Goal: Communication & Community: Answer question/provide support

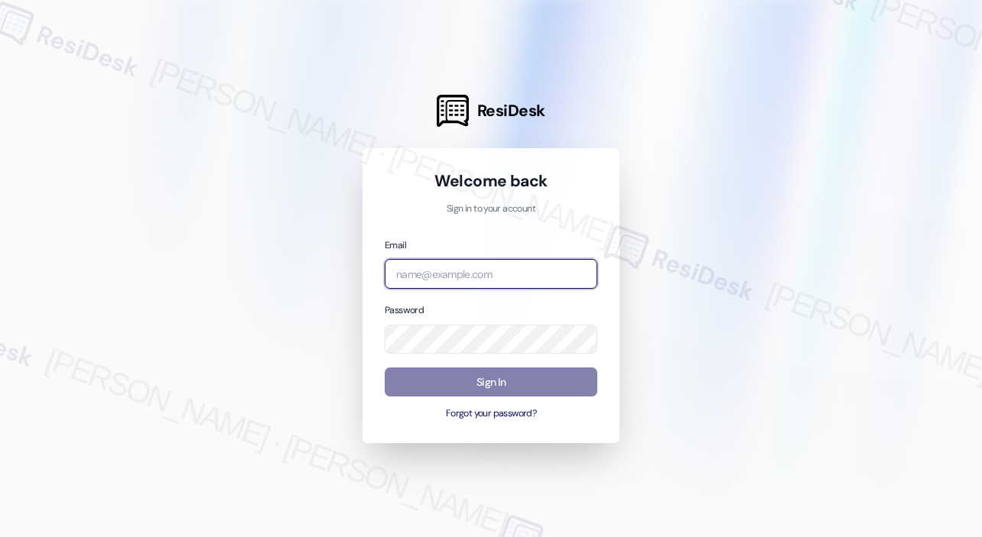
click at [492, 283] on input "email" at bounding box center [491, 274] width 213 height 30
click at [0, 537] on com-1password-button at bounding box center [0, 537] width 0 height 0
click at [517, 278] on input "email" at bounding box center [491, 274] width 213 height 30
click at [0, 537] on com-1password-button at bounding box center [0, 537] width 0 height 0
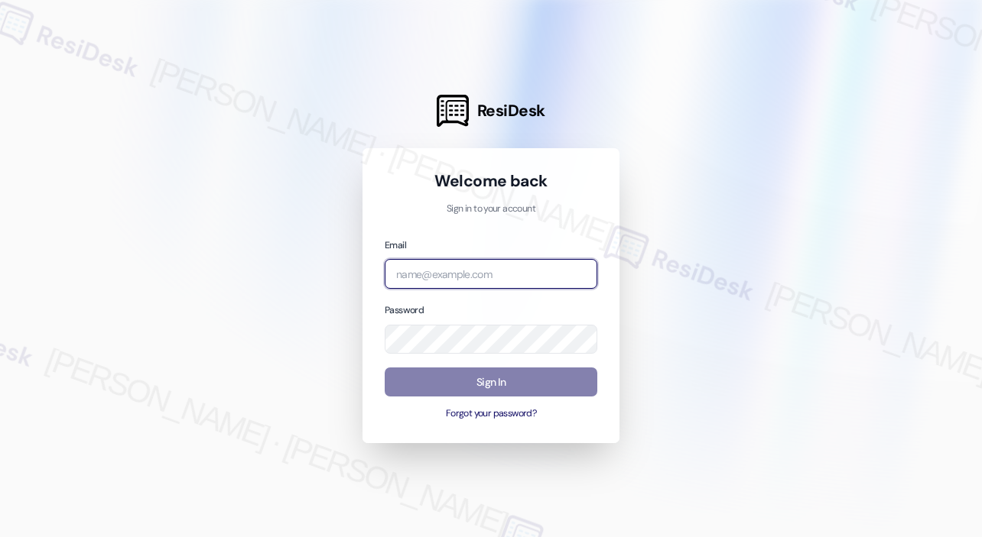
type input "automated-surveys-jag-john-roy.roles@jag.com"
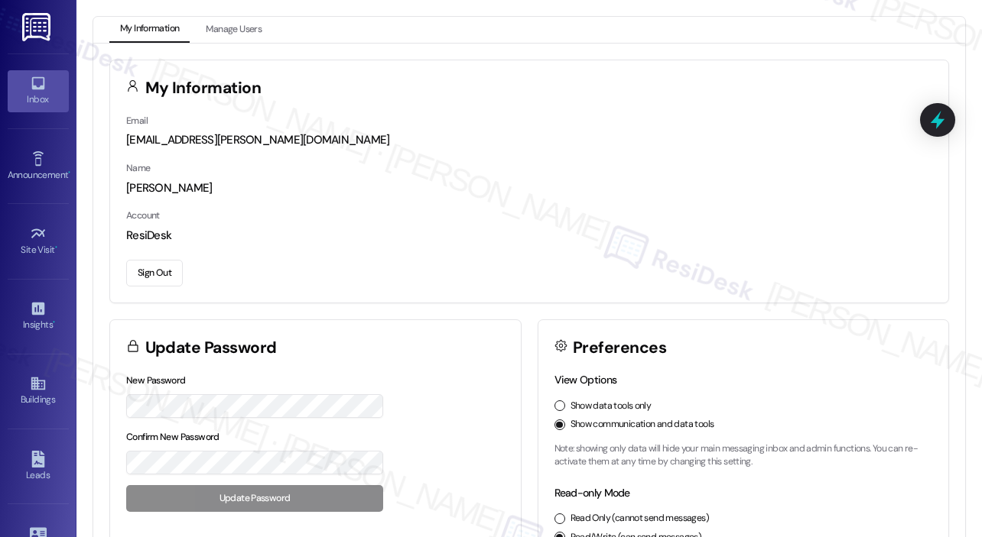
click at [34, 92] on div "Inbox" at bounding box center [38, 99] width 76 height 15
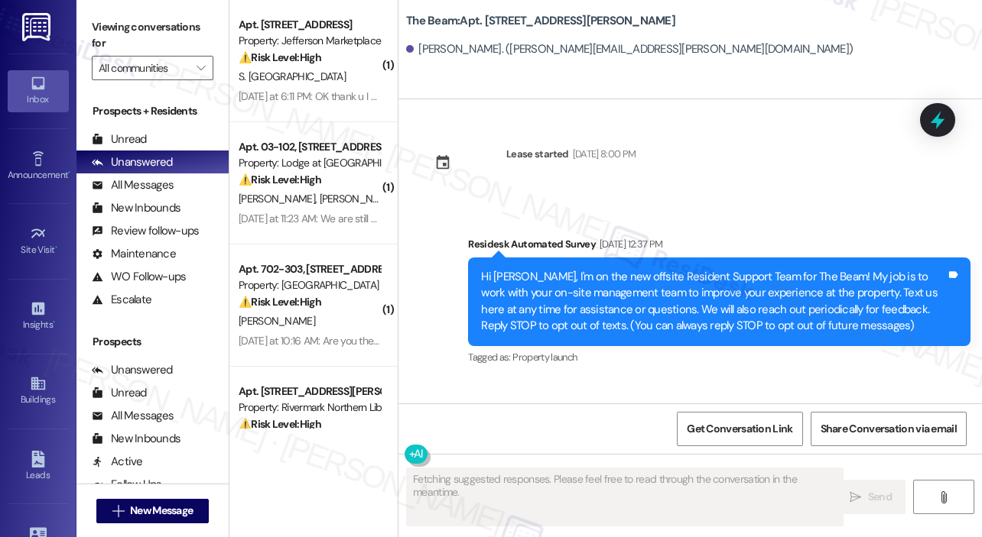
scroll to position [41042, 0]
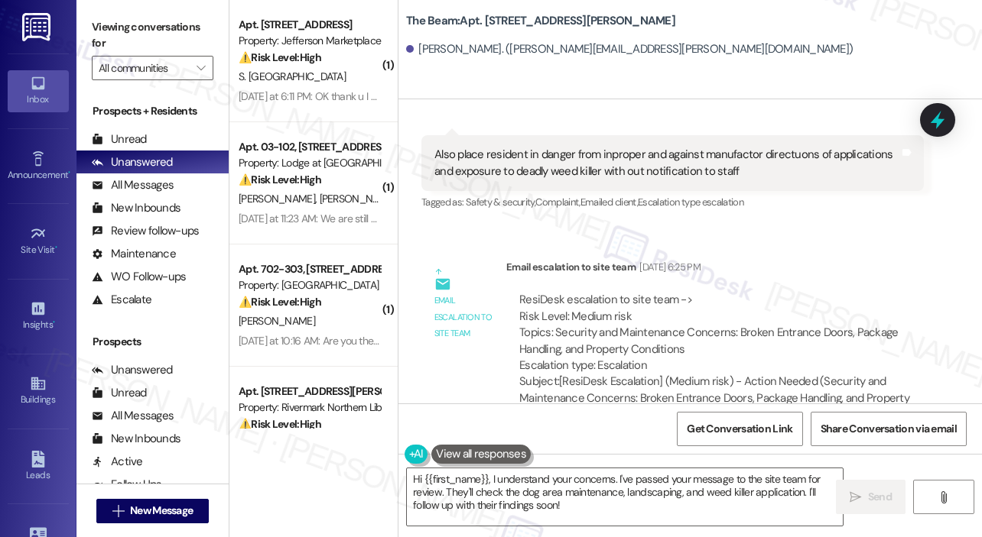
click at [521, 505] on textarea "Hi {{first_name}}, I understand your concerns. I've passed your message to the …" at bounding box center [625, 497] width 436 height 57
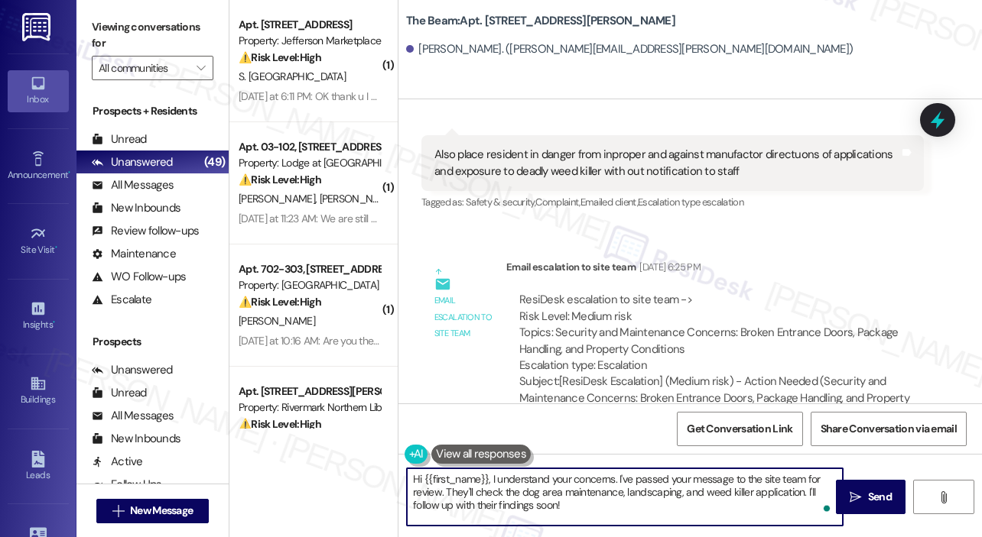
paste textarea "Good Afternoon Kristine, The site team shared that this was the first time they…"
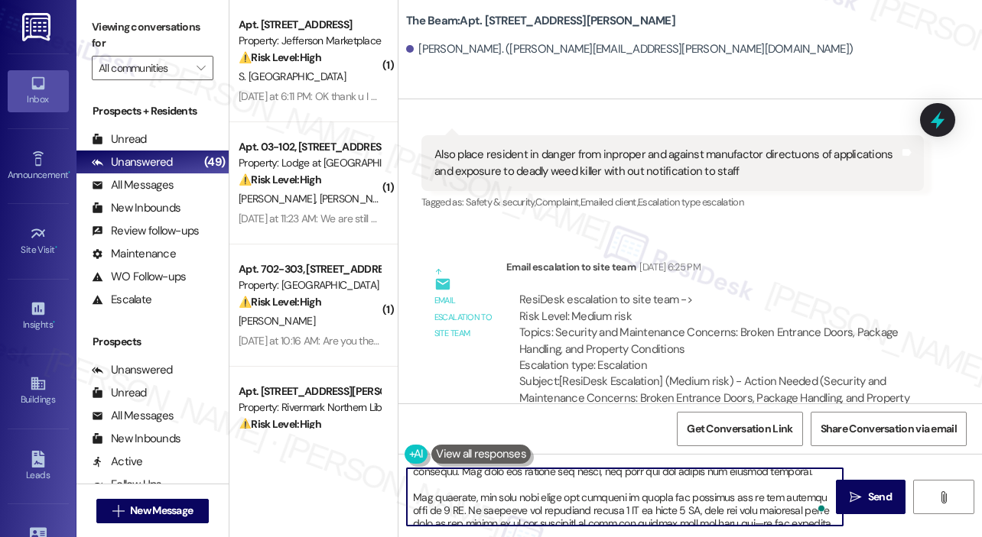
scroll to position [0, 0]
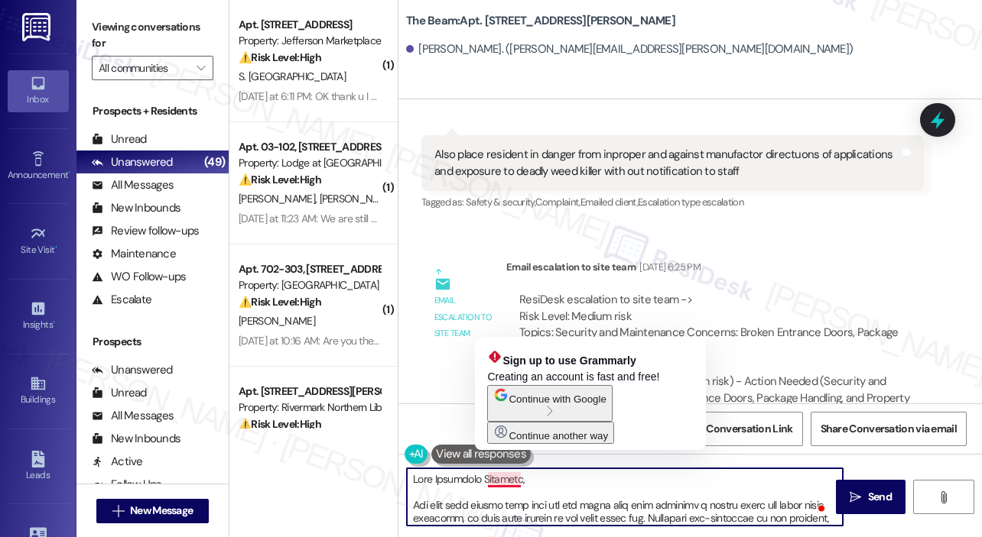
click at [484, 480] on textarea "To enrich screen reader interactions, please activate Accessibility in Grammarl…" at bounding box center [625, 497] width 436 height 57
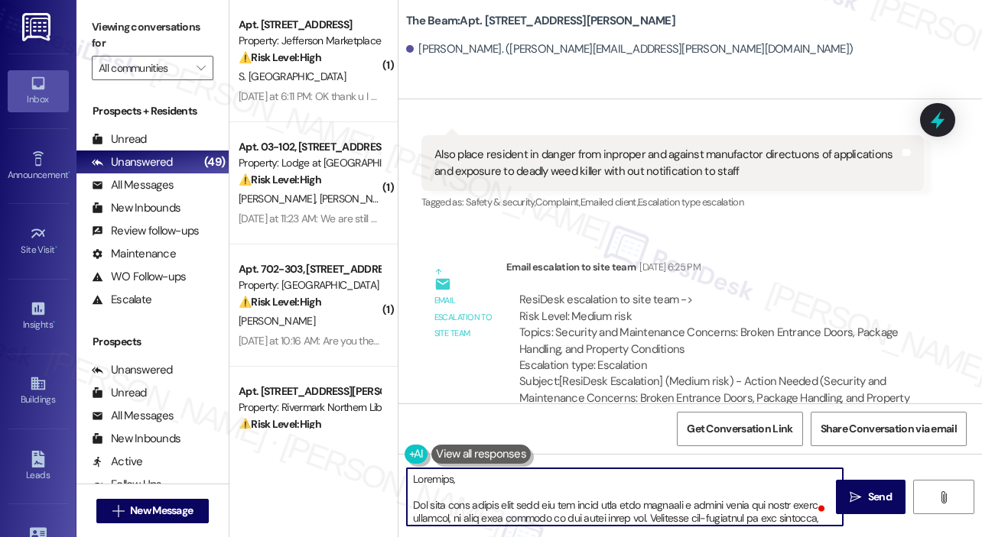
click at [411, 479] on textarea "To enrich screen reader interactions, please activate Accessibility in Grammarl…" at bounding box center [625, 497] width 436 height 57
type textarea "Hi Kristine, The site team shared that this was the first time they received a …"
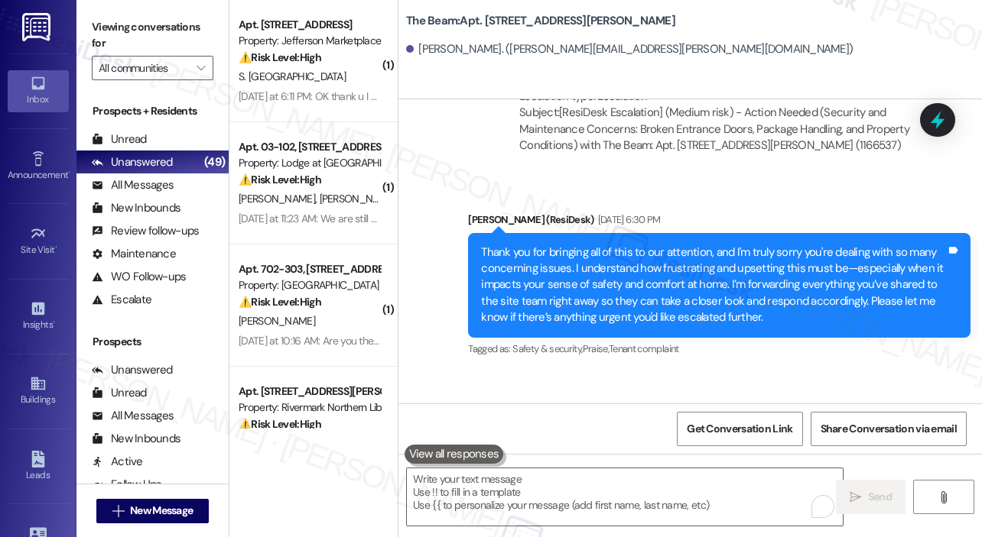
scroll to position [41427, 0]
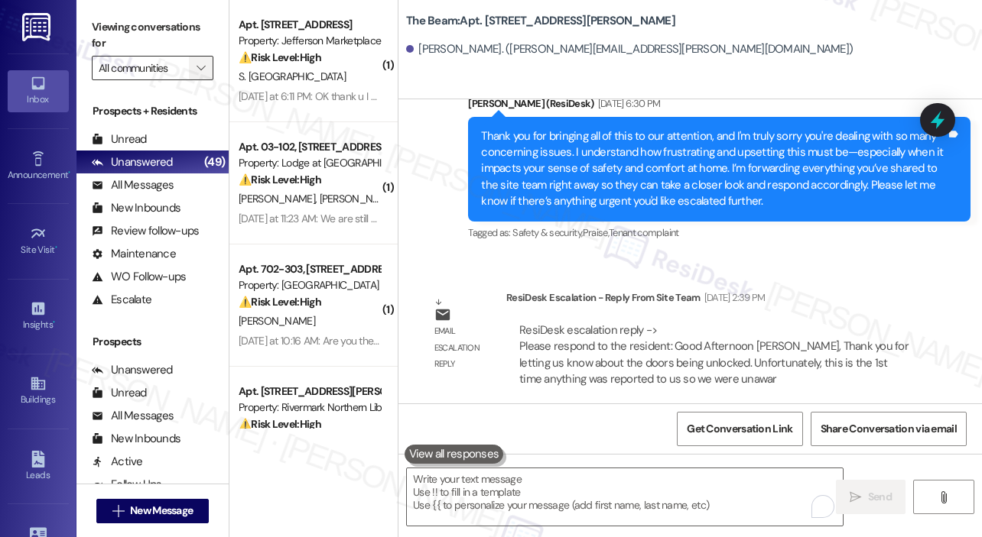
click at [203, 67] on icon "" at bounding box center [200, 68] width 8 height 12
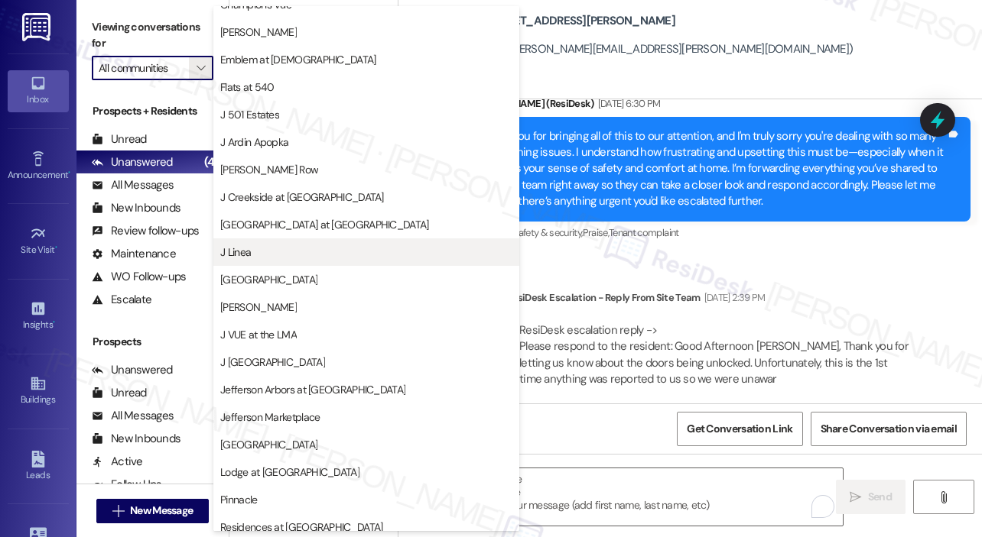
scroll to position [229, 0]
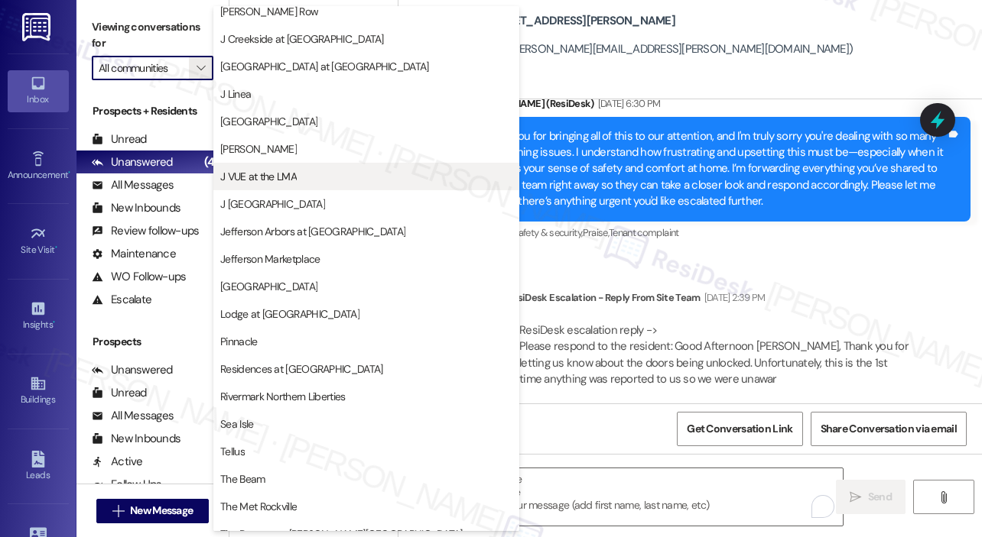
click at [271, 177] on span "J VUE at the LMA" at bounding box center [258, 176] width 76 height 15
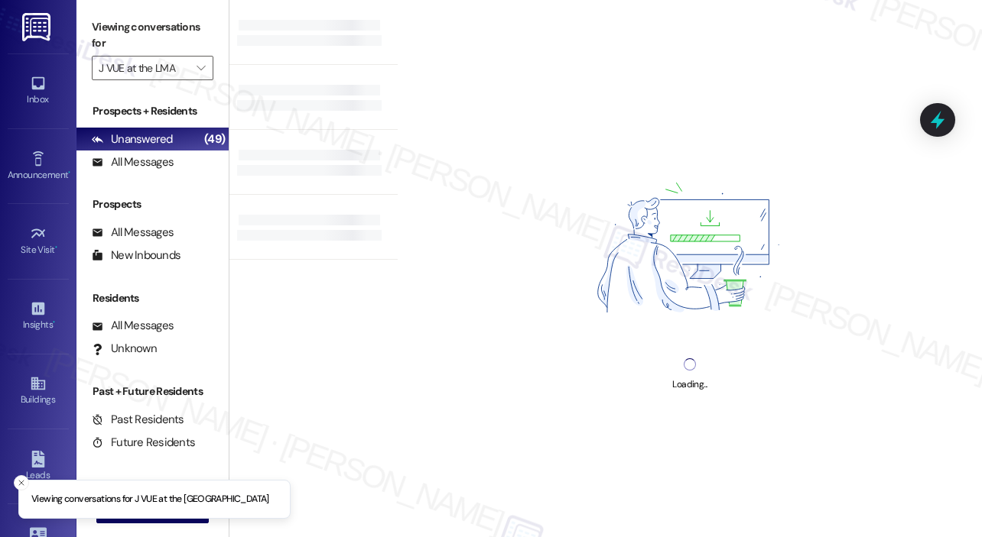
type input "J VUE at the LMA"
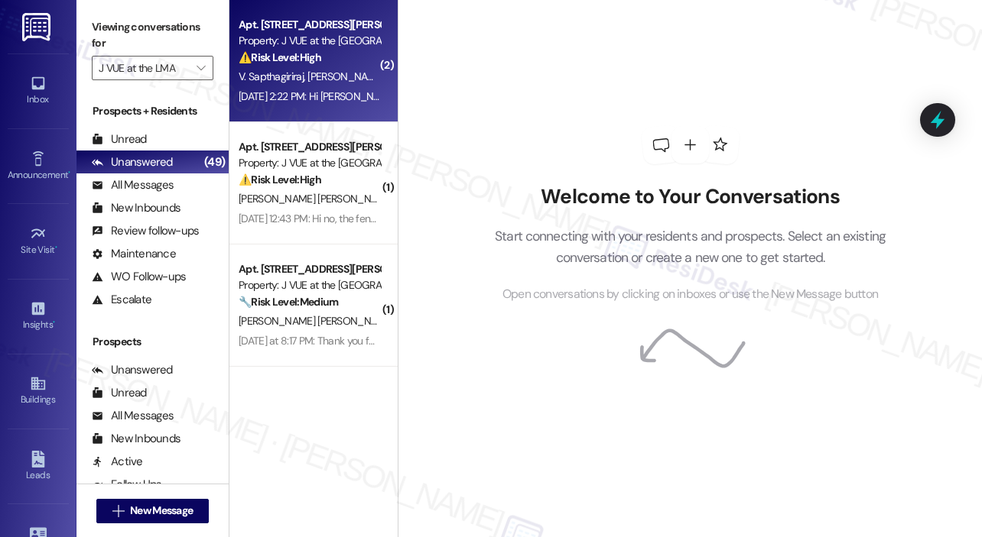
click at [314, 74] on span "M. Sahu" at bounding box center [347, 77] width 81 height 14
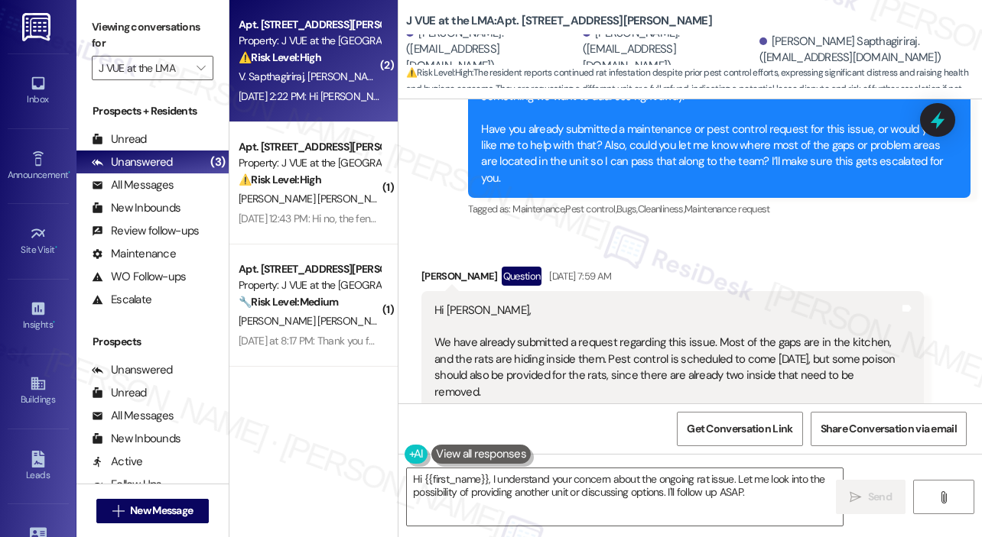
scroll to position [602, 0]
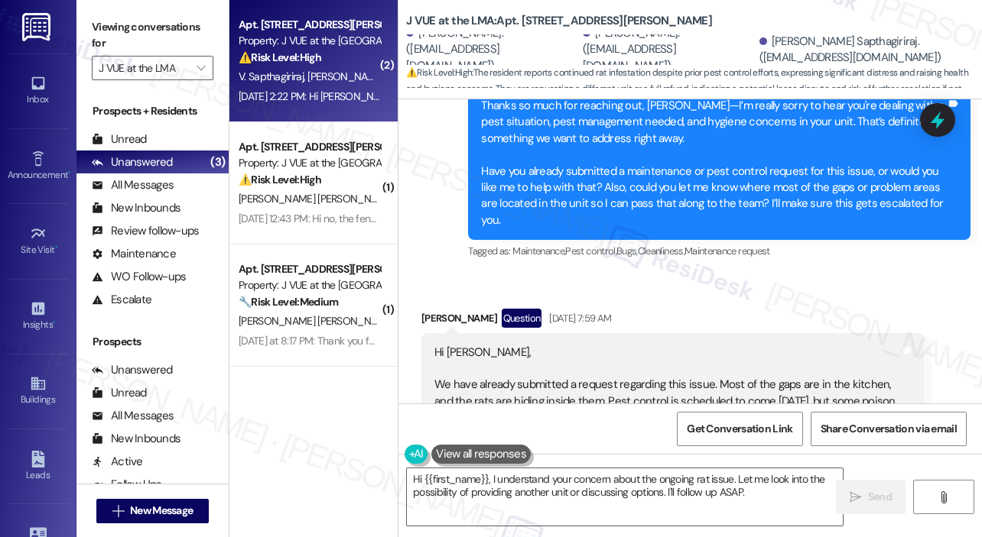
click at [746, 15] on div "J VUE at the LMA: Apt. 0901, 75 Saint Alphonsus St Manisha Sahu. (manishasahu20…" at bounding box center [694, 46] width 576 height 84
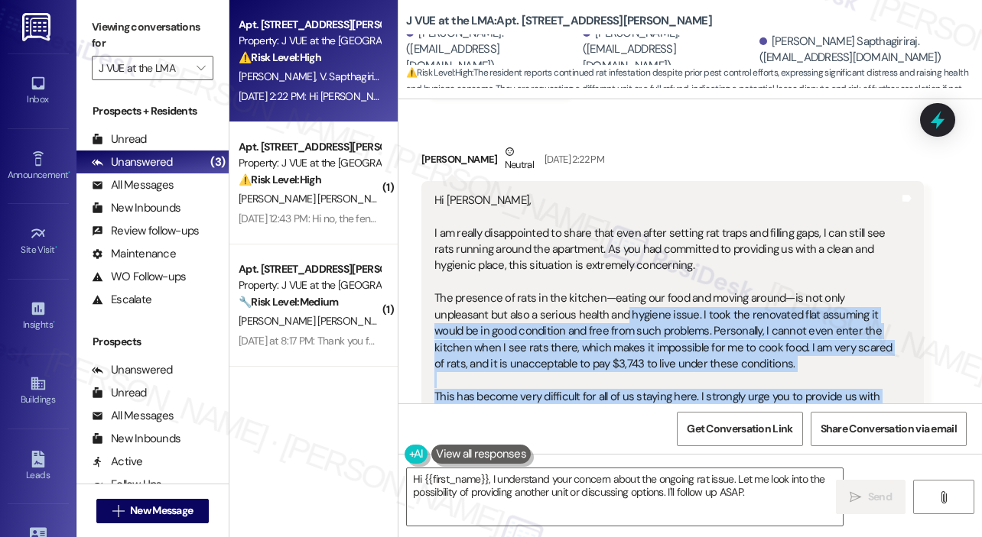
scroll to position [1290, 0]
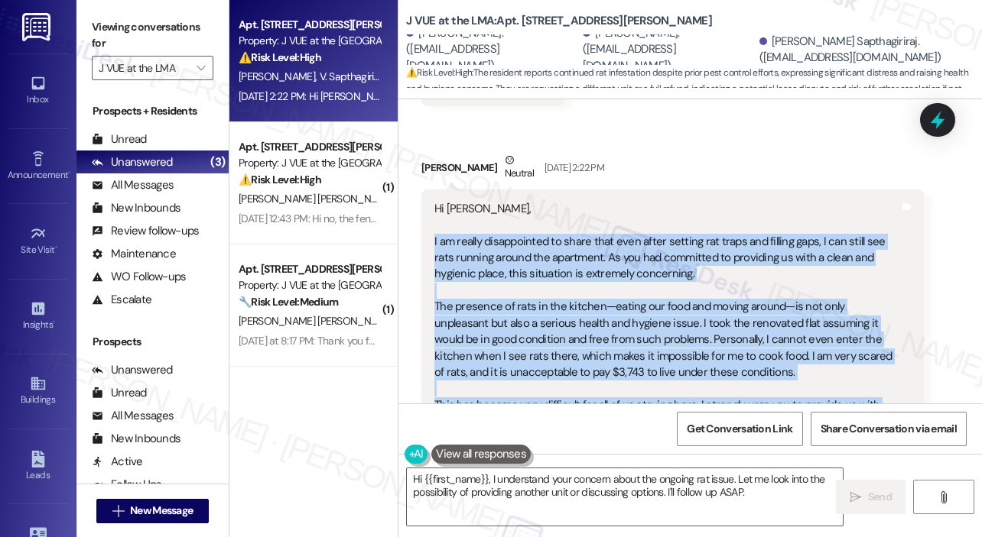
drag, startPoint x: 665, startPoint y: 339, endPoint x: 434, endPoint y: 195, distance: 272.0
click at [434, 201] on div "Hi Jay, I am really disappointed to share that even after setting rat traps and…" at bounding box center [666, 340] width 465 height 278
copy div "I am really disappointed to share that even after setting rat traps and filling…"
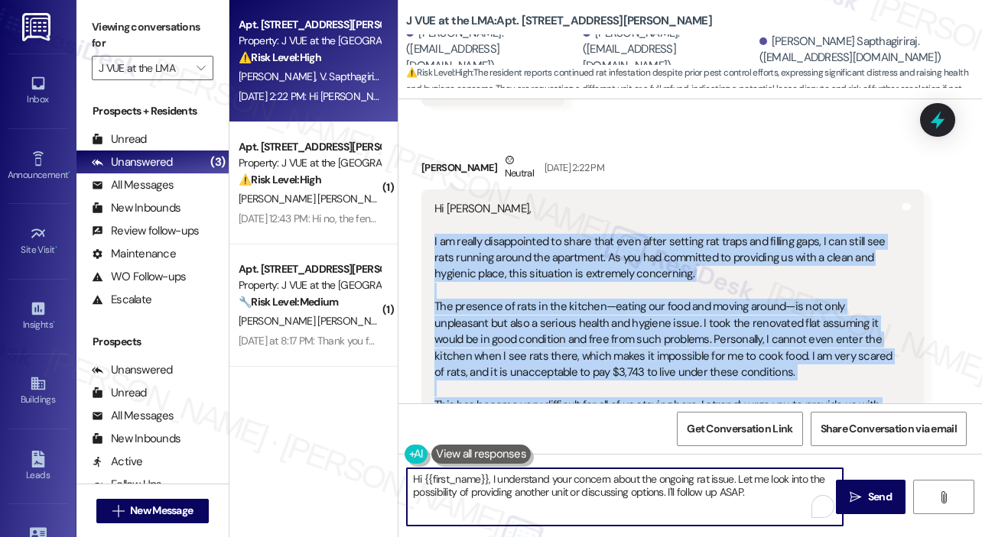
click at [580, 501] on textarea "Hi {{first_name}}, I understand your concern about the ongoing rat issue. Let m…" at bounding box center [625, 497] width 436 height 57
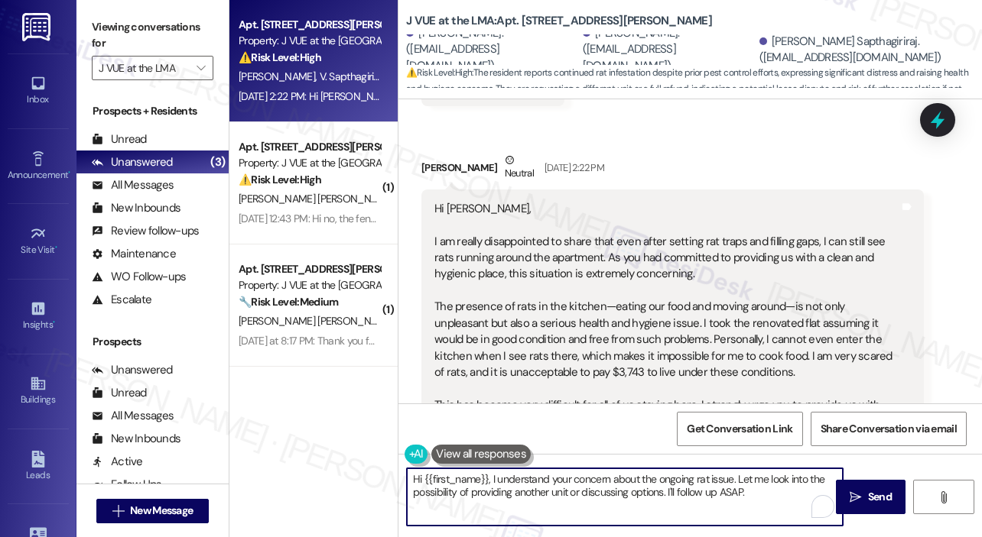
paste textarea "Thank you for reaching out. I checked the system, and the work order for the ra…"
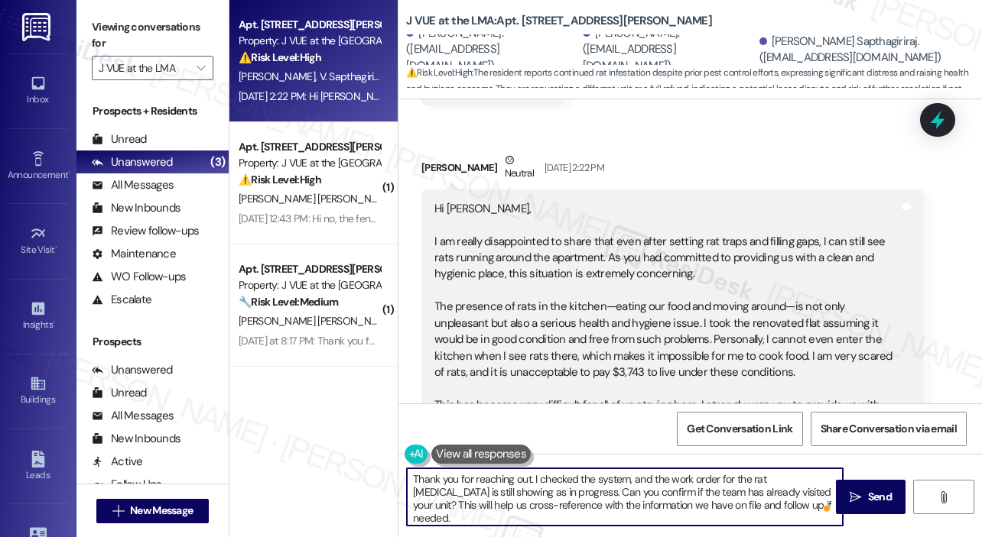
click at [584, 494] on textarea "Thank you for reaching out. I checked the system, and the work order for the ra…" at bounding box center [625, 497] width 436 height 57
type textarea "Thank you for reaching out. I checked the system, and the work order for the ra…"
click at [875, 495] on span "Send" at bounding box center [880, 497] width 24 height 16
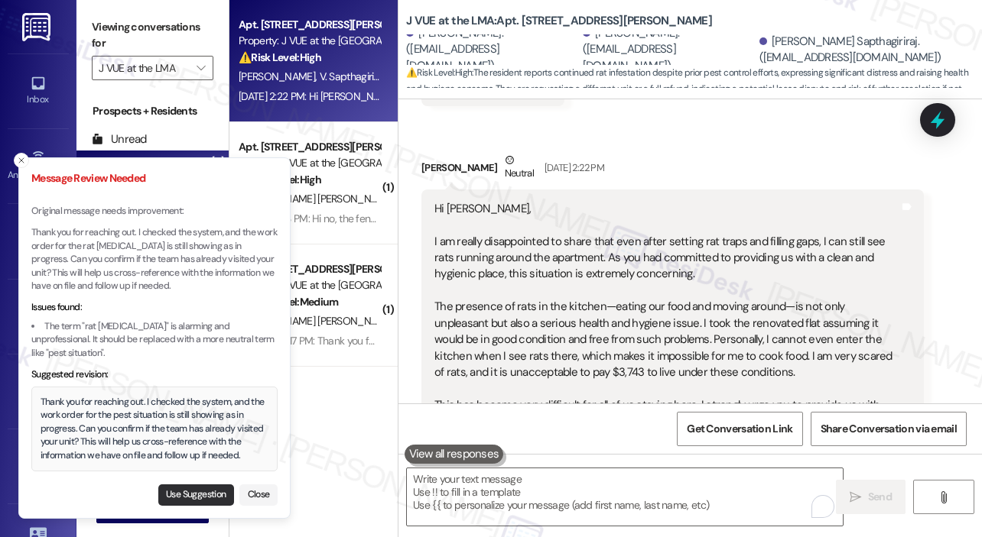
click at [210, 498] on button "Use Suggestion" at bounding box center [196, 495] width 76 height 21
type textarea "Thank you for reaching out. I checked the system, and the work order for the pe…"
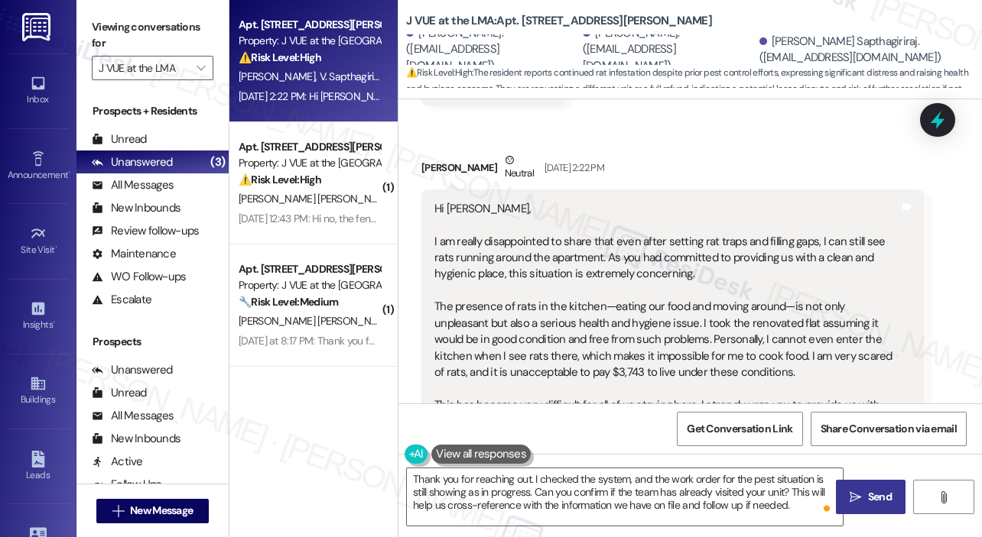
click at [874, 494] on span "Send" at bounding box center [880, 497] width 24 height 16
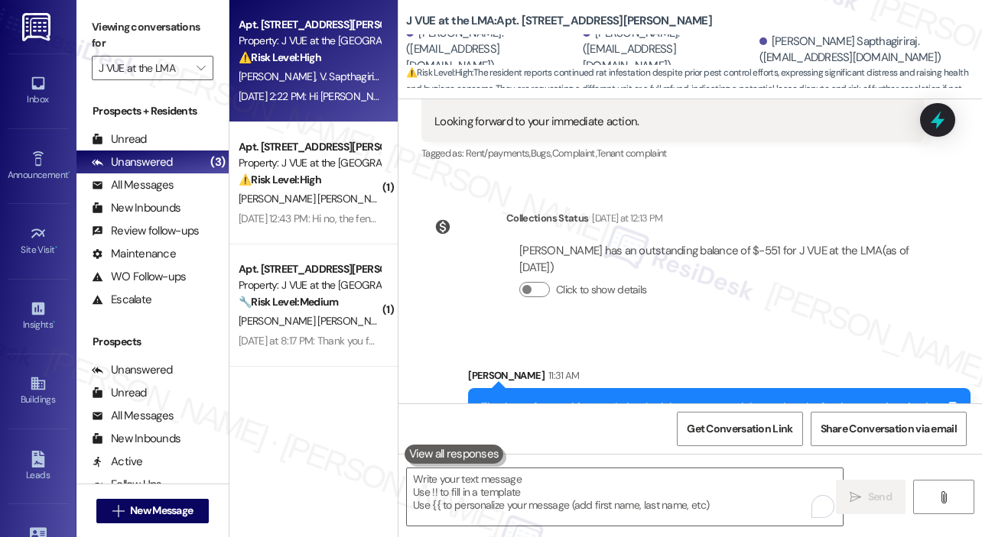
scroll to position [1659, 0]
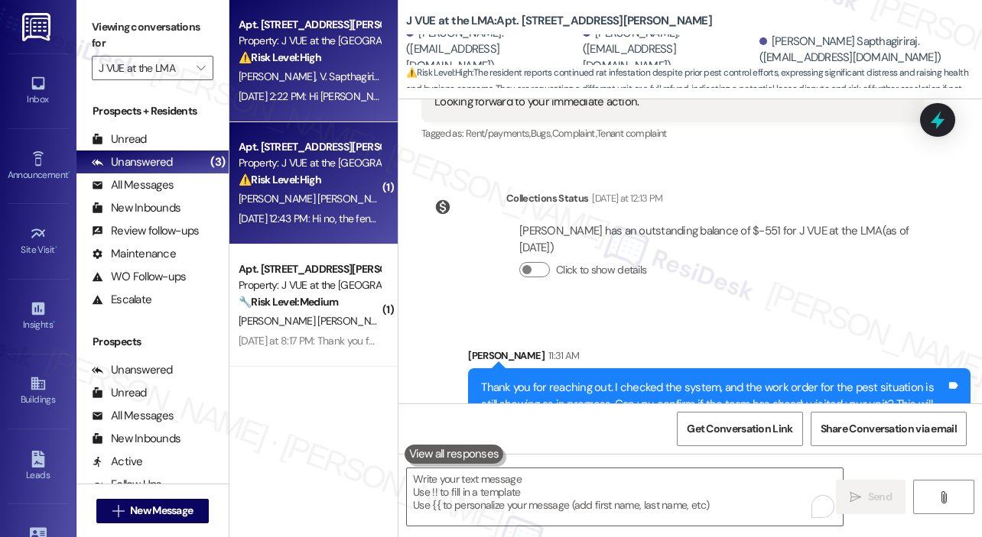
click at [359, 208] on div "J. Vargas Salido C. Gagnon Vargas" at bounding box center [309, 199] width 144 height 19
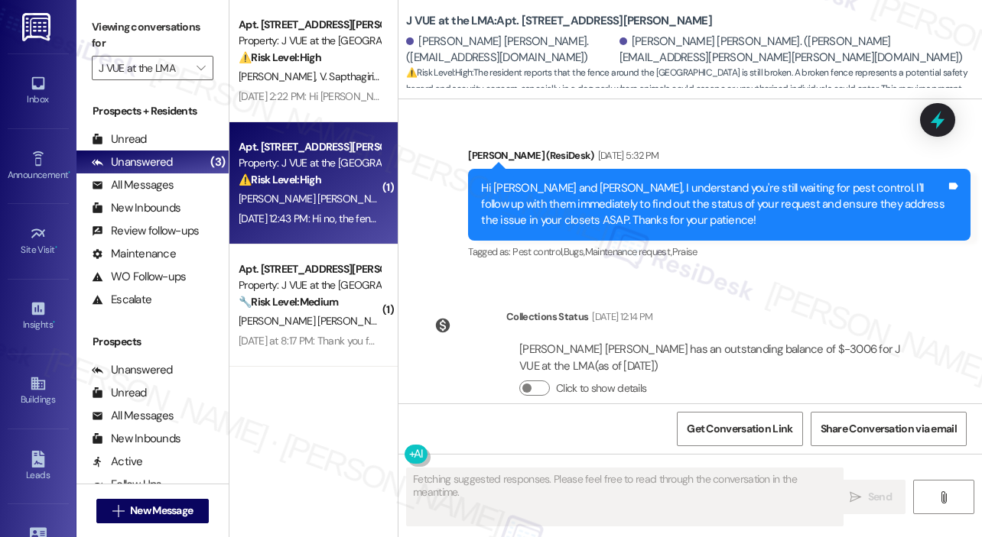
scroll to position [4968, 0]
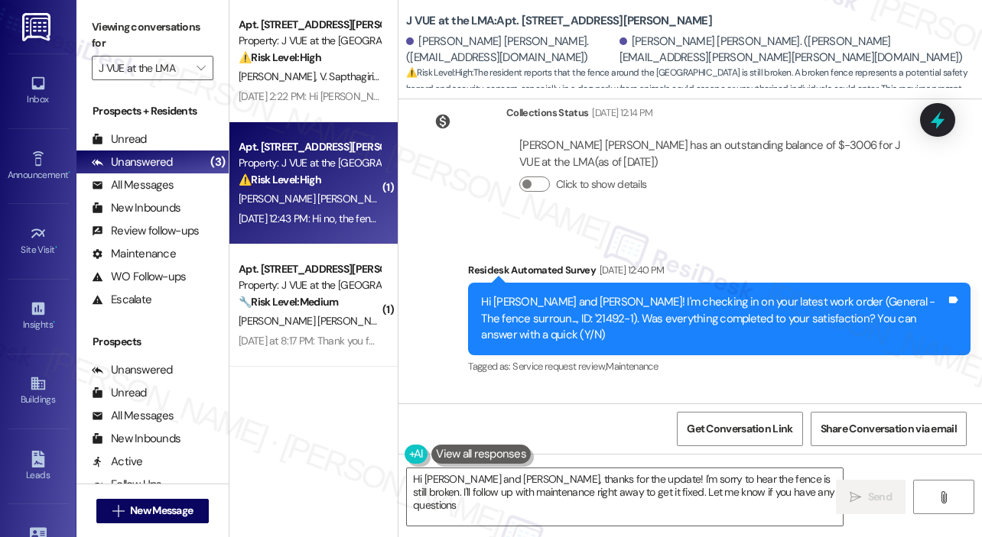
type textarea "Hi Charles and Jorge, thanks for the update! I'm sorry to hear the fence is sti…"
click at [505, 294] on div "Hi Charles and Jorge! I'm checking in on your latest work order (General - The …" at bounding box center [713, 318] width 465 height 49
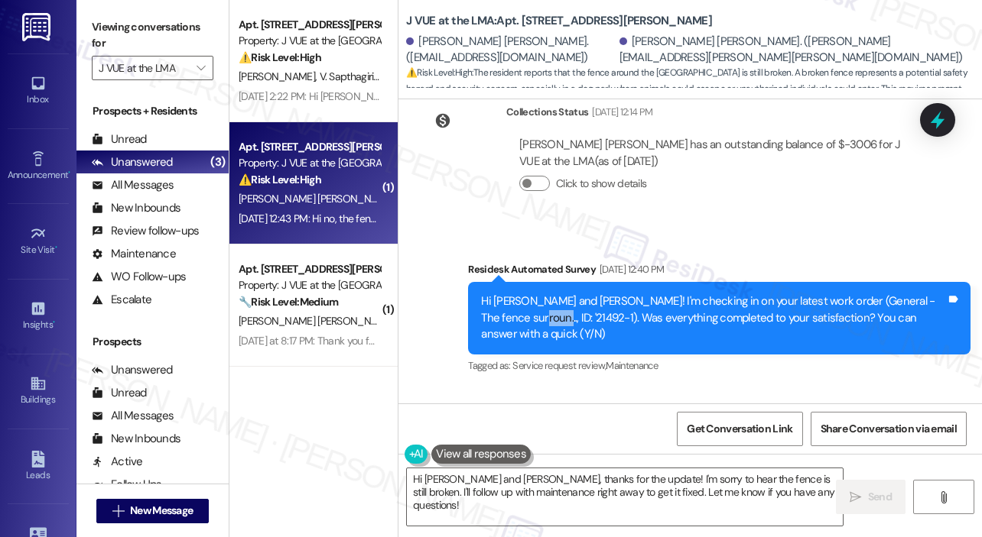
click at [505, 294] on div "Hi Charles and Jorge! I'm checking in on your latest work order (General - The …" at bounding box center [713, 318] width 465 height 49
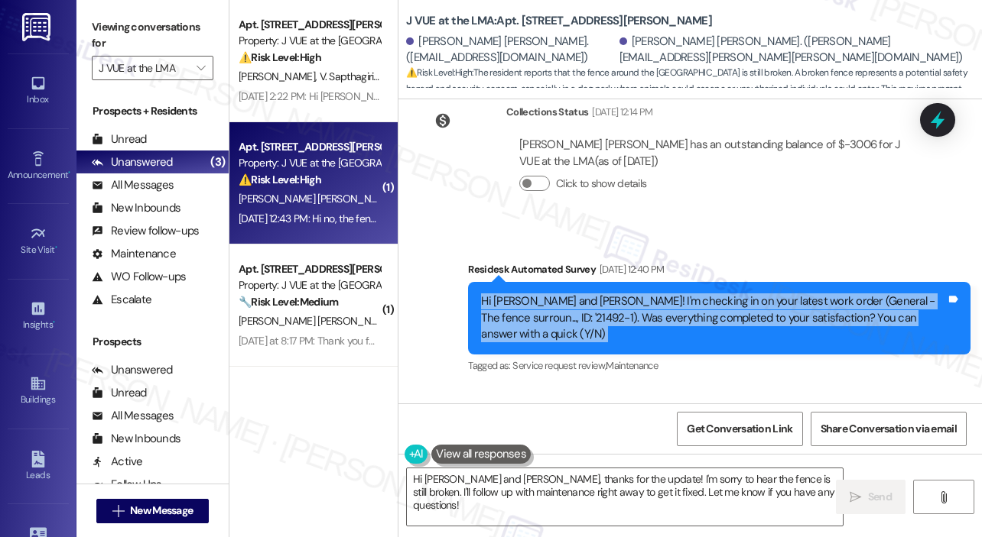
click at [505, 294] on div "Hi Charles and Jorge! I'm checking in on your latest work order (General - The …" at bounding box center [713, 318] width 465 height 49
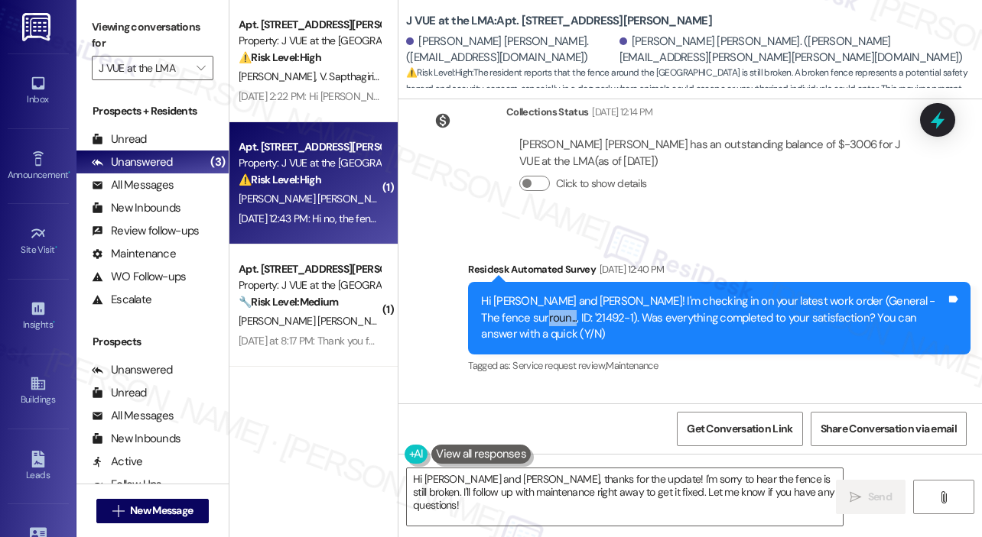
drag, startPoint x: 517, startPoint y: 221, endPoint x: 484, endPoint y: 222, distance: 32.9
click at [484, 294] on div "Hi Charles and Jorge! I'm checking in on your latest work order (General - The …" at bounding box center [713, 318] width 465 height 49
copy div "21492-1"
click at [937, 128] on icon at bounding box center [937, 121] width 18 height 24
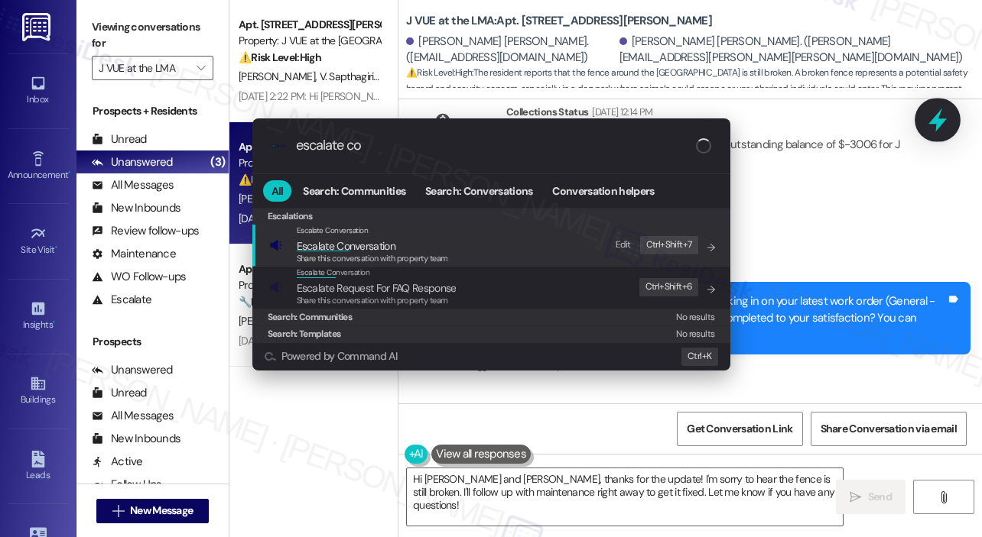
type input "escalate con"
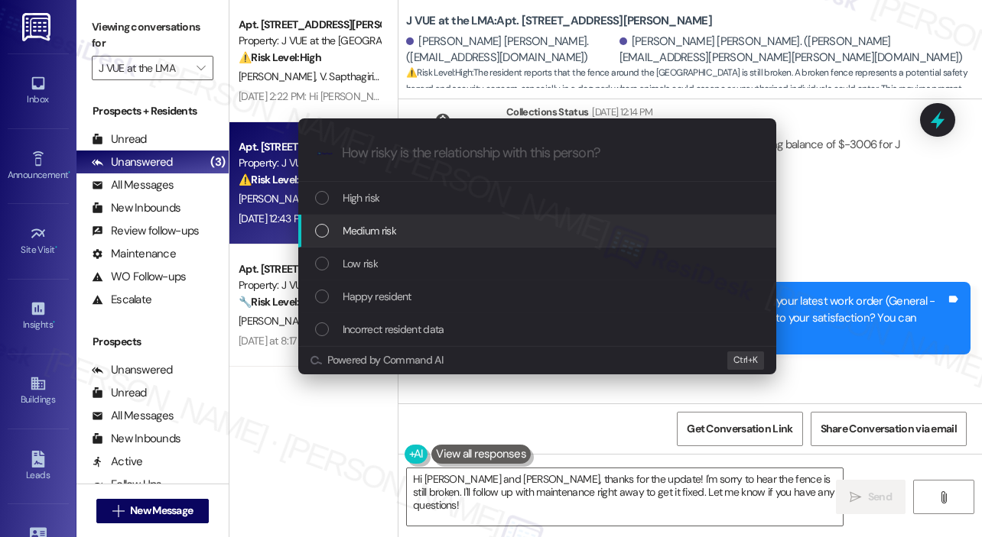
click at [404, 229] on div "Medium risk" at bounding box center [538, 230] width 447 height 17
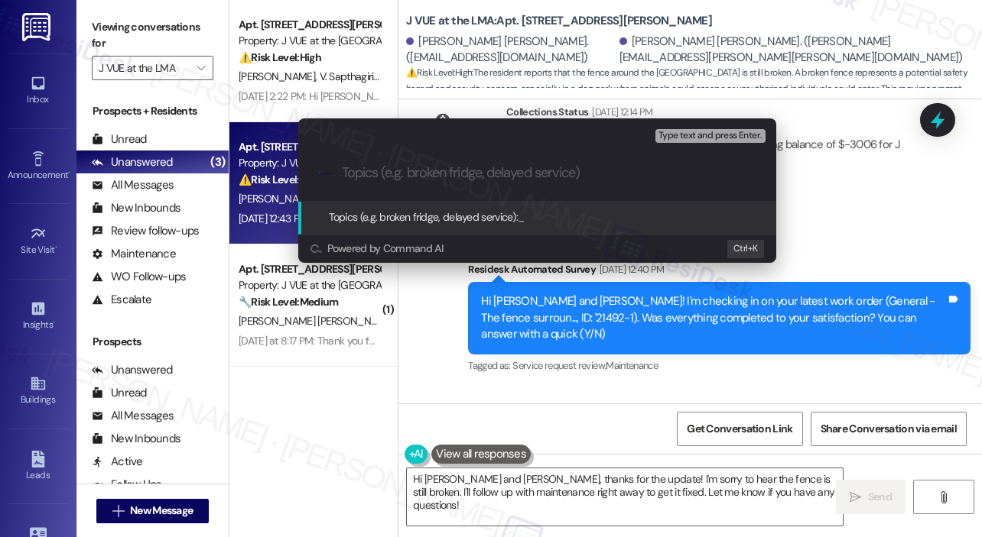
click at [411, 177] on input "Topics (e.g. broken fridge, delayed service)" at bounding box center [549, 173] width 415 height 16
paste input "21492-1"
type input "Follow Up On WO #21492-1"
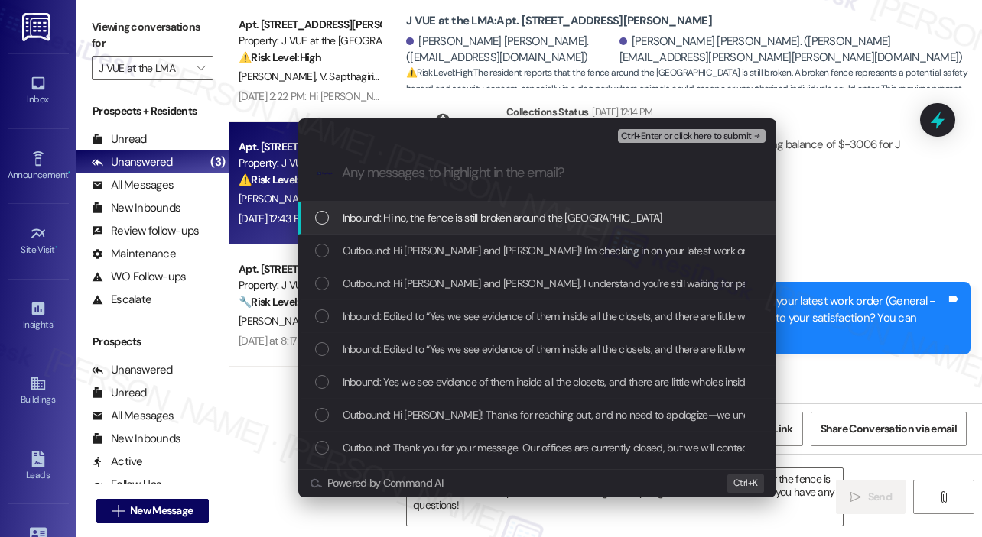
click at [415, 215] on span "Inbound: Hi no, the fence is still broken around the dog park" at bounding box center [502, 217] width 320 height 17
click at [920, 335] on div "Escalate Conversation Medium risk Follow Up On WO #21492-1 Inbound: Hi no, the …" at bounding box center [491, 268] width 982 height 537
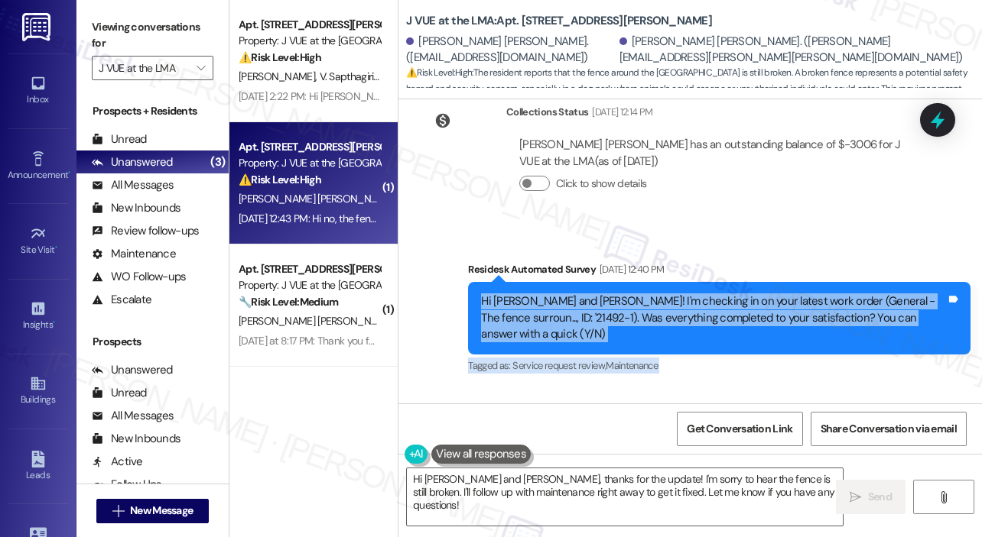
drag, startPoint x: 677, startPoint y: 357, endPoint x: 480, endPoint y: 196, distance: 254.8
click at [480, 196] on div "Lease started Apr 27, 2025 at 8:00 PM Survey, sent via SMS Residesk Automated S…" at bounding box center [689, 251] width 583 height 304
copy div "Hi Charles and Jorge! I'm checking in on your latest work order (General - The …"
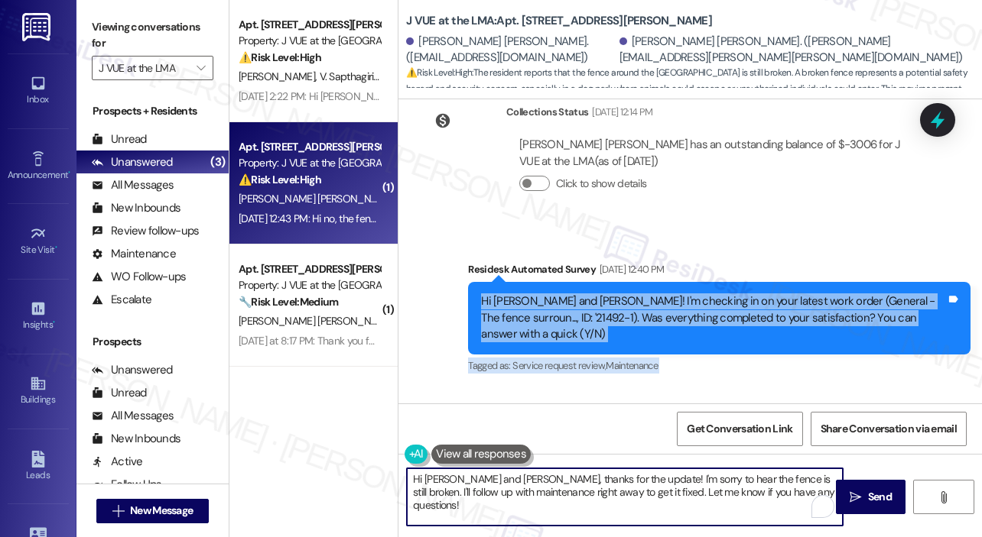
click at [459, 481] on textarea "Hi Charles and Jorge, thanks for the update! I'm sorry to hear the fence is sti…" at bounding box center [625, 497] width 436 height 57
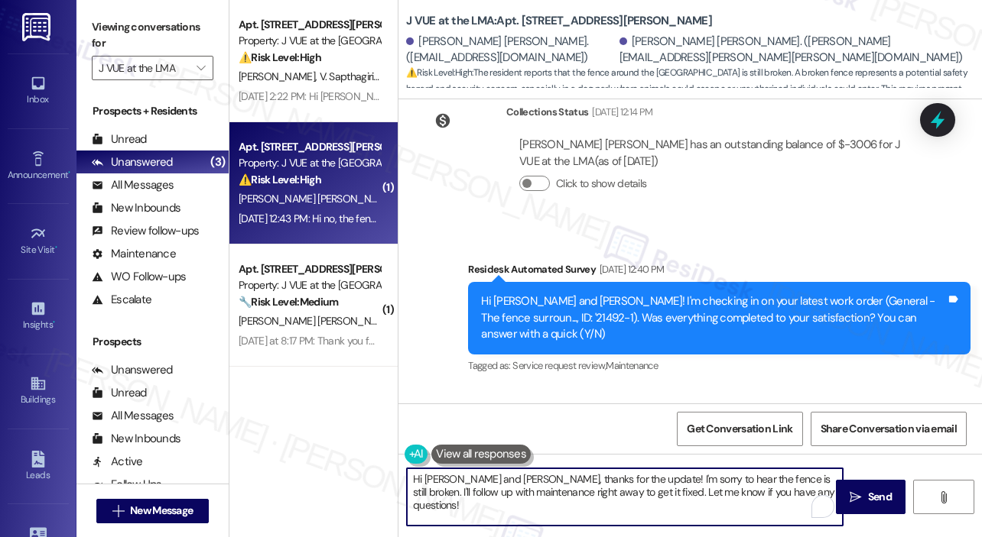
paste textarea "Thank you, Charles and Jorge, for letting us know. Just to clarify, has there b…"
click at [544, 478] on textarea "Thank you, Charles and Jorge, for letting us know. Just to clarify, has there b…" at bounding box center [625, 497] width 436 height 57
click at [540, 479] on textarea "Thank you, Charles and Jorge, for letting us know. Just to clarify, has there b…" at bounding box center [625, 497] width 436 height 57
type textarea "Thank you, Charles, for letting us know. Just to clarify, has there been no imp…"
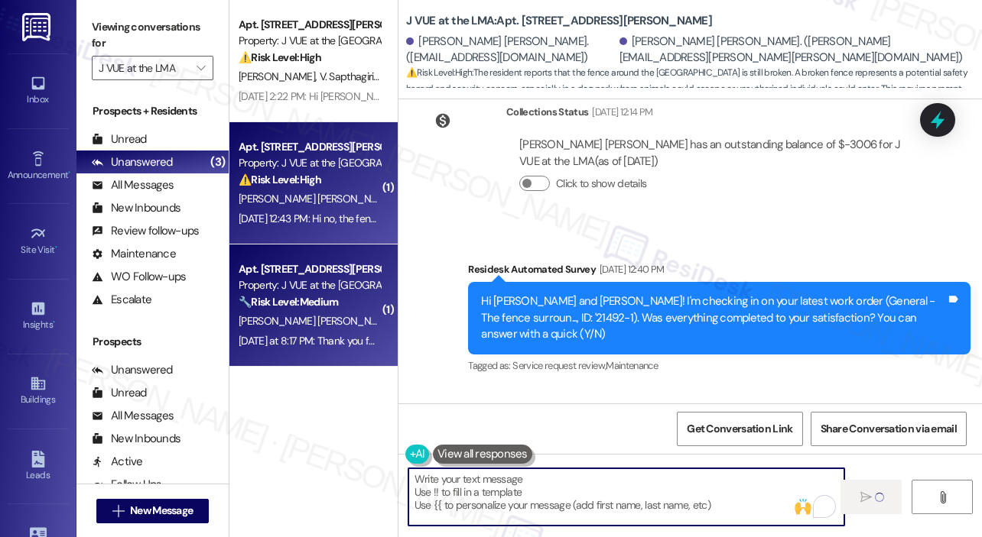
scroll to position [4968, 0]
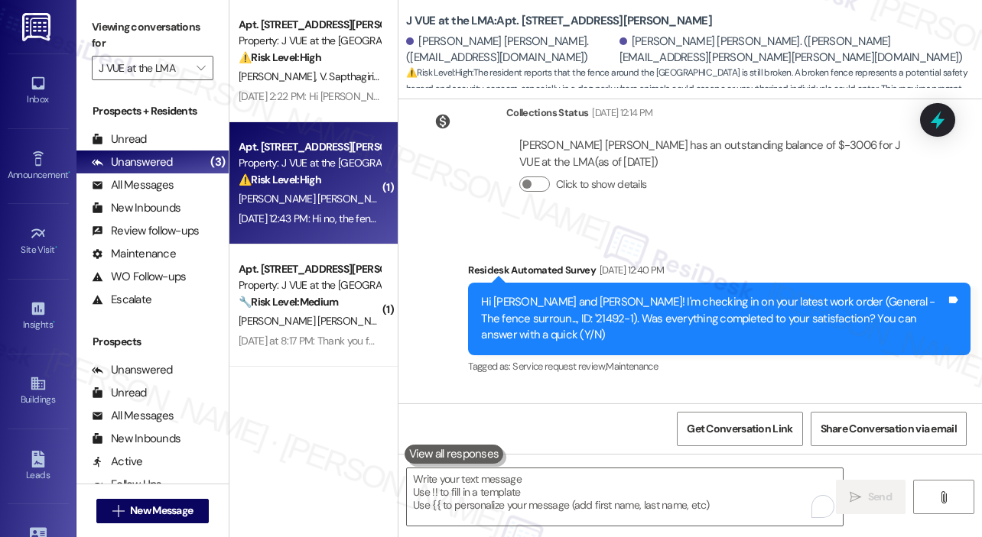
click at [749, 389] on div "Received via SMS Charles Gagnon Vargas Sep 12, 2025 at 12:43 PM Hi no, the fenc…" at bounding box center [689, 453] width 583 height 129
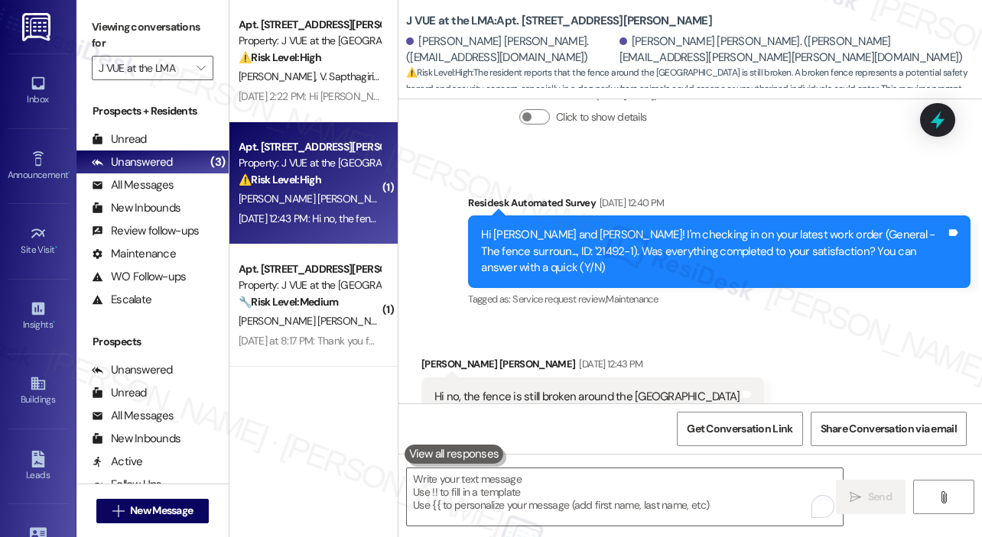
scroll to position [5091, 0]
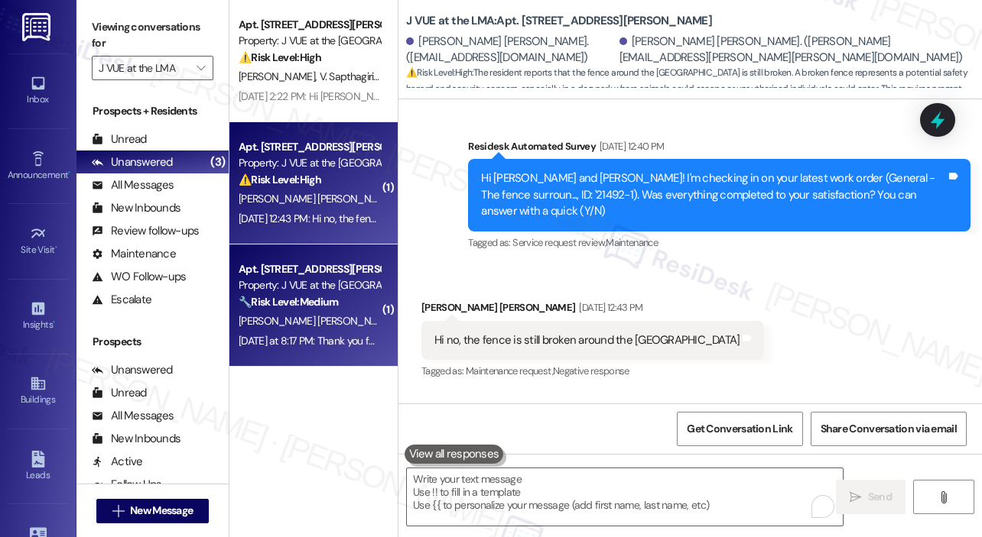
click at [336, 333] on div "Yesterday at 8:17 PM: Thank you for your message. Our offices are currently clo…" at bounding box center [309, 341] width 144 height 19
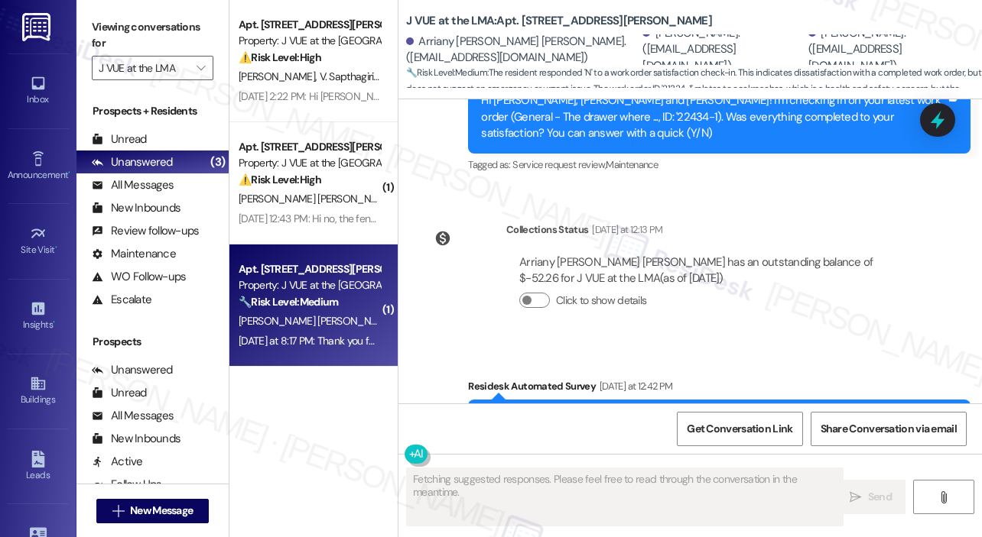
scroll to position [5222, 0]
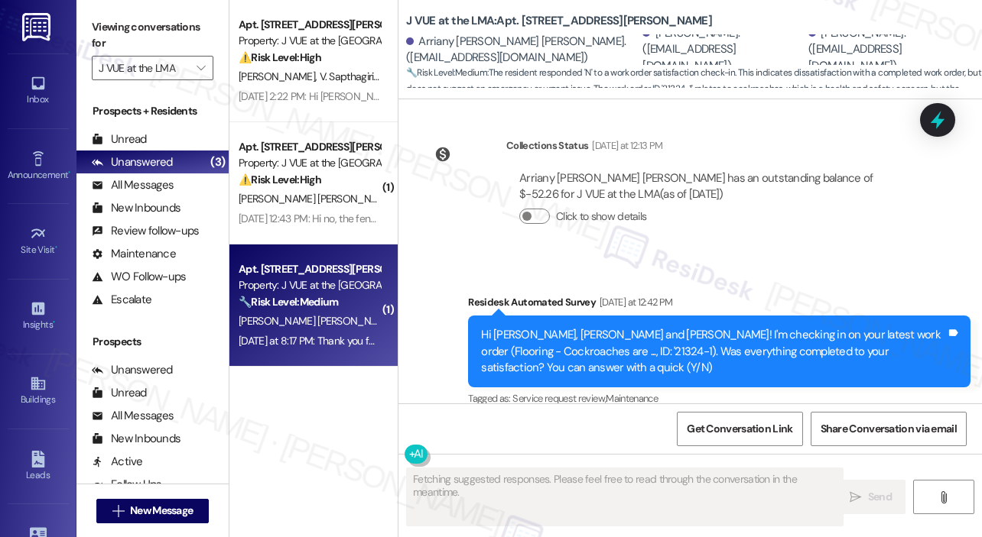
click at [844, 422] on div "Received via SMS Arriany Garrido Abreu Yesterday at 8:16 PM N Tags and notes Ta…" at bounding box center [689, 486] width 583 height 129
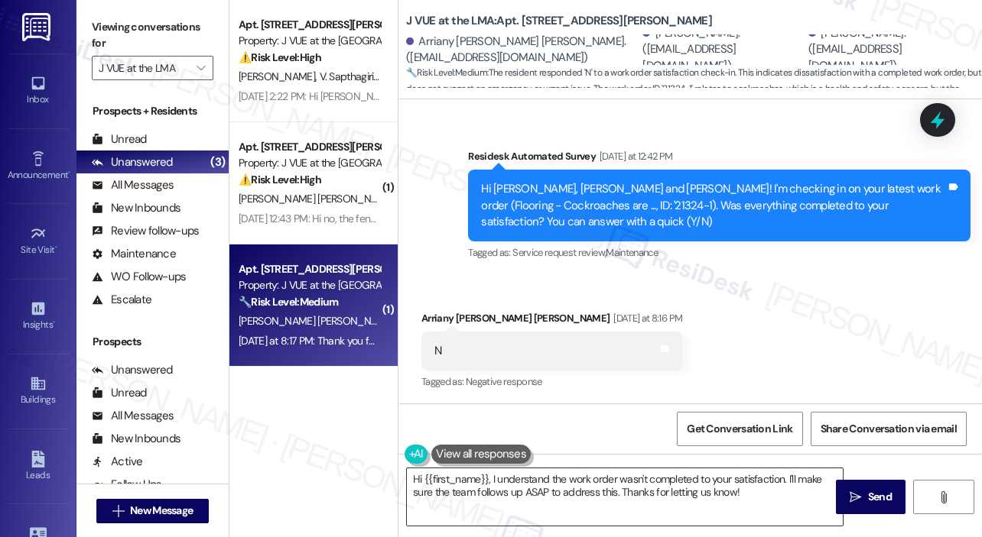
click at [570, 493] on textarea "Hi {{first_name}}, I understand the work order wasn't completed to your satisfa…" at bounding box center [625, 497] width 436 height 57
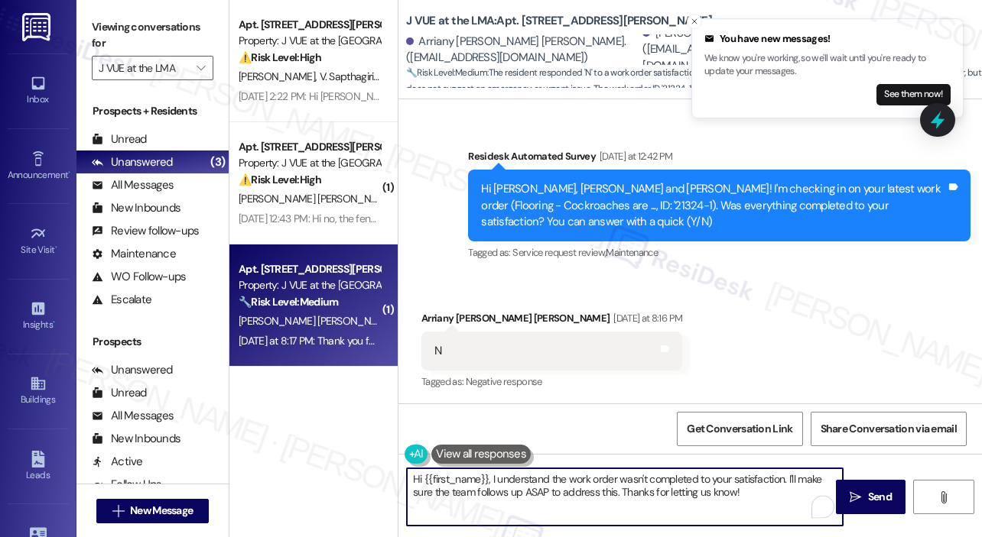
paste textarea "I'm sorry to hear that you are not satisfied with the maintenance repair done o…"
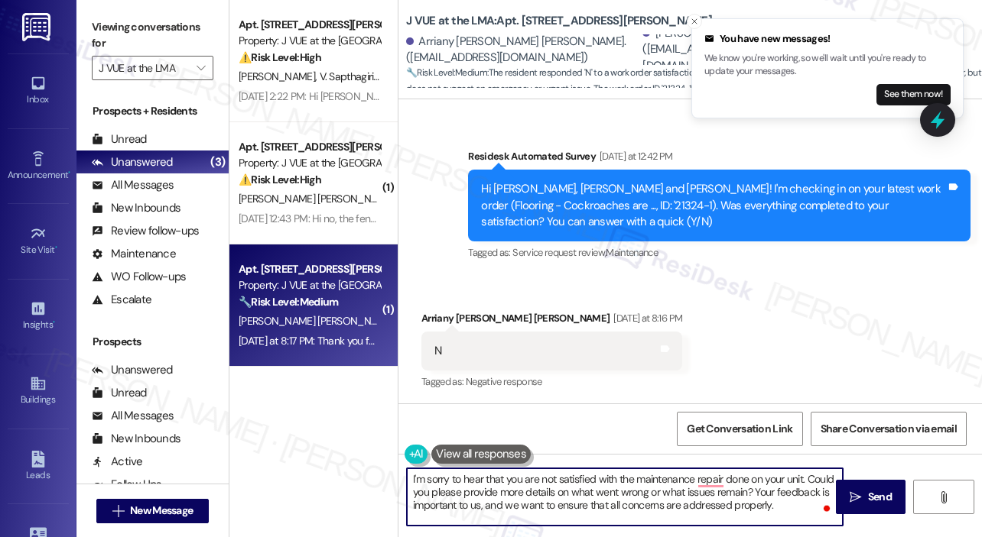
click at [802, 481] on textarea "I'm sorry to hear that you are not satisfied with the maintenance repair done o…" at bounding box center [625, 497] width 436 height 57
click at [674, 510] on textarea "I'm sorry to hear that you are not satisfied with the maintenance repair done o…" at bounding box center [625, 497] width 436 height 57
type textarea "I'm sorry to hear that you are not satisfied with the maintenance repair done o…"
click at [854, 499] on icon "" at bounding box center [854, 498] width 11 height 12
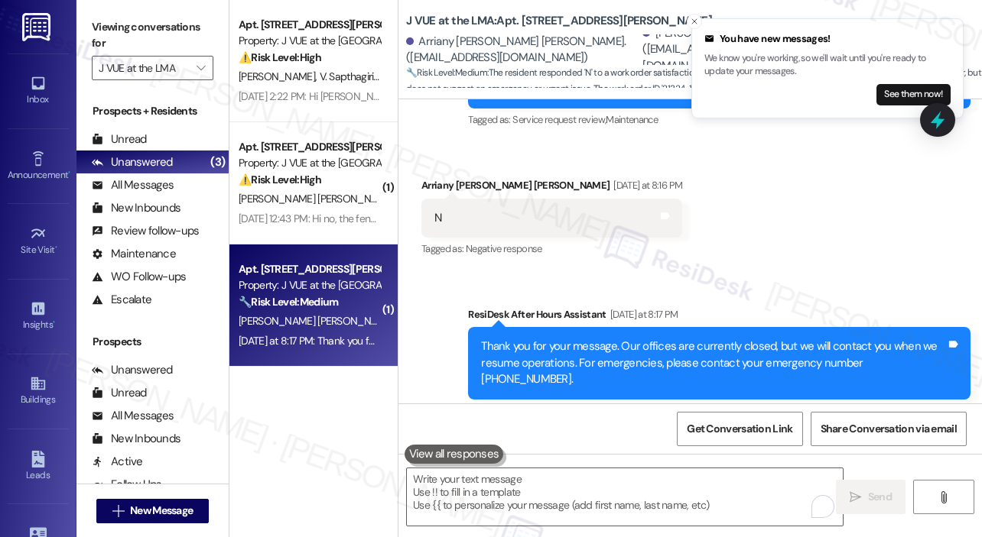
scroll to position [5507, 0]
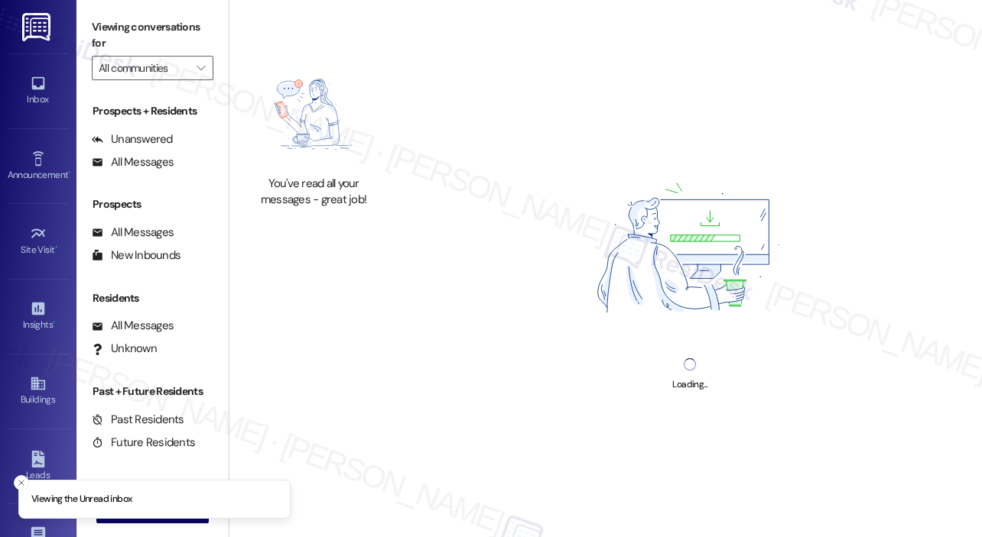
type input "J VUE at the LMA"
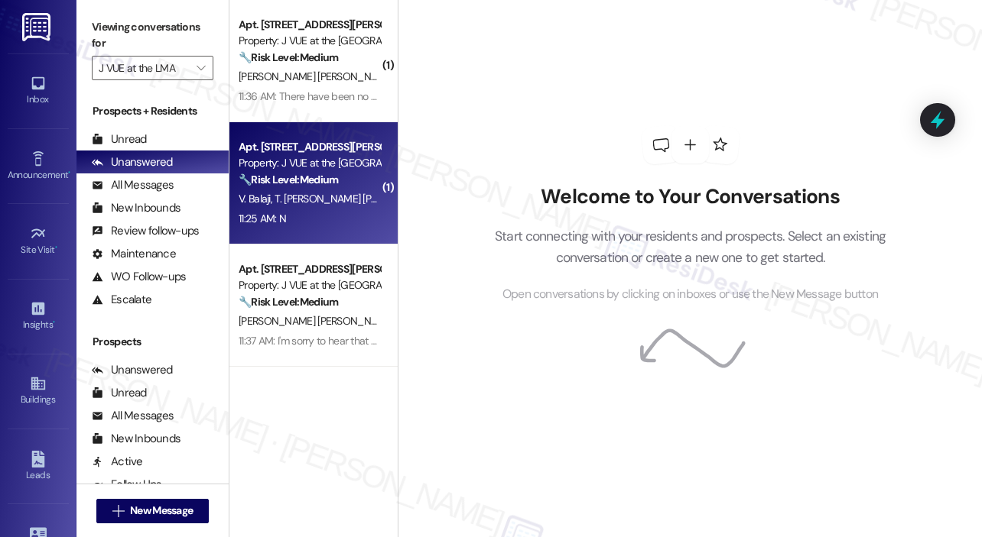
click at [293, 201] on span "T. [PERSON_NAME] [PERSON_NAME]" at bounding box center [358, 199] width 169 height 14
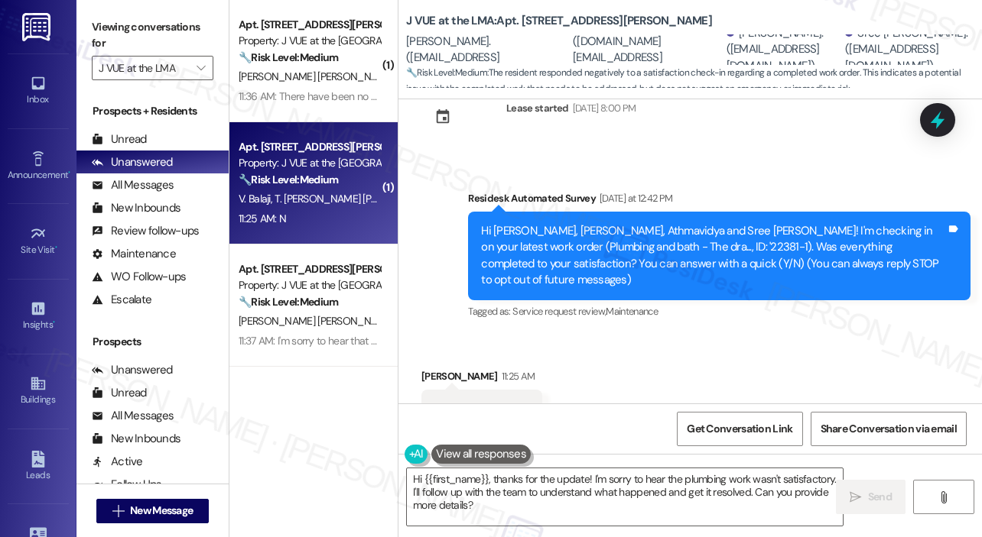
scroll to position [89, 0]
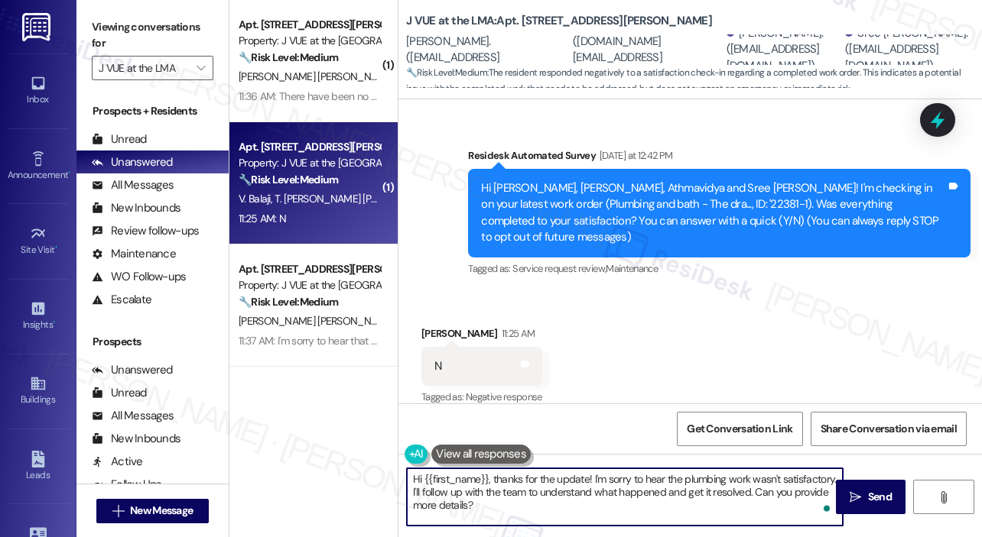
drag, startPoint x: 508, startPoint y: 513, endPoint x: 383, endPoint y: 484, distance: 128.7
click at [383, 484] on div "( 1 ) Apt. 1705, 75 Saint Alphonsus St Property: J VUE at the LMA 🔧 Risk Level:…" at bounding box center [605, 268] width 752 height 537
paste textarea "I'm sorry to hear that you are not satisfied with the maintenance repair done o…"
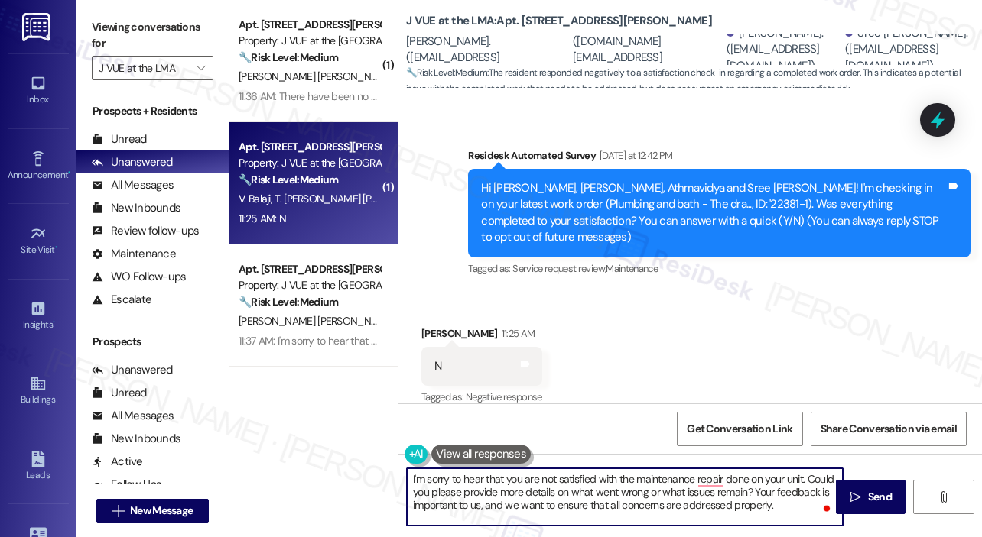
click at [802, 479] on textarea "I'm sorry to hear that you are not satisfied with the maintenance repair done o…" at bounding box center [625, 497] width 436 height 57
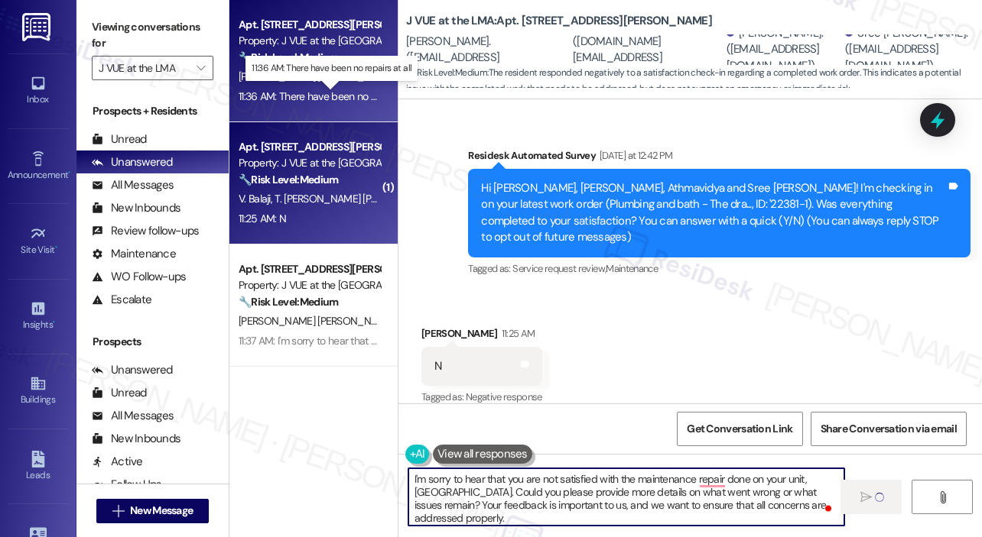
type textarea "I'm sorry to hear that you are not satisfied with the maintenance repair done o…"
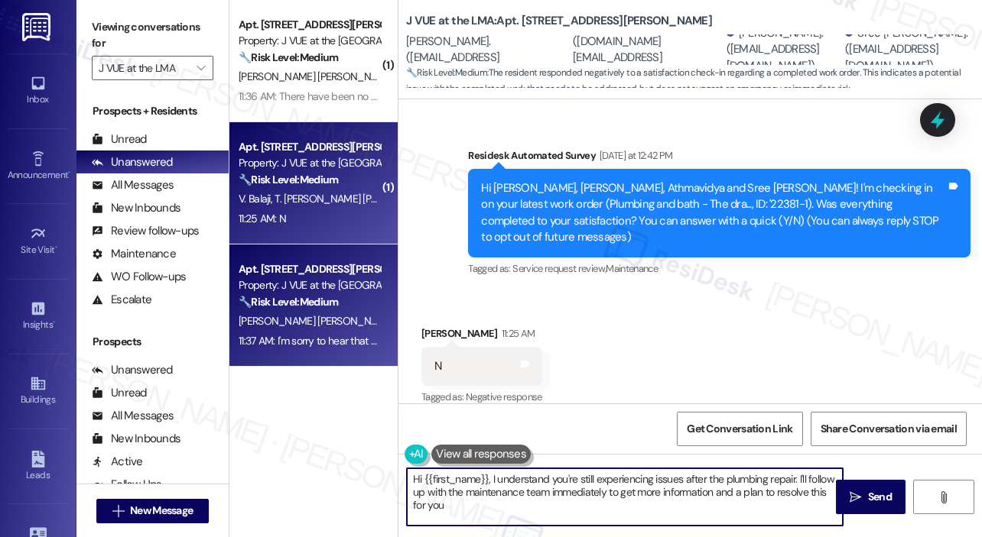
type textarea "Hi {{first_name}}, I understand you're still experiencing issues after the plum…"
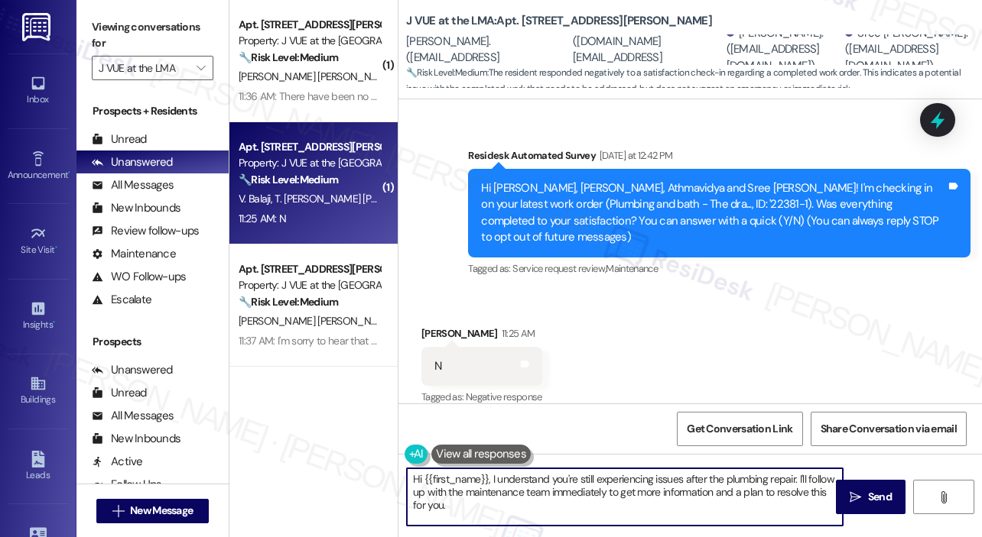
scroll to position [229, 0]
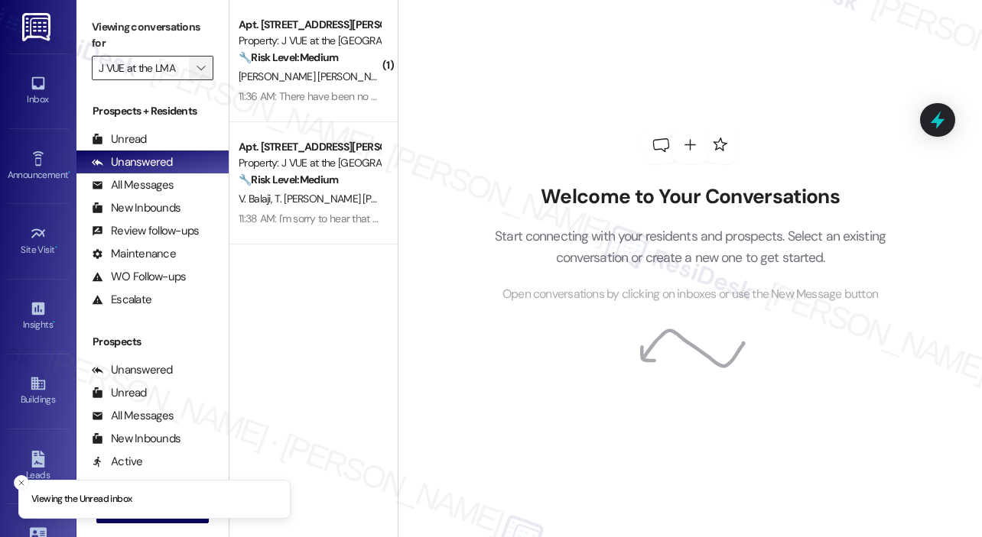
click at [209, 72] on button "" at bounding box center [201, 68] width 24 height 24
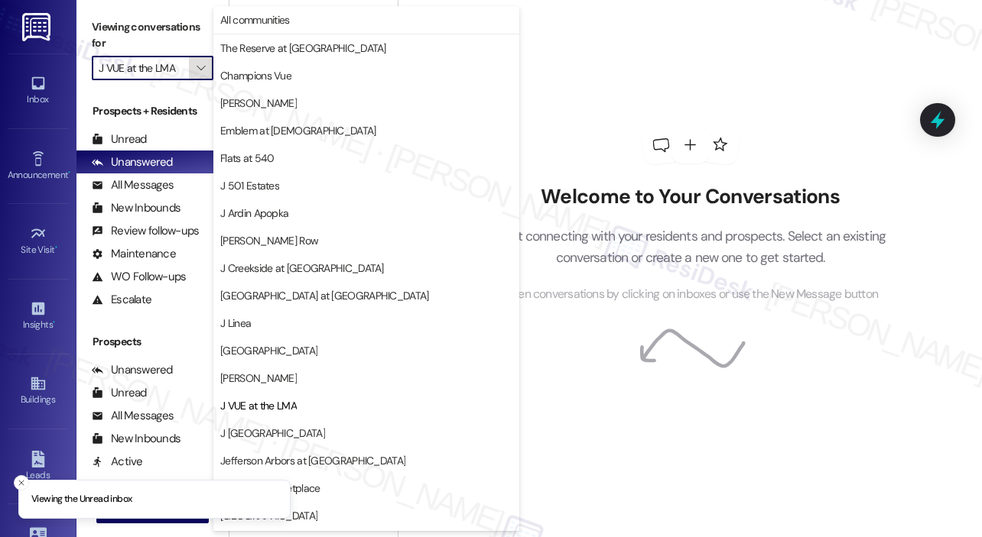
scroll to position [245, 0]
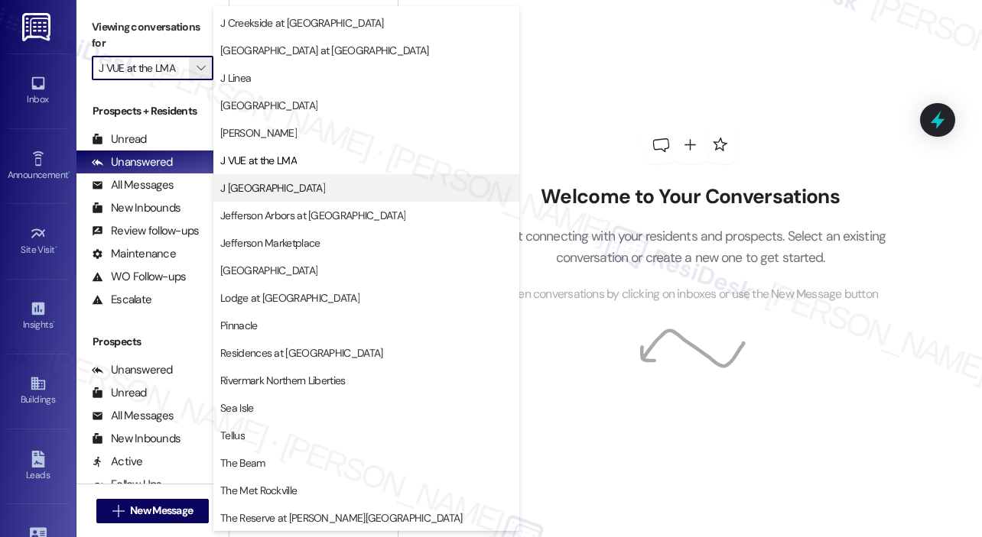
click at [257, 187] on span "J [GEOGRAPHIC_DATA]" at bounding box center [272, 187] width 105 height 15
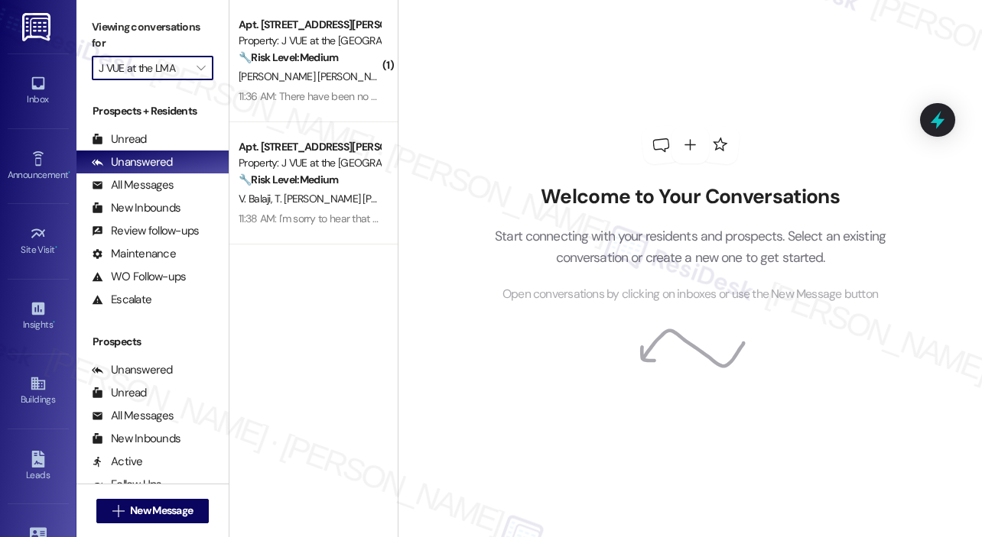
type input "J [GEOGRAPHIC_DATA]"
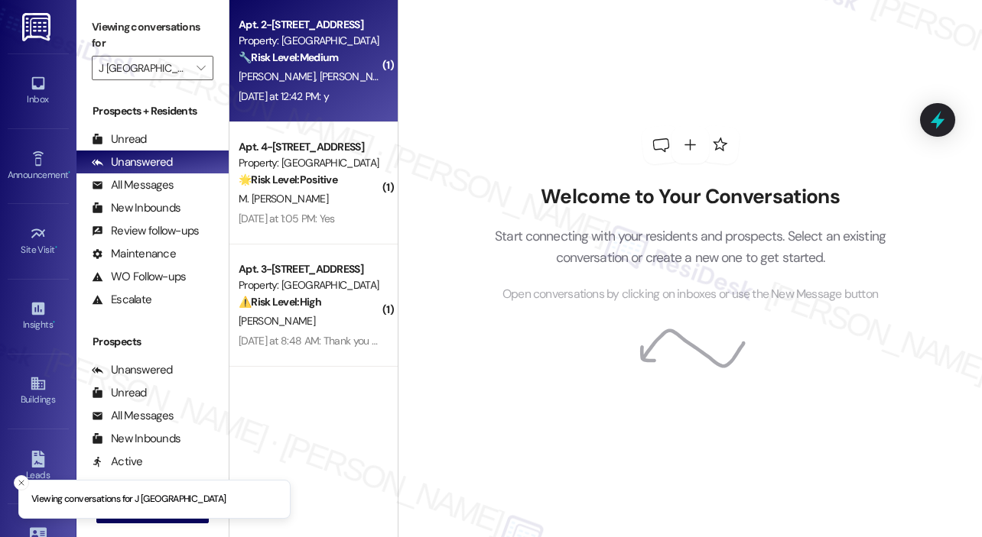
click at [320, 73] on span "[PERSON_NAME]" at bounding box center [358, 77] width 76 height 14
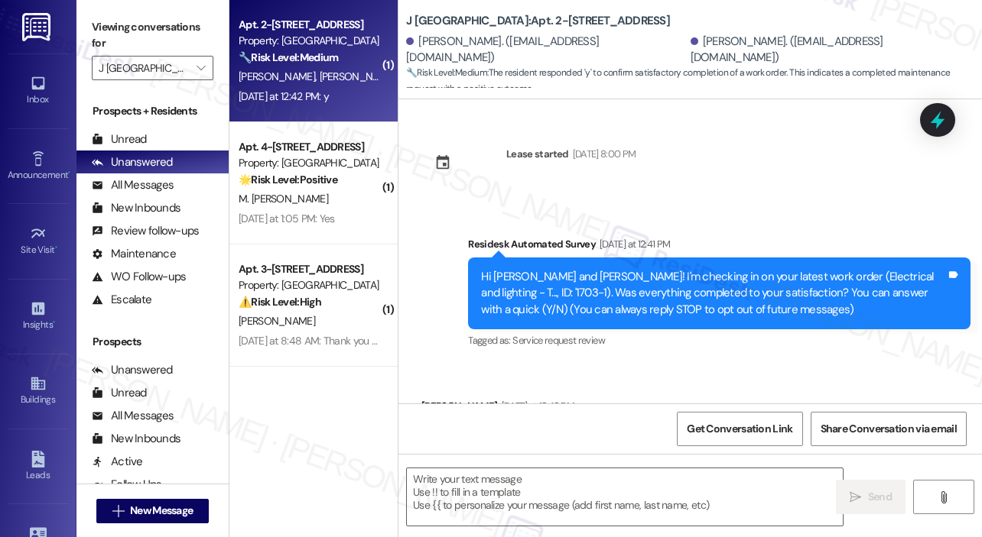
scroll to position [89, 0]
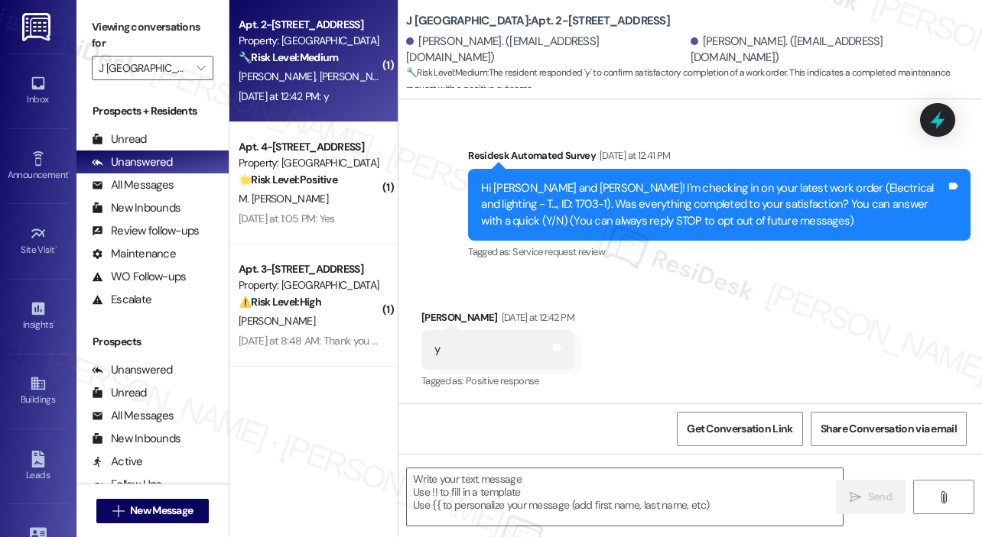
type textarea "Fetching suggested responses. Please feel free to read through the conversation…"
click at [558, 291] on div "Received via SMS Yunshen Huang Yesterday at 12:42 PM y Tags and notes Tagged as…" at bounding box center [689, 339] width 583 height 129
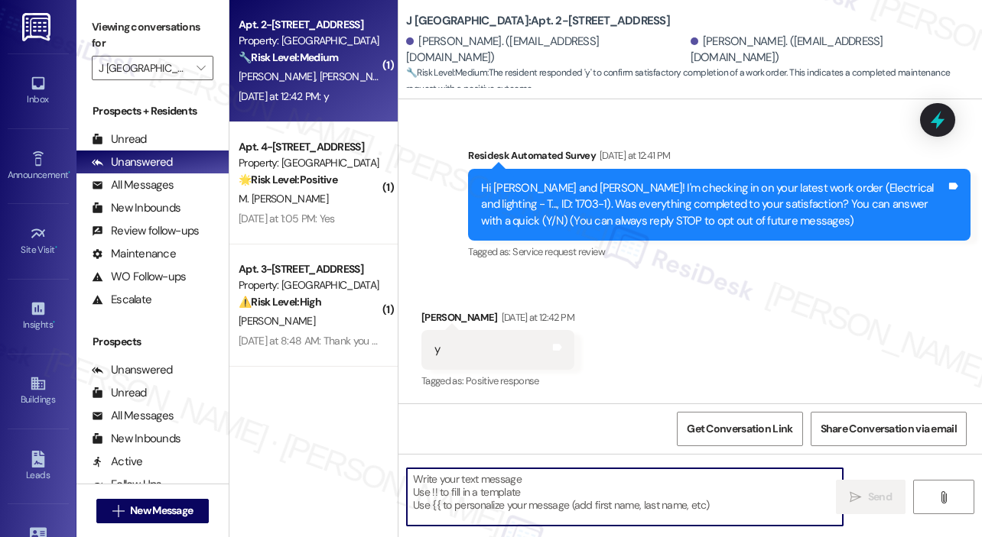
click at [492, 501] on textarea at bounding box center [625, 497] width 436 height 57
paste textarea "That’s wonderful to hear! We’re so glad that you’re satisfied with the recent w…"
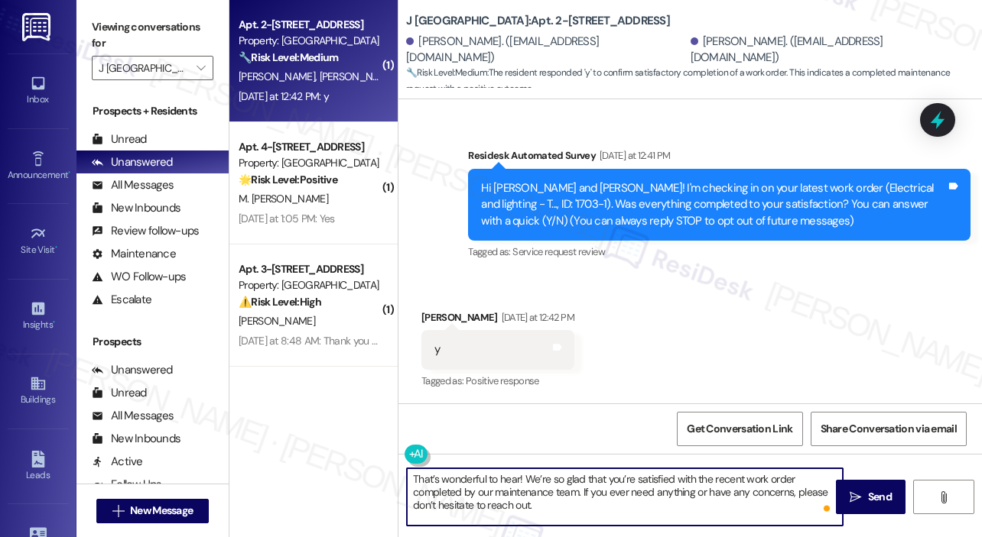
click at [518, 479] on textarea "That’s wonderful to hear! We’re so glad that you’re satisfied with the recent w…" at bounding box center [625, 497] width 436 height 57
click at [676, 496] on textarea "That’s wonderful to hear, Yunsheng! We’re so glad that you’re satisfied with th…" at bounding box center [625, 497] width 436 height 57
type textarea "That’s wonderful to hear, Yunsheng! We’re so glad that you’re satisfied with th…"
click at [872, 498] on span "Send" at bounding box center [880, 497] width 24 height 16
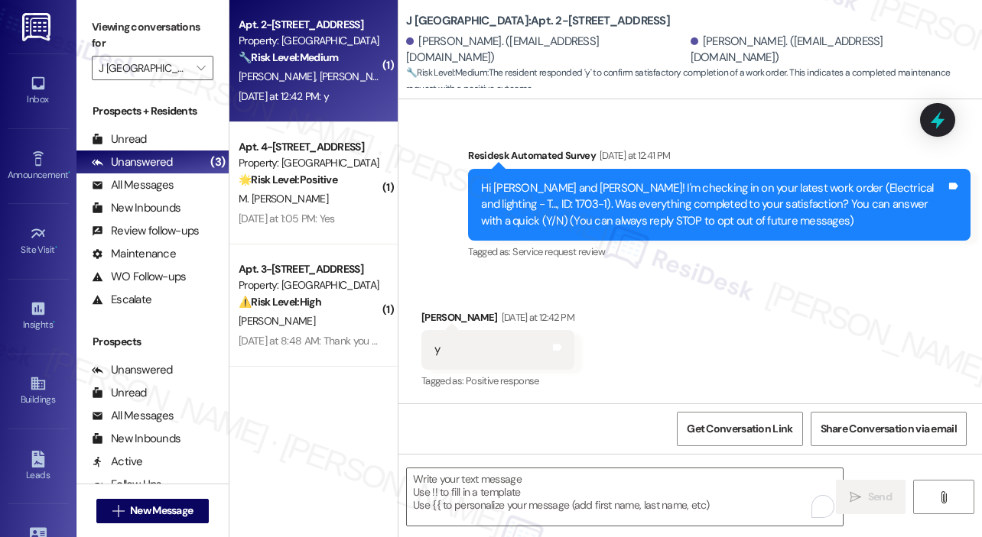
scroll to position [229, 0]
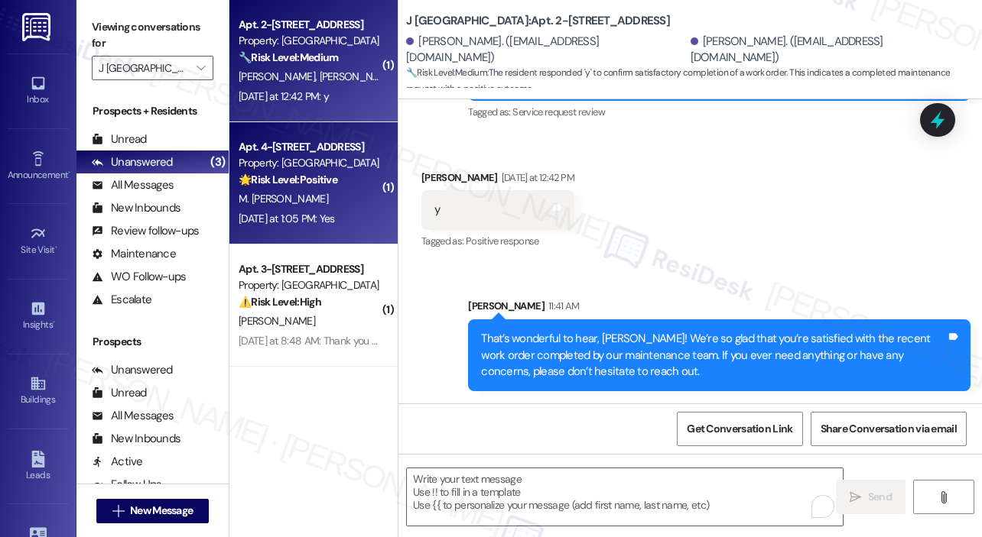
click at [338, 232] on div "Apt. 4-4334, 1042 Main Street Property: J Woburn Heights 🌟 Risk Level: Positive…" at bounding box center [313, 183] width 168 height 122
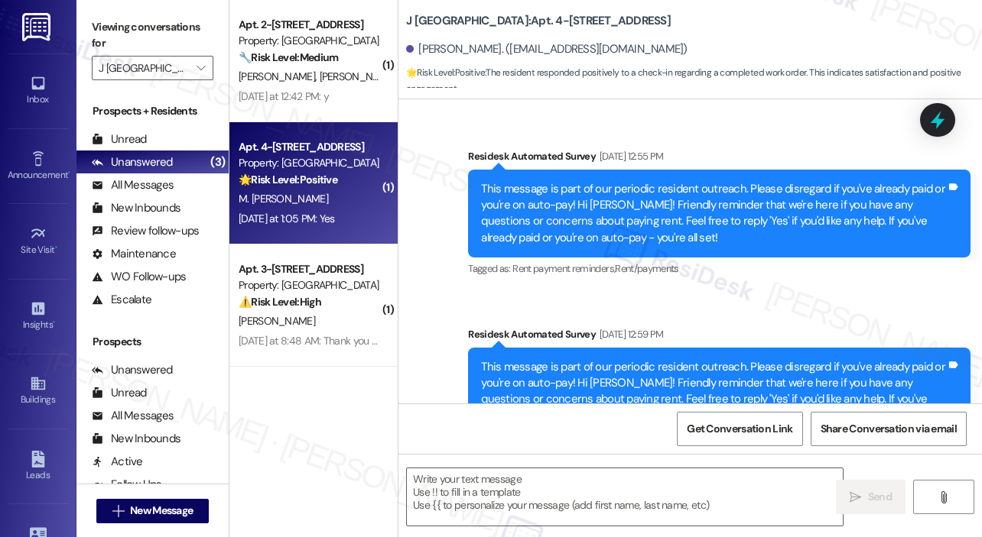
type textarea "Fetching suggested responses. Please feel free to read through the conversation…"
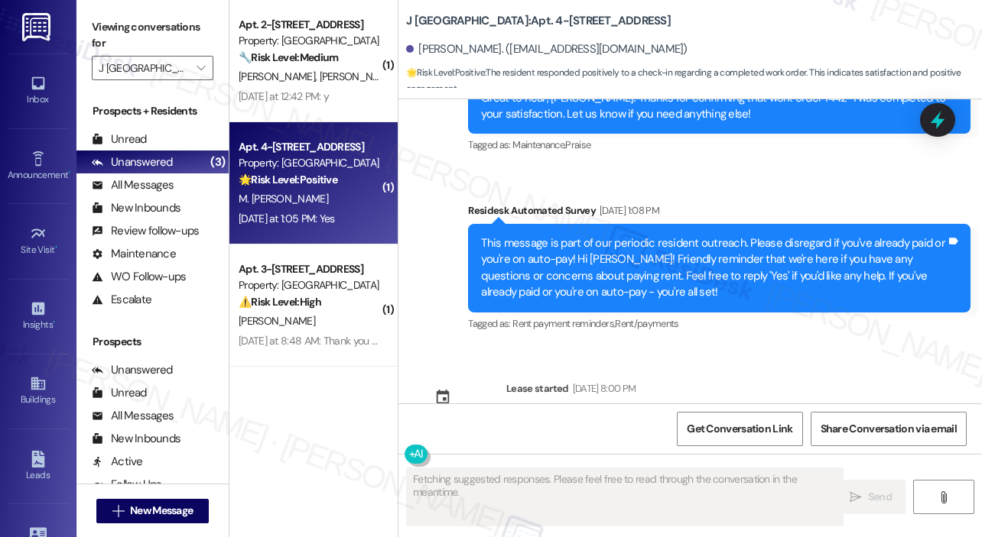
scroll to position [1706, 0]
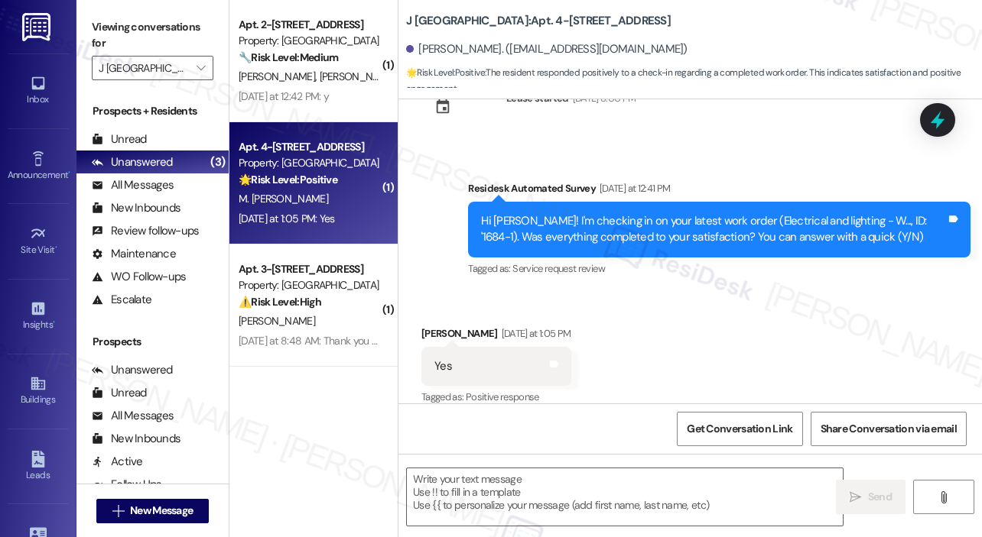
click at [731, 302] on div "Received via SMS Maria Taylor Gonzalez Yesterday at 1:05 PM Yes Tags and notes …" at bounding box center [689, 355] width 583 height 129
click at [587, 484] on textarea at bounding box center [625, 497] width 436 height 57
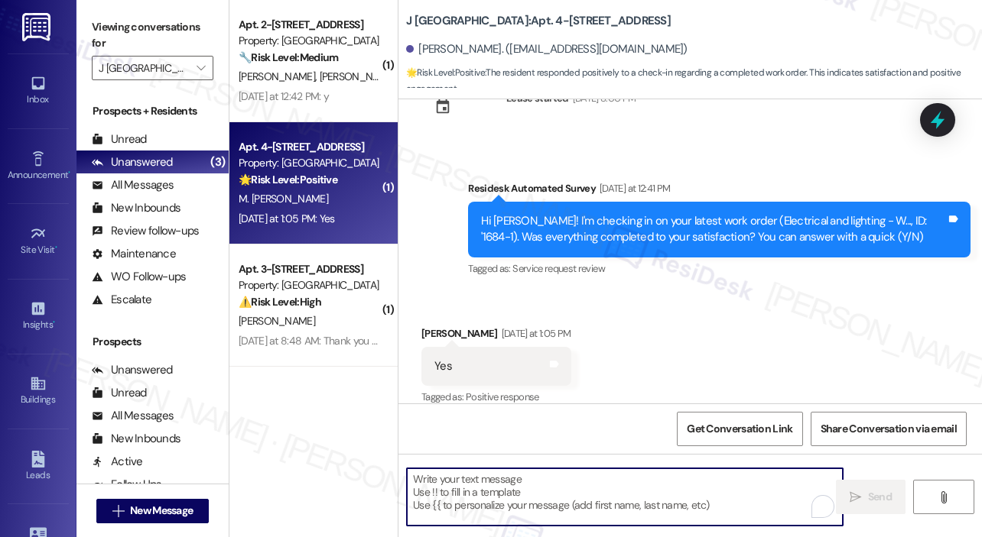
paste textarea "That’s wonderful to hear! We’re so glad that you’re satisfied with the recent w…"
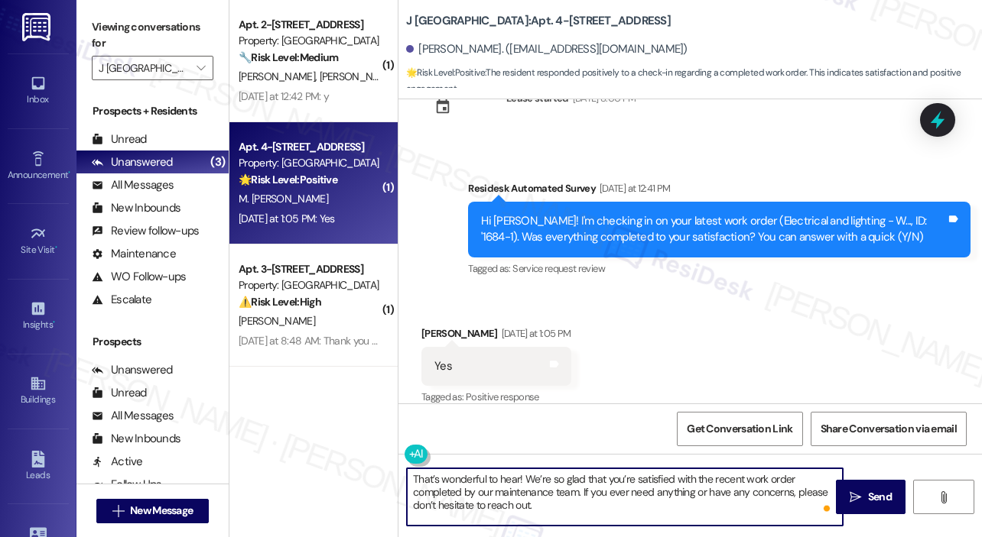
click at [520, 477] on textarea "That’s wonderful to hear! We’re so glad that you’re satisfied with the recent w…" at bounding box center [625, 497] width 436 height 57
click at [560, 506] on textarea "That’s wonderful to hear, Maria! We’re so glad that you’re satisfied with the r…" at bounding box center [625, 497] width 436 height 57
type textarea "That’s wonderful to hear, Maria! We’re so glad that you’re satisfied with the r…"
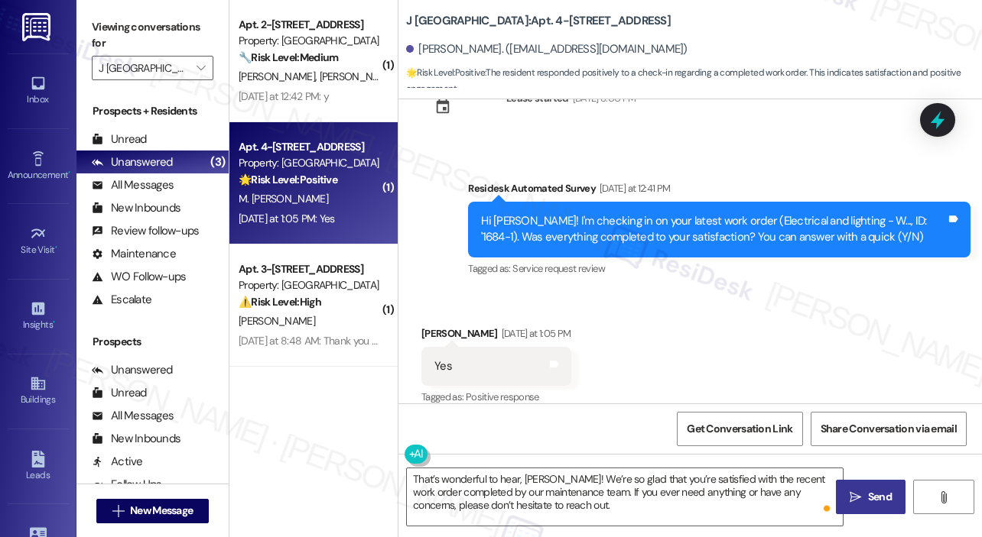
click at [868, 492] on span "Send" at bounding box center [880, 497] width 24 height 16
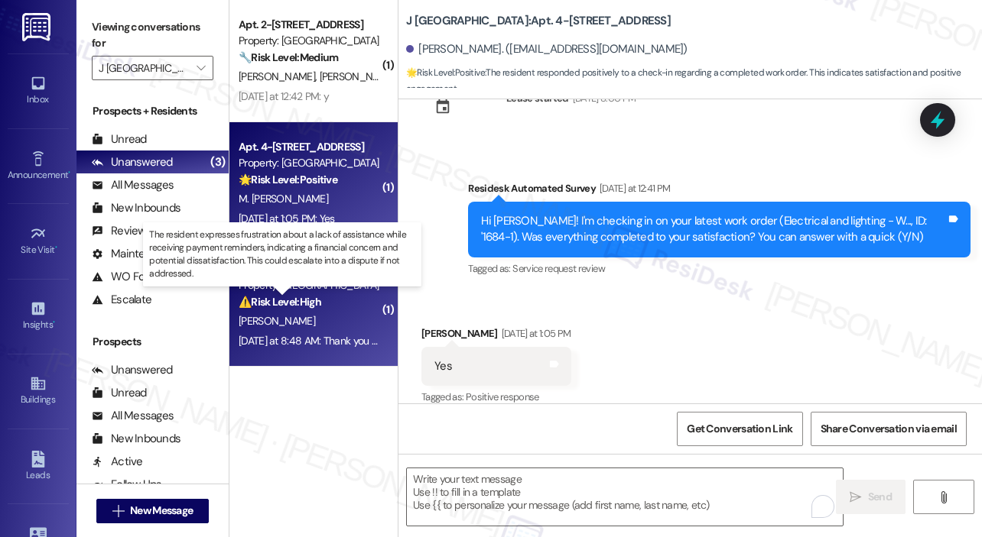
click at [291, 307] on strong "⚠️ Risk Level: High" at bounding box center [280, 302] width 83 height 14
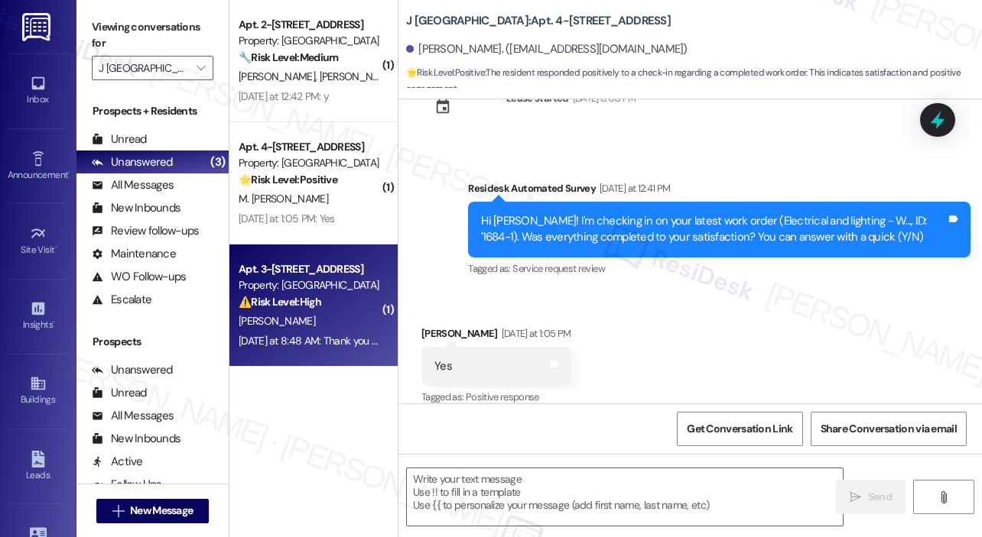
type textarea "Fetching suggested responses. Please feel free to read through the conversation…"
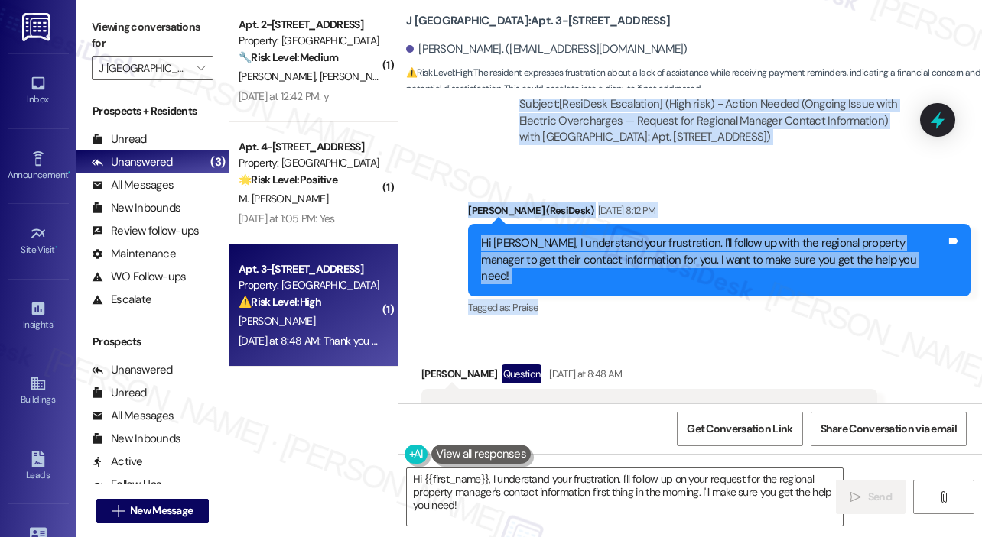
scroll to position [2997, 0]
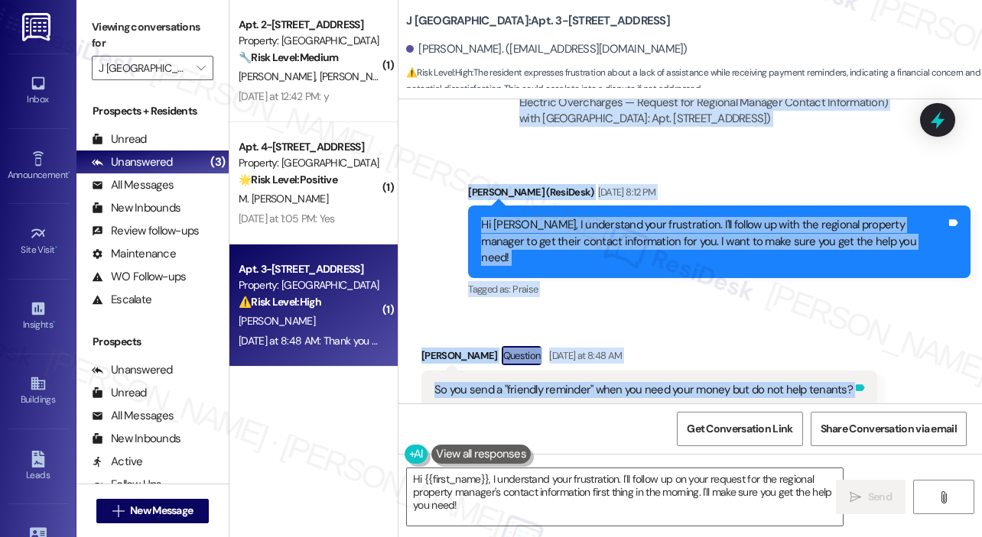
drag, startPoint x: 431, startPoint y: 190, endPoint x: 850, endPoint y: 364, distance: 453.5
click at [850, 364] on div "Survey, sent via SMS Residesk Automated Survey Oct 15, 2024 at 12:24 PM Hi Tara…" at bounding box center [689, 251] width 583 height 304
copy div "It is still ongoing. I have tried to get in touch with management since April w…"
click at [780, 335] on div "Received via SMS Tara Pascal Question Yesterday at 8:48 AM So you send a "frien…" at bounding box center [649, 389] width 479 height 109
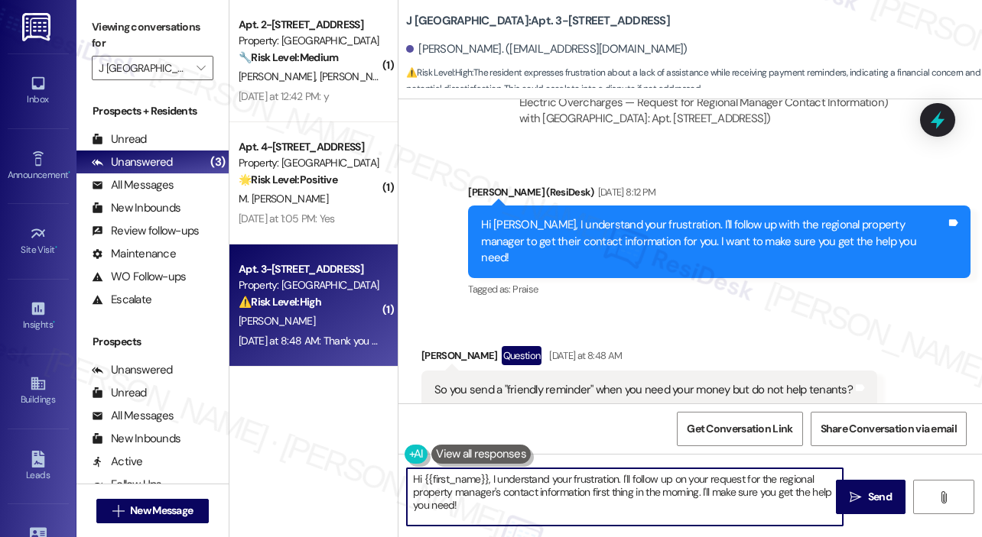
click at [574, 522] on textarea "Hi {{first_name}}, I understand your frustration. I'll follow up on your reques…" at bounding box center [625, 497] width 436 height 57
drag, startPoint x: 585, startPoint y: 519, endPoint x: 416, endPoint y: 472, distance: 175.3
click at [416, 472] on textarea "Hi {{first_name}}, I understand your frustration. I'll follow up on your reques…" at bounding box center [625, 497] width 436 height 57
paste textarea "Thank you, Tara, for sharing your concerns. I want you to know I’m doing my bes…"
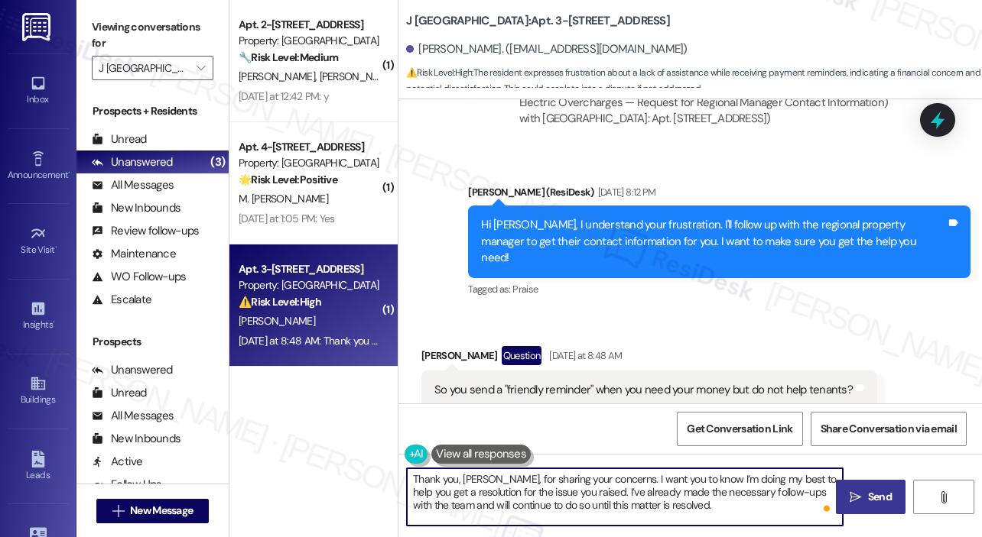
type textarea "Thank you, Tara, for sharing your concerns. I want you to know I’m doing my bes…"
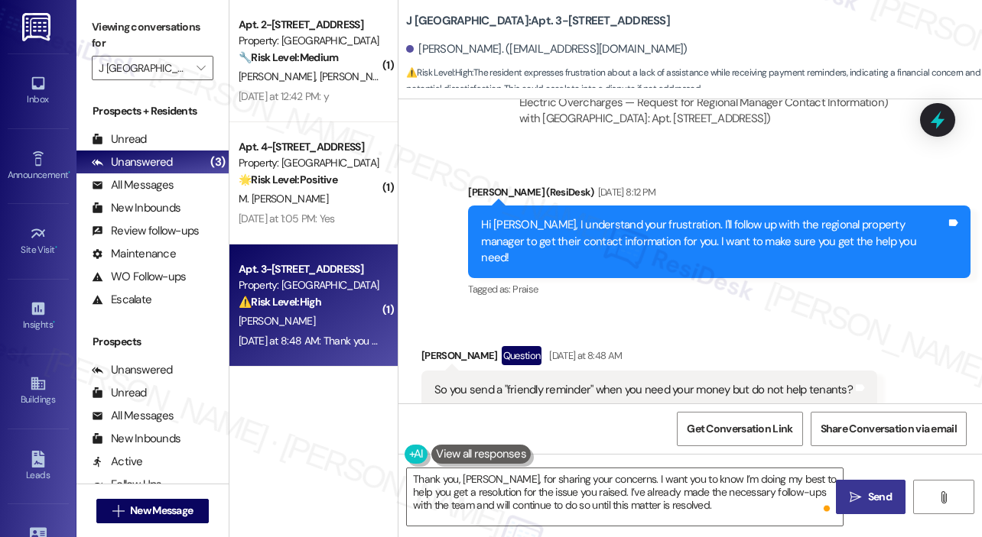
click at [865, 493] on span "Send" at bounding box center [880, 497] width 30 height 16
click at [877, 335] on div "Received via SMS Tara Pascal Question Yesterday at 8:48 AM So you send a "frien…" at bounding box center [649, 389] width 479 height 109
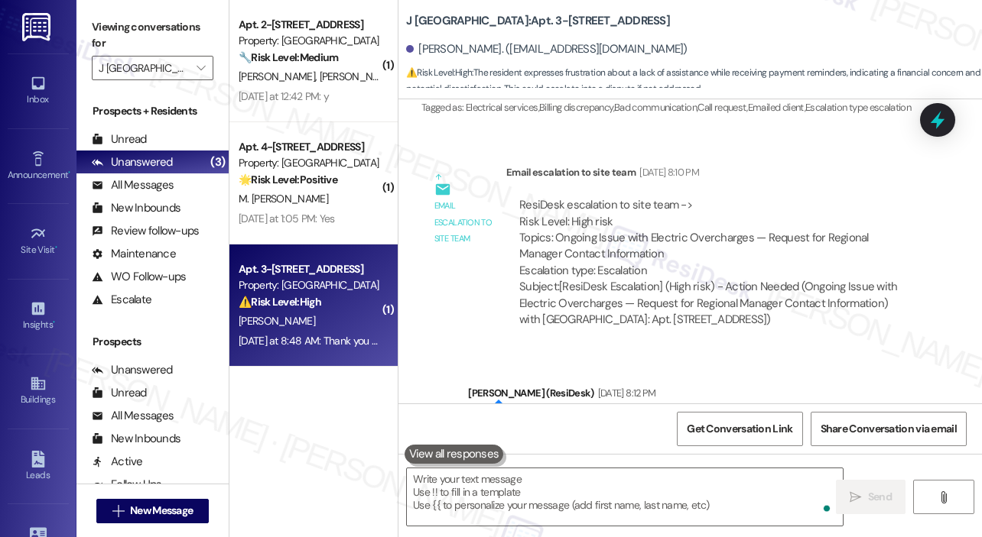
scroll to position [2774, 0]
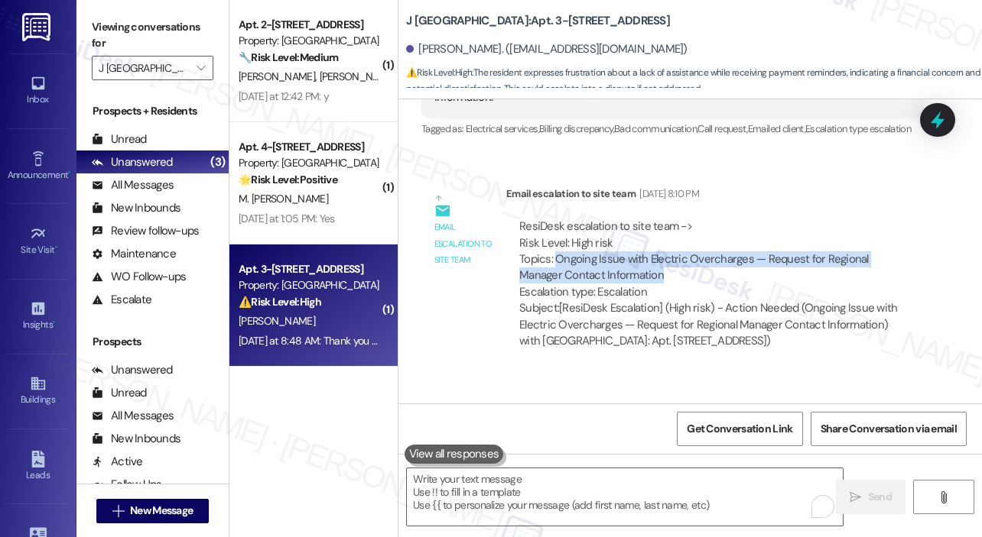
drag, startPoint x: 648, startPoint y: 254, endPoint x: 553, endPoint y: 241, distance: 95.7
click at [553, 241] on div "ResiDesk escalation to site team -> Risk Level: High risk Topics: Ongoing Issue…" at bounding box center [714, 260] width 391 height 82
copy div "Ongoing Issue with Electric Overcharges — Request for Regional Manager Contact …"
click at [933, 114] on icon at bounding box center [937, 120] width 26 height 26
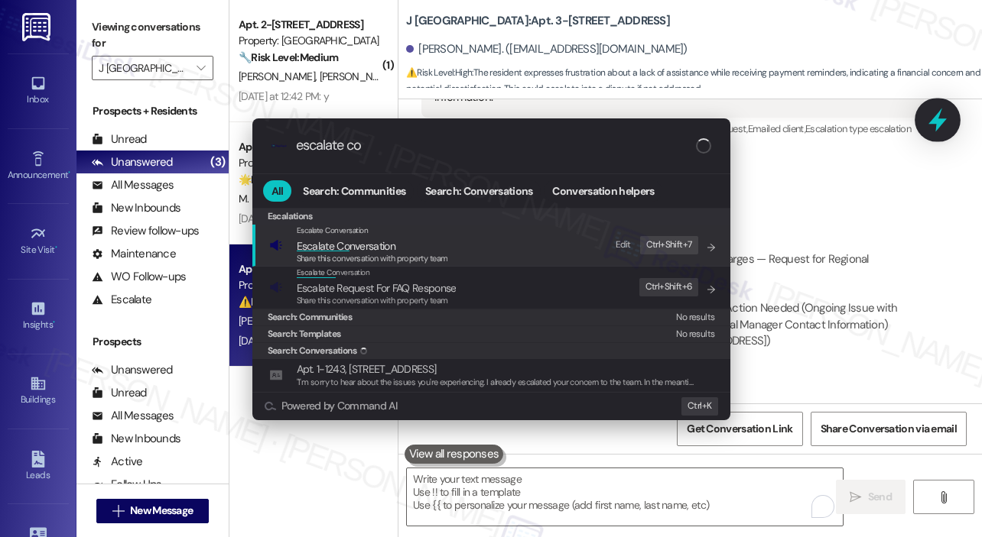
type input "escalate con"
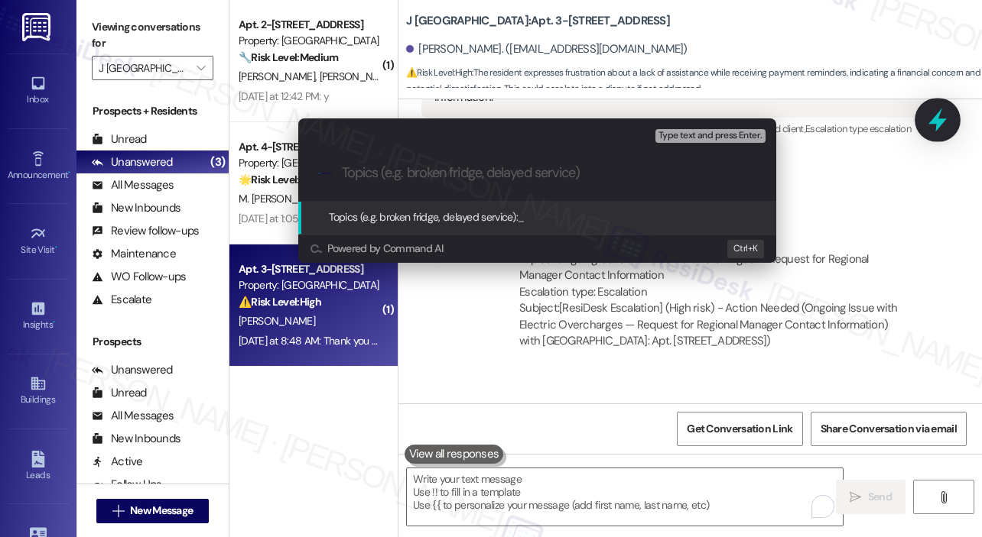
type input "Ongoing Issue with Electric Overcharges — Request for Regional Manager Contact …"
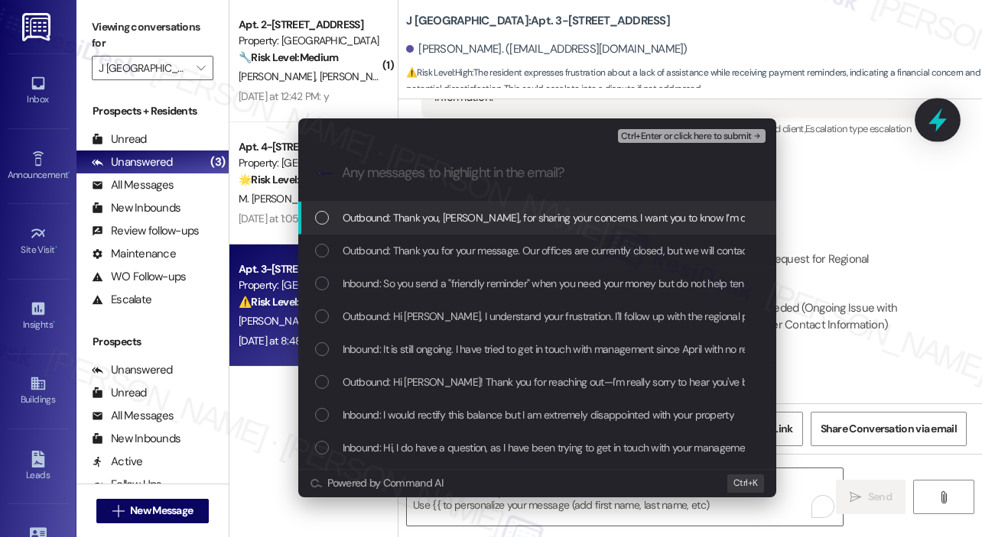
scroll to position [0, 0]
click at [408, 225] on span "Outbound: Thank you, Tara, for sharing your concerns. I want you to know I’m do…" at bounding box center [937, 217] width 1190 height 17
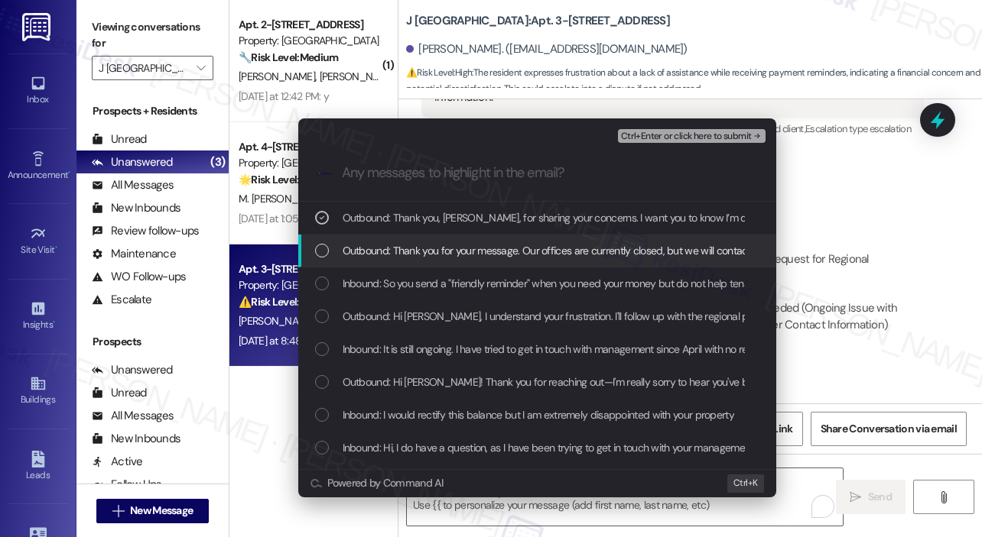
click at [408, 252] on span "Outbound: Thank you for your message. Our offices are currently closed, but we …" at bounding box center [795, 250] width 906 height 17
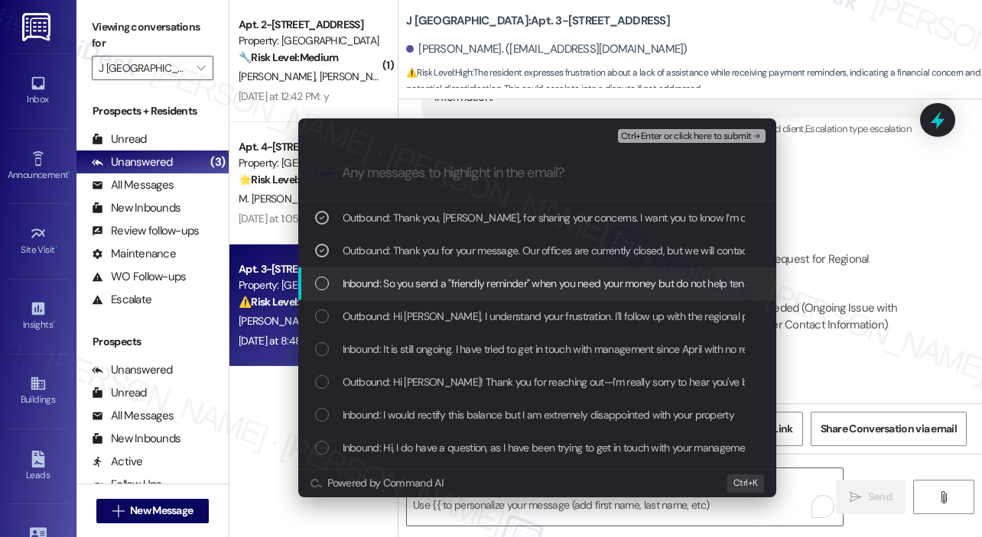
click at [412, 281] on span "Inbound: So you send a "friendly reminder" when you need your money but do not …" at bounding box center [555, 283] width 426 height 17
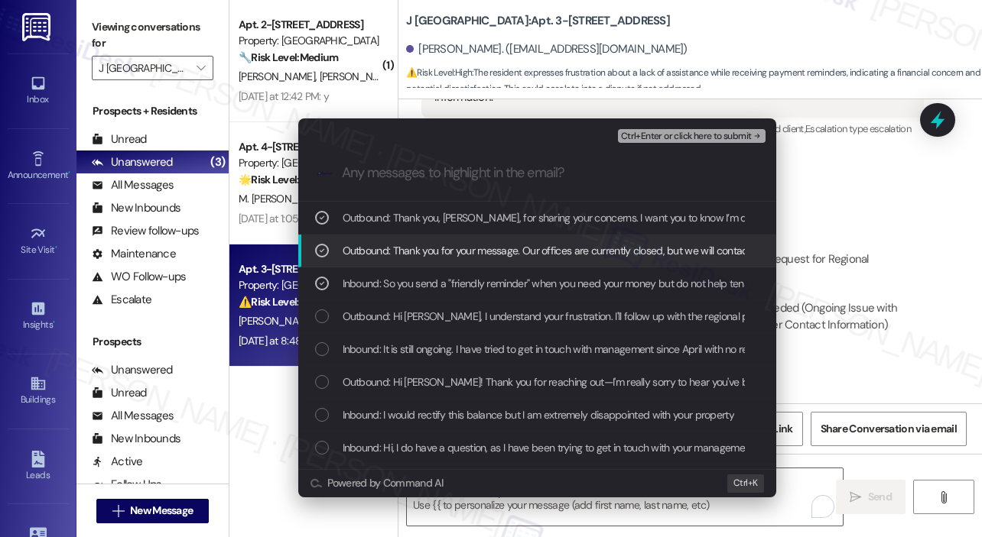
click at [408, 253] on span "Outbound: Thank you for your message. Our offices are currently closed, but we …" at bounding box center [795, 250] width 906 height 17
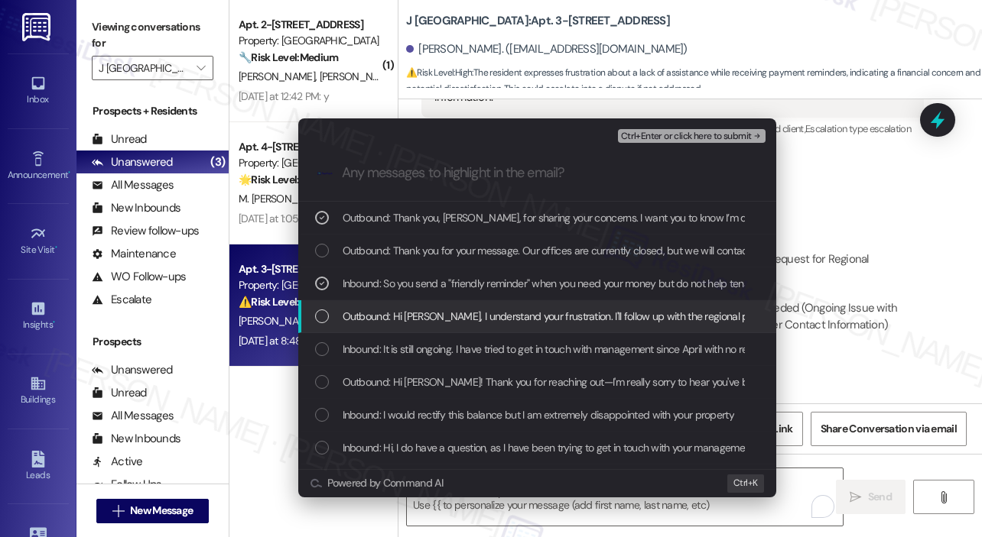
click at [416, 320] on span "Outbound: Hi Tara, I understand your frustration. I'll follow up with the regio…" at bounding box center [774, 316] width 865 height 17
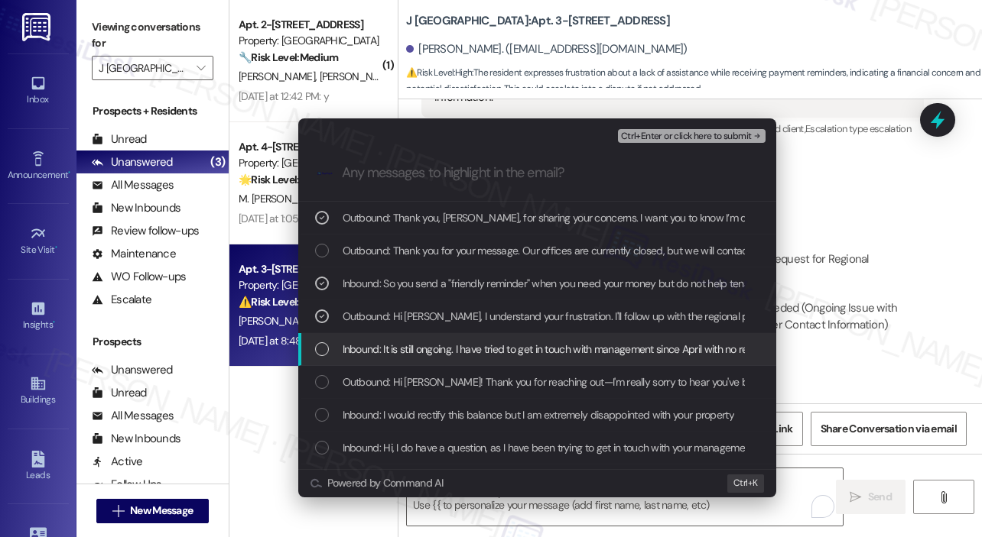
click at [425, 342] on span "Inbound: It is still ongoing. I have tried to get in touch with management sinc…" at bounding box center [807, 349] width 931 height 17
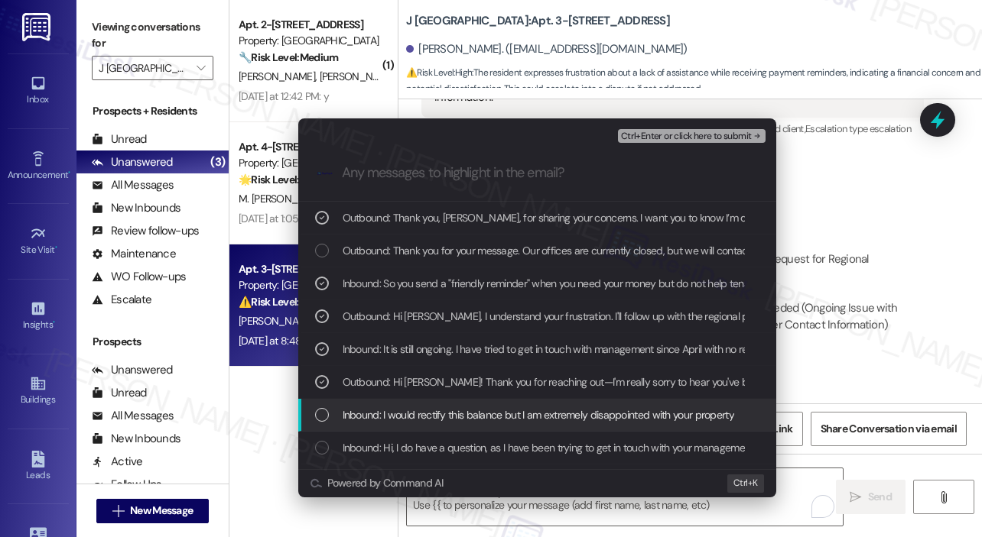
click at [437, 411] on span "Inbound: I would rectify this balance but I am extremely disappointed with your…" at bounding box center [537, 415] width 391 height 17
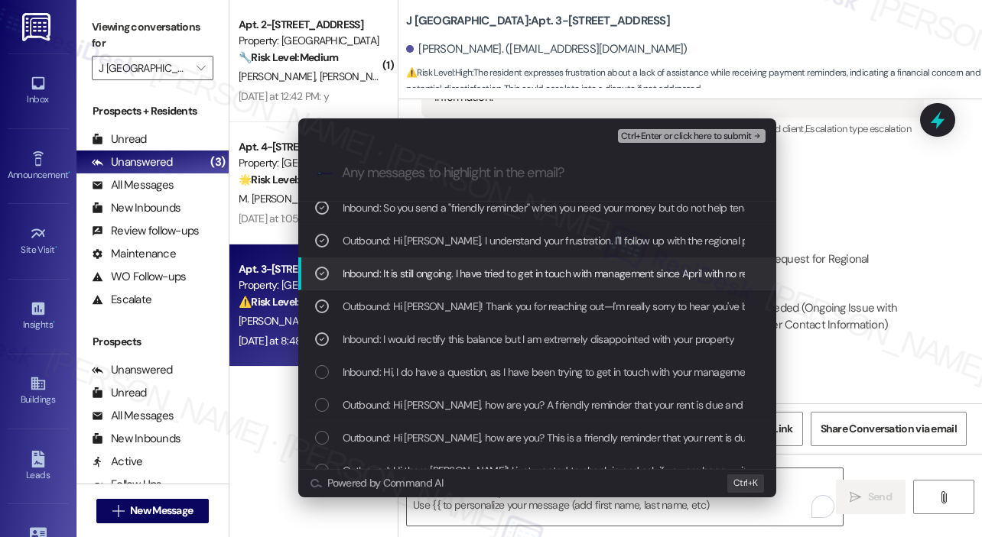
scroll to position [76, 0]
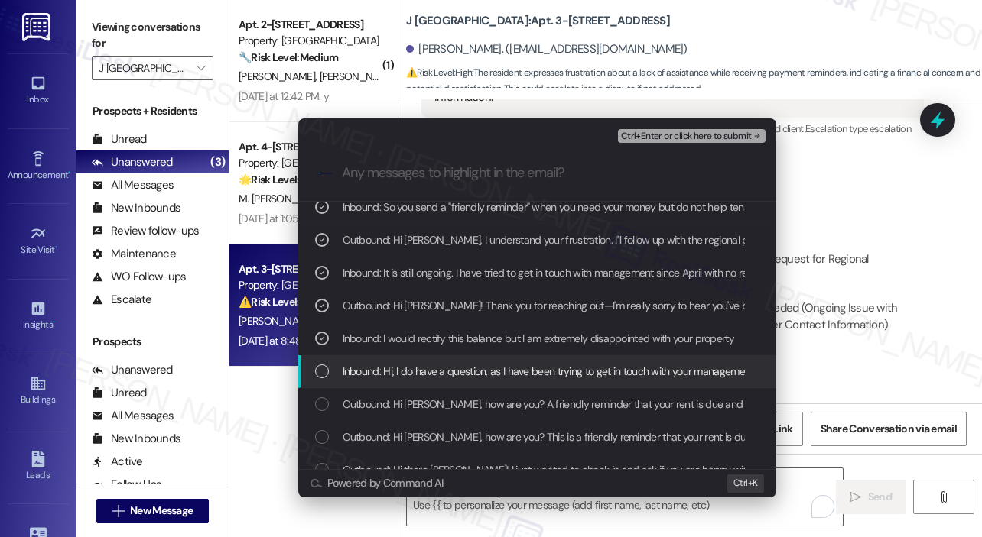
click at [446, 368] on span "Inbound: Hi, I do have a question, as I have been trying to get in touch with y…" at bounding box center [820, 371] width 956 height 17
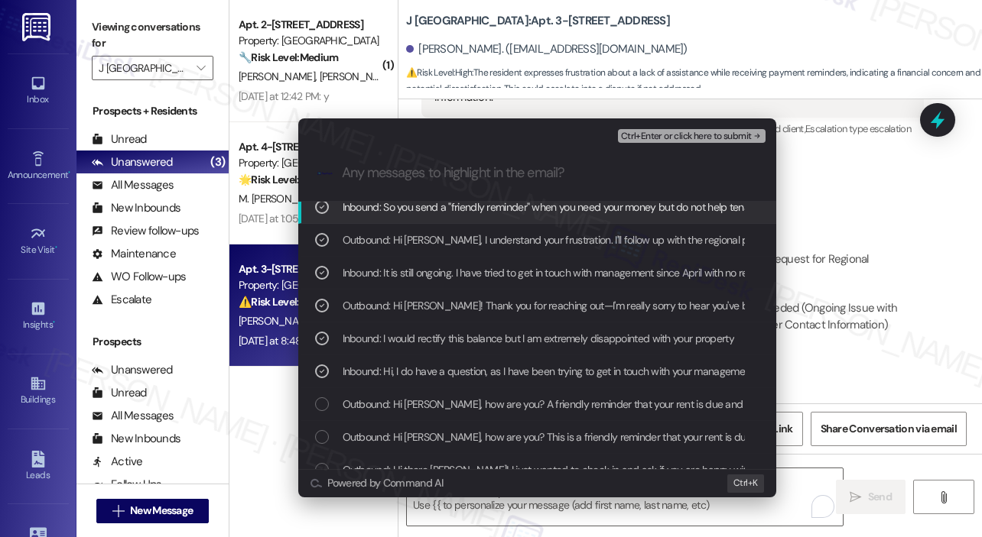
click at [641, 141] on span "Ctrl+Enter or click here to submit" at bounding box center [686, 136] width 131 height 11
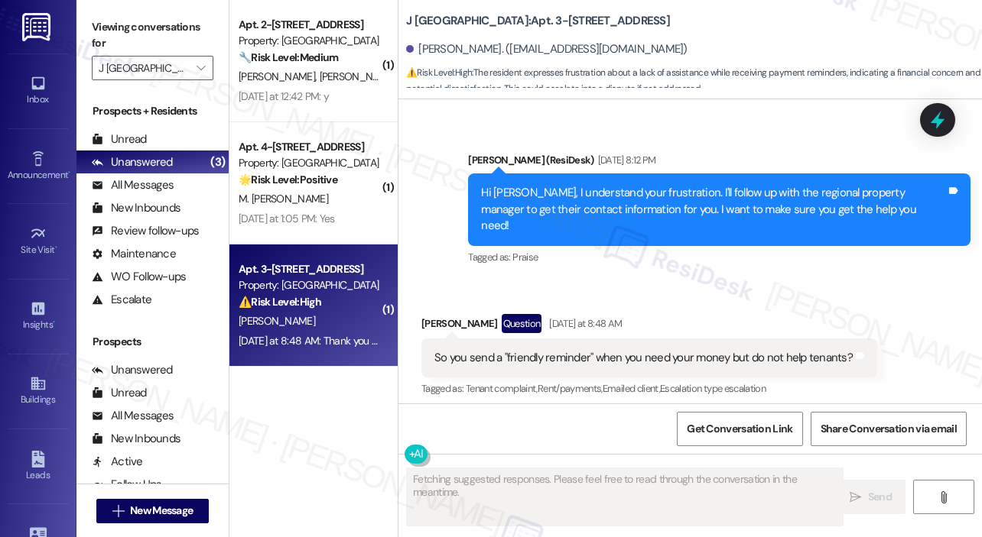
scroll to position [3004, 0]
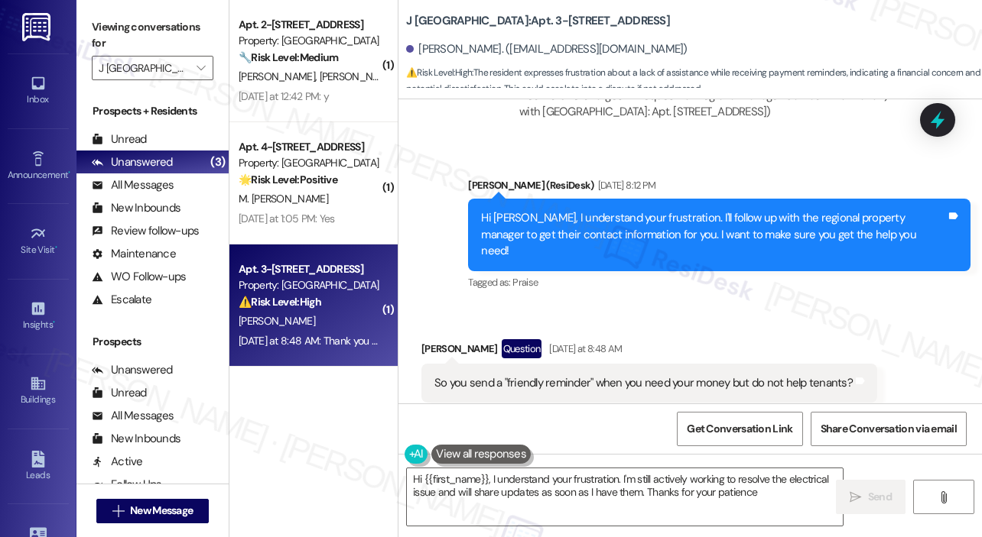
type textarea "Hi {{first_name}}, I understand your frustration. I'm still actively working to…"
click at [680, 269] on div "Sent via SMS Jay (ResiDesk) Sep 09, 2025 at 8:12 PM Hi Tara, I understand your …" at bounding box center [718, 235] width 525 height 139
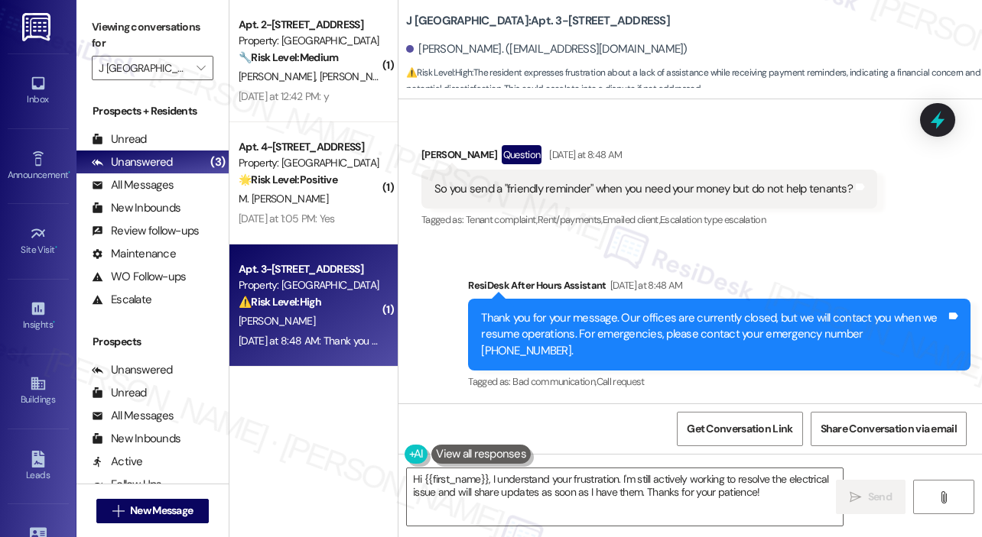
scroll to position [3312, 0]
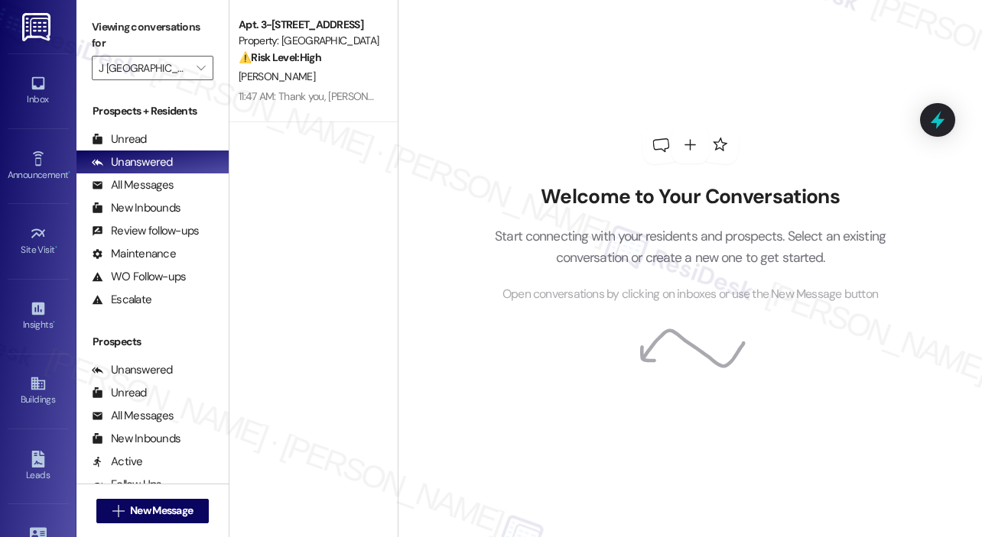
click at [333, 143] on div "Apt. 3-3213, [STREET_ADDRESS] Property: [GEOGRAPHIC_DATA] ⚠️ Risk Level: High T…" at bounding box center [313, 214] width 168 height 429
click at [203, 73] on icon "" at bounding box center [200, 68] width 8 height 12
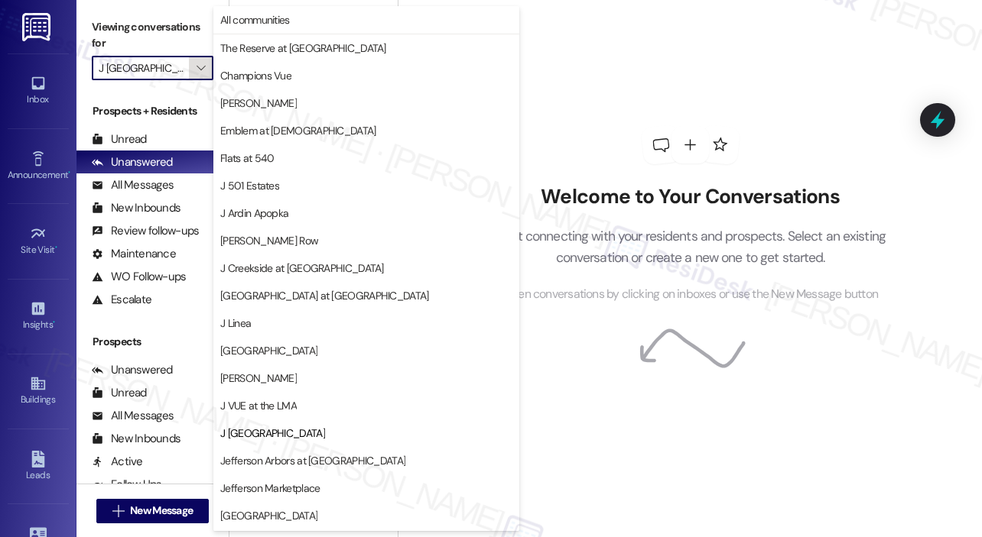
scroll to position [245, 0]
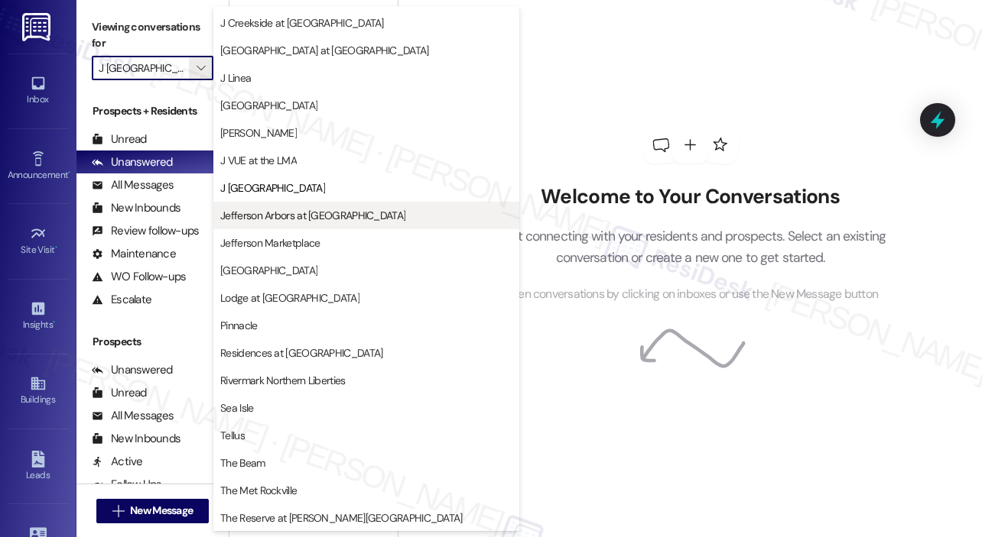
click at [284, 213] on span "Jefferson Arbors at [GEOGRAPHIC_DATA]" at bounding box center [312, 215] width 185 height 15
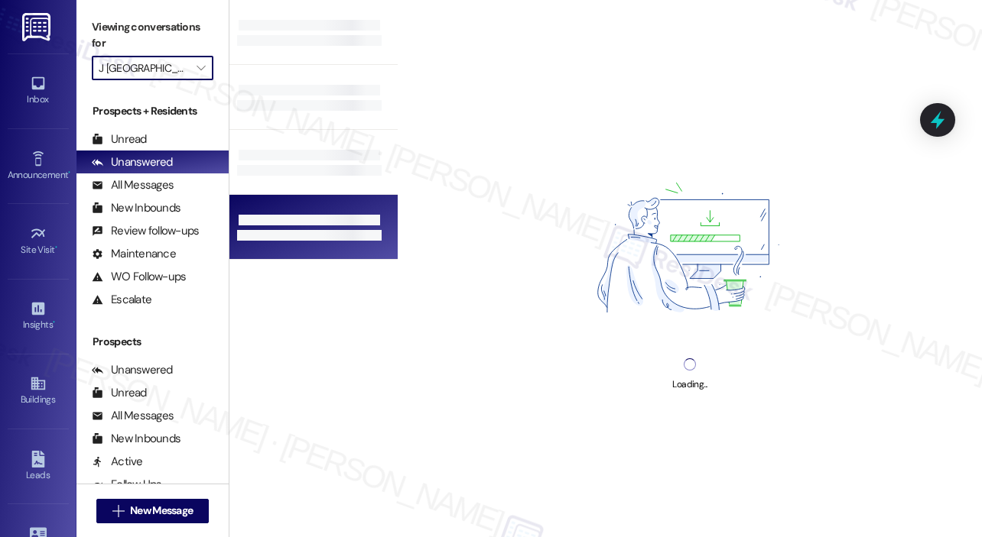
type input "Jefferson Arbors at [GEOGRAPHIC_DATA]"
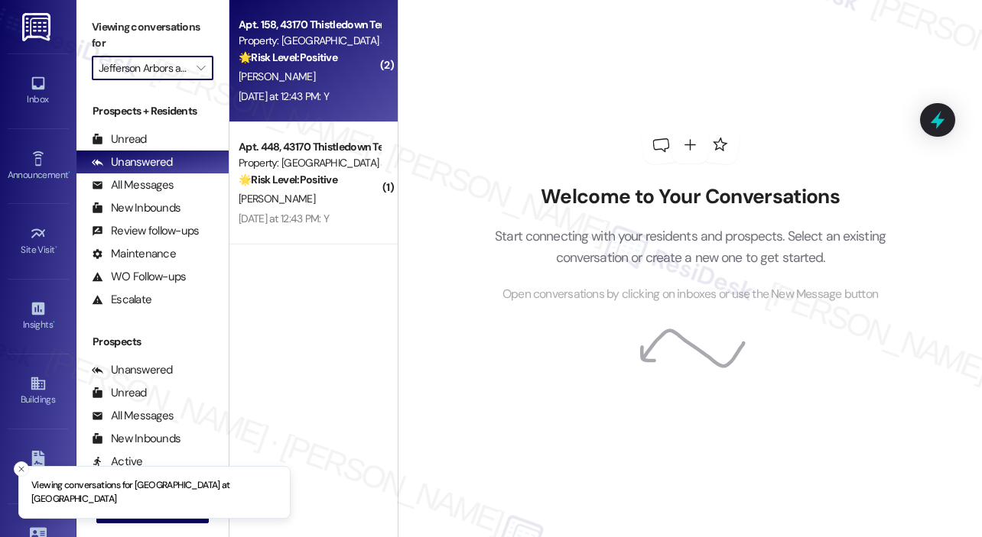
click at [299, 85] on div "H. Aragao" at bounding box center [309, 76] width 144 height 19
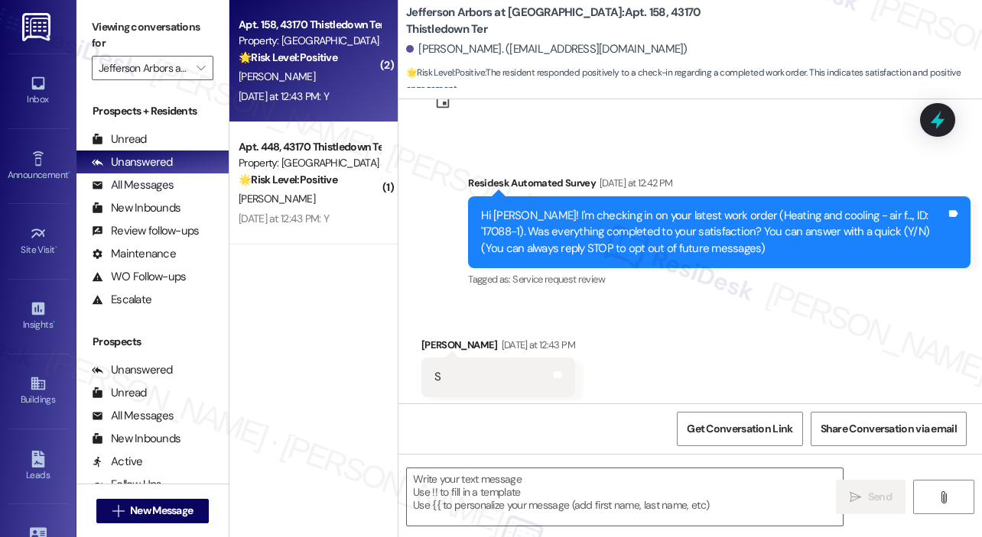
scroll to position [174, 0]
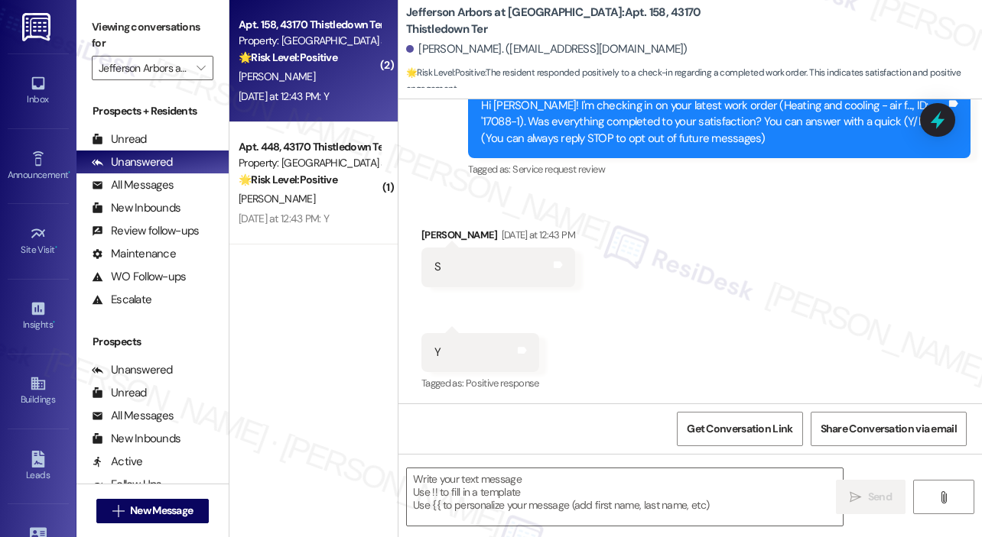
type textarea "Fetching suggested responses. Please feel free to read through the conversation…"
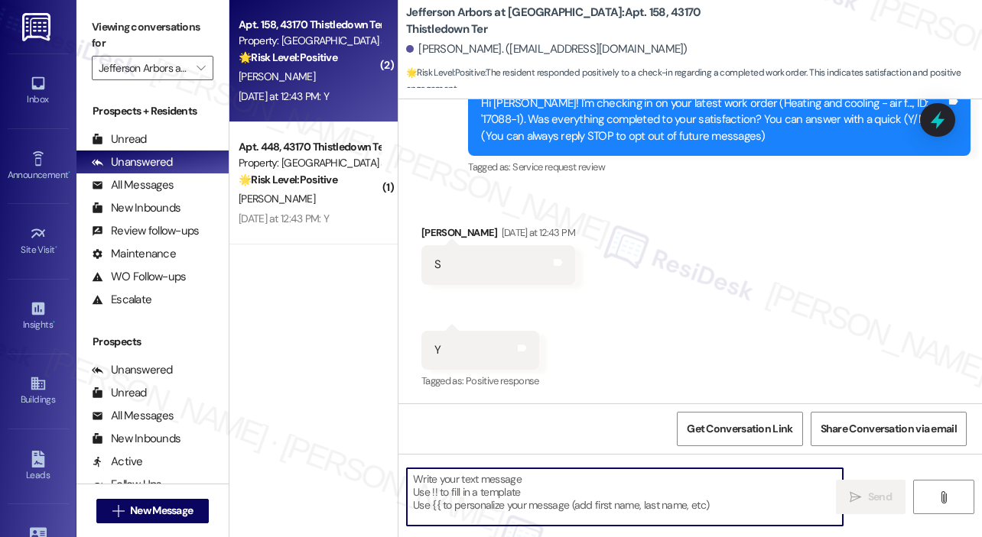
click at [450, 488] on textarea at bounding box center [625, 497] width 436 height 57
paste textarea "That’s wonderful to hear! We’re so glad that you’re satisfied with the recent w…"
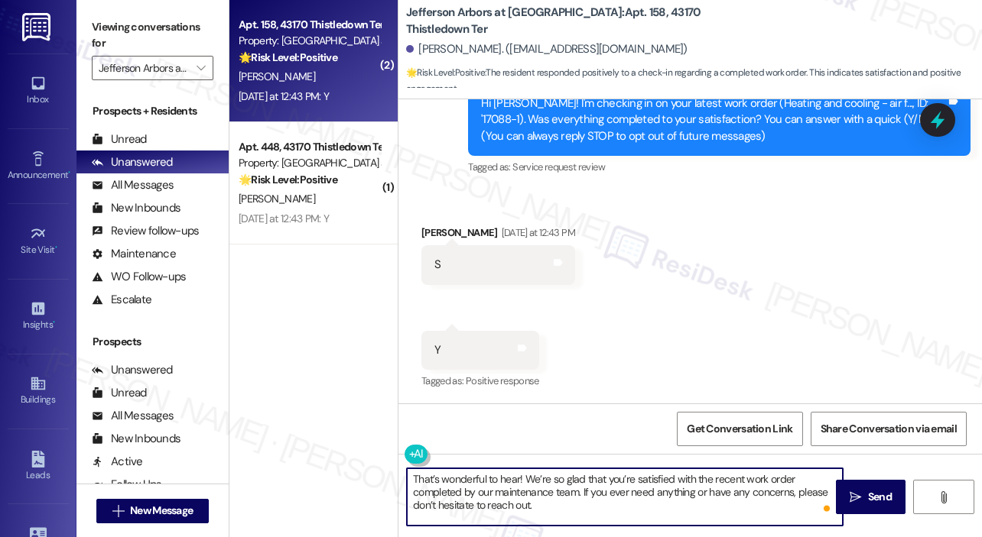
click at [519, 480] on textarea "That’s wonderful to hear! We’re so glad that you’re satisfied with the recent w…" at bounding box center [625, 497] width 436 height 57
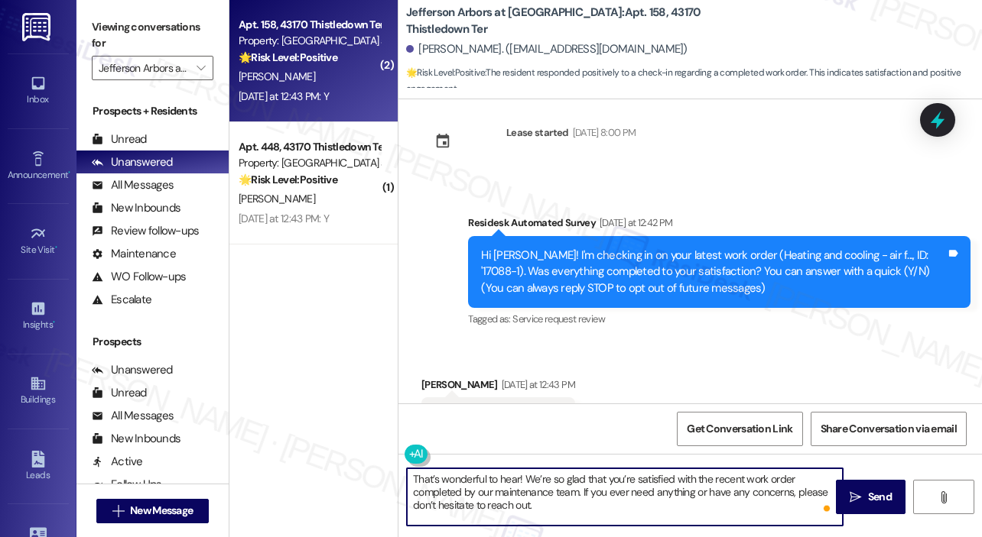
scroll to position [21, 0]
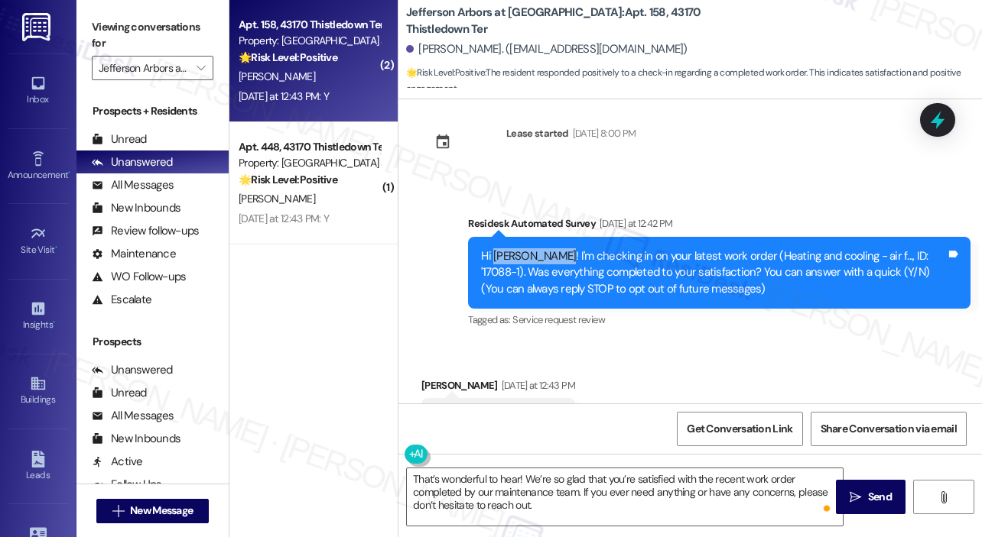
drag, startPoint x: 563, startPoint y: 255, endPoint x: 494, endPoint y: 253, distance: 69.6
click at [494, 253] on div "Hi Herika Ramony! I'm checking in on your latest work order (Heating and coolin…" at bounding box center [713, 272] width 465 height 49
copy div "Herika Ramony"
click at [519, 479] on textarea "That’s wonderful to hear! We’re so glad that you’re satisfied with the recent w…" at bounding box center [625, 497] width 436 height 57
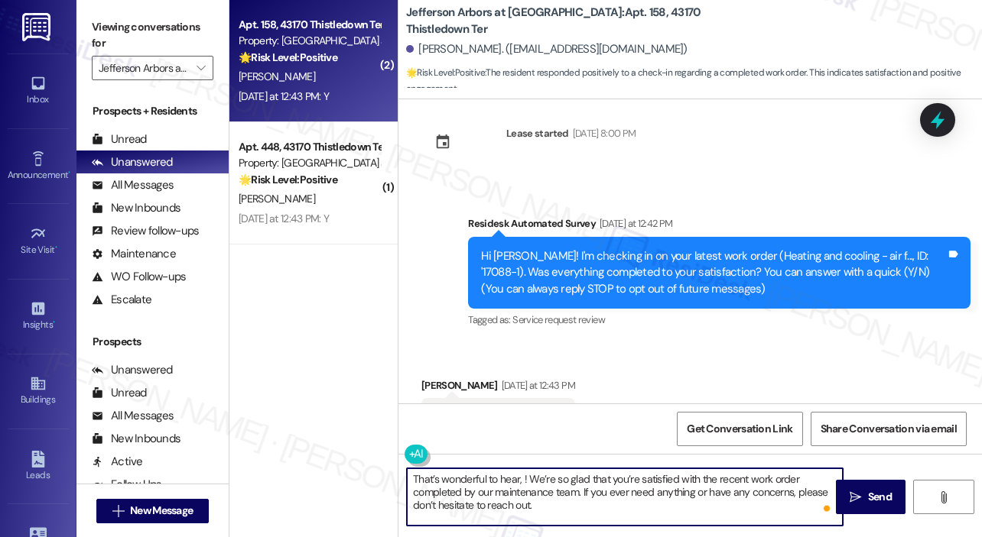
paste textarea "Herika Ramony"
click at [589, 499] on textarea "That’s wonderful to hear, Herika Ramony! We’re so glad that you’re satisfied wi…" at bounding box center [625, 497] width 436 height 57
click at [731, 492] on textarea "That’s wonderful to hear, Herika Ramony! We’re so glad that you’re satisfied wi…" at bounding box center [625, 497] width 436 height 57
type textarea "That’s wonderful to hear, Herika Ramony! We’re so glad that you’re satisfied wi…"
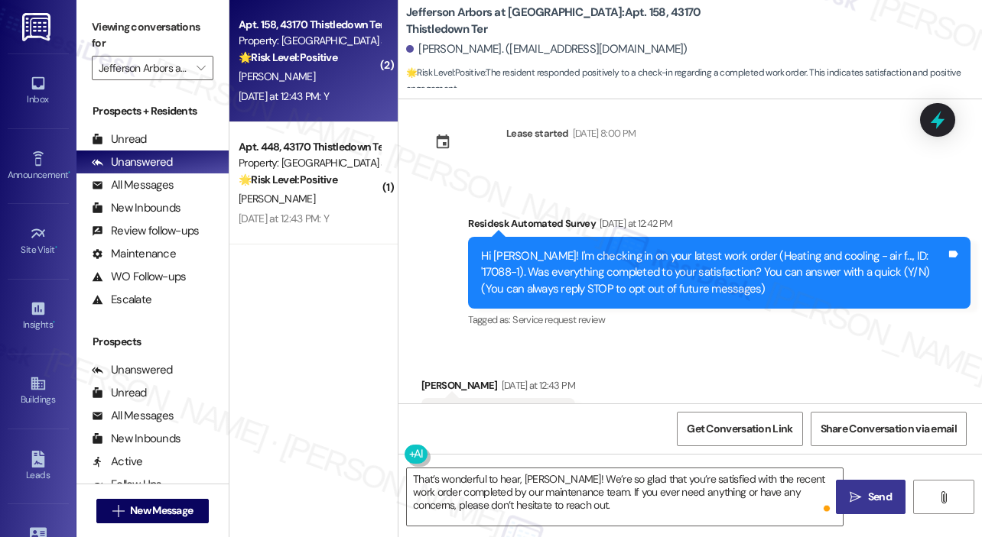
click at [854, 501] on icon "" at bounding box center [854, 498] width 11 height 12
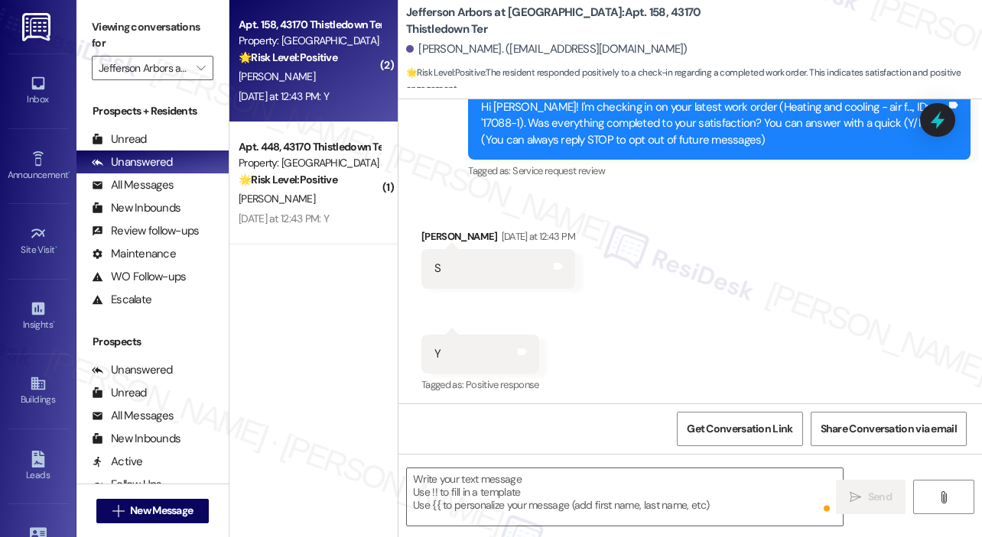
scroll to position [174, 0]
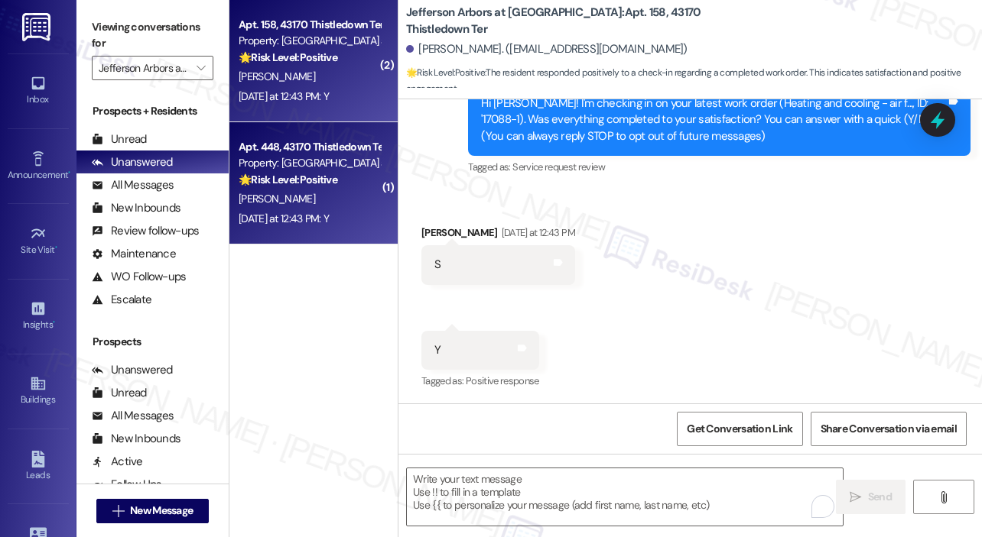
click at [344, 219] on div "Yesterday at 12:43 PM: Y Yesterday at 12:43 PM: Y" at bounding box center [309, 218] width 144 height 19
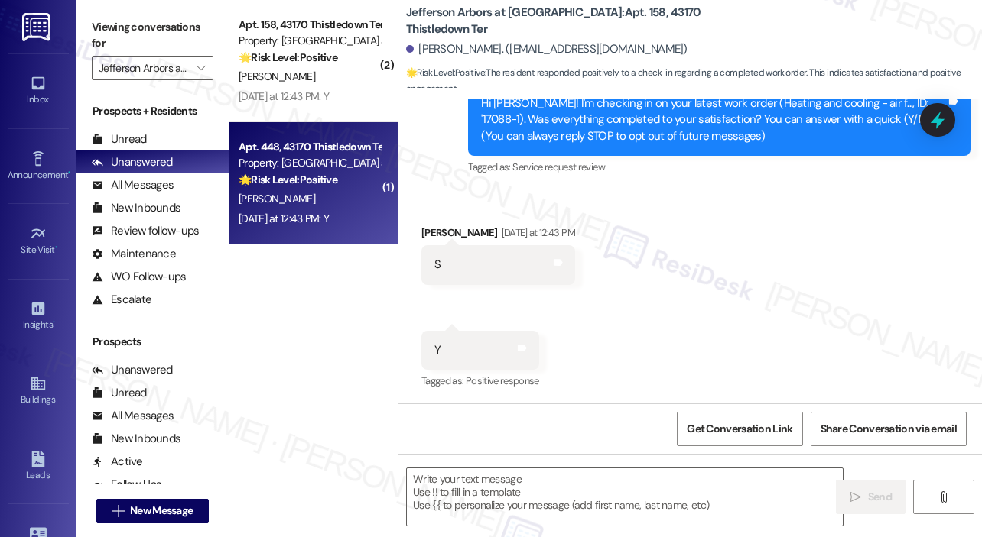
type textarea "Fetching suggested responses. Please feel free to read through the conversation…"
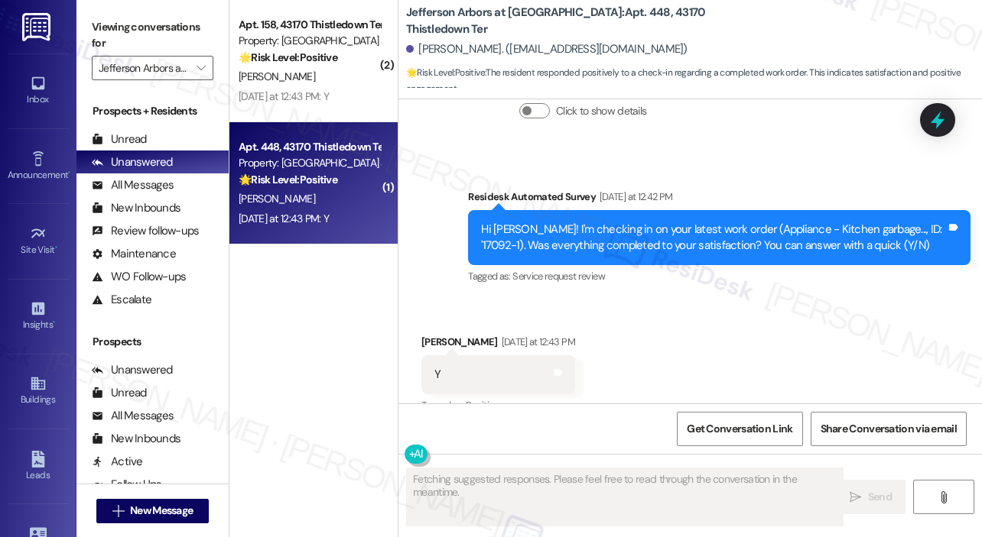
scroll to position [2210, 0]
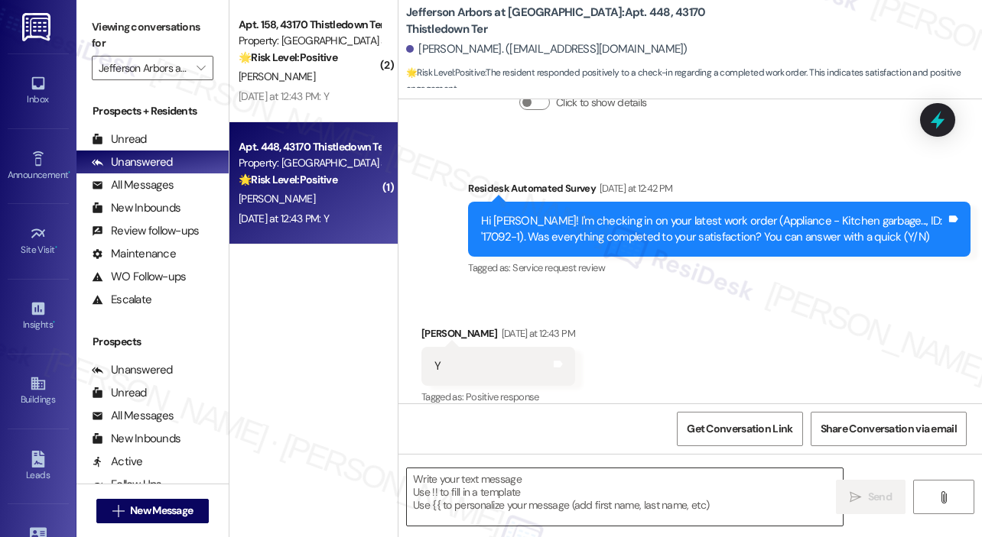
click at [525, 479] on textarea at bounding box center [625, 497] width 436 height 57
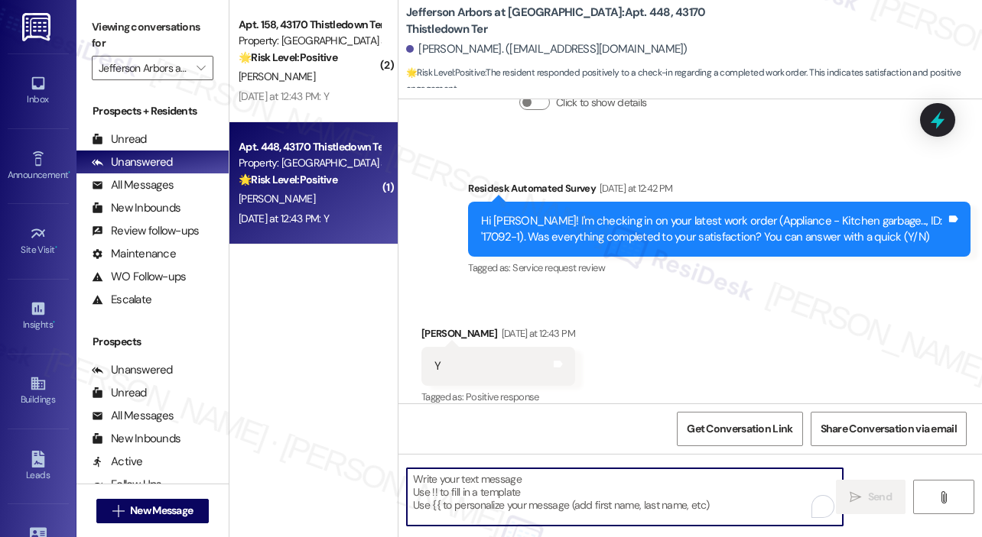
paste textarea "That’s wonderful to hear! We’re so glad that you’re satisfied with the recent w…"
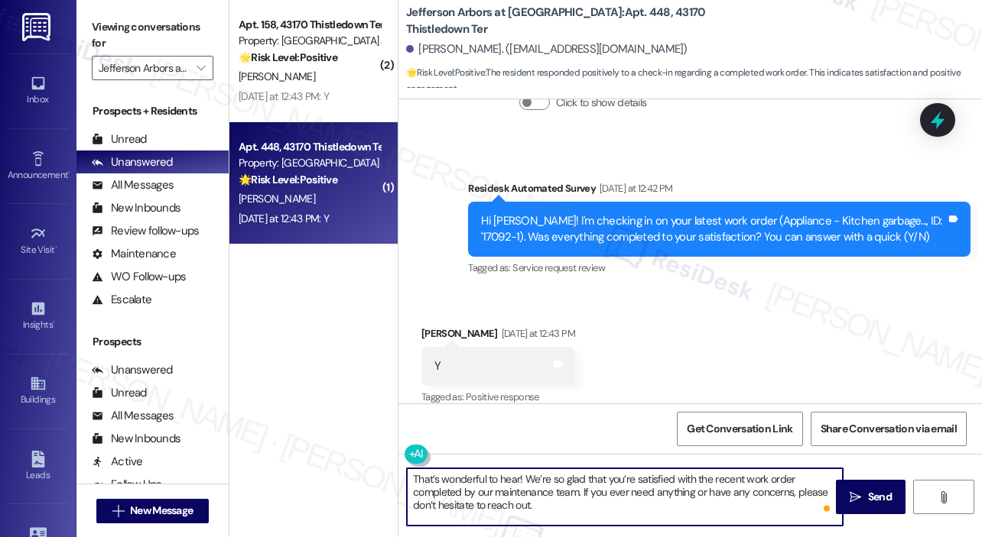
click at [518, 480] on textarea "That’s wonderful to hear! We’re so glad that you’re satisfied with the recent w…" at bounding box center [625, 497] width 436 height 57
click at [604, 508] on textarea "That’s wonderful to hear, Gabriela! We’re so glad that you’re satisfied with th…" at bounding box center [625, 497] width 436 height 57
type textarea "That’s wonderful to hear, Gabriela! We’re so glad that you’re satisfied with th…"
click at [853, 495] on icon "" at bounding box center [854, 498] width 11 height 12
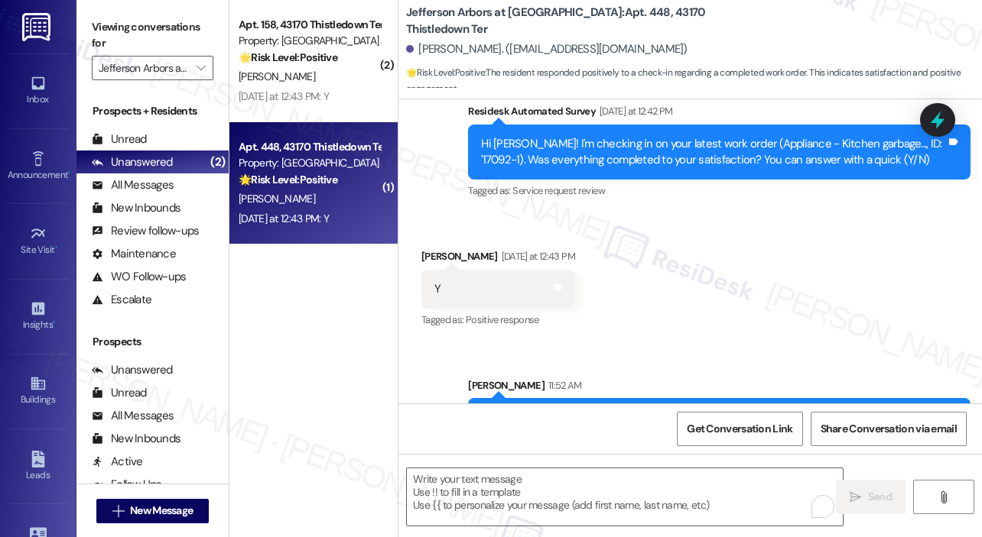
scroll to position [2350, 0]
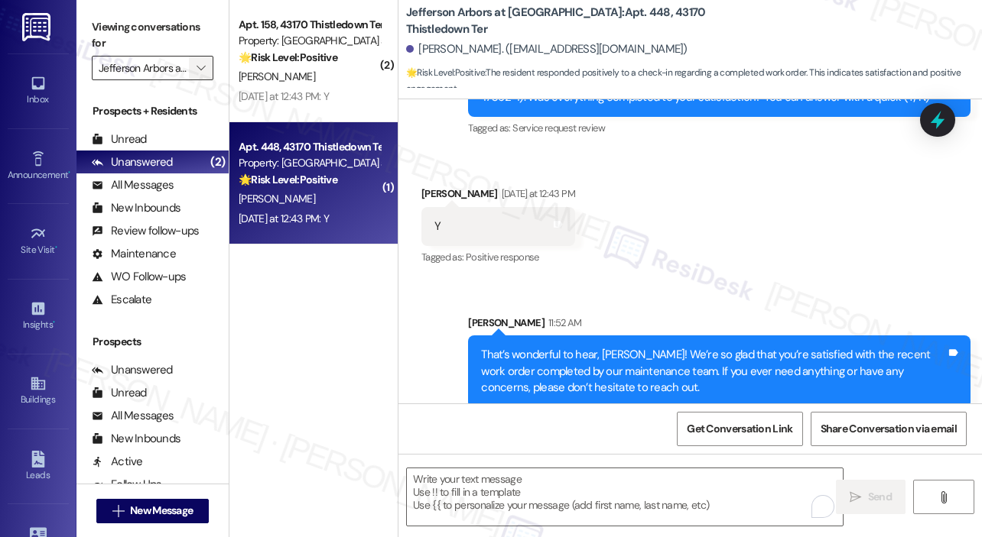
click at [200, 63] on icon "" at bounding box center [200, 68] width 8 height 12
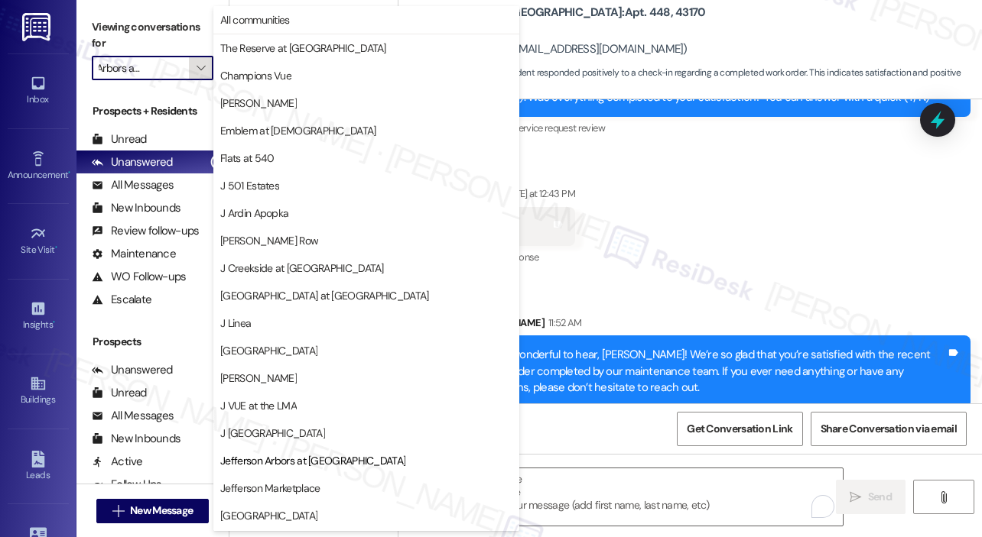
scroll to position [245, 0]
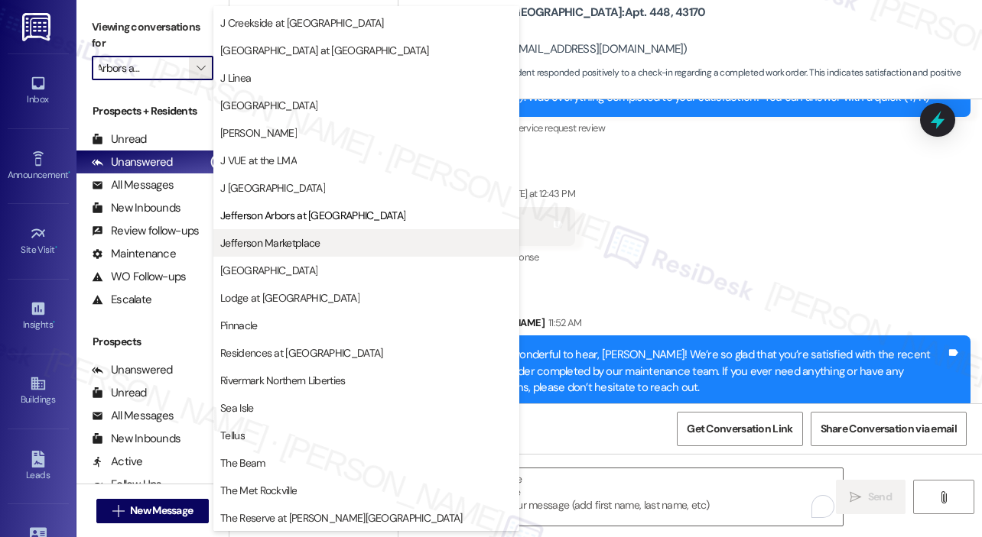
click at [248, 242] on span "Jefferson Marketplace" at bounding box center [269, 242] width 99 height 15
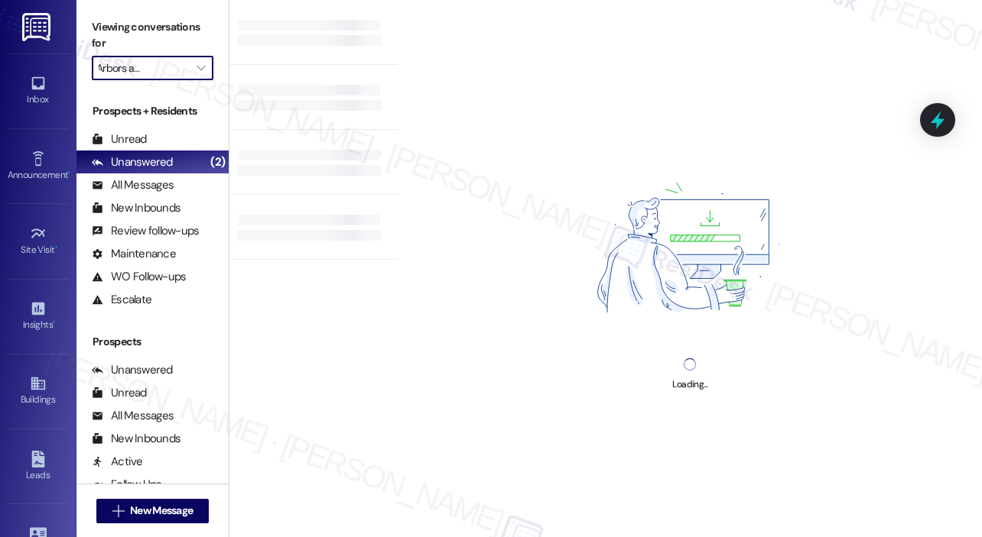
type input "Jefferson Marketplace"
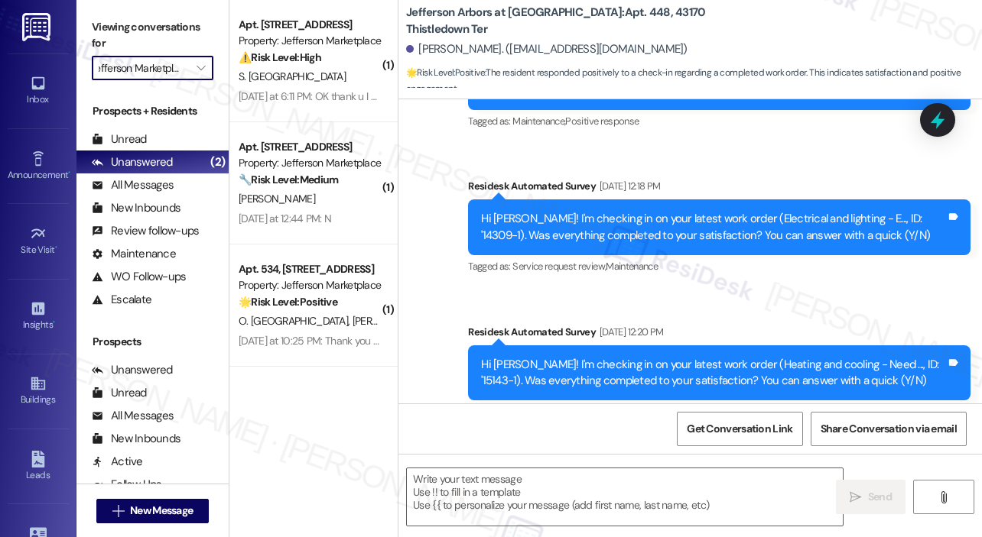
type textarea "Fetching suggested responses. Please feel free to read through the conversation…"
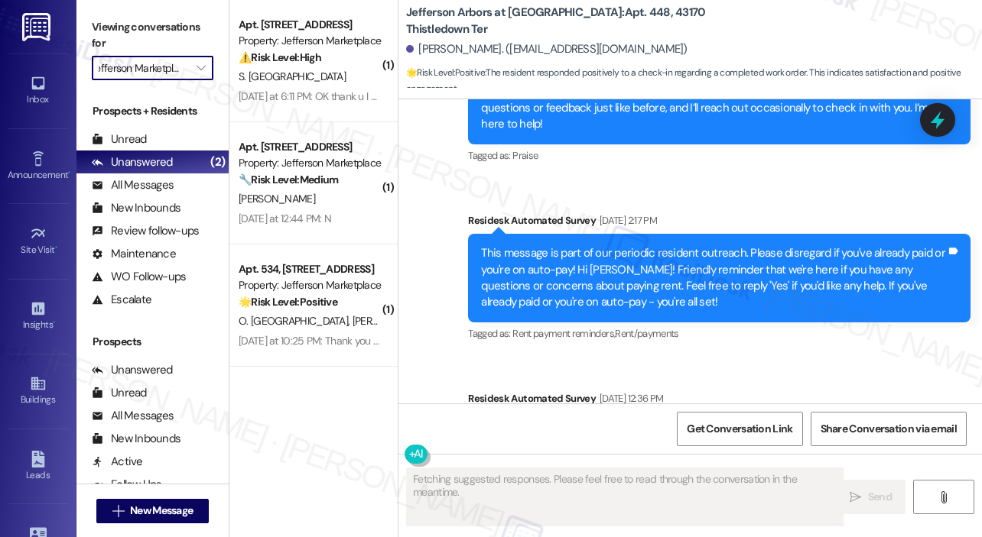
scroll to position [2210, 0]
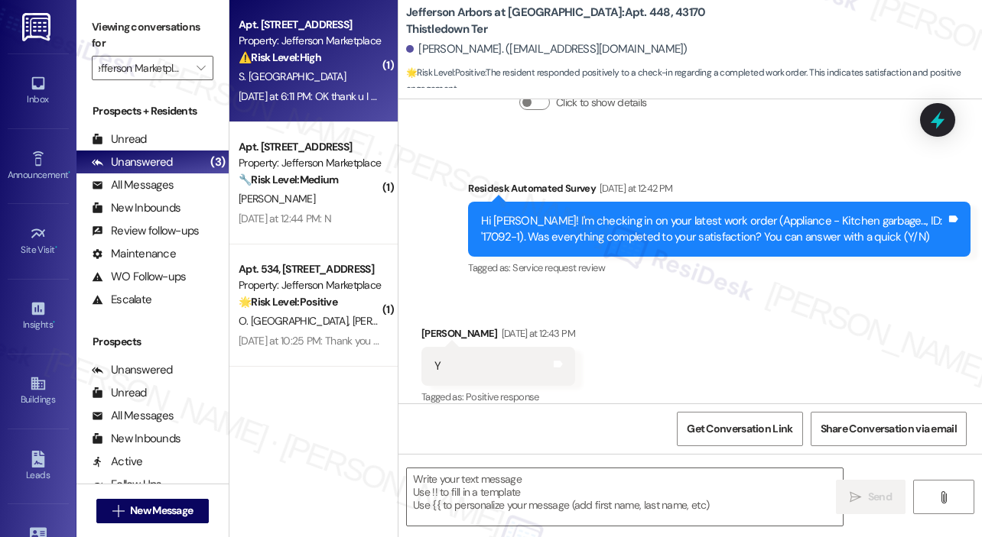
click at [333, 91] on div "Yesterday at 6:11 PM: OK thank u I didn't receive the normal statement I normal…" at bounding box center [592, 96] width 707 height 14
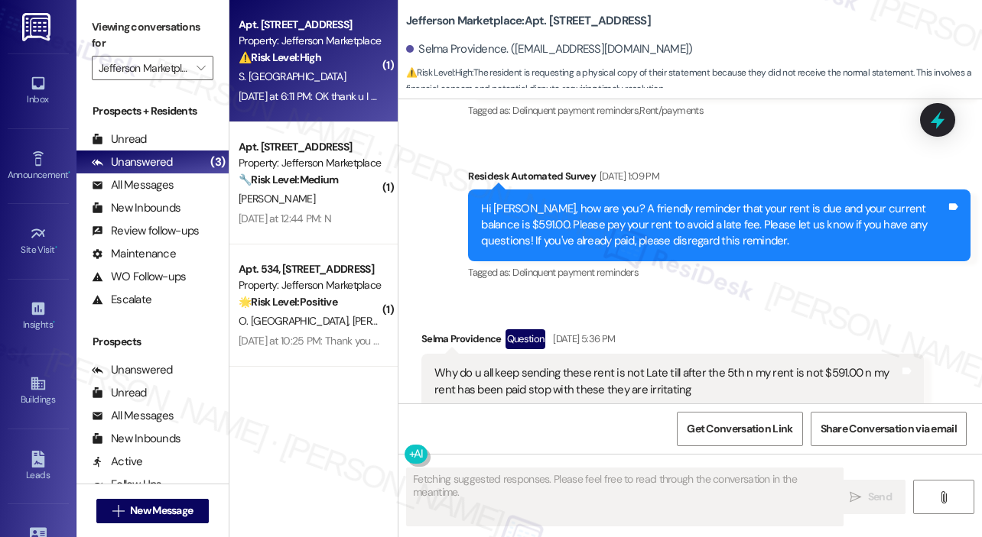
scroll to position [13965, 0]
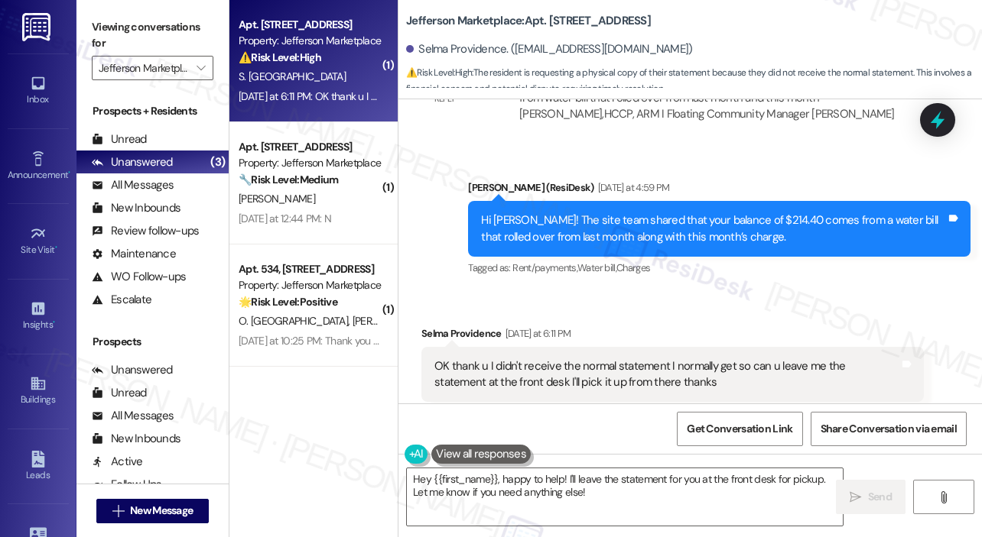
click at [691, 291] on div "Received via SMS Selma Providence Yesterday at 6:11 PM OK thank u I didn't rece…" at bounding box center [689, 363] width 583 height 145
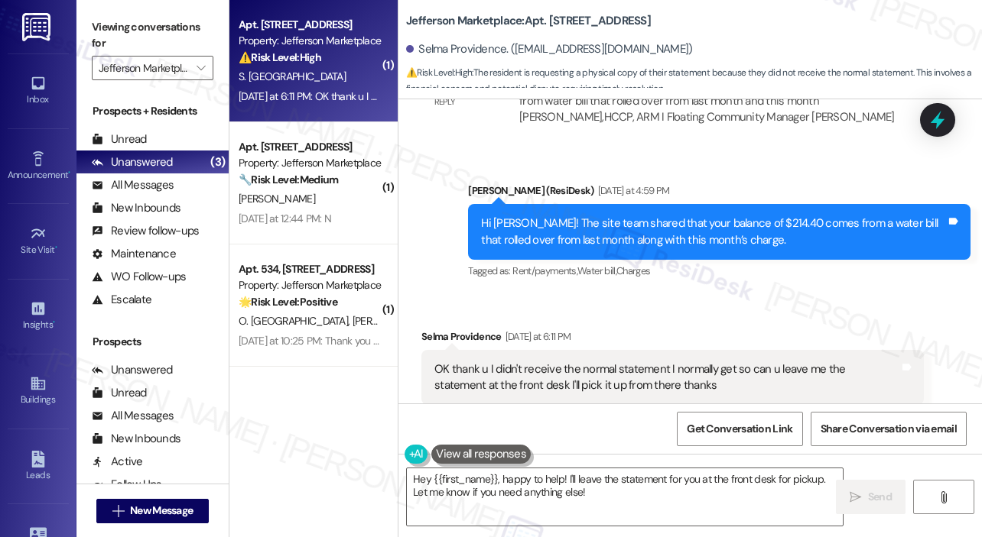
scroll to position [13966, 0]
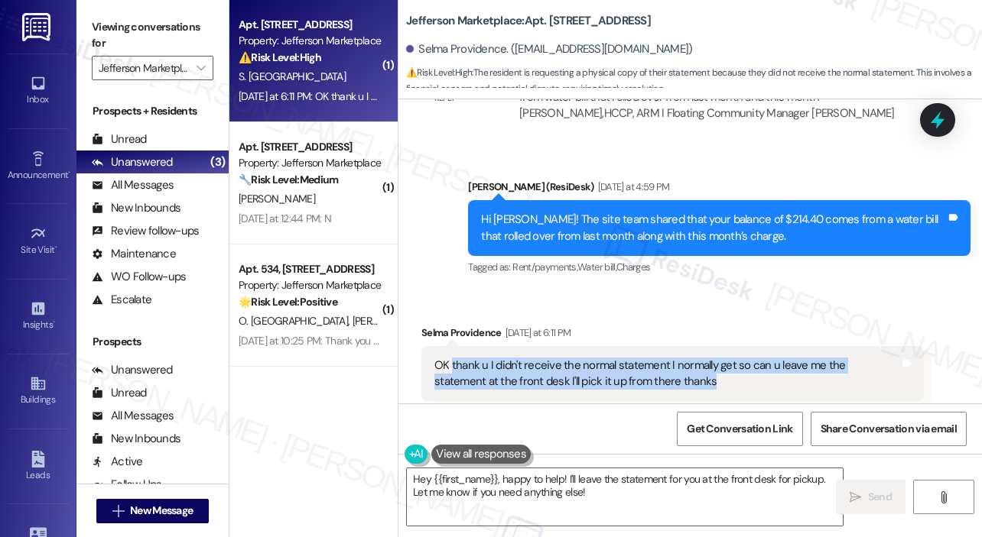
drag, startPoint x: 673, startPoint y: 348, endPoint x: 450, endPoint y: 329, distance: 223.3
click at [450, 358] on div "OK thank u I didn't receive the normal statement I normally get so can u leave …" at bounding box center [666, 374] width 465 height 33
copy div "thank u I didn't receive the normal statement I normally get so can u leave me …"
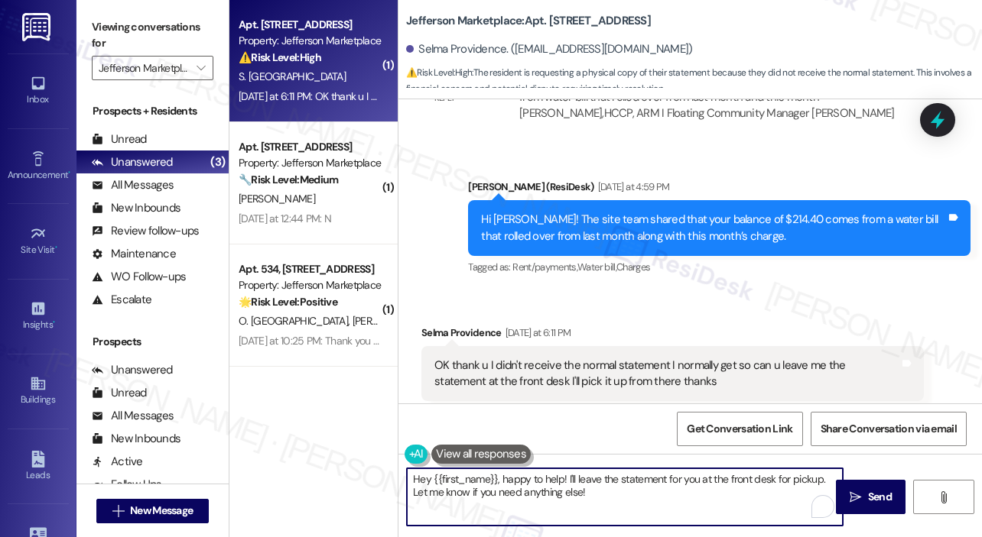
drag, startPoint x: 820, startPoint y: 476, endPoint x: 575, endPoint y: 473, distance: 244.7
click at [575, 473] on textarea "Hey {{first_name}}, happy to help! I'll leave the statement for you at the fron…" at bounding box center [625, 497] width 436 height 57
click at [626, 492] on textarea "Hey {{first_name}}, happy to help! I'll forward the request to our site team. L…" at bounding box center [625, 497] width 436 height 57
type textarea "Hey {{first_name}}, happy to help! I'll forward the request to our site team. L…"
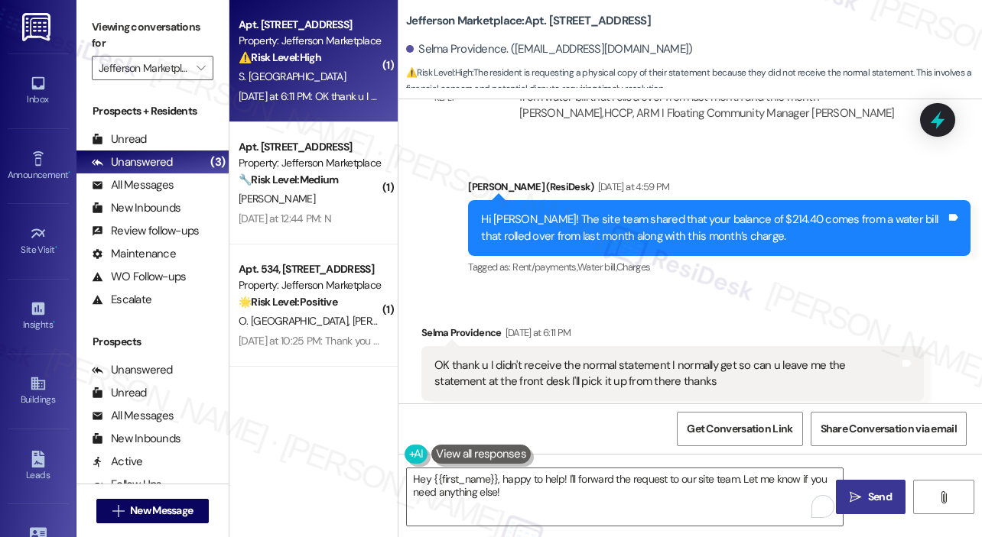
click at [881, 498] on span "Send" at bounding box center [880, 497] width 24 height 16
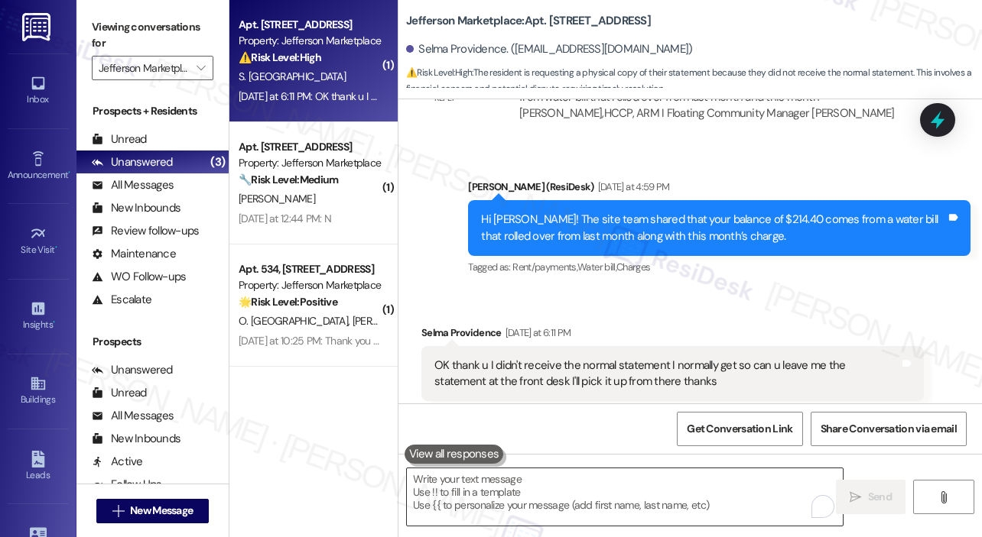
scroll to position [13965, 0]
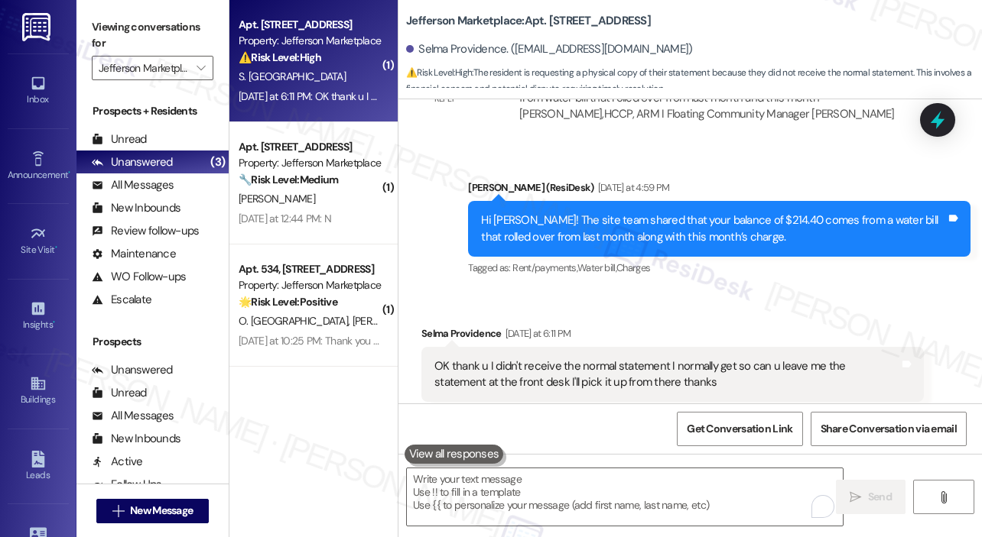
click at [615, 417] on div "Get Conversation Link Share Conversation via email" at bounding box center [689, 429] width 583 height 50
click at [783, 291] on div "Received via SMS Selma Providence Yesterday at 6:11 PM OK thank u I didn't rece…" at bounding box center [689, 363] width 583 height 145
click at [685, 291] on div "Received via SMS Selma Providence Yesterday at 6:11 PM OK thank u I didn't rece…" at bounding box center [689, 363] width 583 height 145
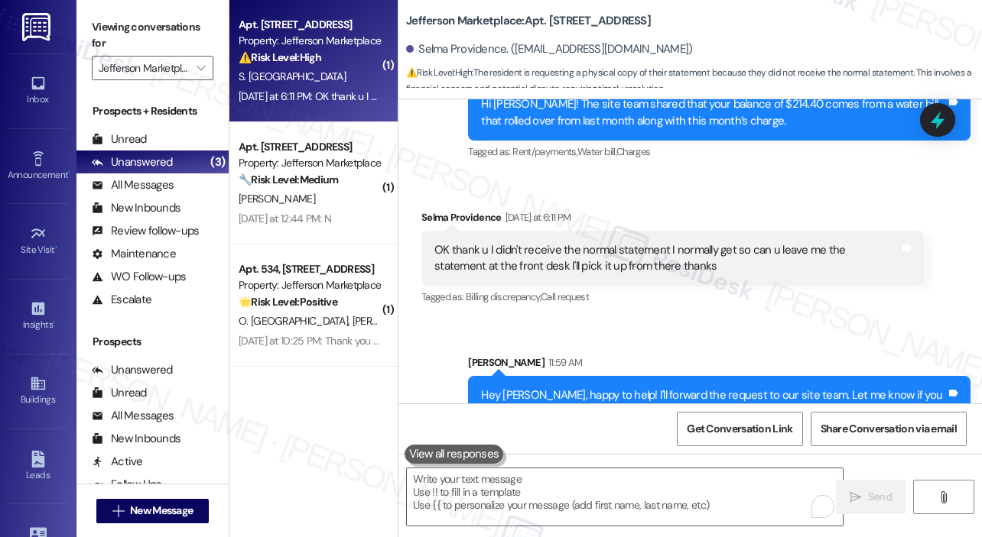
scroll to position [14089, 0]
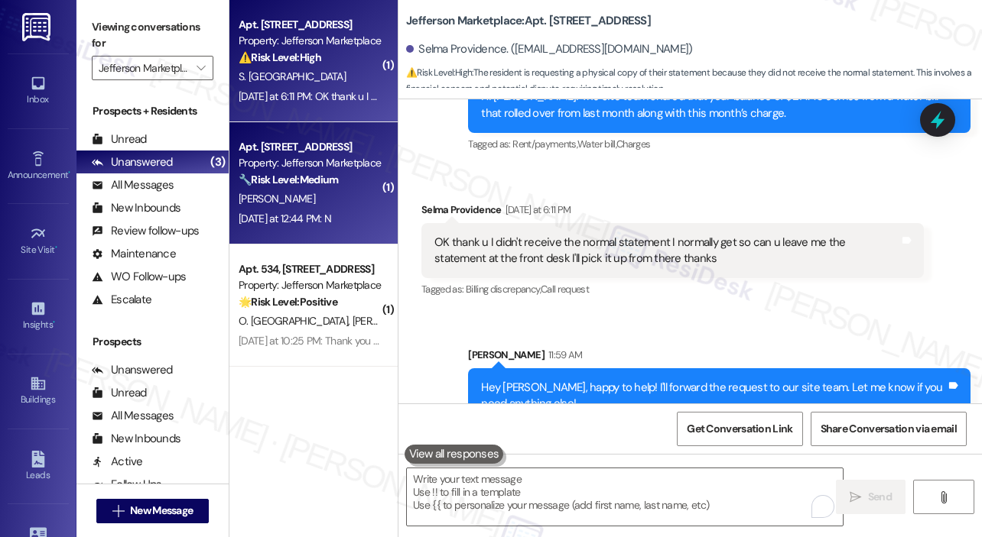
click at [370, 232] on div "Apt. 506, 1550 7th St NW Property: Jefferson Marketplace 🔧 Risk Level: Medium T…" at bounding box center [313, 183] width 168 height 122
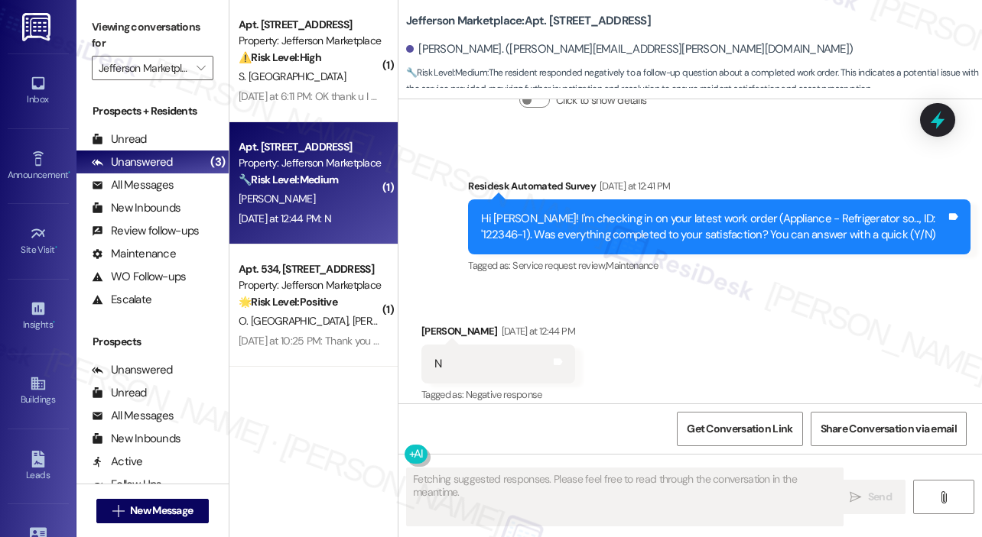
scroll to position [391, 0]
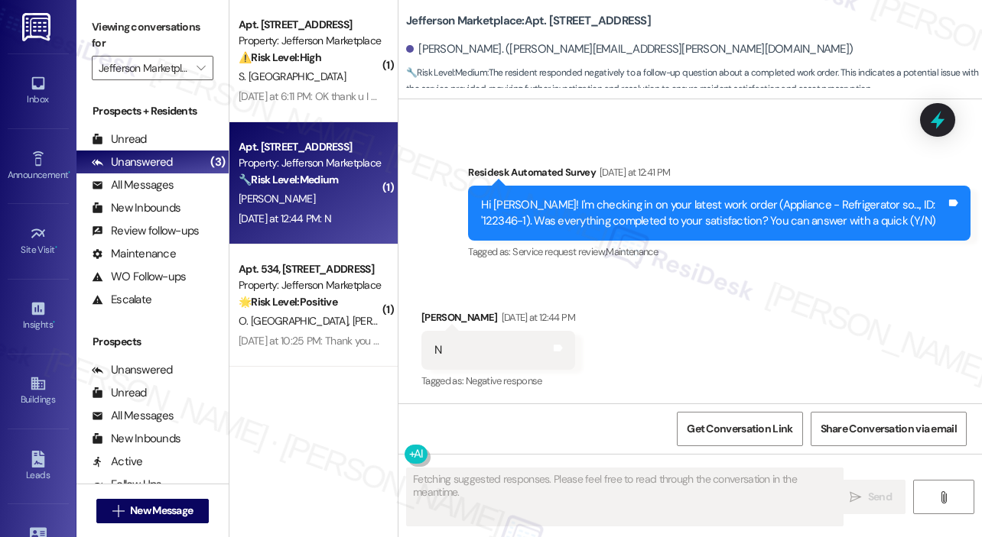
click at [731, 308] on div "Received via SMS Rashad Mack Yesterday at 12:44 PM N Tags and notes Tagged as: …" at bounding box center [689, 339] width 583 height 129
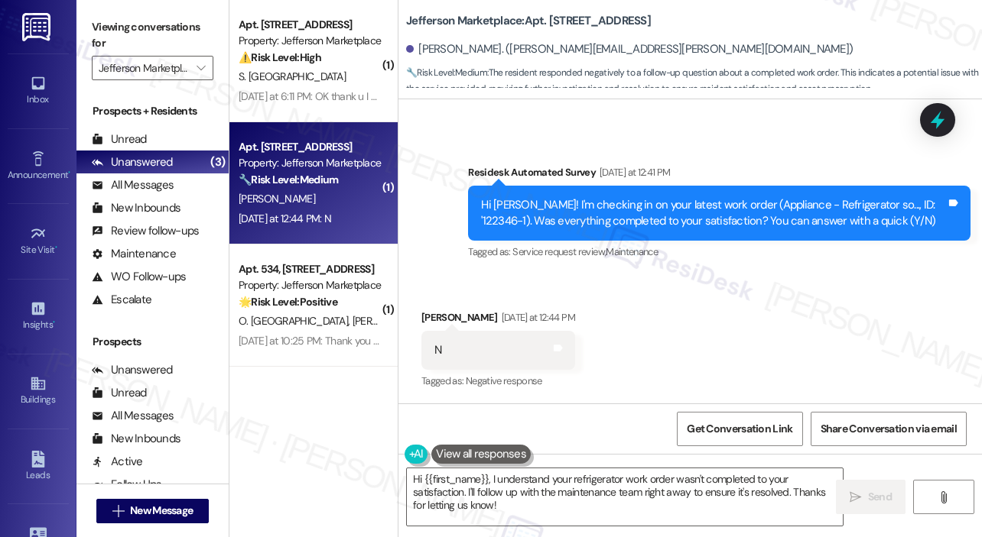
click at [546, 284] on div "Received via SMS Rashad Mack Yesterday at 12:44 PM N Tags and notes Tagged as: …" at bounding box center [689, 339] width 583 height 129
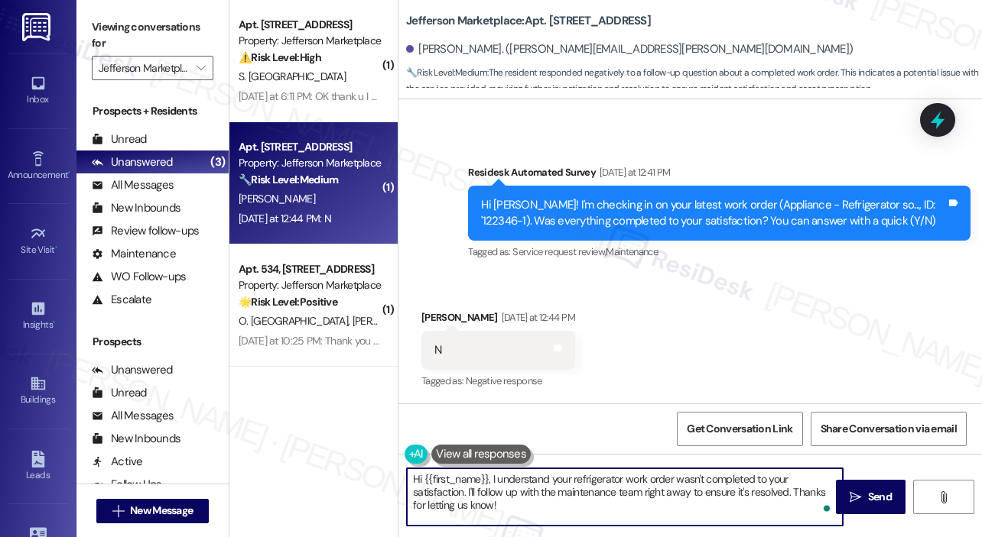
drag, startPoint x: 535, startPoint y: 505, endPoint x: 401, endPoint y: 472, distance: 138.5
click at [401, 472] on div "Hi {{first_name}}, I understand your refrigerator work order wasn't completed t…" at bounding box center [616, 497] width 437 height 59
paste textarea "I'm sorry to hear that you are not satisfied with the maintenance repair done o…"
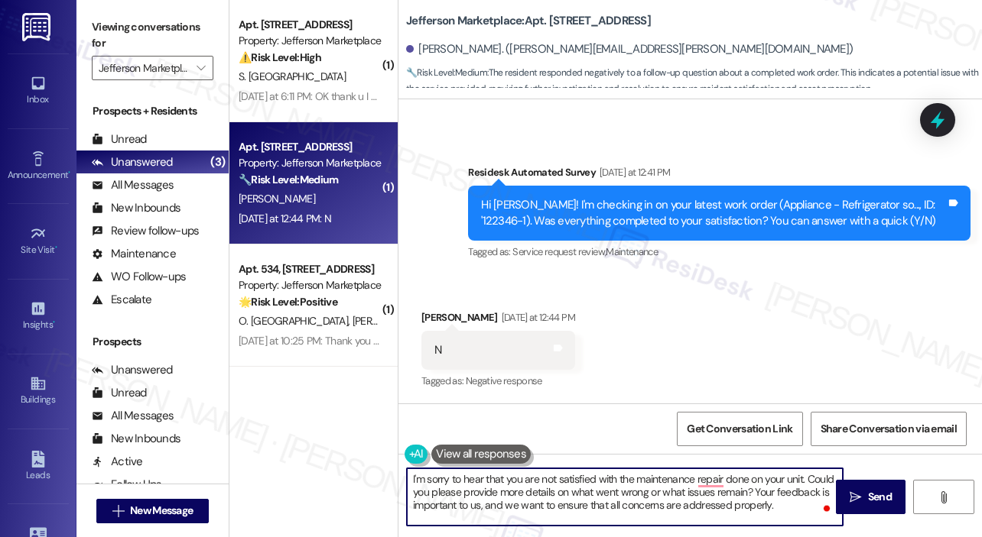
click at [751, 498] on textarea "I'm sorry to hear that you are not satisfied with the maintenance repair done o…" at bounding box center [625, 497] width 436 height 57
type textarea "I'm sorry to hear that you are not satisfied with the maintenance repair done o…"
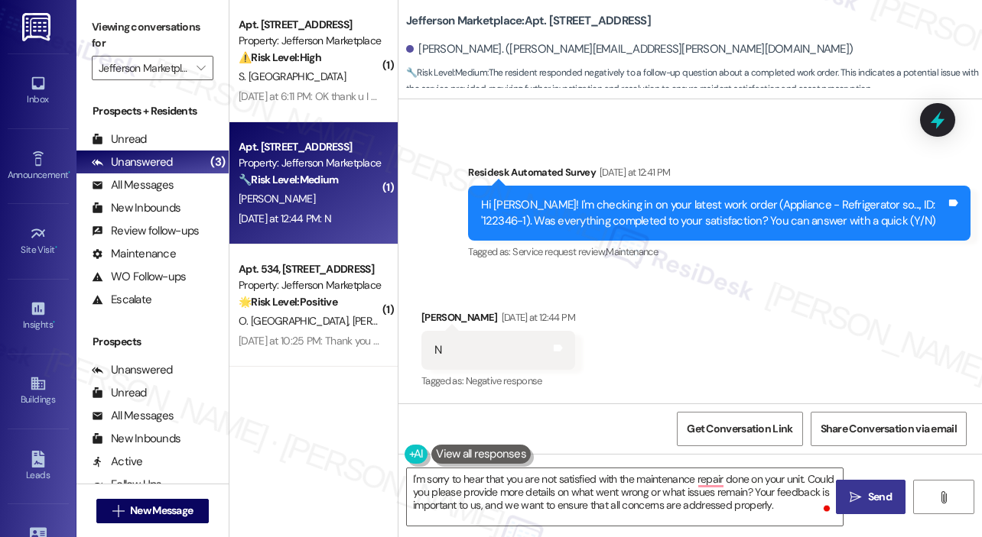
click at [873, 498] on span "Send" at bounding box center [880, 497] width 24 height 16
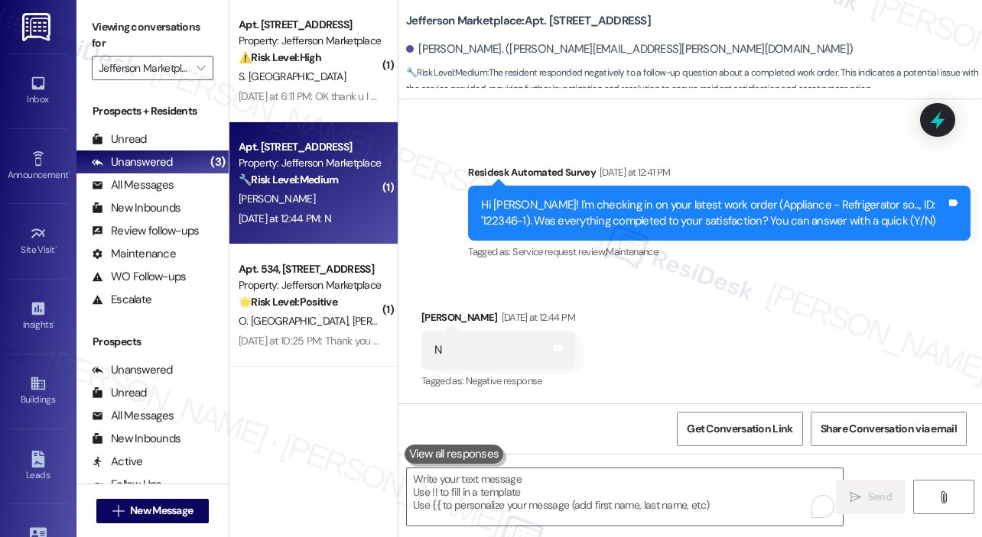
scroll to position [531, 0]
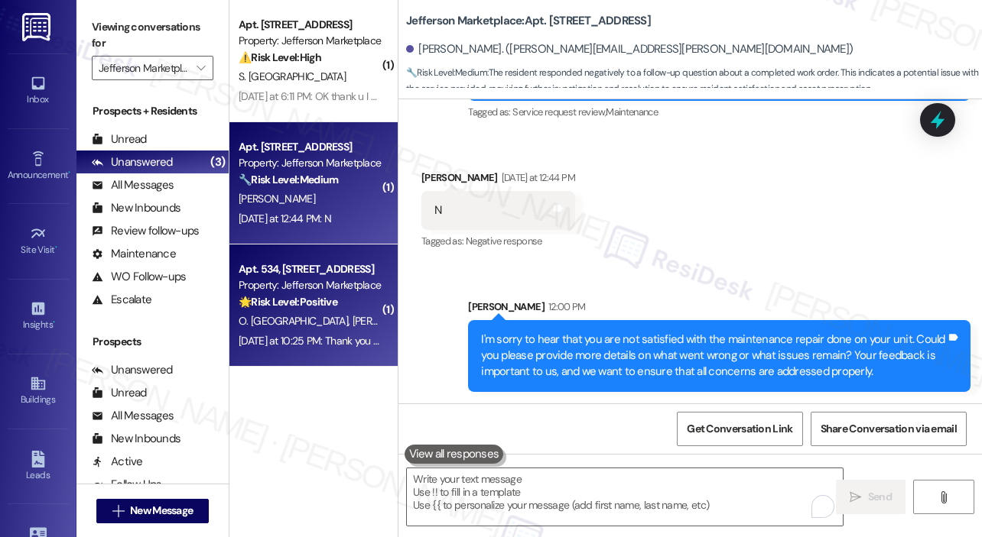
click at [348, 326] on div "O. Houston S. Kirkland" at bounding box center [309, 321] width 144 height 19
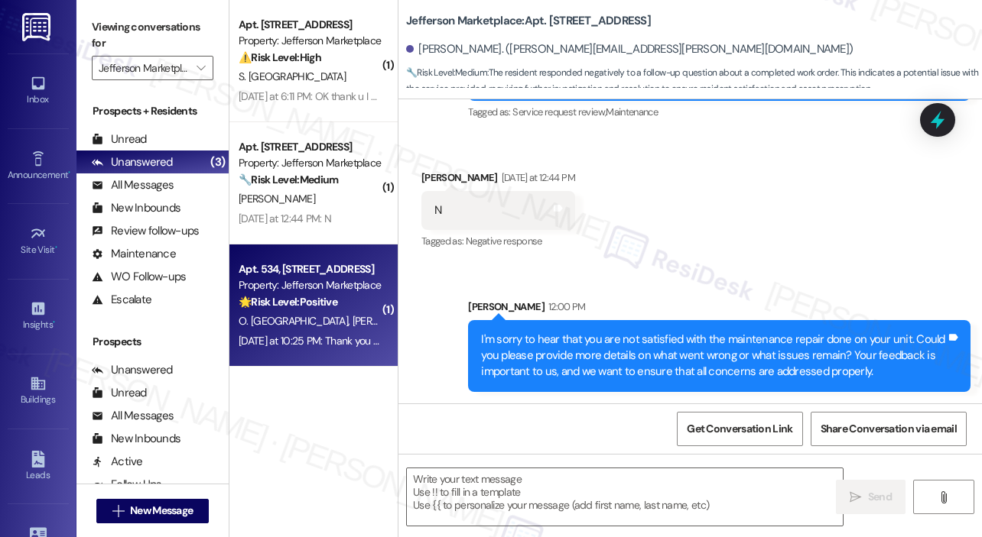
type textarea "Fetching suggested responses. Please feel free to read through the conversation…"
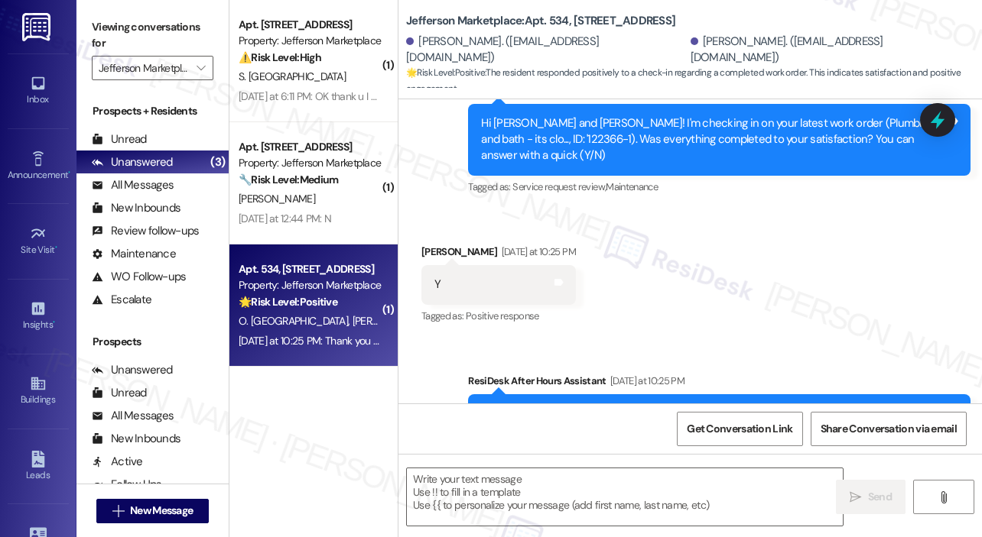
scroll to position [2446, 0]
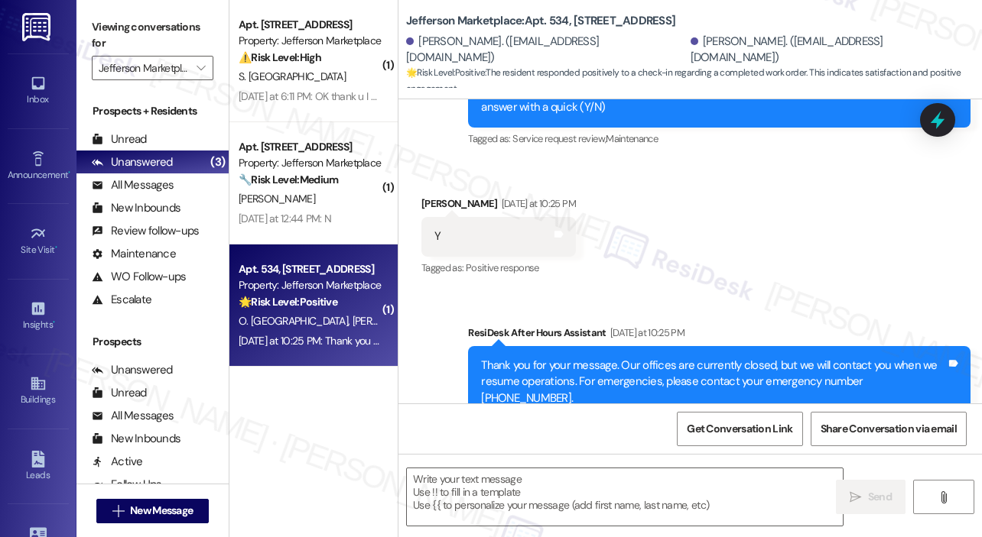
click at [582, 291] on div "Sent via SMS ResiDesk After Hours Assistant Yesterday at 10:25 PM Thank you for…" at bounding box center [689, 372] width 583 height 162
click at [517, 467] on div " Send " at bounding box center [689, 511] width 583 height 115
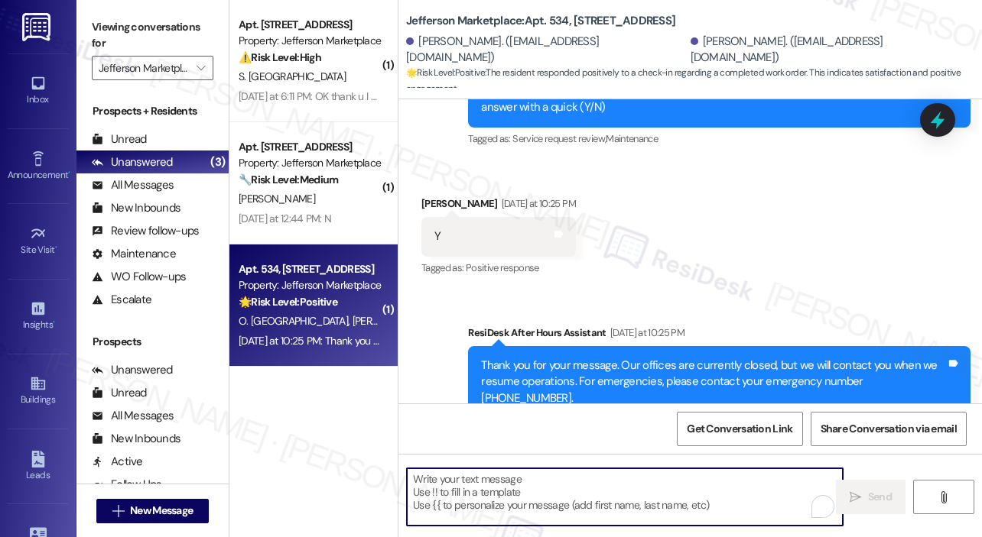
click at [519, 476] on textarea "To enrich screen reader interactions, please activate Accessibility in Grammarl…" at bounding box center [625, 497] width 436 height 57
paste textarea "That’s wonderful to hear! We’re so glad that you’re satisfied with the recent w…"
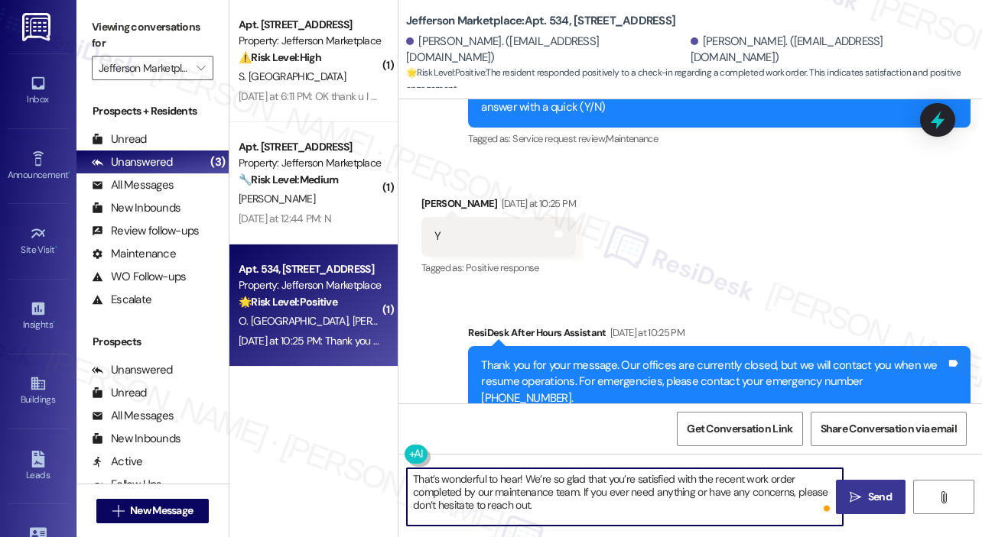
click at [520, 476] on textarea "That’s wonderful to hear! We’re so glad that you’re satisfied with the recent w…" at bounding box center [625, 497] width 436 height 57
click at [554, 495] on textarea "That’s wonderful to hear, Orlando! We’re so glad that you’re satisfied with the…" at bounding box center [625, 497] width 436 height 57
type textarea "That’s wonderful to hear, Orlando! We’re so glad that you’re satisfied with the…"
click at [873, 495] on span "Send" at bounding box center [880, 497] width 24 height 16
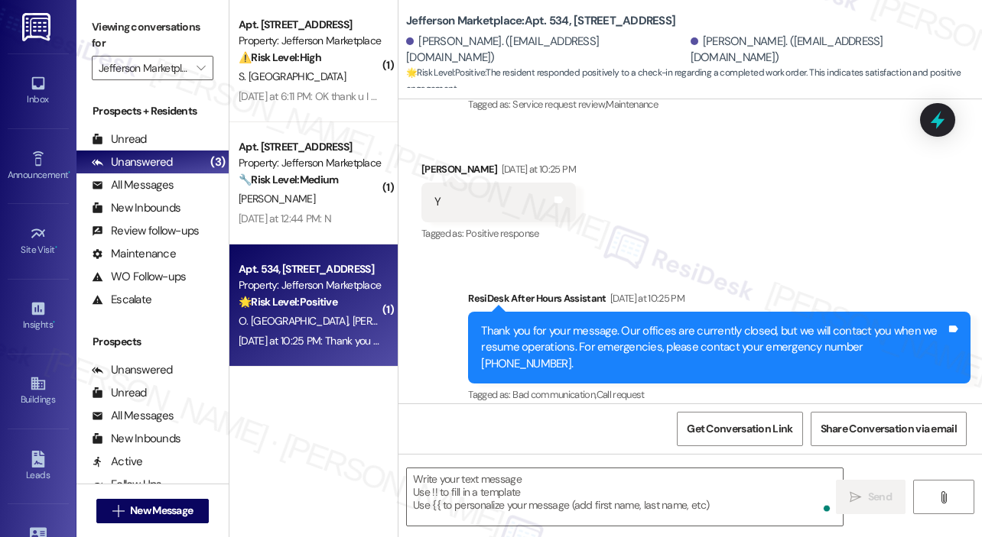
scroll to position [2585, 0]
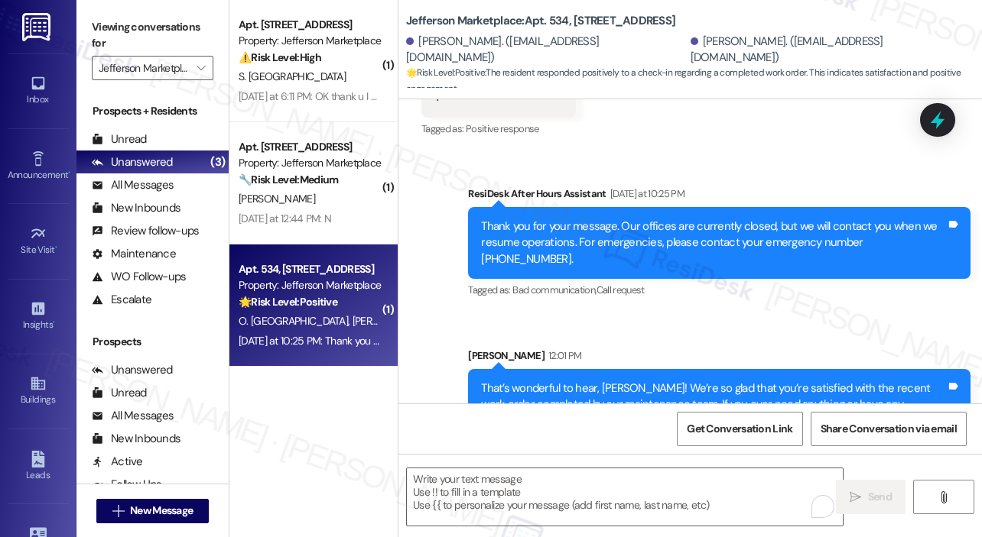
click at [771, 269] on div "Sent via SMS ResiDesk After Hours Assistant Yesterday at 10:25 PM Thank you for…" at bounding box center [689, 301] width 583 height 301
click at [582, 336] on div "Sent via SMS Sarah 12:01 PM That’s wonderful to hear, Orlando! We’re so glad th…" at bounding box center [718, 394] width 525 height 116
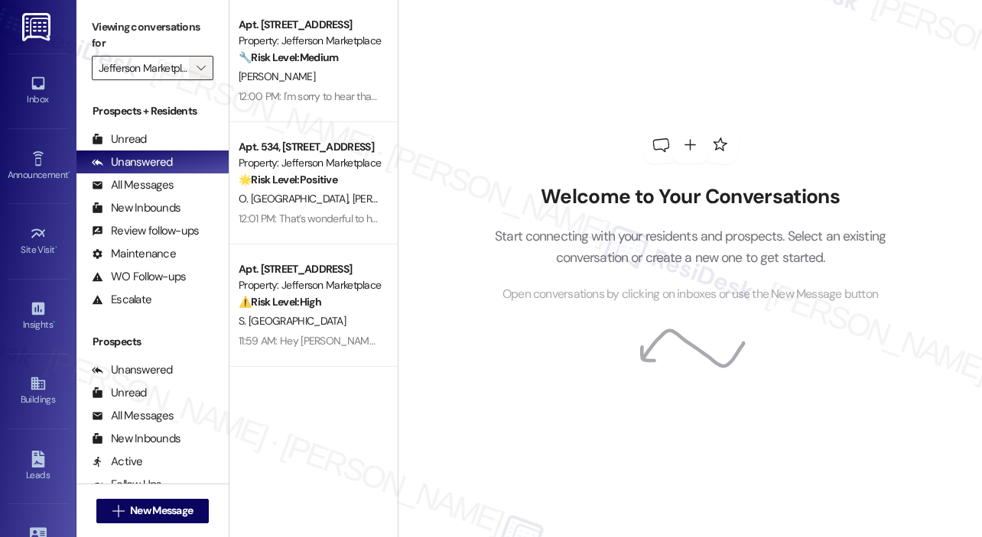
click at [206, 67] on span "" at bounding box center [200, 68] width 15 height 24
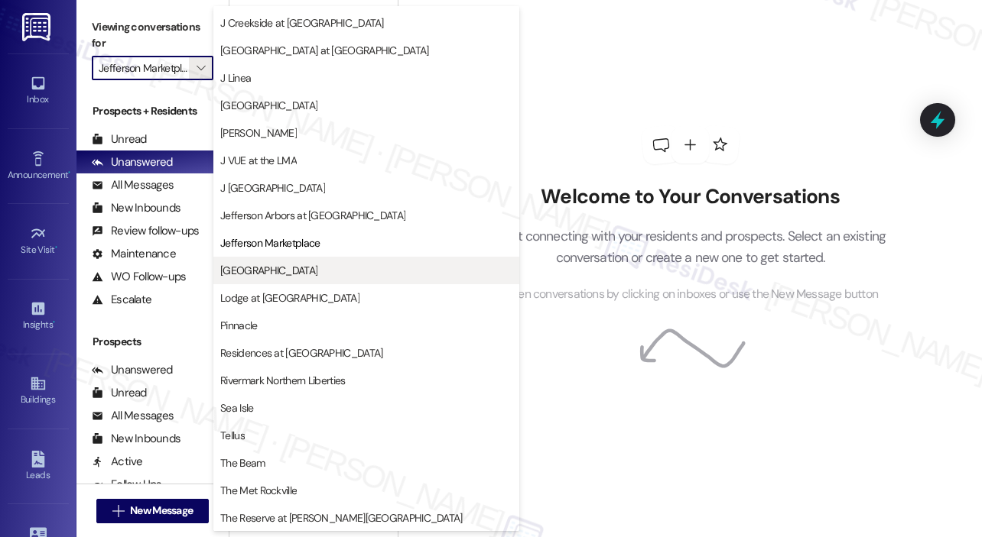
click at [317, 266] on span "[GEOGRAPHIC_DATA]" at bounding box center [268, 270] width 97 height 15
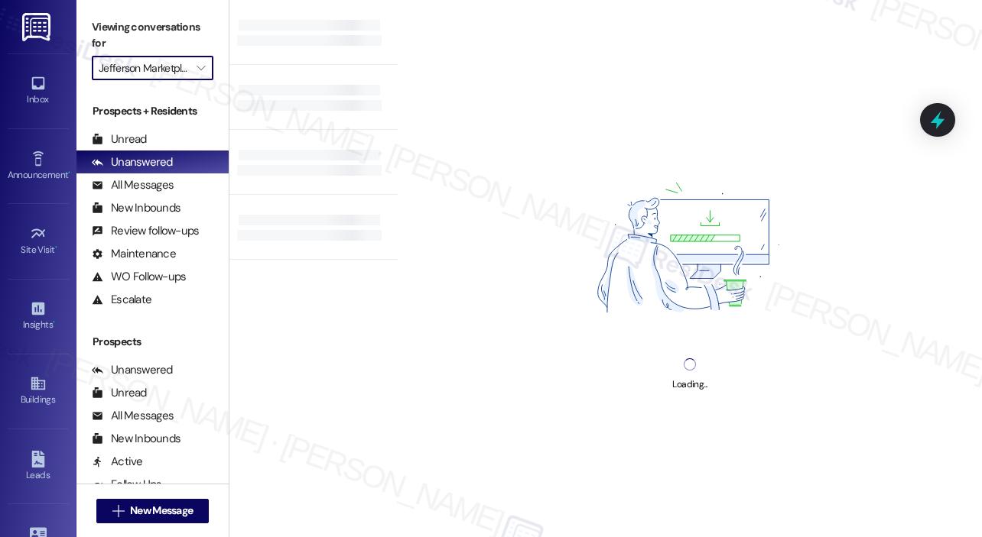
type input "[GEOGRAPHIC_DATA]"
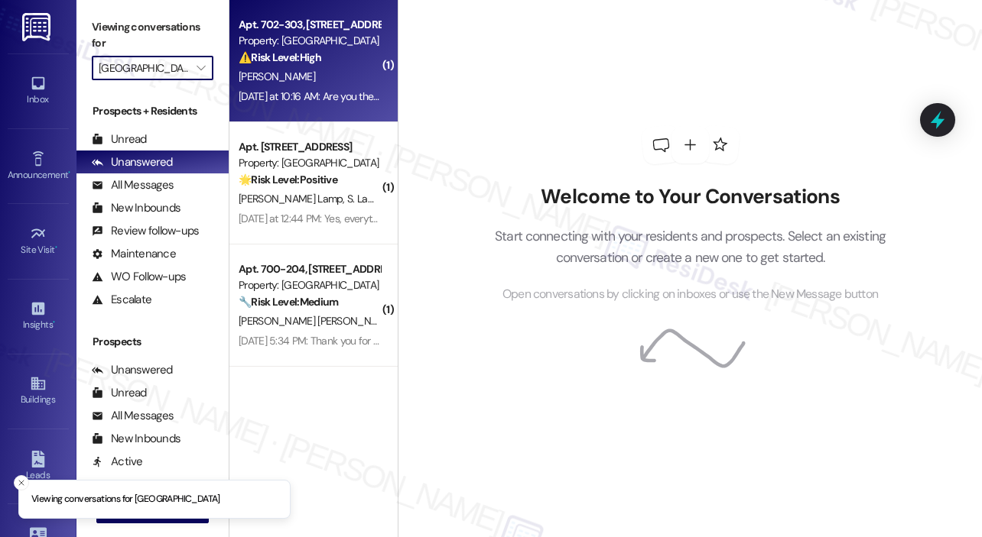
click at [335, 97] on div "[DATE] at 10:16 AM: Are you the supervisor above [PERSON_NAME]? [DATE] at 10:16…" at bounding box center [387, 96] width 297 height 14
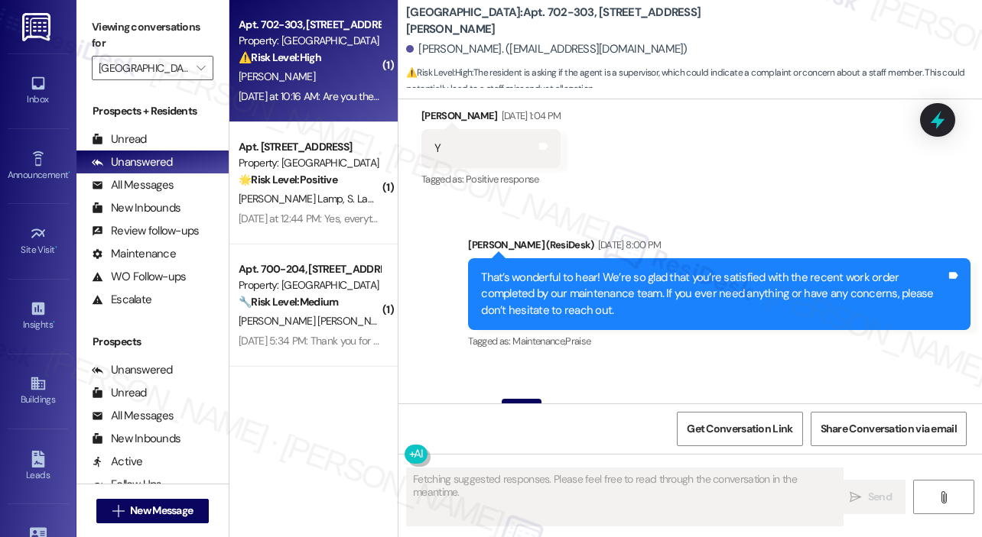
scroll to position [10092, 0]
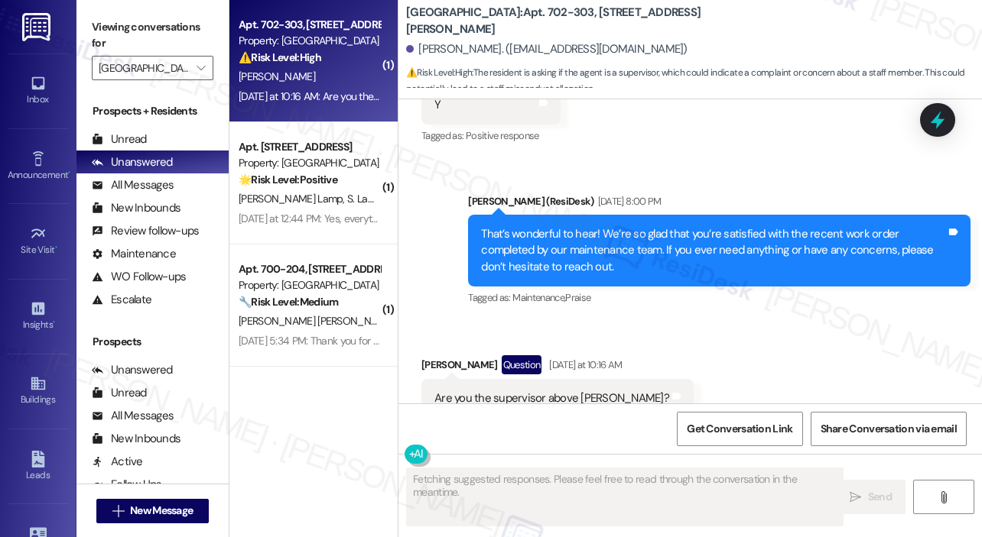
click at [807, 323] on div "Received via SMS Michael Beatson Question Yesterday at 10:16 AM Are you the sup…" at bounding box center [689, 387] width 583 height 132
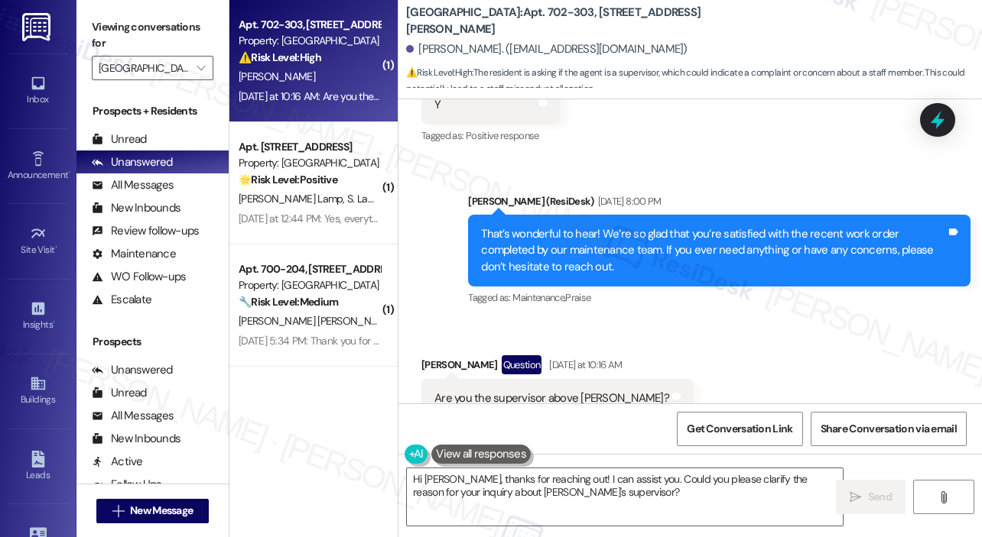
click at [573, 391] on div "Are you the supervisor above Elizabeth?" at bounding box center [551, 399] width 235 height 16
copy div "Are you the supervisor above Elizabeth? Tags and notes"
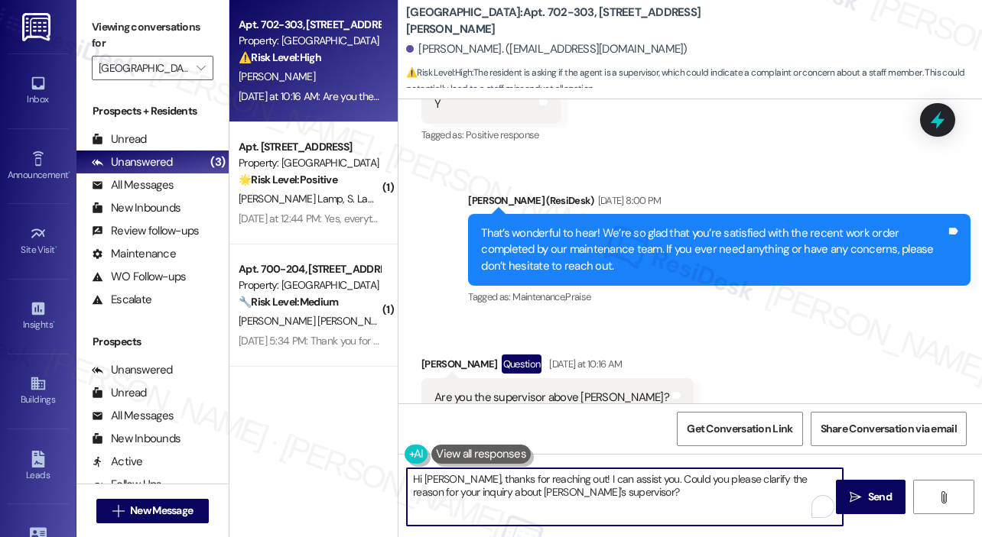
drag, startPoint x: 592, startPoint y: 492, endPoint x: 399, endPoint y: 472, distance: 194.4
click at [399, 472] on div "Hi Michael, thanks for reaching out! I can assist you. Could you please clarify…" at bounding box center [616, 497] width 437 height 59
paste textarea "Thank you for reaching out. I’m part of the resident support team and not part …"
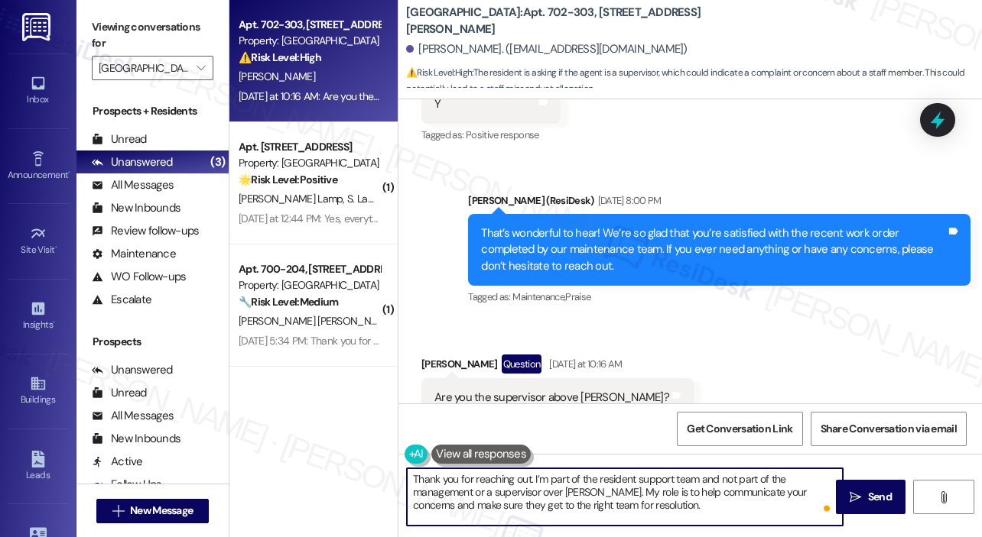
click at [530, 479] on textarea "Thank you for reaching out. I’m part of the resident support team and not part …" at bounding box center [625, 497] width 436 height 57
type textarea "Thank you for reaching out, Michael. I’m part of the resident support team and …"
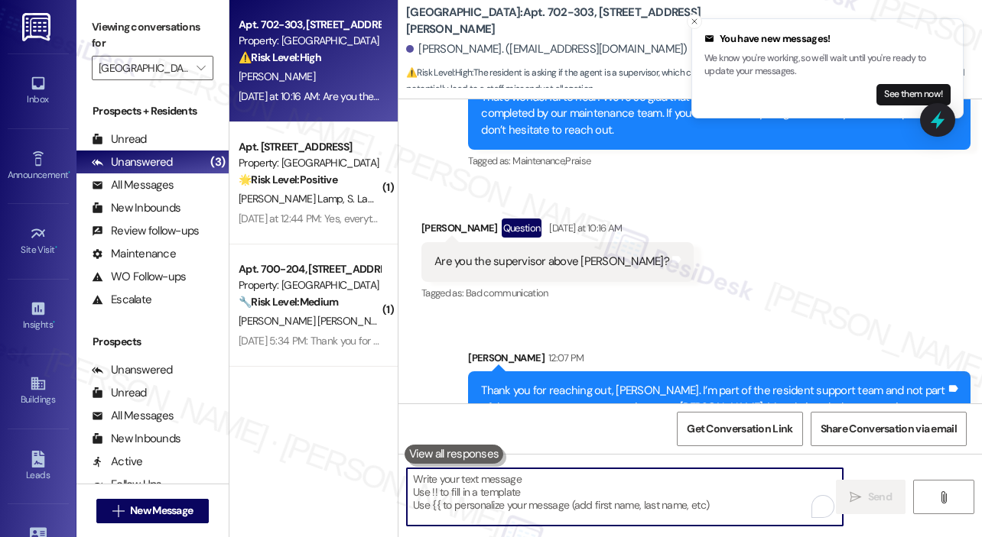
scroll to position [10232, 0]
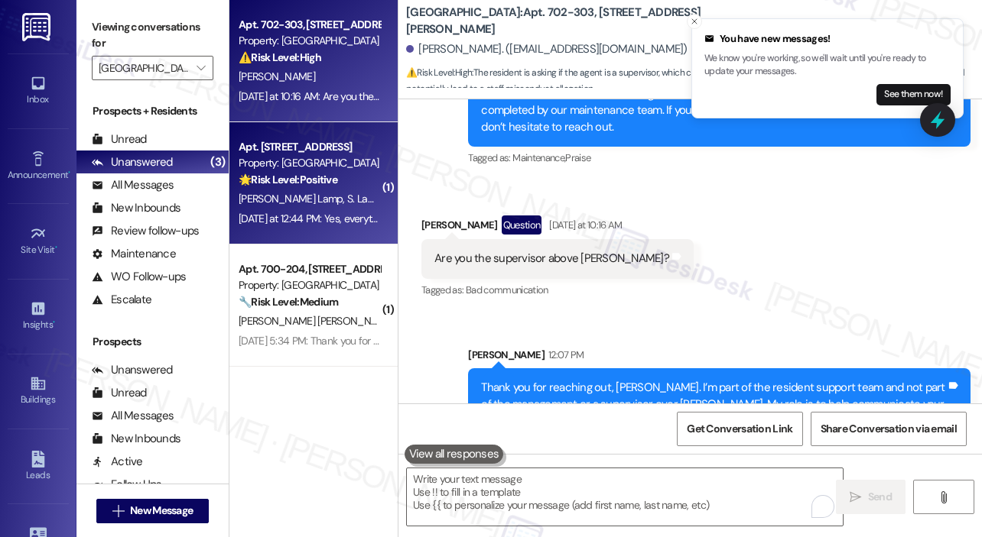
click at [349, 201] on div "J. Lamp S. Lamp" at bounding box center [309, 199] width 144 height 19
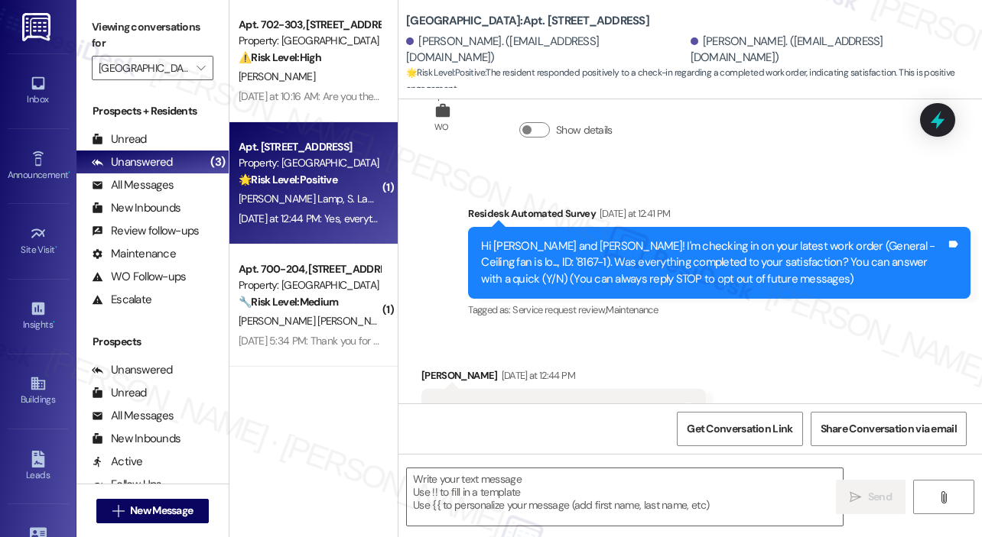
type textarea "Fetching suggested responses. Please feel free to read through the conversation…"
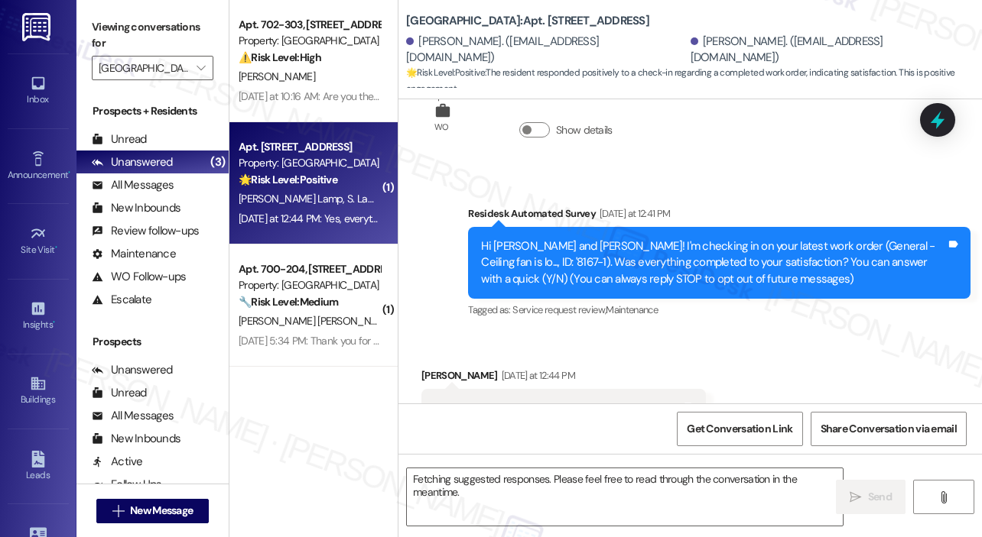
scroll to position [263, 0]
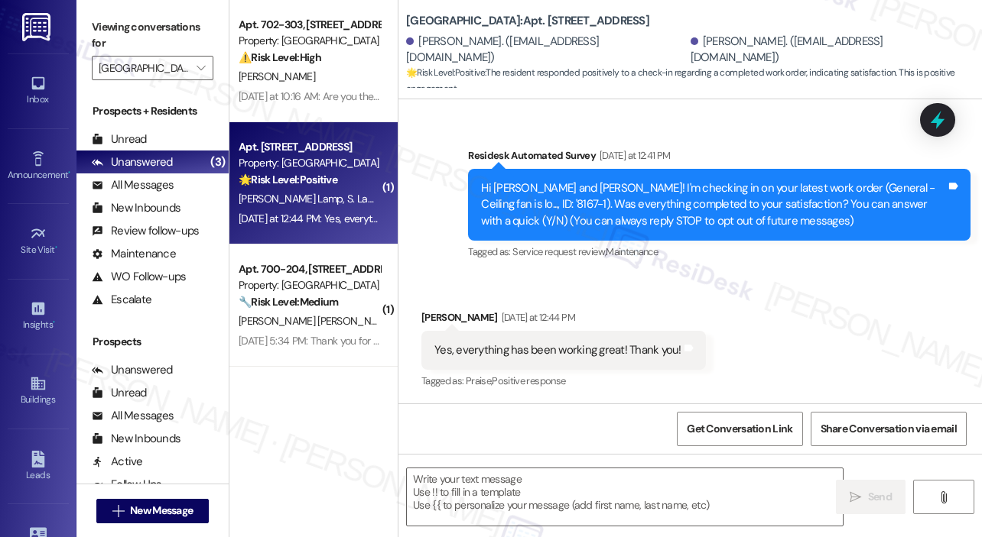
click at [789, 298] on div "Received via SMS Sophia Lamp Yesterday at 12:44 PM Yes, everything has been wor…" at bounding box center [689, 339] width 583 height 129
click at [525, 486] on textarea at bounding box center [625, 497] width 436 height 57
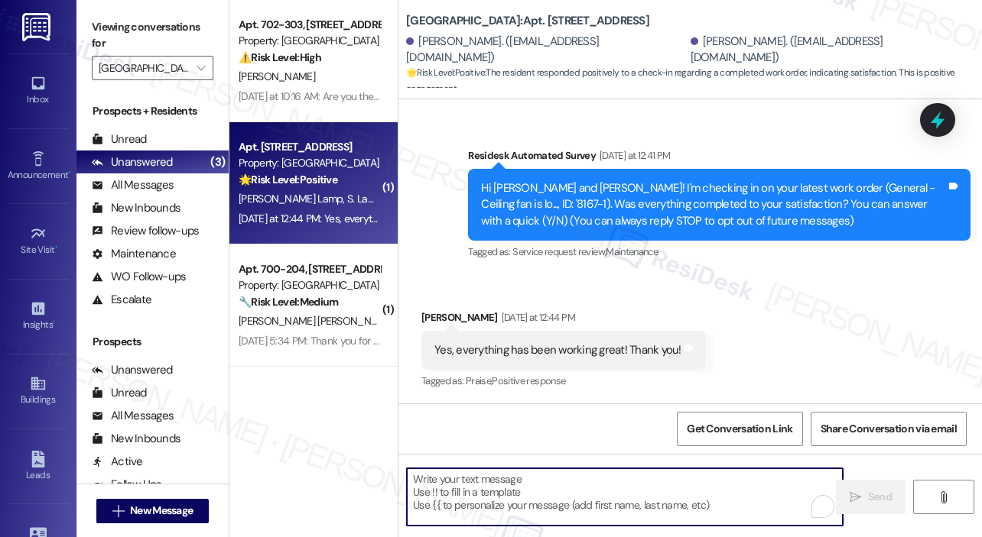
paste textarea "That’s wonderful to hear! We’re so glad that you’re satisfied with the recent w…"
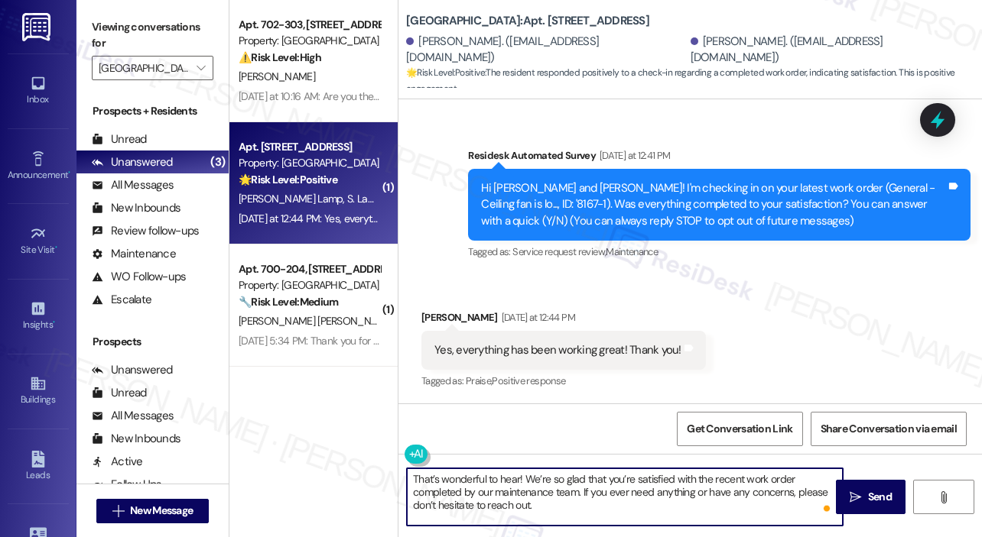
click at [518, 477] on textarea "That’s wonderful to hear! We’re so glad that you’re satisfied with the recent w…" at bounding box center [625, 497] width 436 height 57
type textarea "That’s wonderful to hear, Sophia! We’re so glad that you’re satisfied with the …"
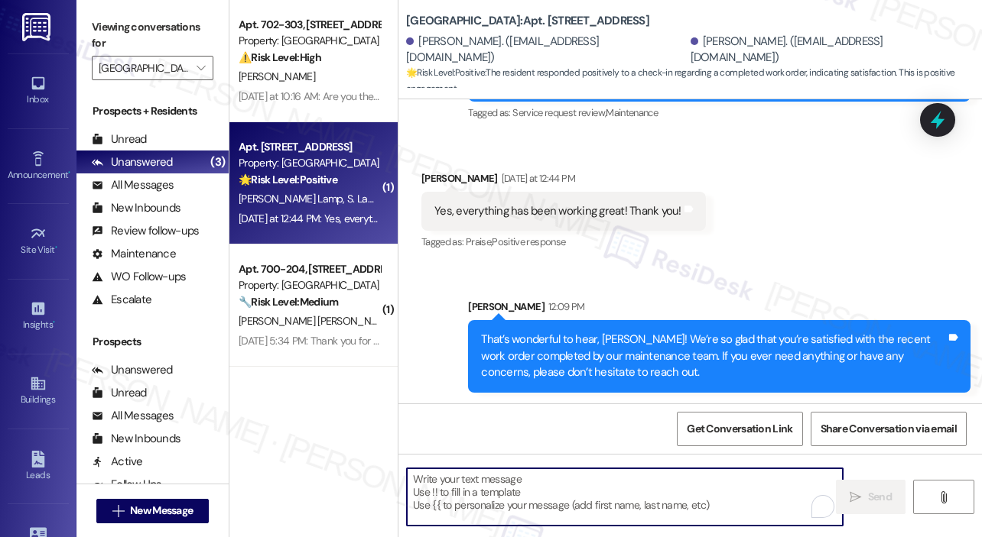
scroll to position [403, 0]
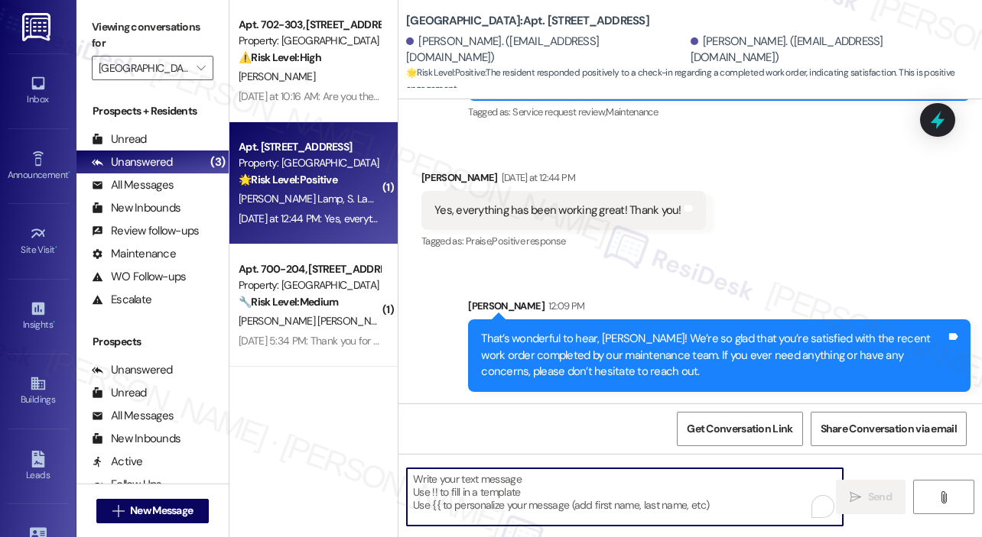
click at [298, 429] on div "Apt. 702-303, 600 Sommerset Park Dr SE Property: Jefferson Somerset Park ⚠️ Ris…" at bounding box center [313, 268] width 168 height 537
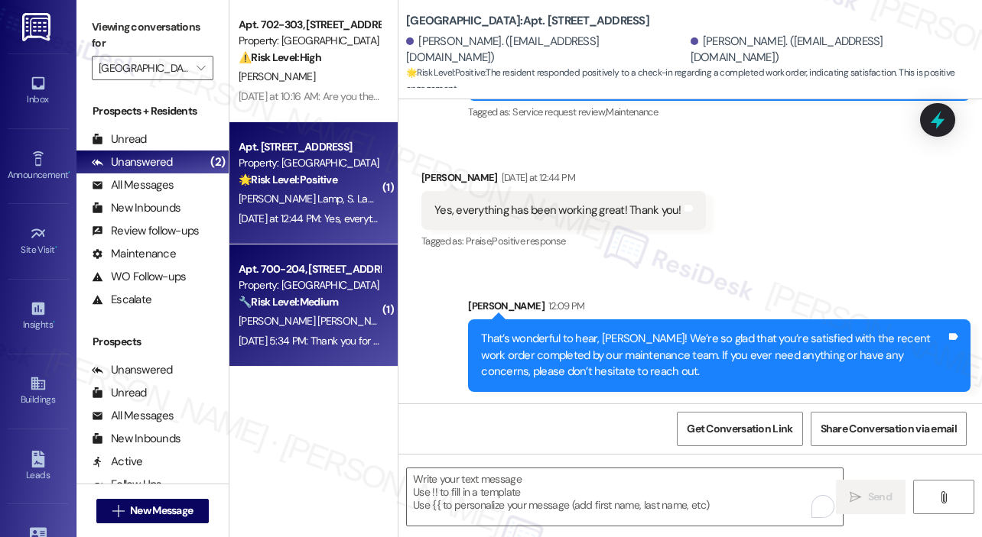
click at [303, 296] on strong "🔧 Risk Level: Medium" at bounding box center [288, 302] width 99 height 14
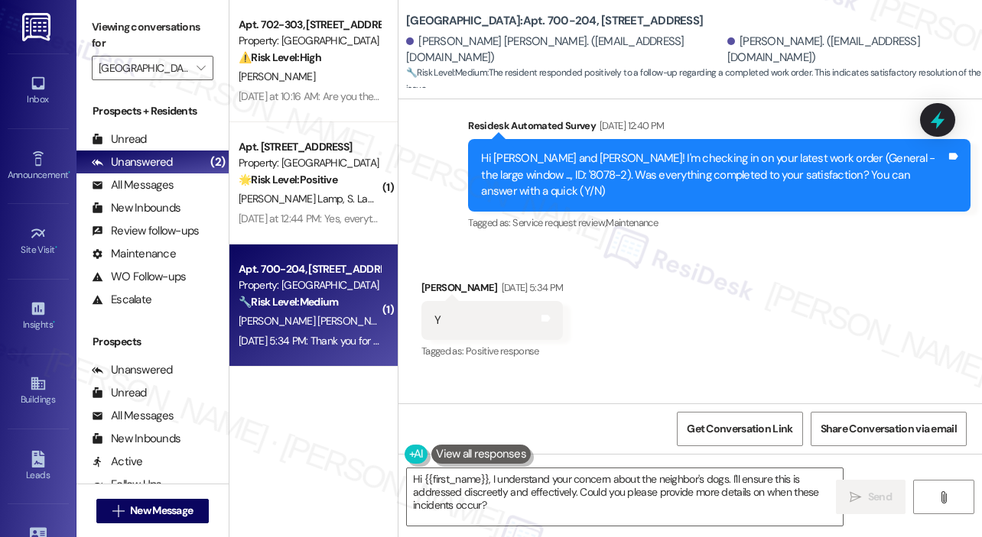
scroll to position [6278, 0]
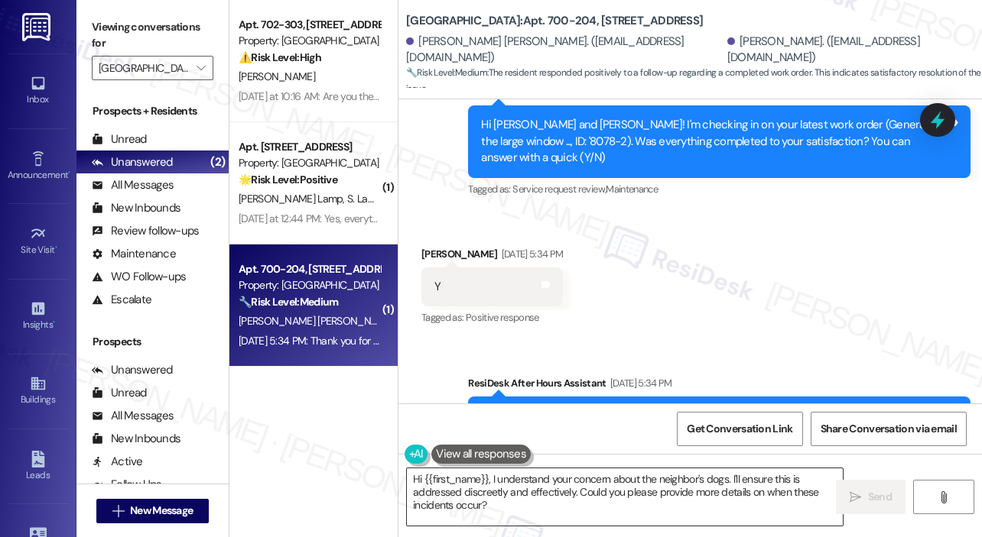
click at [568, 501] on textarea "Hi {{first_name}}, I understand your concern about the neighbor's dogs. I'll en…" at bounding box center [625, 497] width 436 height 57
click at [758, 241] on div "Received via SMS Carloman Romero Villagran Sep 13, 2025 at 5:34 PM Y Tags and n…" at bounding box center [689, 276] width 583 height 129
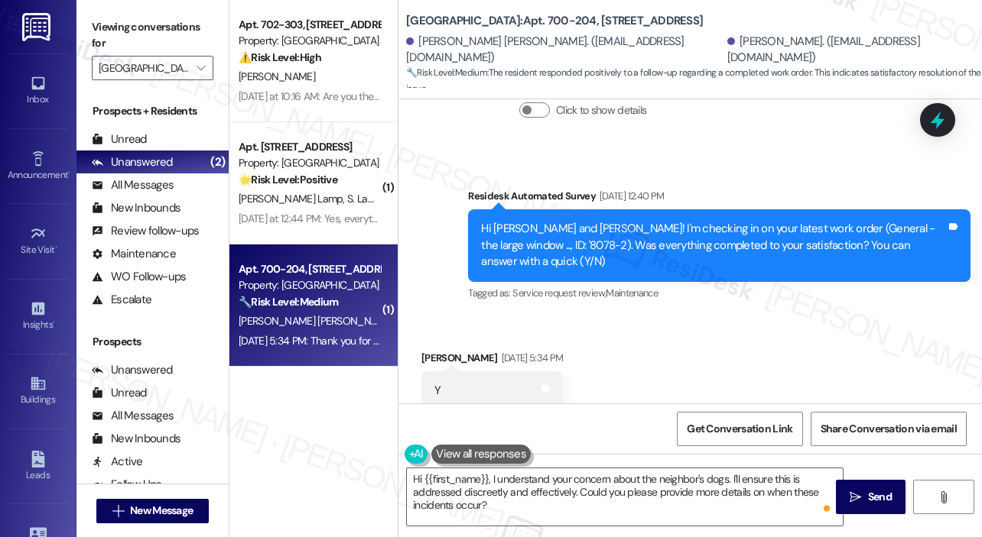
scroll to position [6125, 0]
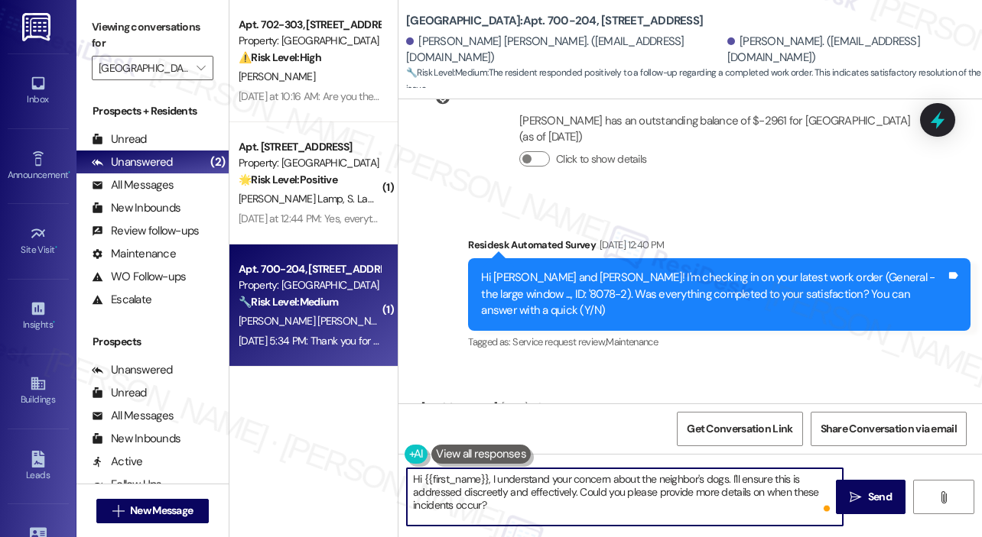
drag, startPoint x: 519, startPoint y: 510, endPoint x: 404, endPoint y: 479, distance: 119.4
click at [404, 479] on div "Hi {{first_name}}, I understand your concern about the neighbor's dogs. I'll en…" at bounding box center [616, 497] width 437 height 59
paste textarea "That’s wonderful to hear! We’re so glad that you’re satisfied with the recent w…"
click at [518, 477] on textarea "That’s wonderful to hear! We’re so glad that you’re satisfied with the recent w…" at bounding box center [625, 497] width 436 height 57
click at [651, 515] on textarea "That’s wonderful to hear, Carloman! We’re so glad that you’re satisfied with th…" at bounding box center [625, 497] width 436 height 57
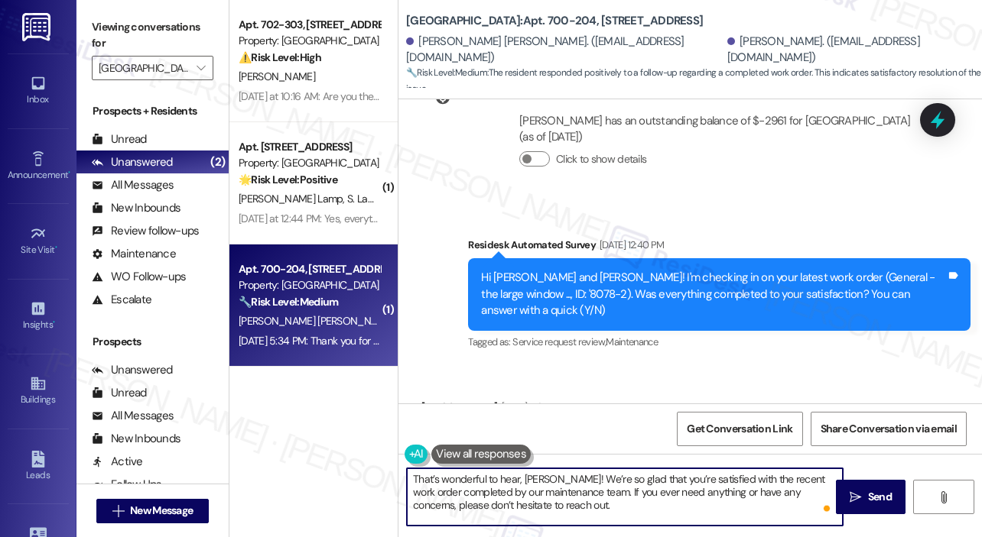
click at [651, 515] on textarea "That’s wonderful to hear, Carloman! We’re so glad that you’re satisfied with th…" at bounding box center [625, 497] width 436 height 57
click at [651, 512] on textarea "That’s wonderful to hear, Carloman! We’re so glad that you’re satisfied with th…" at bounding box center [625, 497] width 436 height 57
click at [651, 510] on textarea "That’s wonderful to hear, Carloman! We’re so glad that you’re satisfied with th…" at bounding box center [625, 497] width 436 height 57
type textarea "That’s wonderful to hear, Carloman! We’re so glad that you’re satisfied with th…"
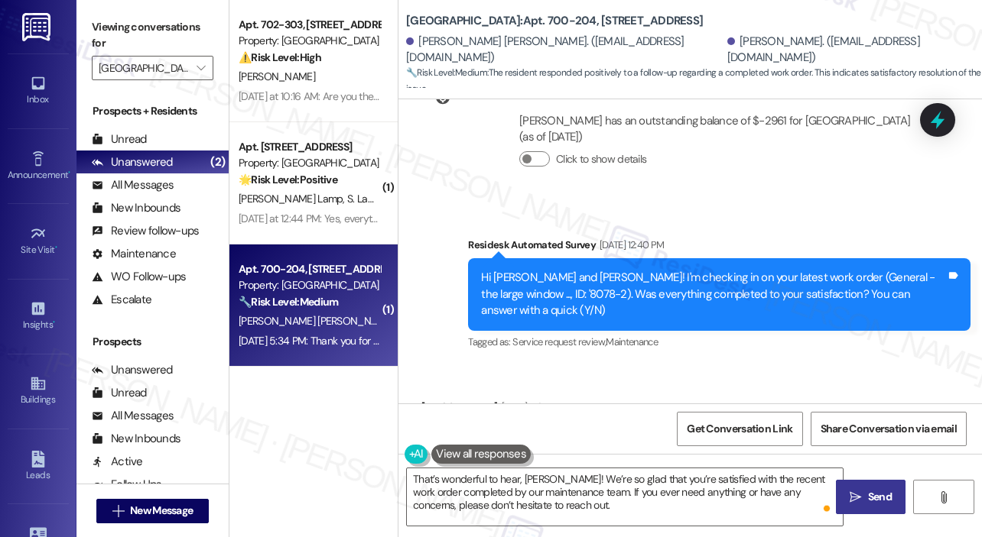
click at [883, 500] on span "Send" at bounding box center [880, 497] width 24 height 16
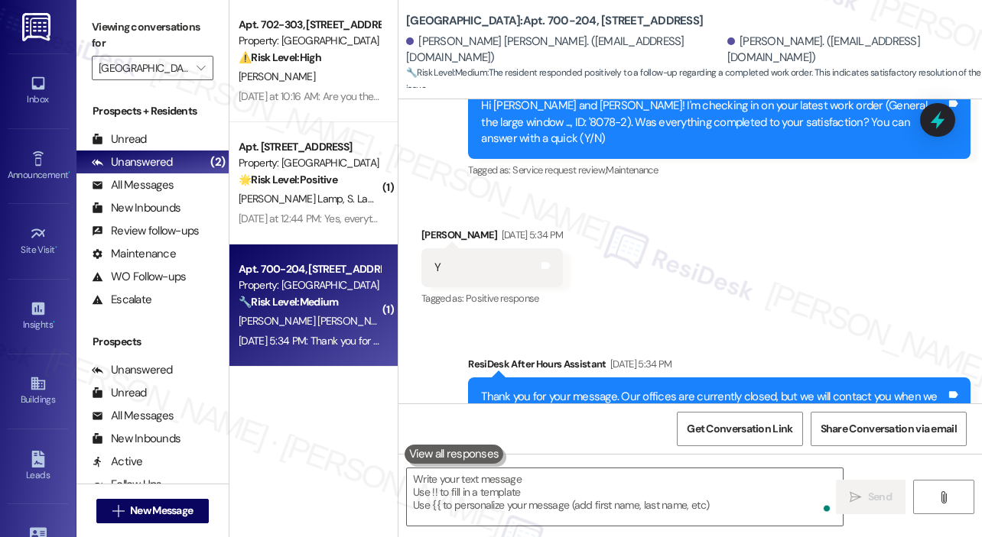
scroll to position [6417, 0]
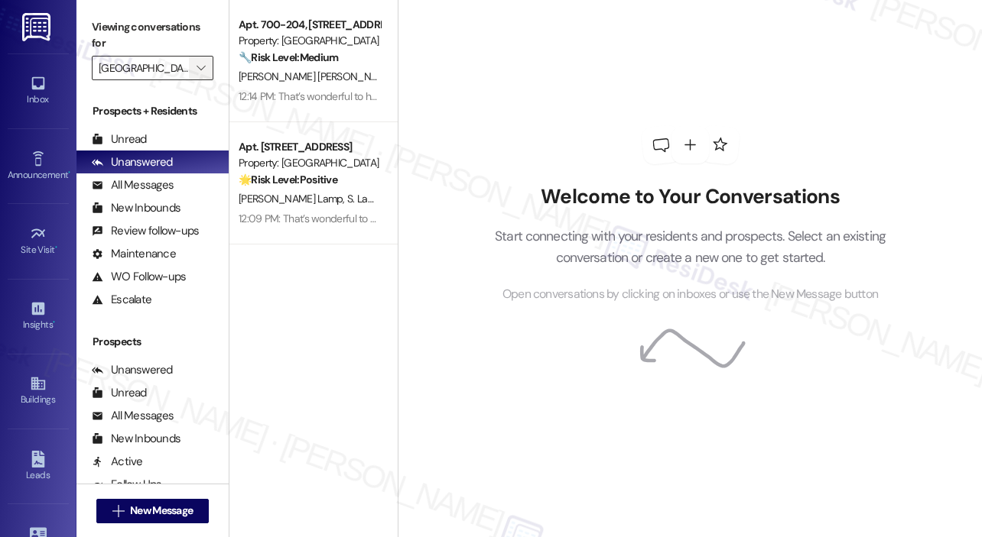
click at [202, 67] on icon "" at bounding box center [200, 68] width 8 height 12
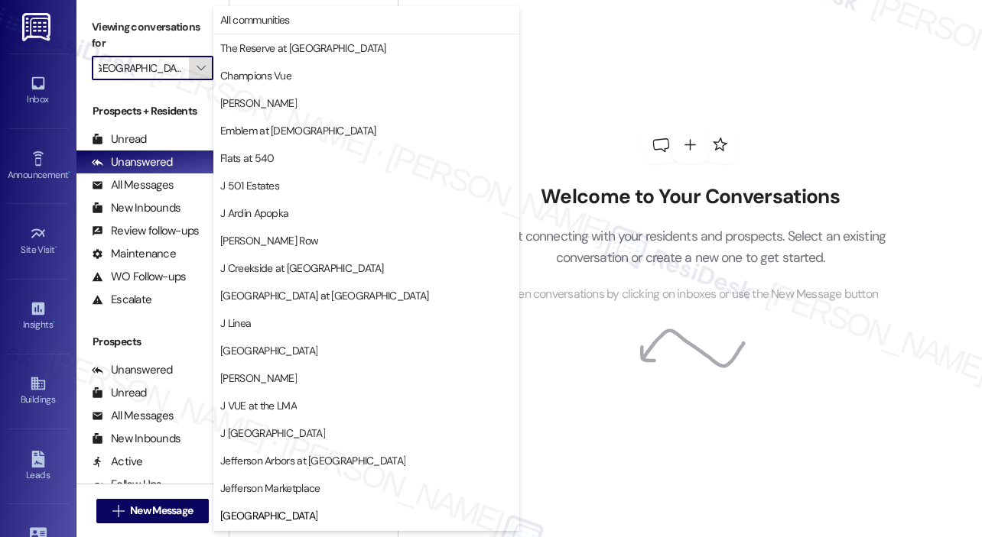
scroll to position [245, 0]
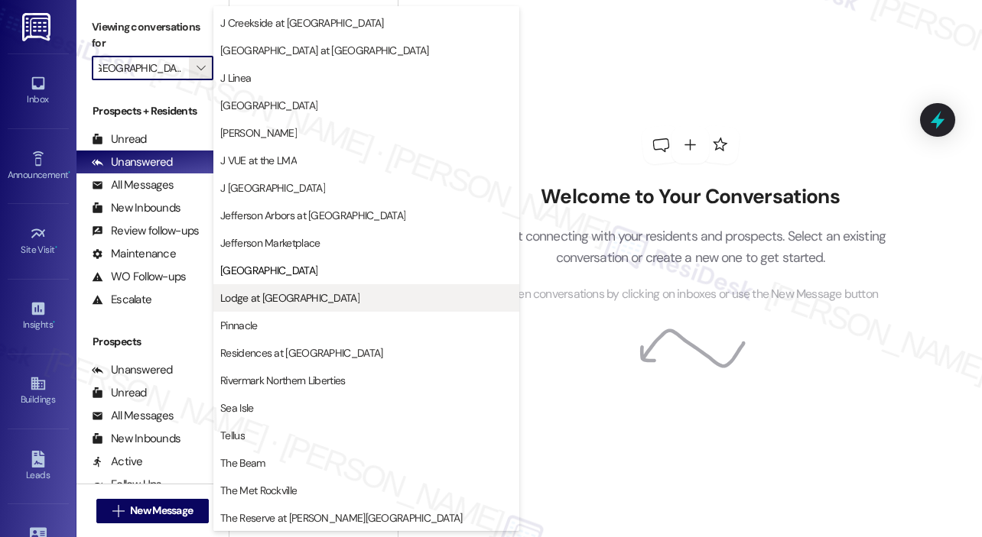
click at [271, 298] on span "Lodge at [GEOGRAPHIC_DATA]" at bounding box center [289, 298] width 139 height 15
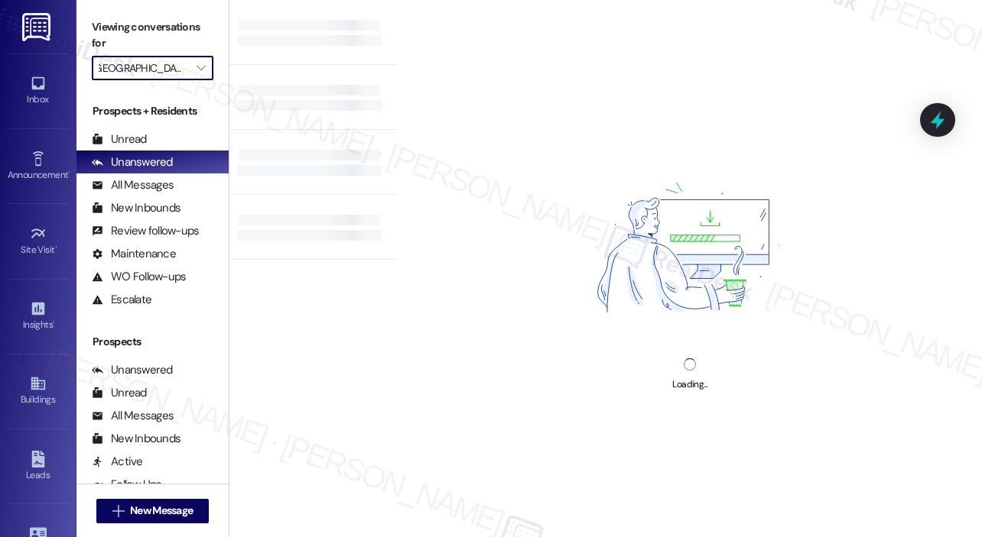
type input "Lodge at [GEOGRAPHIC_DATA]"
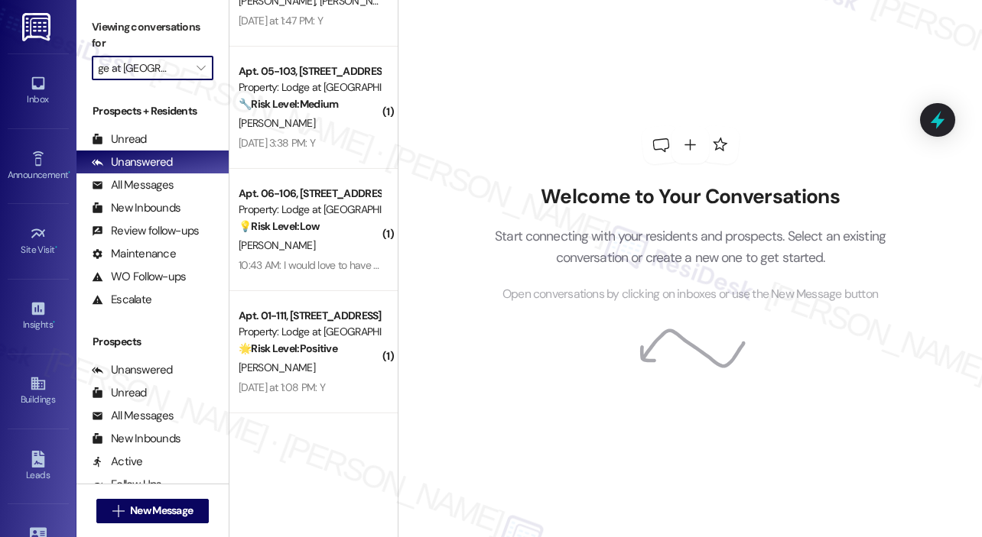
scroll to position [550, 0]
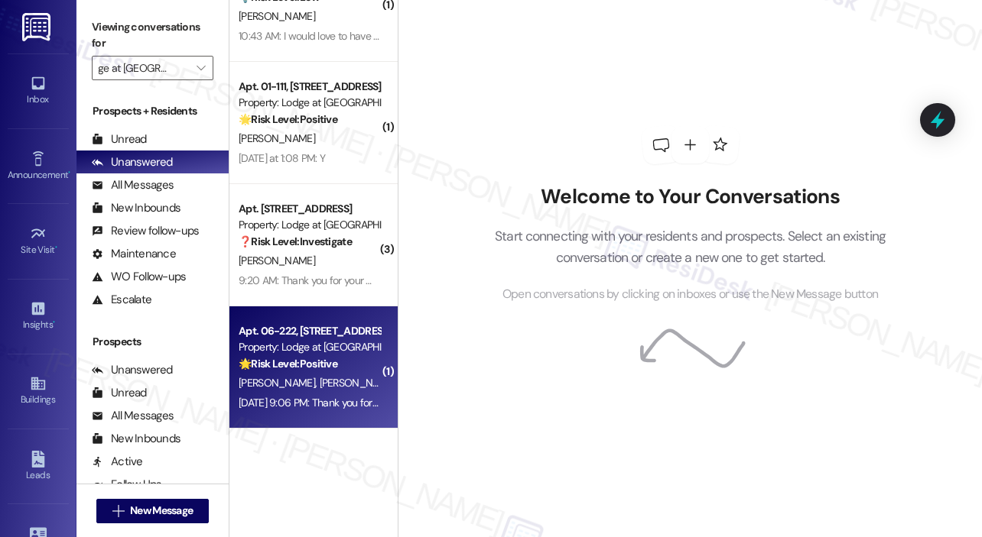
click at [333, 374] on div "[PERSON_NAME] [PERSON_NAME]" at bounding box center [309, 383] width 144 height 19
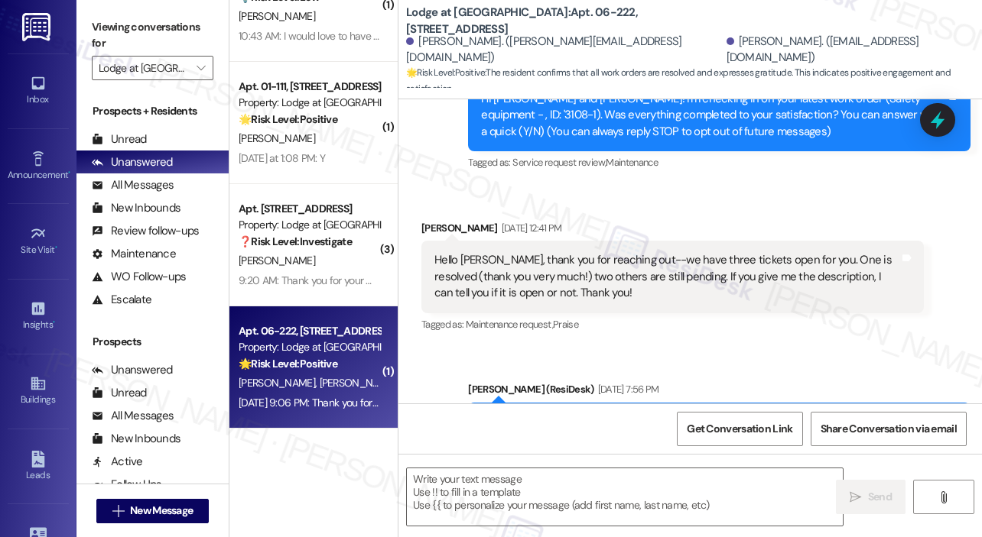
type textarea "Fetching suggested responses. Please feel free to read through the conversation…"
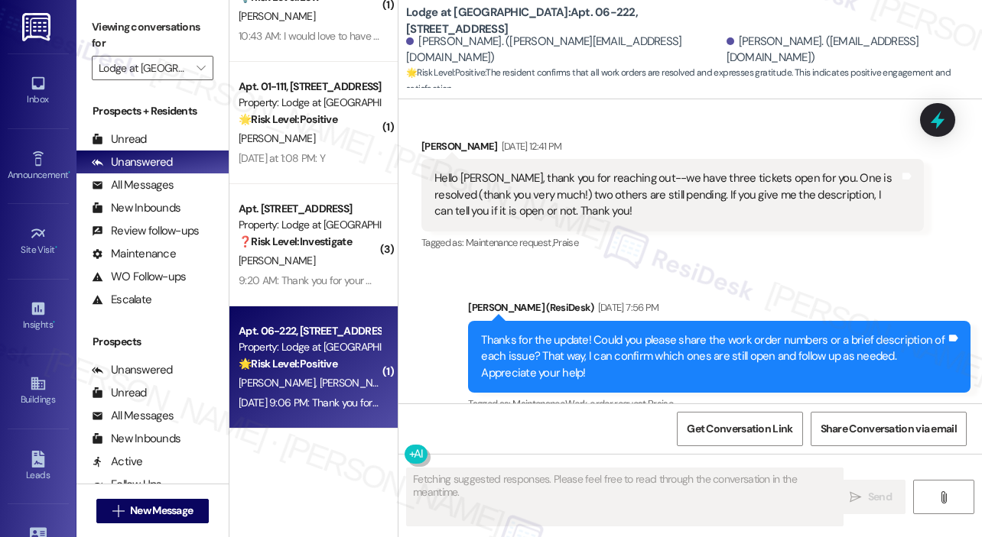
scroll to position [412, 0]
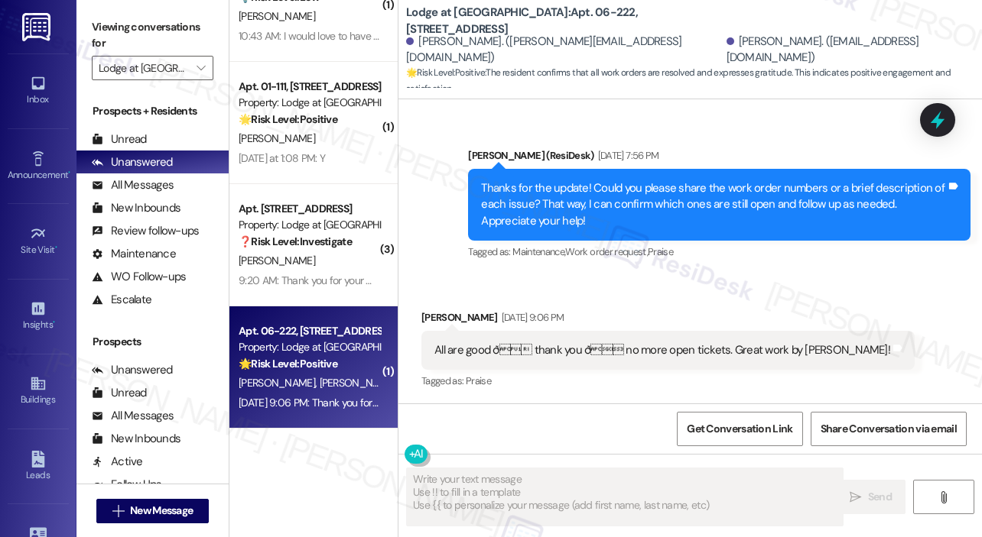
click at [702, 278] on div "Received via SMS Srikanth Rajagopalan Sep 12, 2025 at 9:06 PM All are good ð…" at bounding box center [689, 339] width 583 height 129
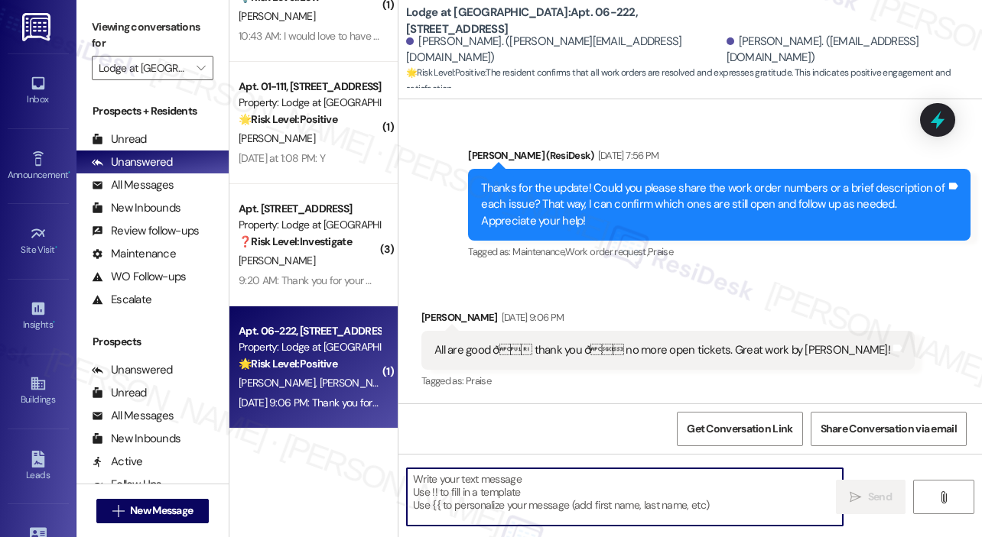
click at [529, 504] on textarea at bounding box center [625, 497] width 436 height 57
paste textarea "That’s wonderful to hear! We’re so glad that you’re satisfied with the recent w…"
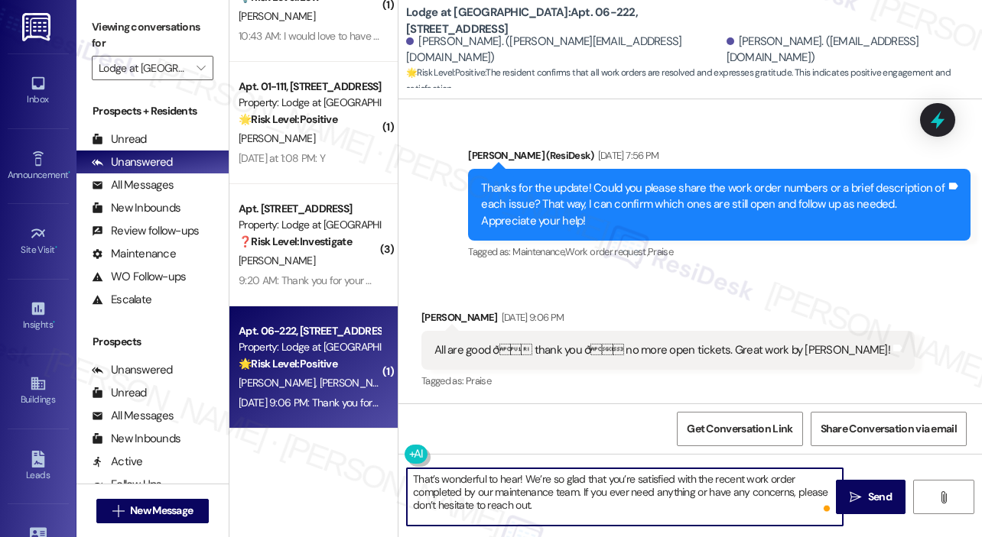
click at [443, 319] on div "Srikanth Rajagopalan Sep 12, 2025 at 9:06 PM" at bounding box center [667, 320] width 493 height 21
click at [443, 318] on div "Srikanth Rajagopalan Sep 12, 2025 at 9:06 PM" at bounding box center [667, 320] width 493 height 21
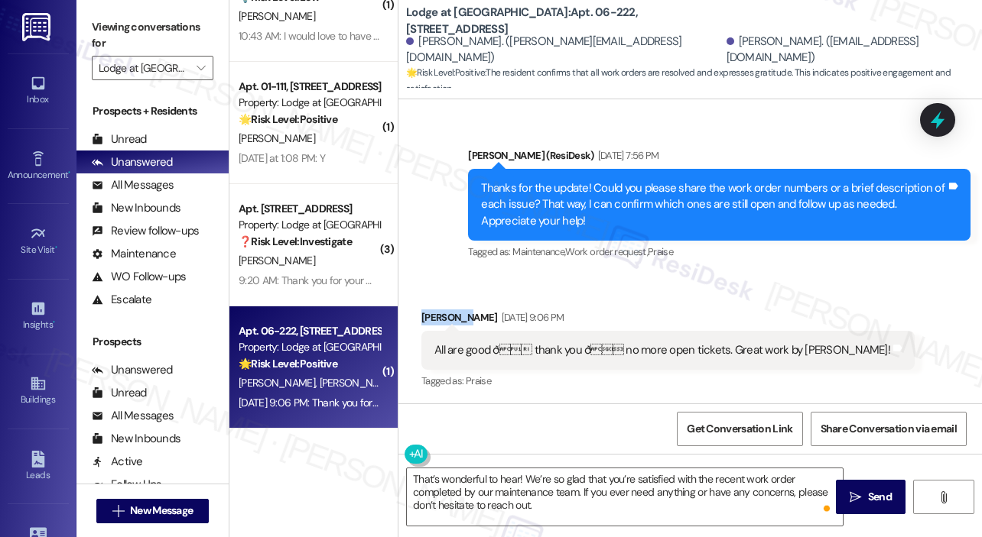
copy div "Srikanth"
click at [520, 481] on textarea "That’s wonderful to hear! We’re so glad that you’re satisfied with the recent w…" at bounding box center [625, 497] width 436 height 57
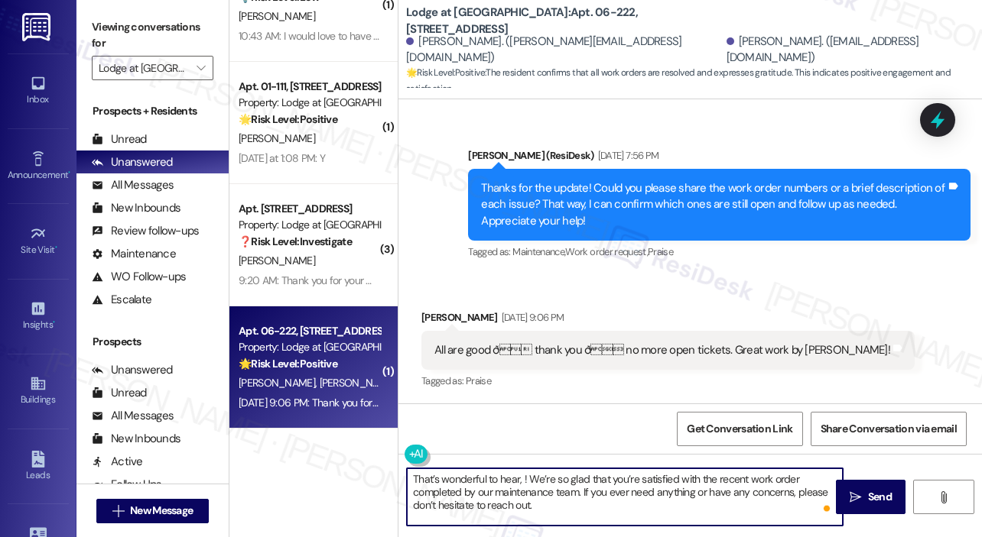
paste textarea "Srikanth"
click at [544, 508] on textarea "That’s wonderful to hear, Srikanth! We’re so glad that you’re satisfied with th…" at bounding box center [625, 497] width 436 height 57
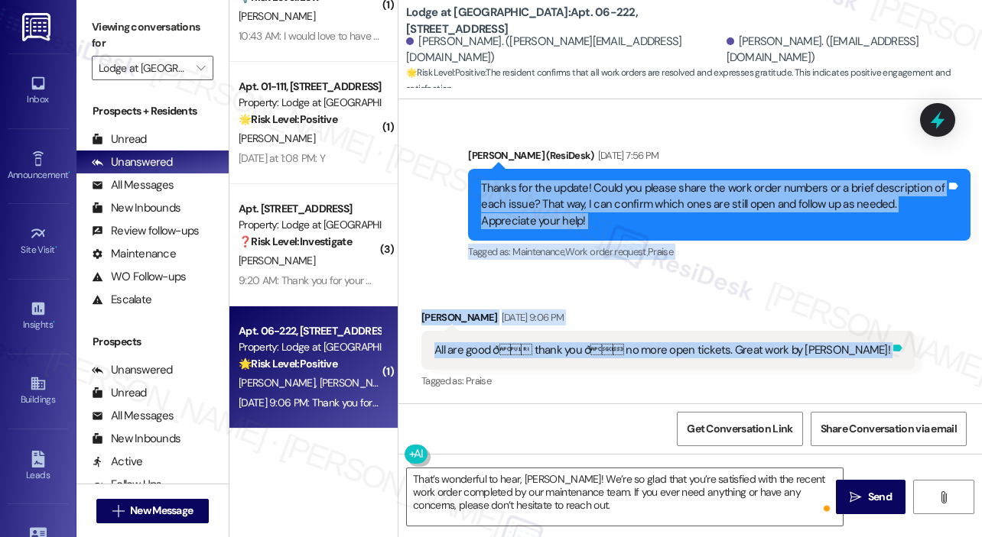
drag, startPoint x: 479, startPoint y: 183, endPoint x: 809, endPoint y: 348, distance: 368.2
click at [809, 348] on div "Lease started Sep 08, 2025 at 8:00 PM Survey, sent via SMS Residesk Automated S…" at bounding box center [689, 251] width 583 height 304
copy div "Thanks for the update! Could you please share the work order numbers or a brief…"
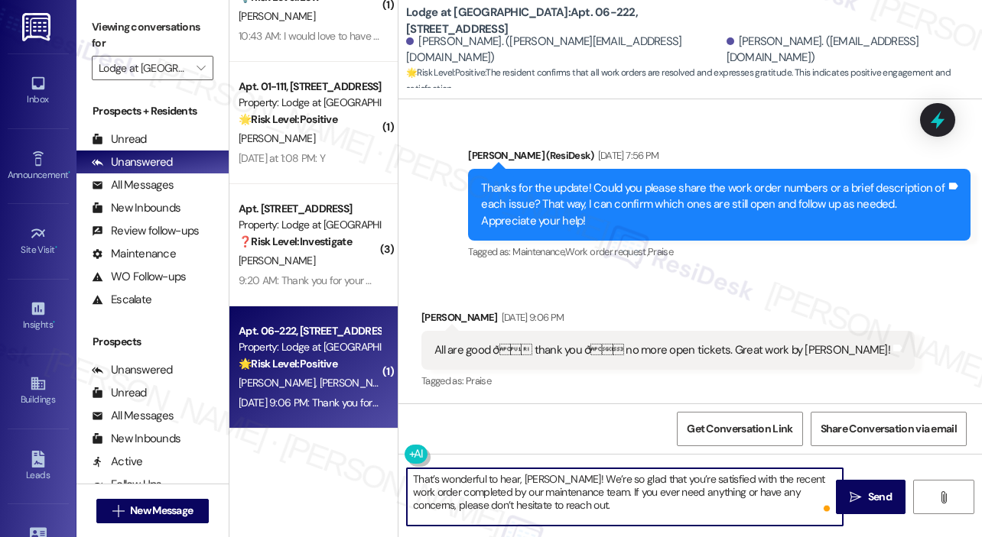
click at [510, 485] on textarea "That’s wonderful to hear, Srikanth! We’re so glad that you’re satisfied with th…" at bounding box center [625, 497] width 436 height 57
paste textarea "nk you, Srikanth. I’m glad to hear everything is resolved and that there are no…"
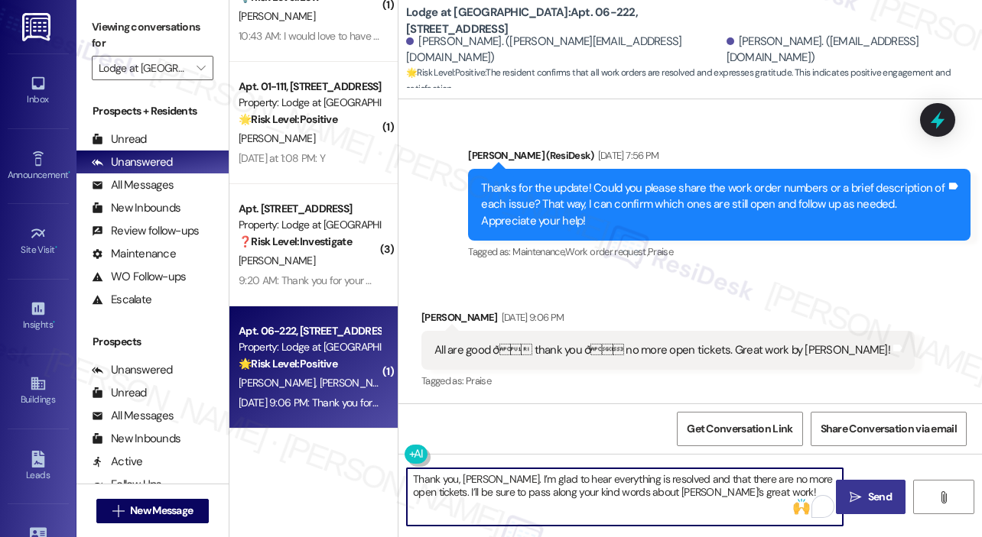
type textarea "Thank you, Srikanth. I’m glad to hear everything is resolved and that there are…"
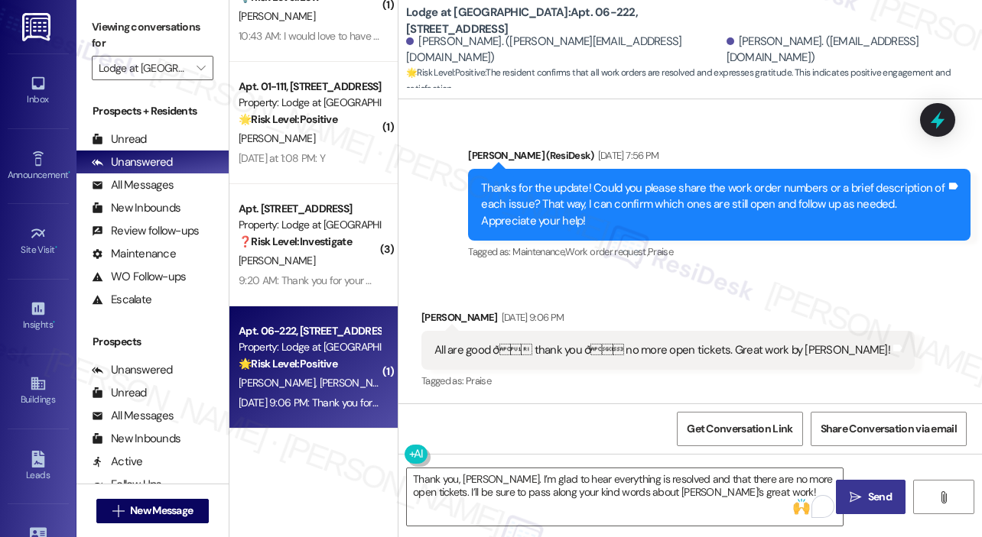
click at [854, 494] on icon "" at bounding box center [854, 498] width 11 height 12
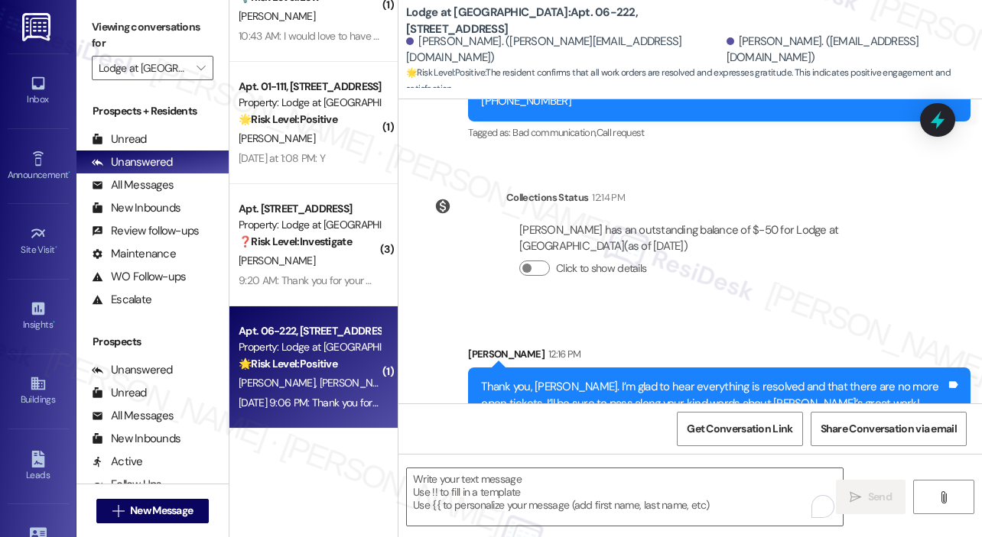
scroll to position [838, 0]
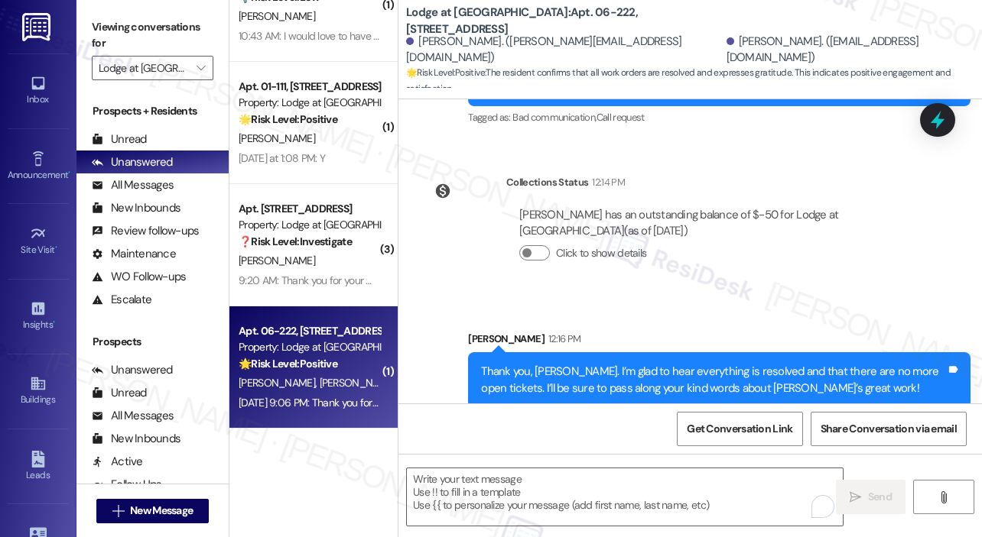
click at [719, 297] on div "Sent via SMS Sarah 12:16 PM Thank you, Srikanth. I’m glad to hear everything is…" at bounding box center [689, 358] width 583 height 123
click at [696, 262] on div "Srikanth Rajagopalan has an outstanding balance of $-50 for Lodge at Croasdaile…" at bounding box center [714, 240] width 417 height 89
click at [794, 273] on div "Collections Status 12:14 PM Srikanth Rajagopalan has an outstanding balance of …" at bounding box center [672, 230] width 525 height 134
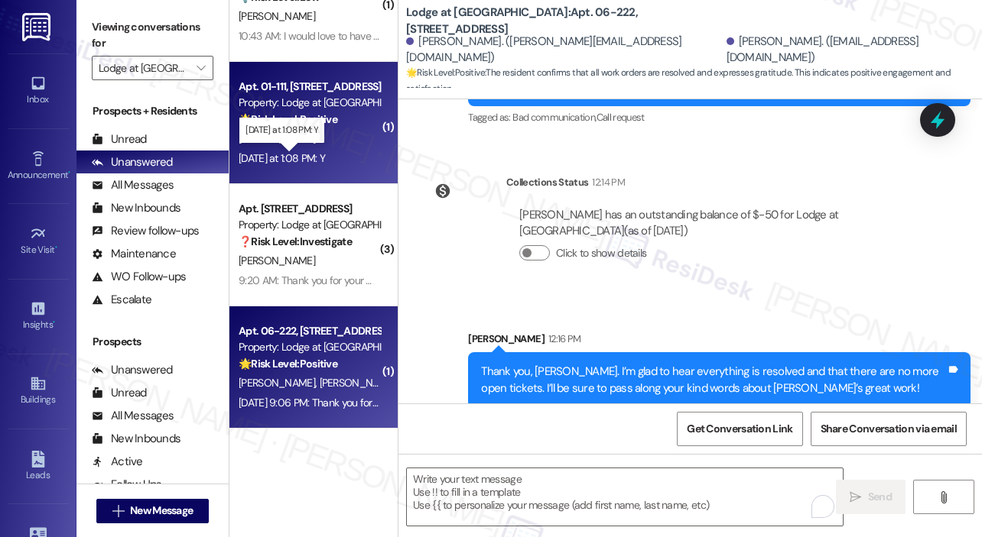
click at [325, 156] on div "Yesterday at 1:08 PM: Y Yesterday at 1:08 PM: Y" at bounding box center [282, 158] width 86 height 14
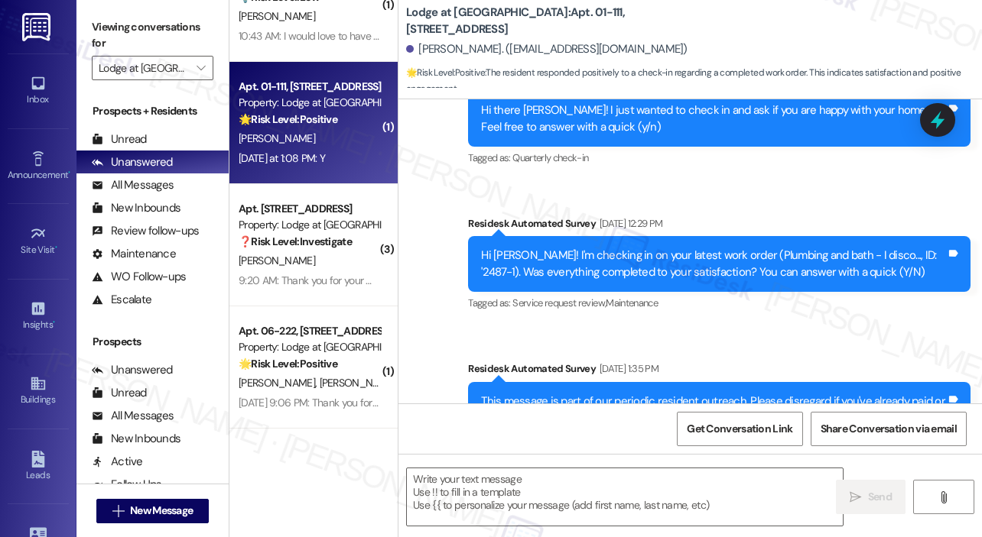
type textarea "Fetching suggested responses. Please feel free to read through the conversation…"
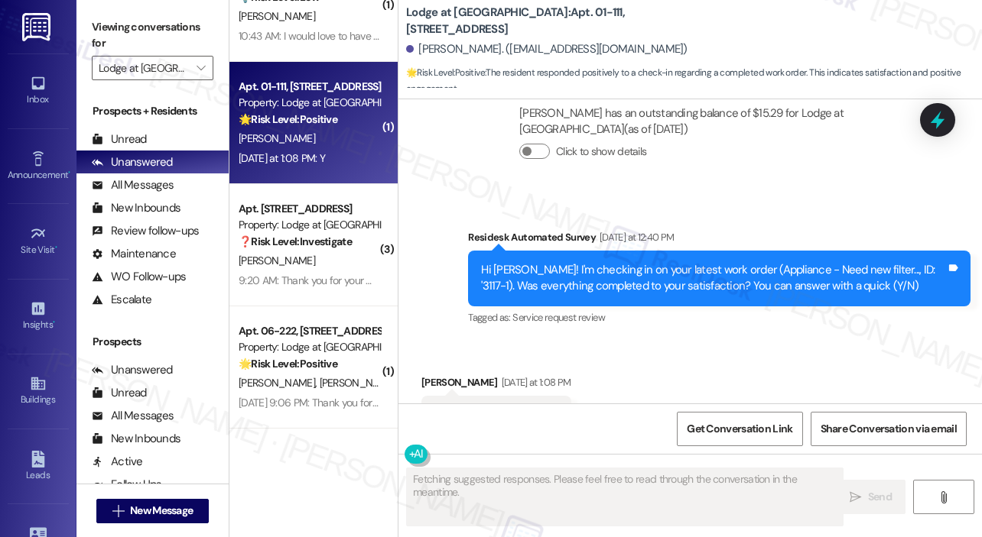
scroll to position [893, 0]
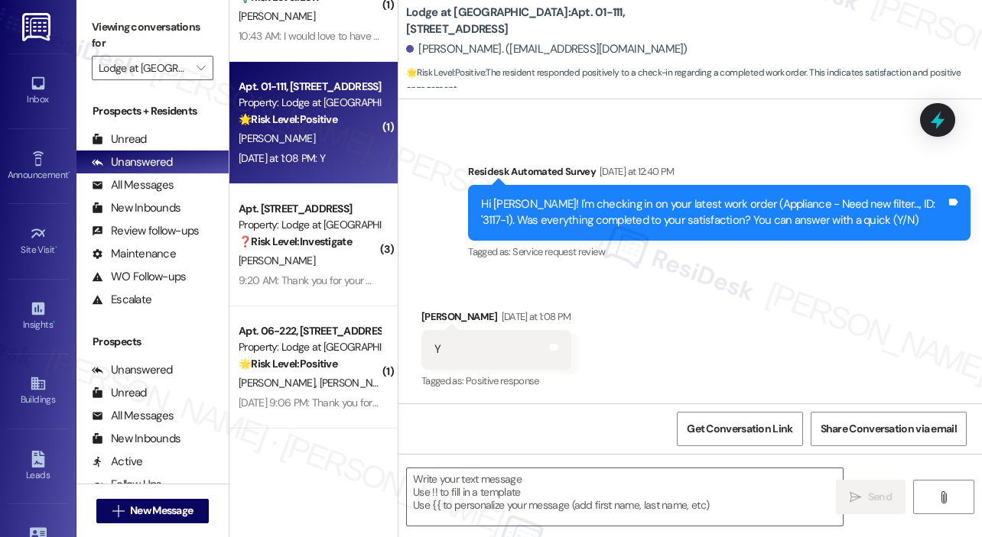
click at [723, 314] on div "Received via SMS Kathryn Mcmillan Yesterday at 1:08 PM Y Tags and notes Tagged …" at bounding box center [689, 338] width 583 height 129
click at [505, 477] on textarea at bounding box center [625, 497] width 436 height 57
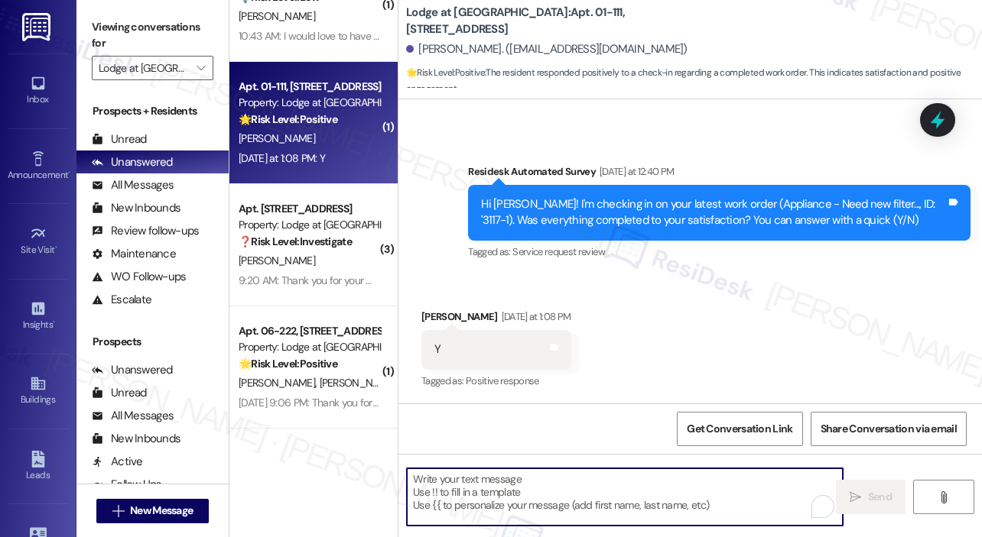
paste textarea "That’s wonderful to hear! We’re so glad that you’re satisfied with the recent w…"
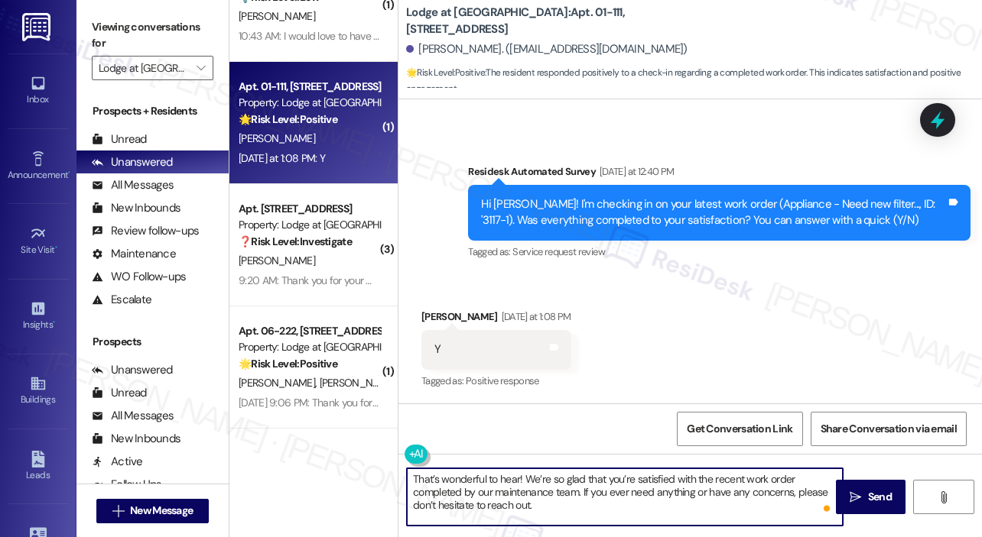
click at [518, 479] on textarea "That’s wonderful to hear! We’re so glad that you’re satisfied with the recent w…" at bounding box center [625, 497] width 436 height 57
click at [565, 507] on textarea "That’s wonderful to hear, Kathryn! We’re so glad that you’re satisfied with the…" at bounding box center [625, 497] width 436 height 57
type textarea "That’s wonderful to hear, Kathryn! We’re so glad that you’re satisfied with the…"
click at [859, 489] on span " Send" at bounding box center [870, 497] width 48 height 16
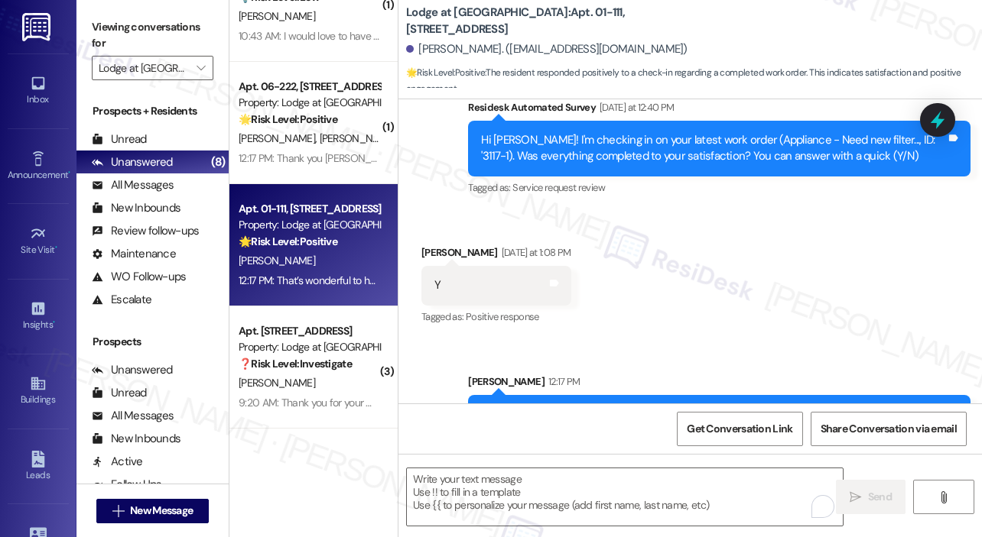
scroll to position [1033, 0]
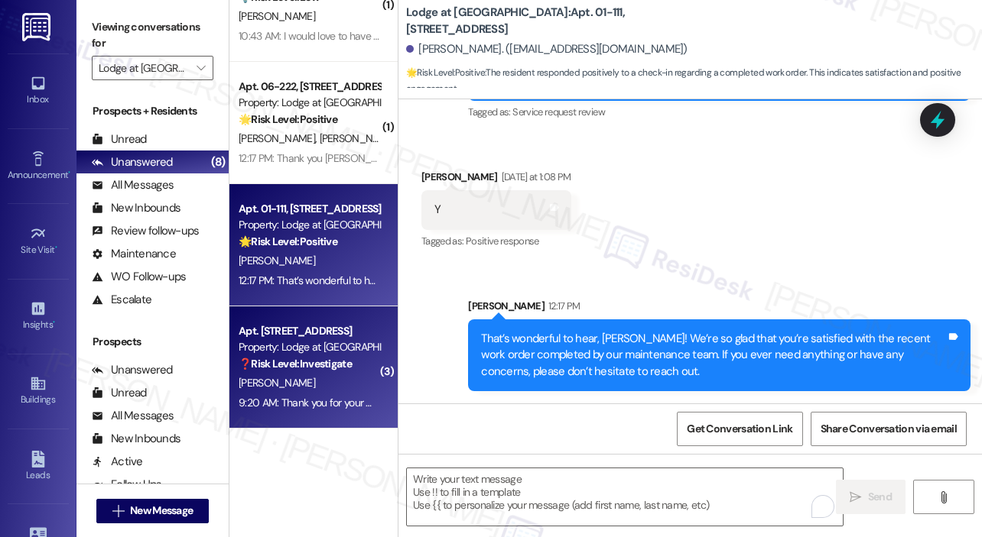
click at [336, 386] on div "[PERSON_NAME]" at bounding box center [309, 383] width 144 height 19
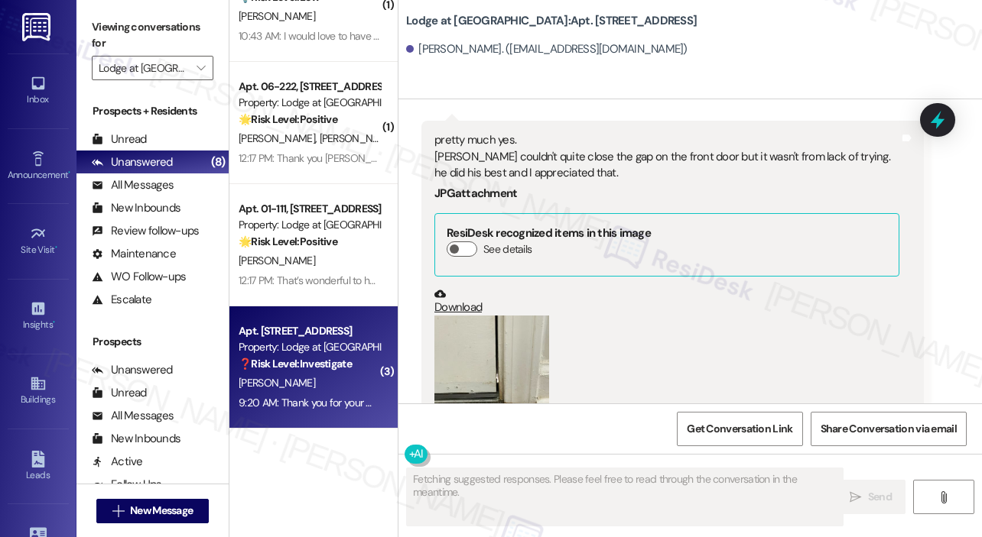
scroll to position [20363, 0]
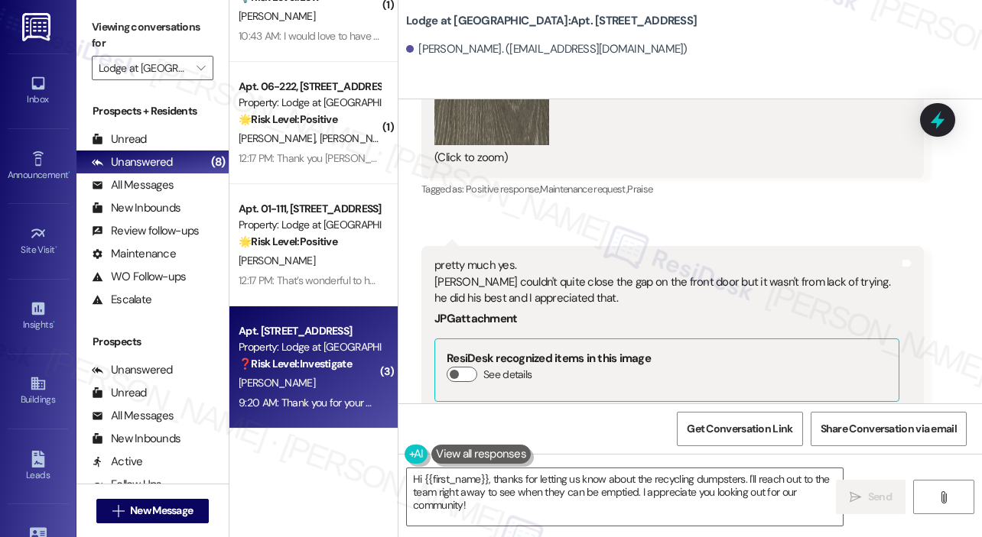
scroll to position [20210, 0]
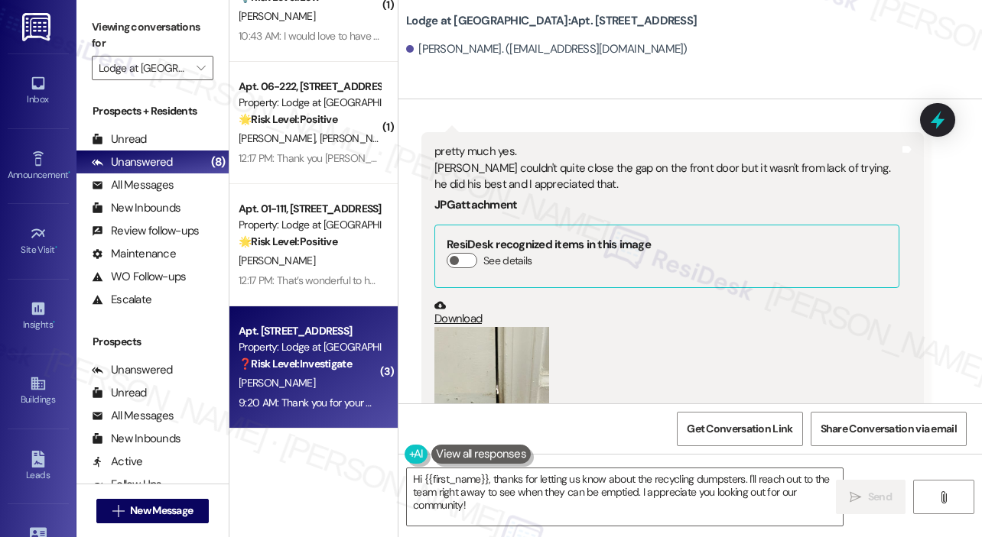
drag, startPoint x: 542, startPoint y: 355, endPoint x: 425, endPoint y: 321, distance: 121.9
copy div "have the recycling dumpsters been emptied? I tried to take some yesterday and i…"
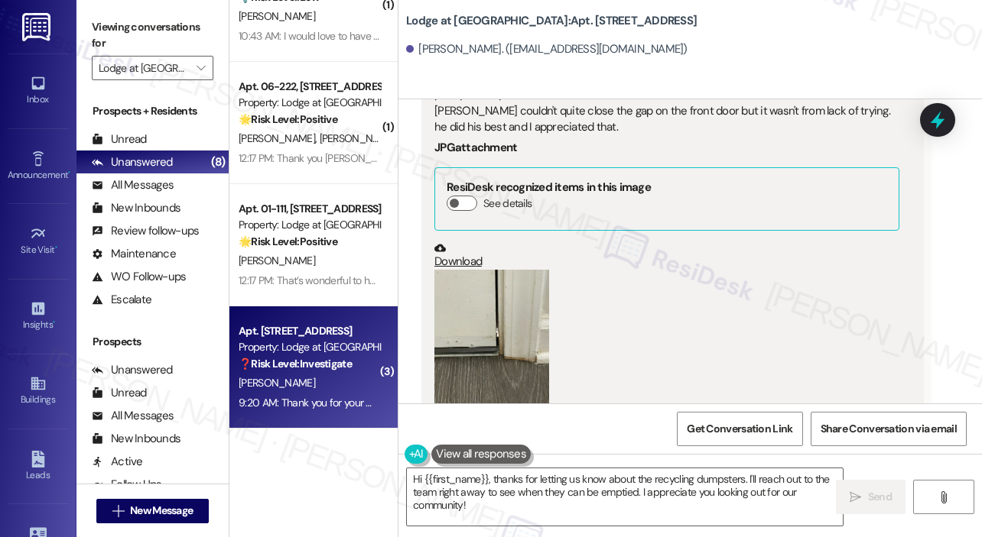
scroll to position [20363, 0]
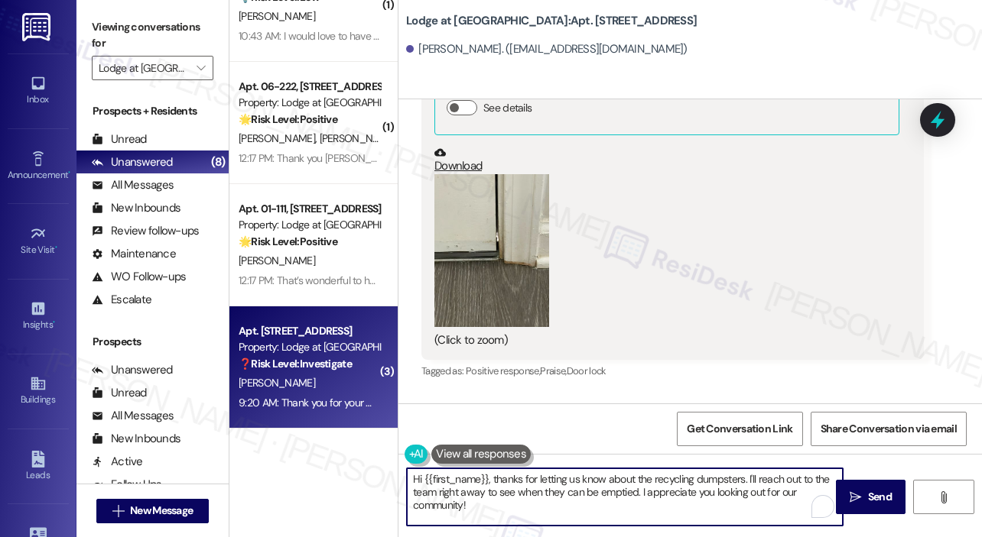
drag, startPoint x: 518, startPoint y: 510, endPoint x: 489, endPoint y: 478, distance: 42.8
click at [489, 478] on textarea "Hi {{first_name}}, thanks for letting us know about the recycling dumpsters. I'…" at bounding box center [625, 497] width 436 height 57
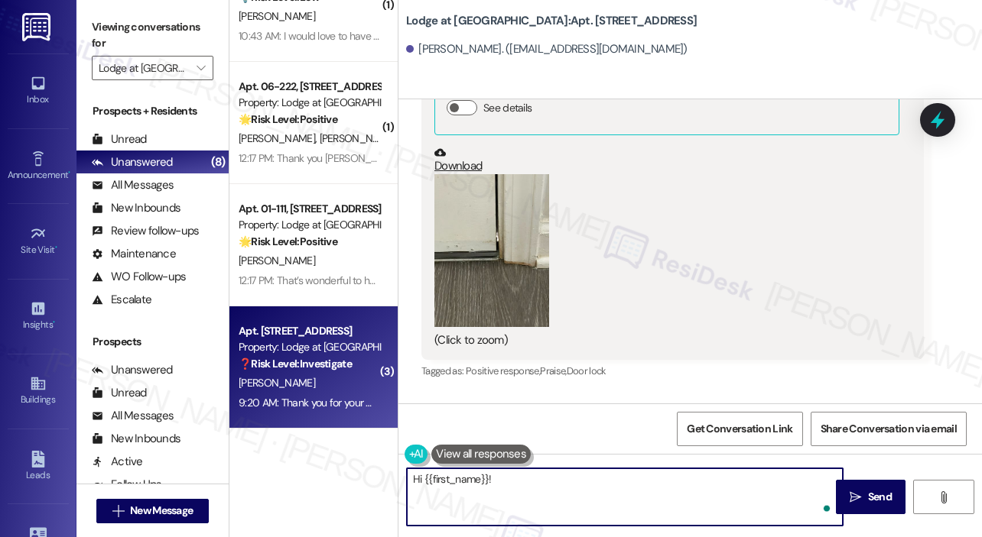
paste textarea "Thank you for reaching out. Can you let me know if the recycling dumpsters are …"
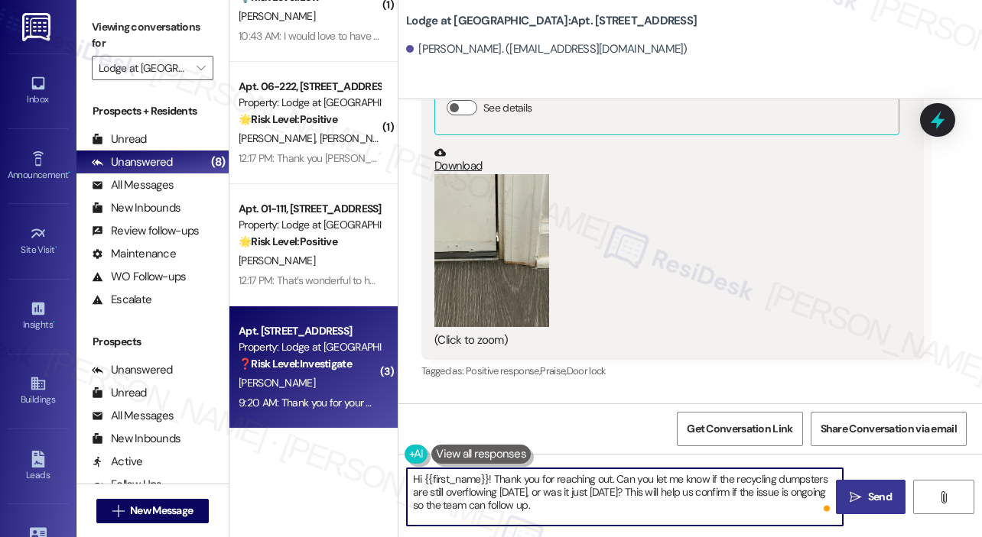
type textarea "Hi {{first_name}}! Thank you for reaching out. Can you let me know if the recyc…"
click at [888, 500] on span "Send" at bounding box center [880, 497] width 24 height 16
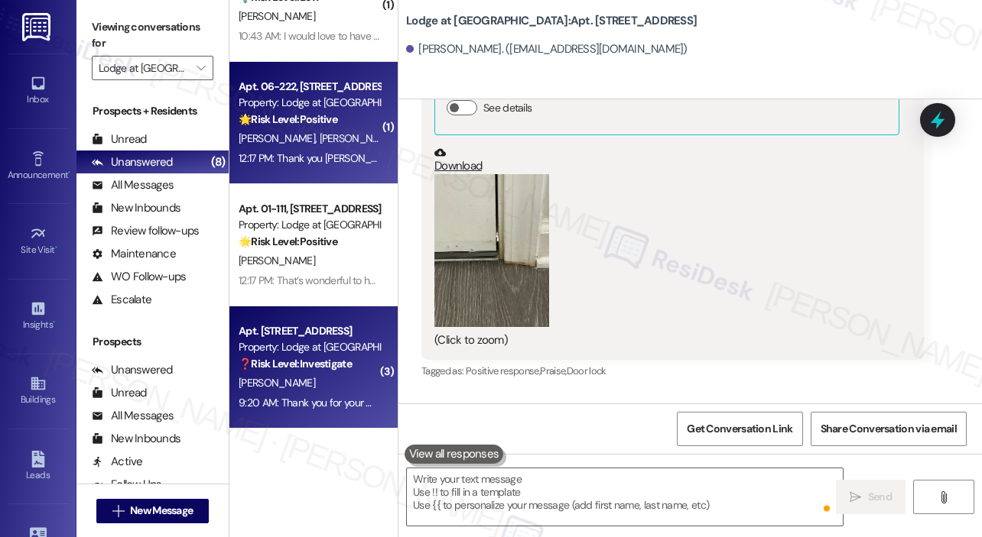
scroll to position [20218, 0]
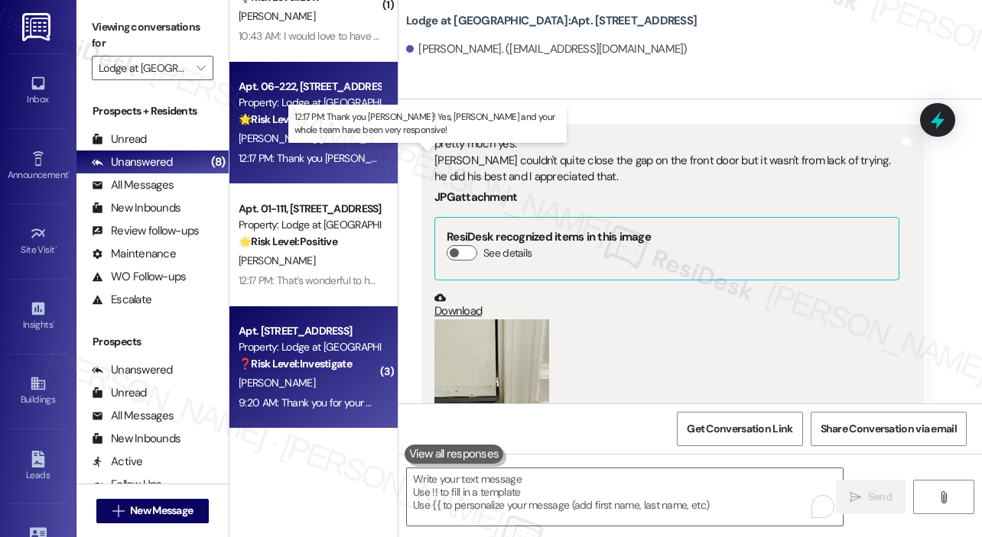
click at [329, 155] on div "12:17 PM: Thank you Jay! Yes, Richard and your whole team have been very respon…" at bounding box center [481, 158] width 485 height 14
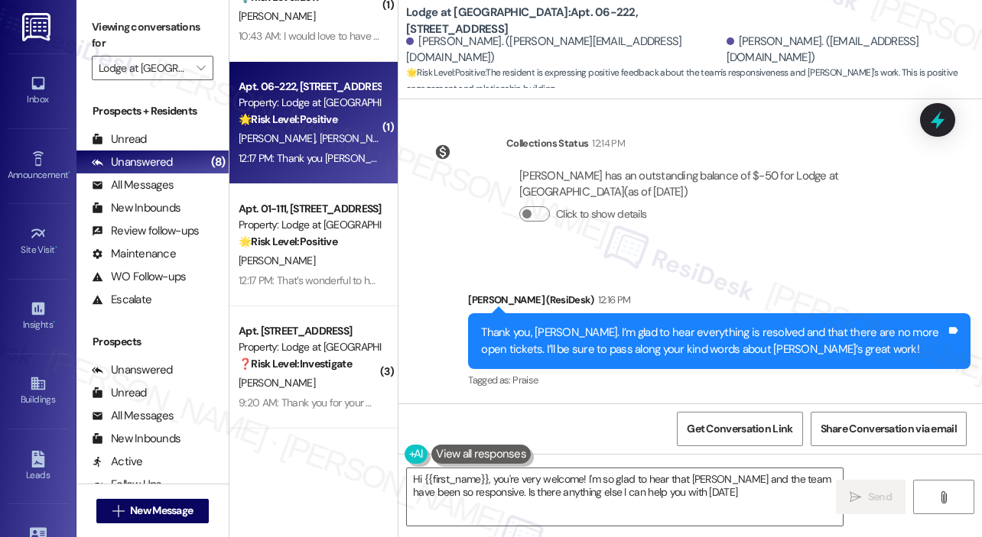
type textarea "Hi {{first_name}}, you're very welcome! I'm so glad to hear that Richard and th…"
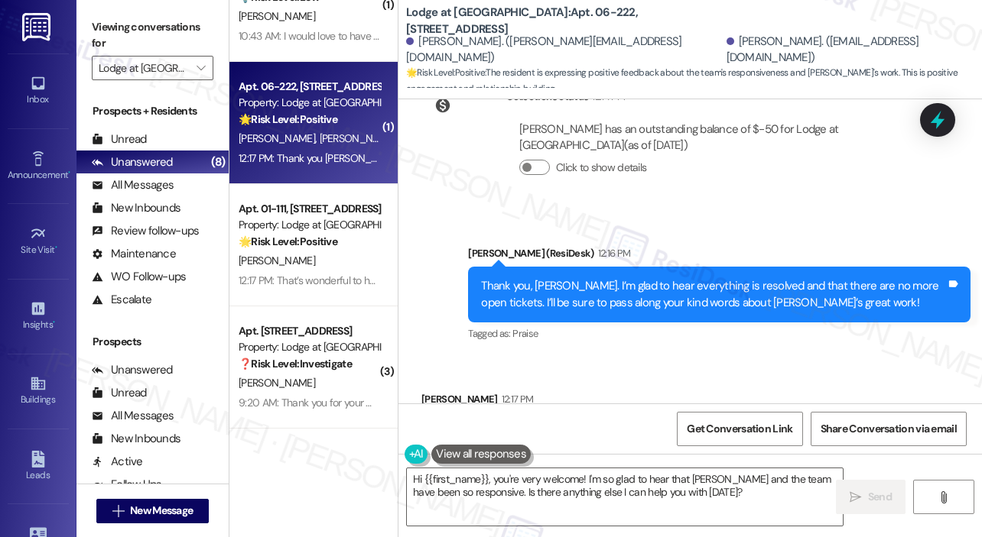
scroll to position [988, 0]
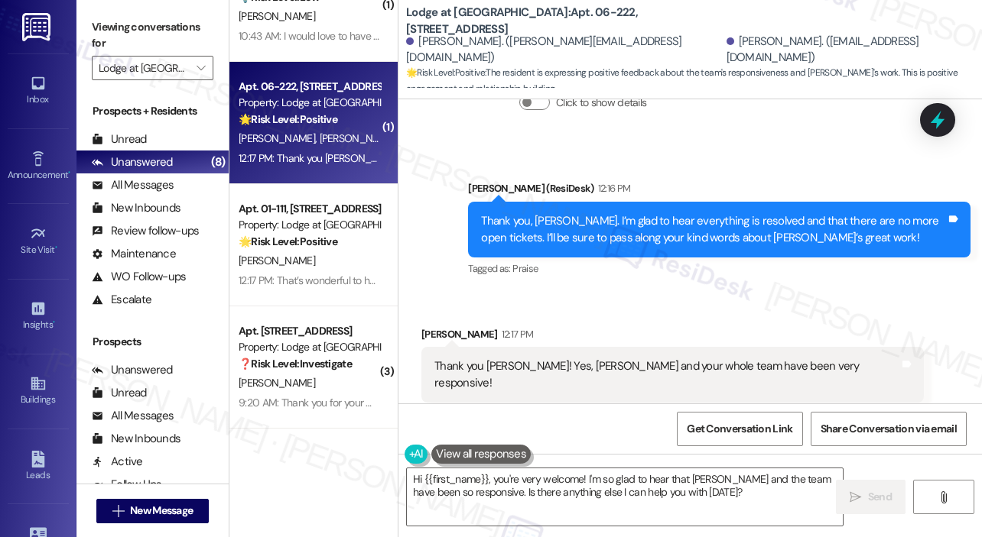
click at [700, 292] on div "Received via SMS Srikanth Rajagopalan 12:17 PM Thank you Jay! Yes, Richard and …" at bounding box center [689, 364] width 583 height 145
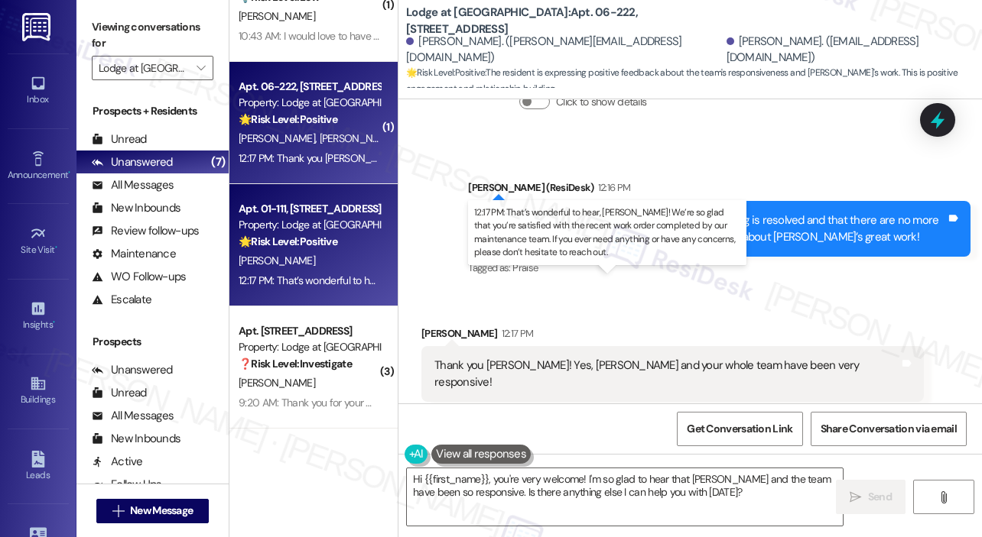
click at [357, 281] on div "12:17 PM: That’s wonderful to hear, Kathryn! We’re so glad that you’re satisfie…" at bounding box center [759, 281] width 1040 height 14
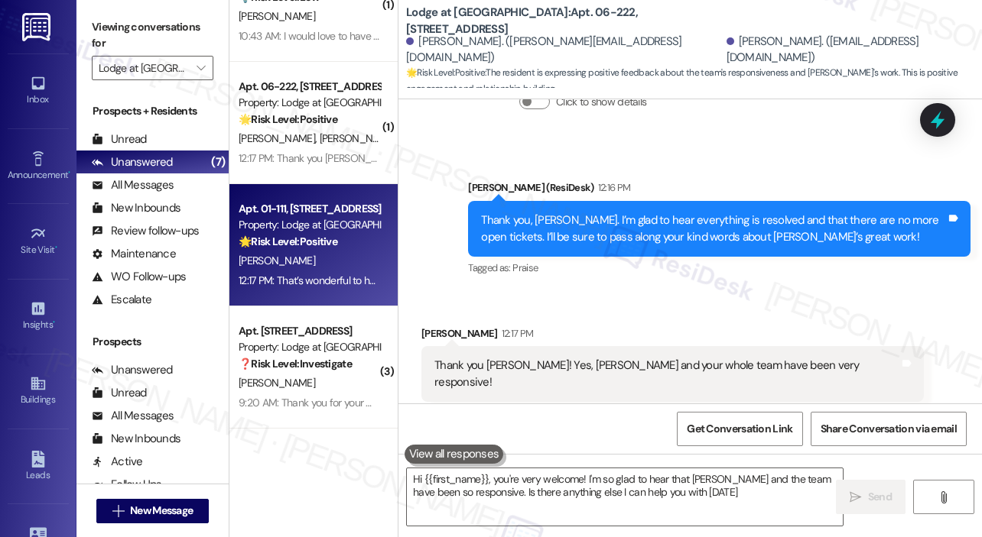
type textarea "Hi {{first_name}}, you're very welcome! I'm so glad to hear that Richard and th…"
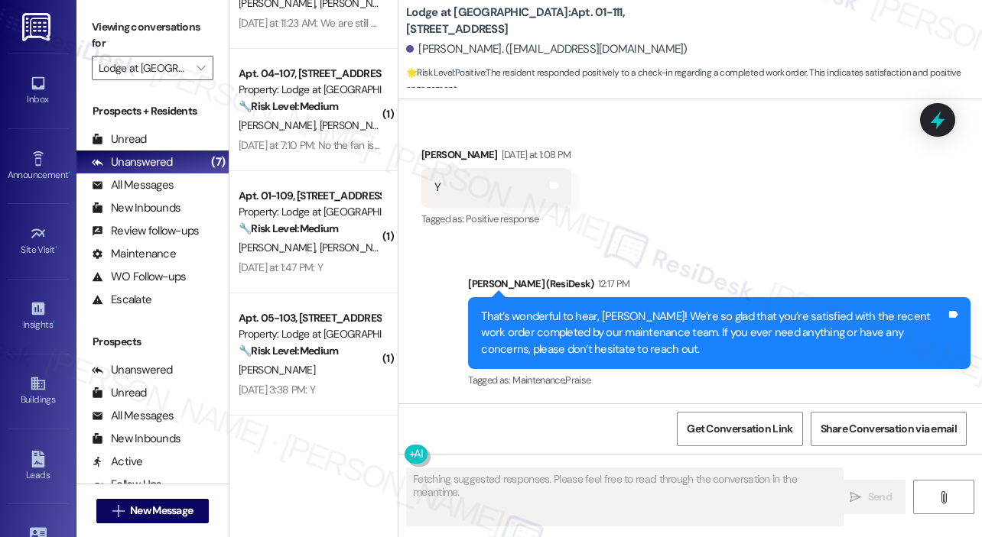
scroll to position [0, 0]
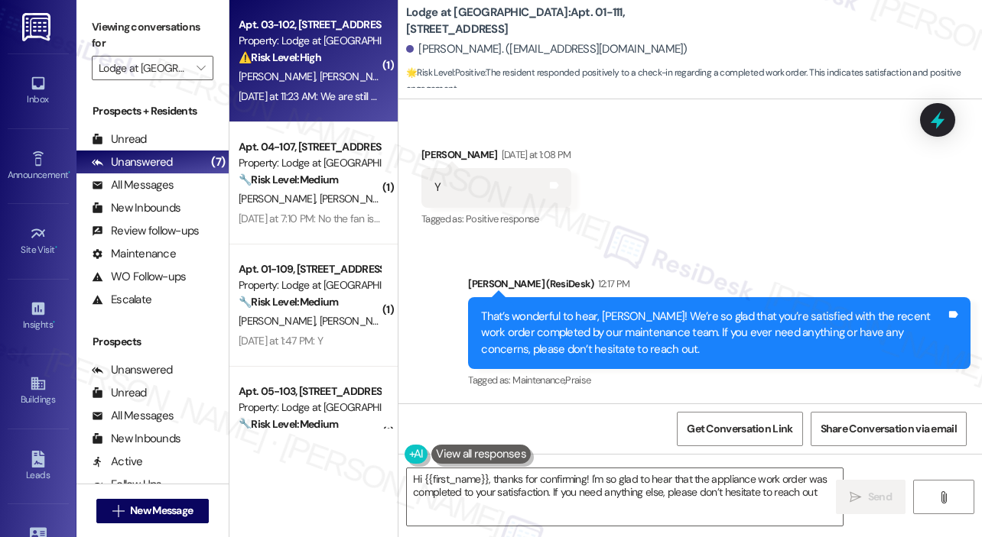
type textarea "Hi {{first_name}}, thanks for confirming! I'm so glad to hear that the applianc…"
click at [355, 106] on div "Apt. 03-102, 3130 Hillandale Road Property: Lodge at Croasdaile Farm ⚠️ Risk Le…" at bounding box center [313, 61] width 168 height 122
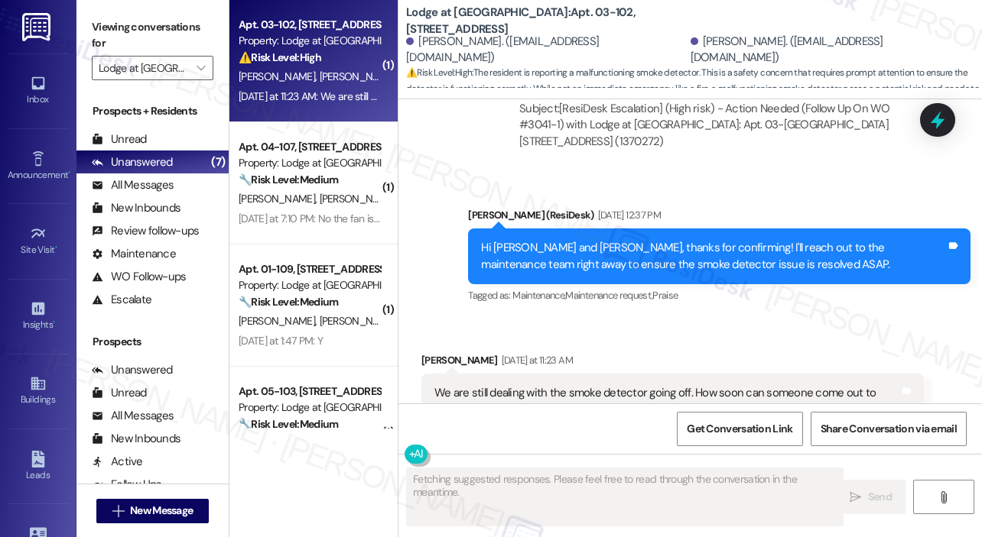
scroll to position [3451, 0]
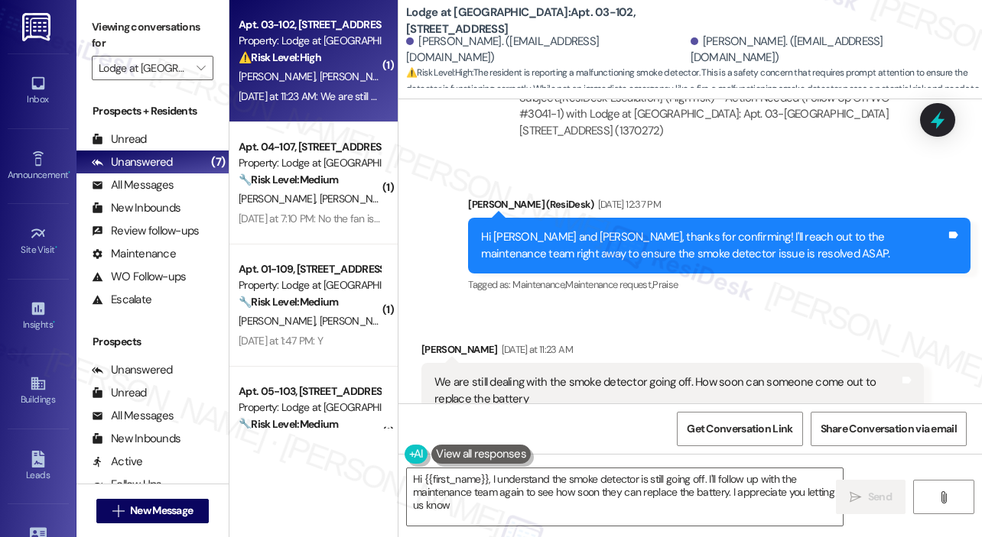
type textarea "Hi {{first_name}}, I understand the smoke detector is still going off. I'll fol…"
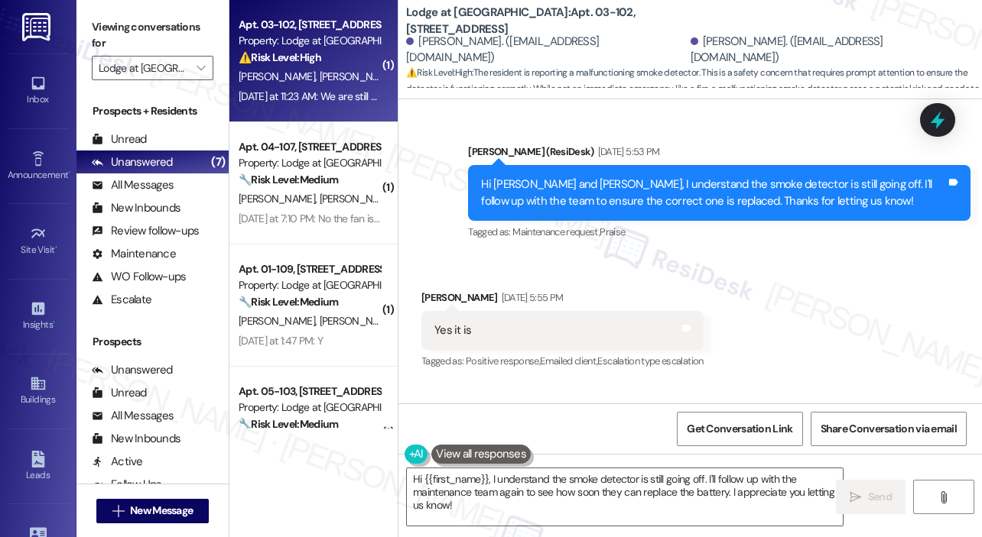
scroll to position [2992, 0]
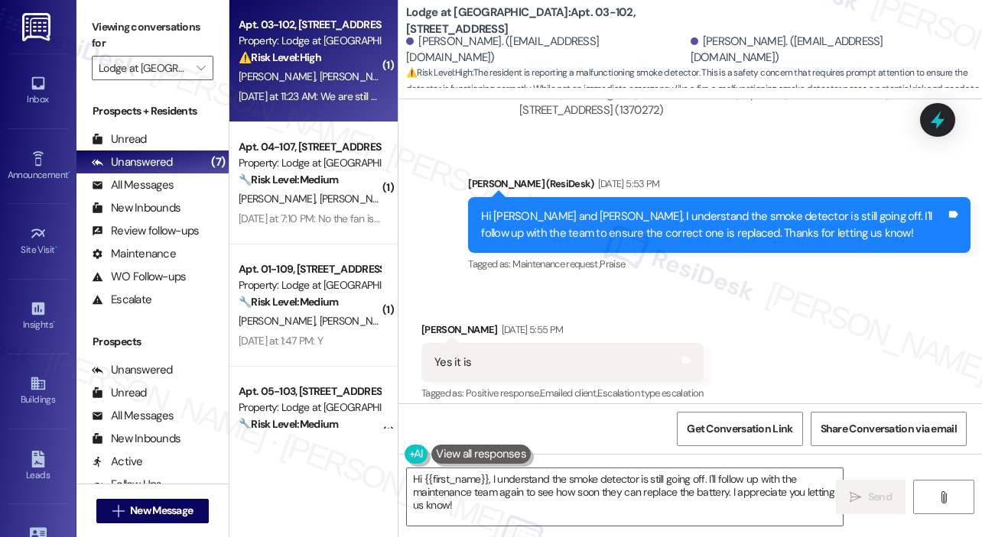
click at [777, 24] on div "Lodge at Croasdaile Farm: Apt. 03-102, 3130 Hillandale Road Devin Hannah. (devi…" at bounding box center [694, 46] width 576 height 84
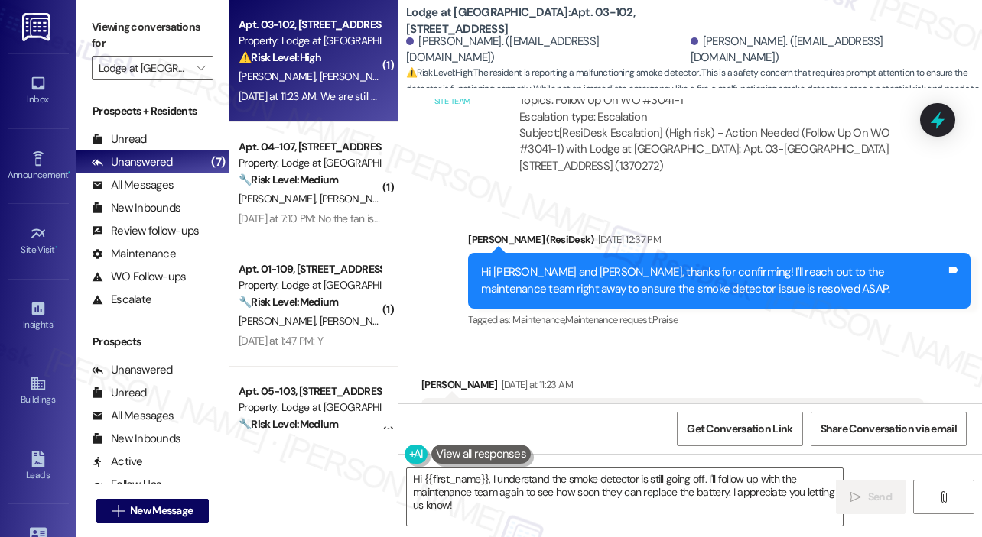
scroll to position [3452, 0]
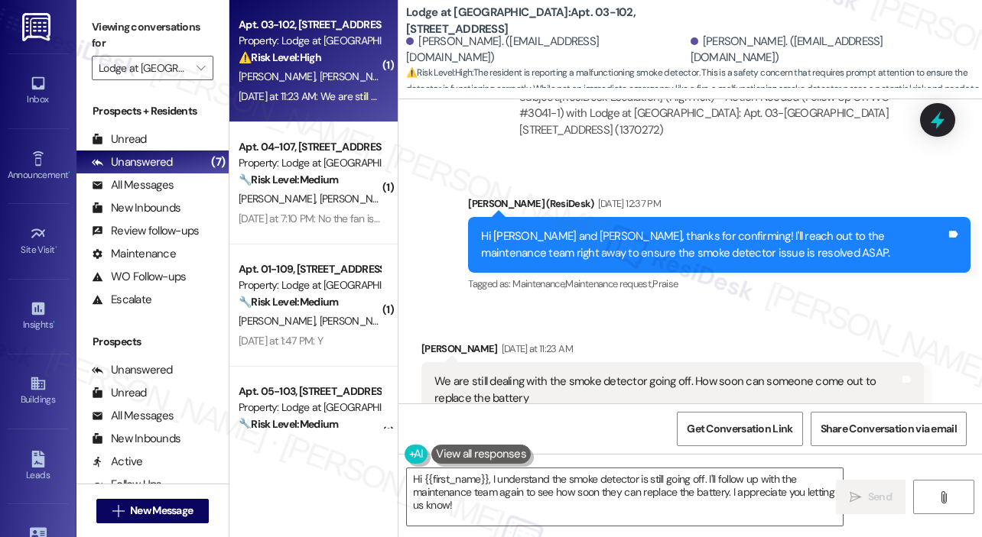
click at [679, 256] on div "Sent via SMS Jay (ResiDesk) Sep 10, 2025 at 12:37 PM Hi Devin and David, thanks…" at bounding box center [718, 245] width 525 height 122
click at [639, 329] on div "Received via SMS David Hannah Yesterday at 11:23 AM We are still dealing with t…" at bounding box center [672, 390] width 525 height 122
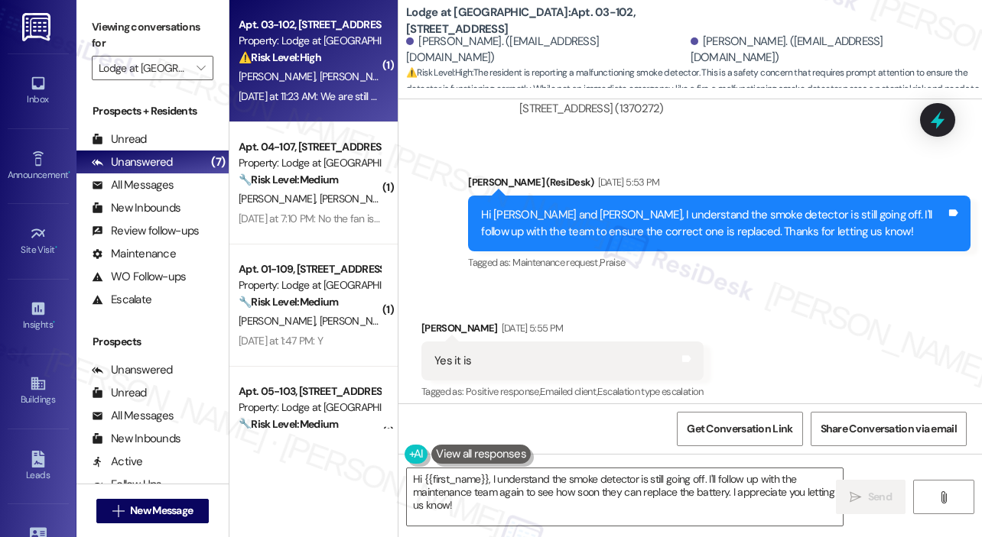
scroll to position [3147, 0]
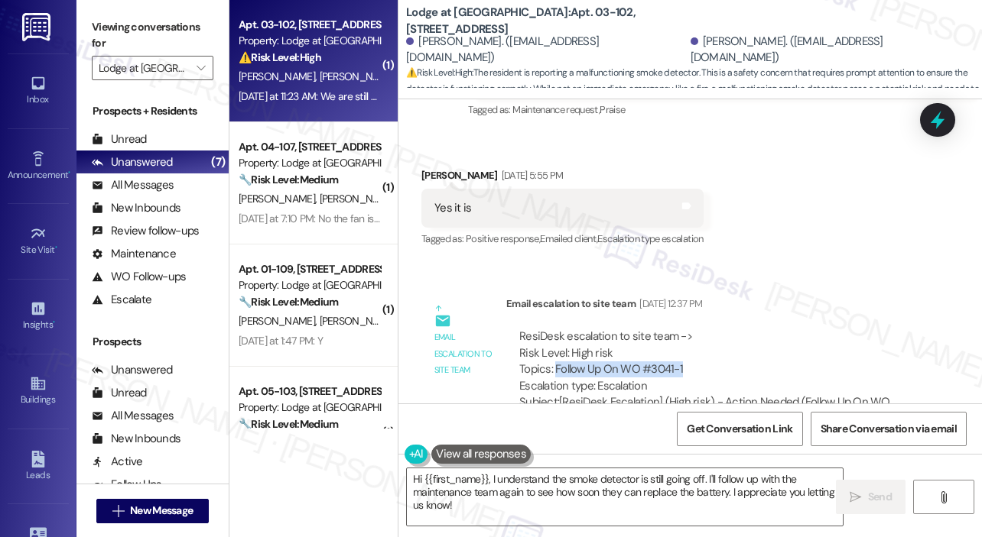
drag, startPoint x: 688, startPoint y: 315, endPoint x: 625, endPoint y: 340, distance: 68.3
click at [555, 329] on div "ResiDesk escalation to site team -> Risk Level: High risk Topics: Follow Up On …" at bounding box center [714, 362] width 391 height 66
copy div "Follow Up On WO #3041-1"
click at [937, 122] on icon at bounding box center [937, 121] width 18 height 24
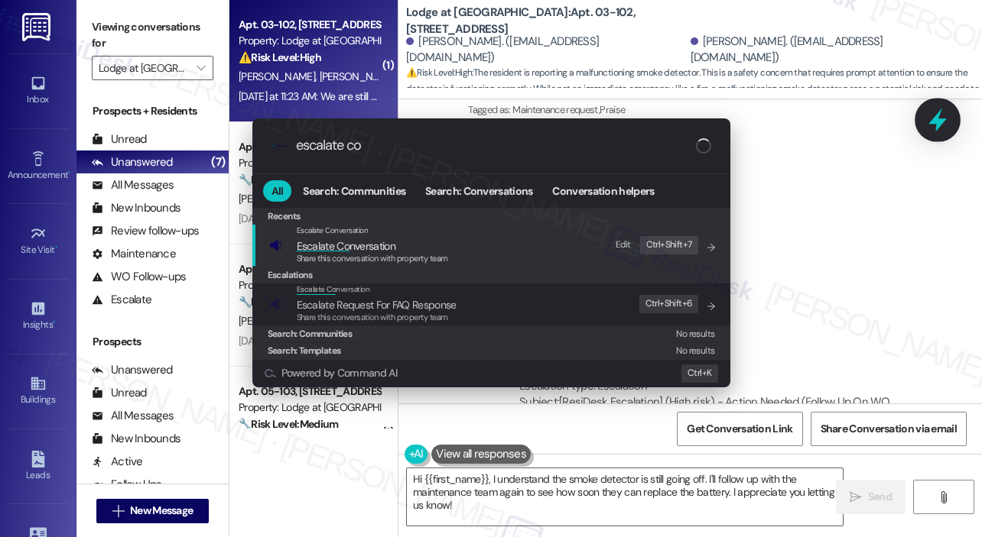
type input "escalate con"
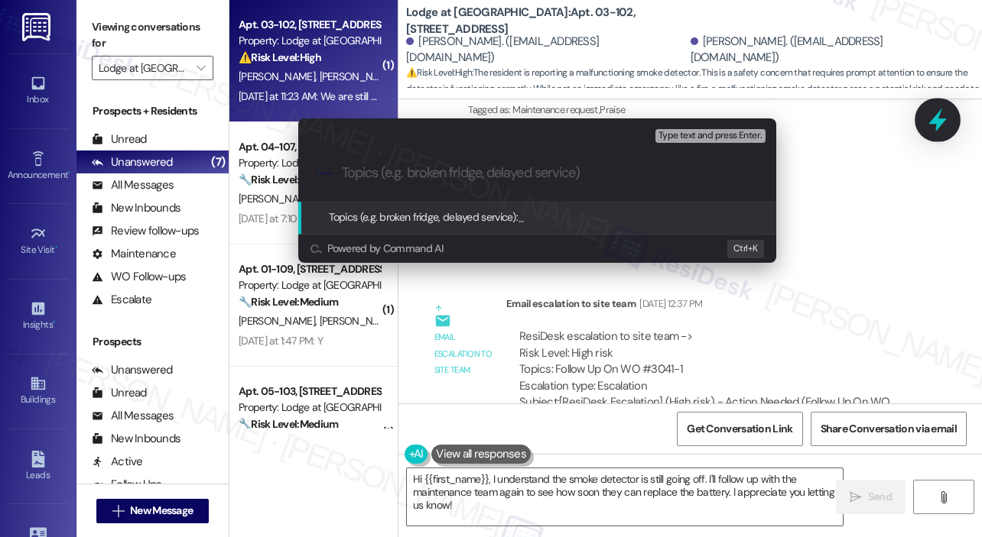
type input "Follow Up On WO #3041-1"
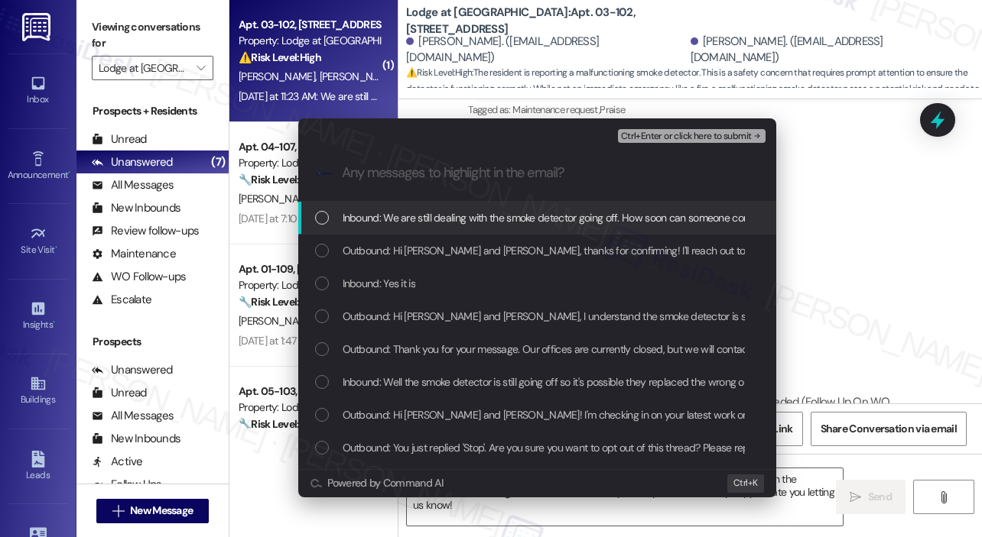
click at [548, 217] on span "Inbound: We are still dealing with the smoke detector going off. How soon can s…" at bounding box center [608, 217] width 532 height 17
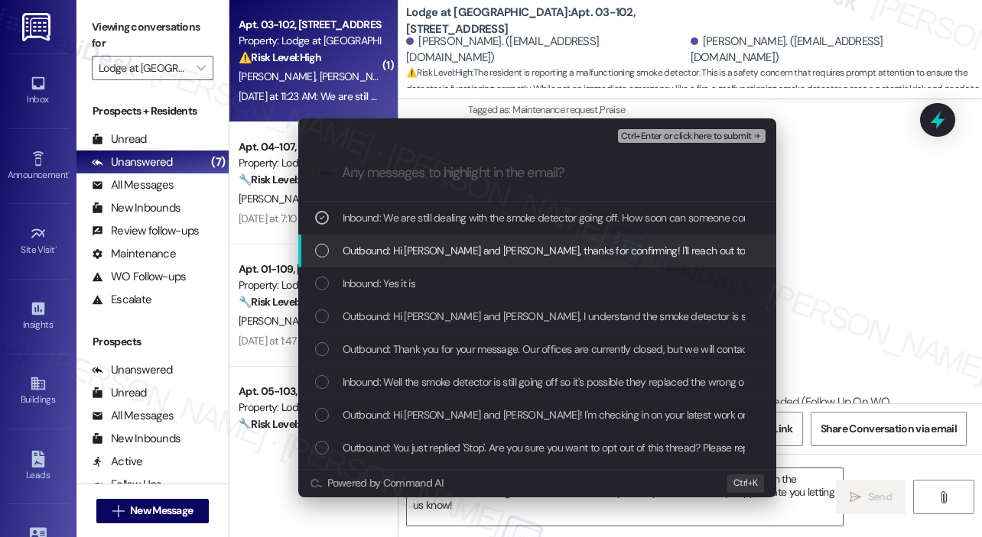
click at [483, 245] on span "Outbound: Hi Devin and David, thanks for confirming! I'll reach out to the main…" at bounding box center [737, 250] width 790 height 17
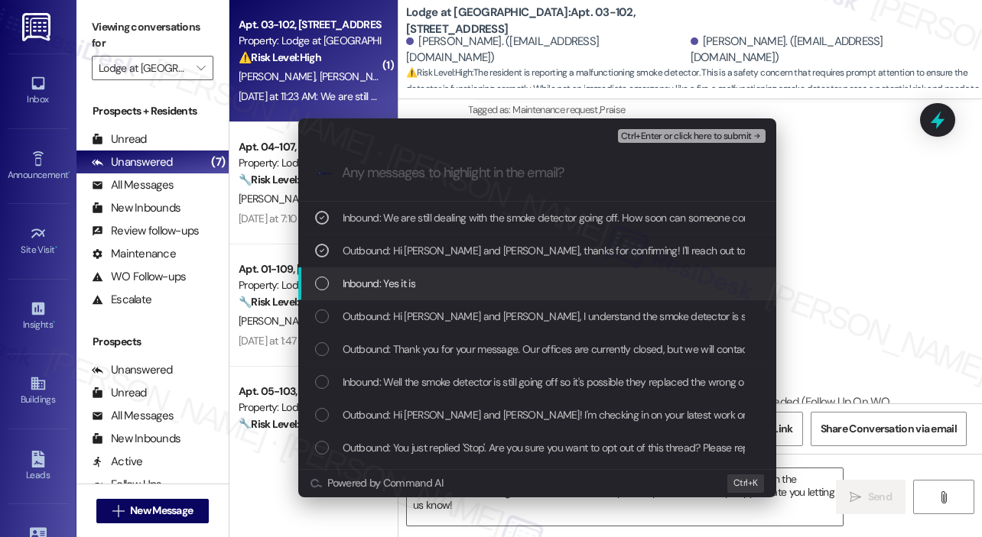
click at [481, 281] on div "Inbound: Yes it is" at bounding box center [538, 283] width 447 height 17
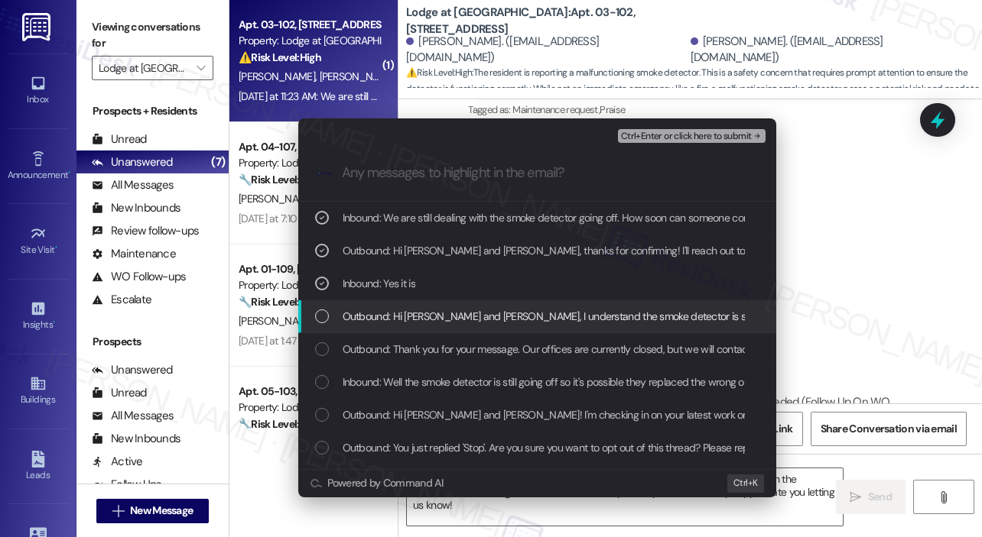
click at [492, 310] on span "Outbound: Hi Devin and David, I understand the smoke detector is still going of…" at bounding box center [771, 316] width 859 height 17
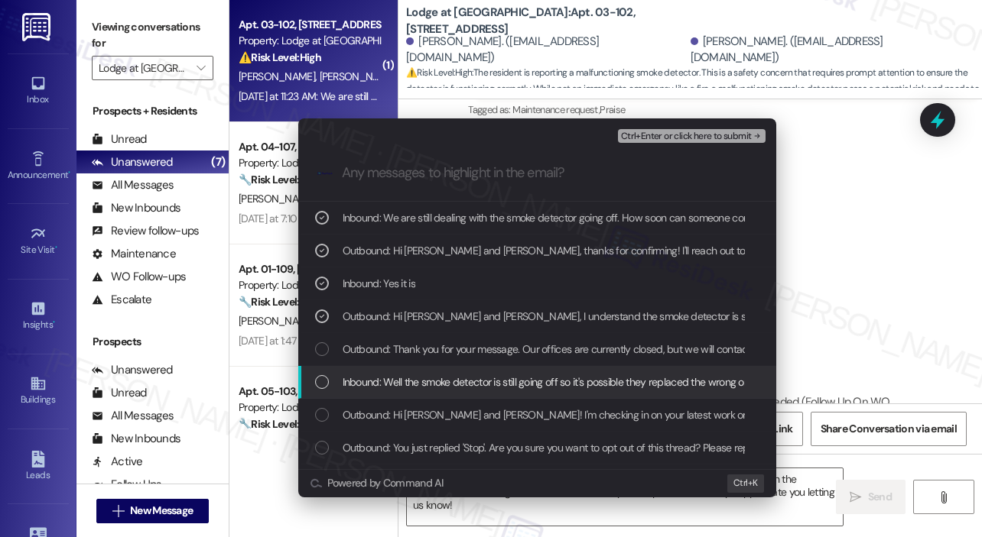
click at [526, 377] on span "Inbound: Well the smoke detector is still going off so it's possible they repla…" at bounding box center [549, 382] width 414 height 17
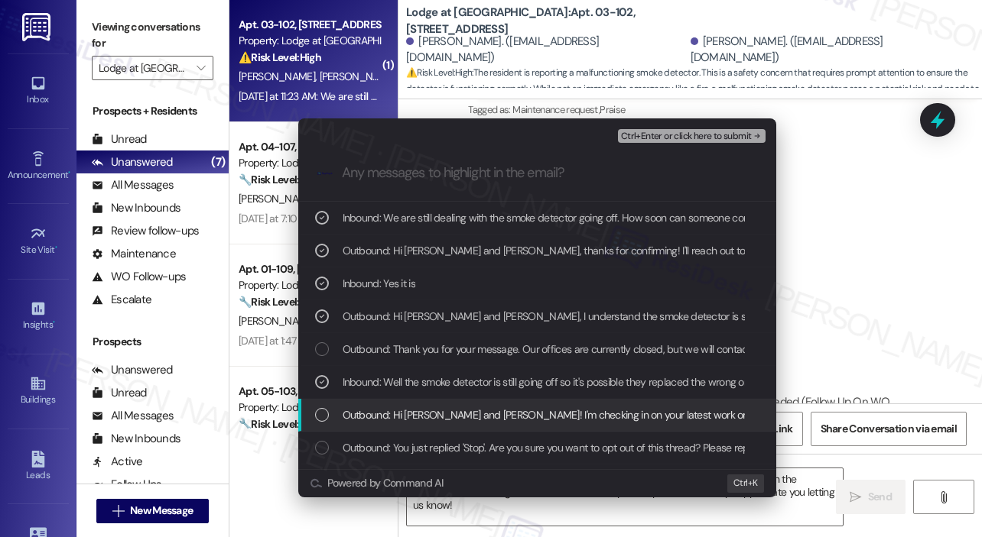
click at [531, 415] on span "Outbound: Hi Devin and David! I'm checking in on your latest work order (Electr…" at bounding box center [822, 415] width 960 height 17
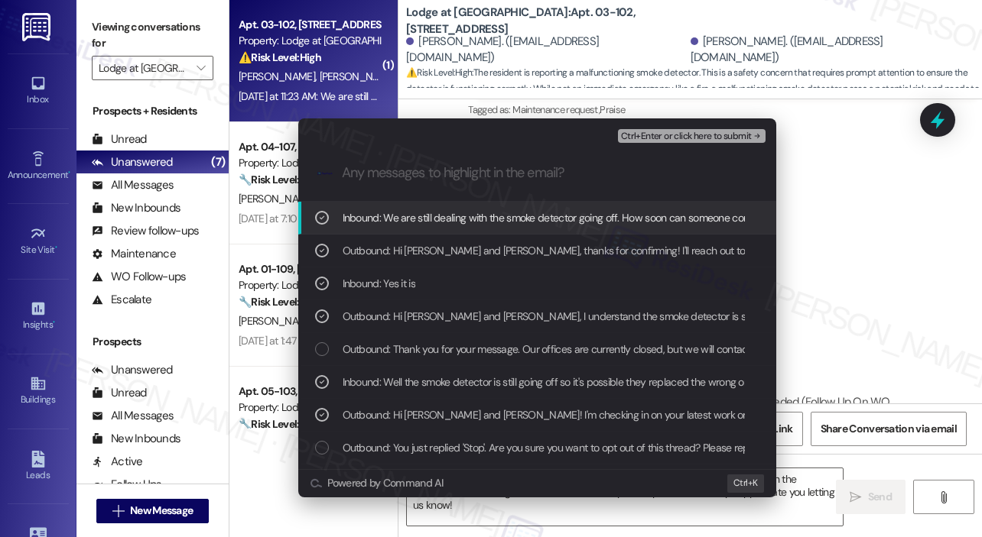
click at [645, 136] on span "Ctrl+Enter or click here to submit" at bounding box center [686, 136] width 131 height 11
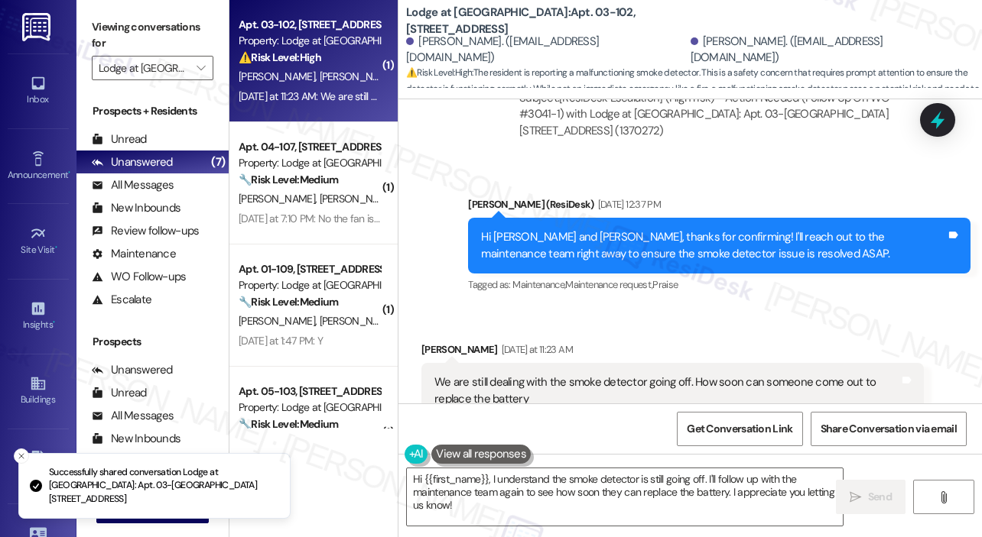
scroll to position [3452, 0]
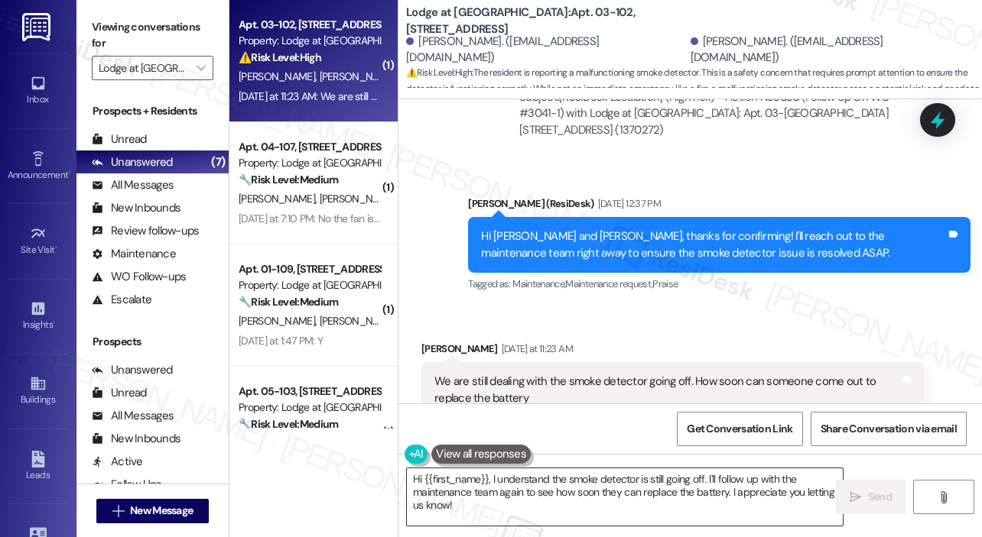
click at [651, 488] on textarea "Hi {{first_name}}, I understand the smoke detector is still going off. I'll fol…" at bounding box center [625, 497] width 436 height 57
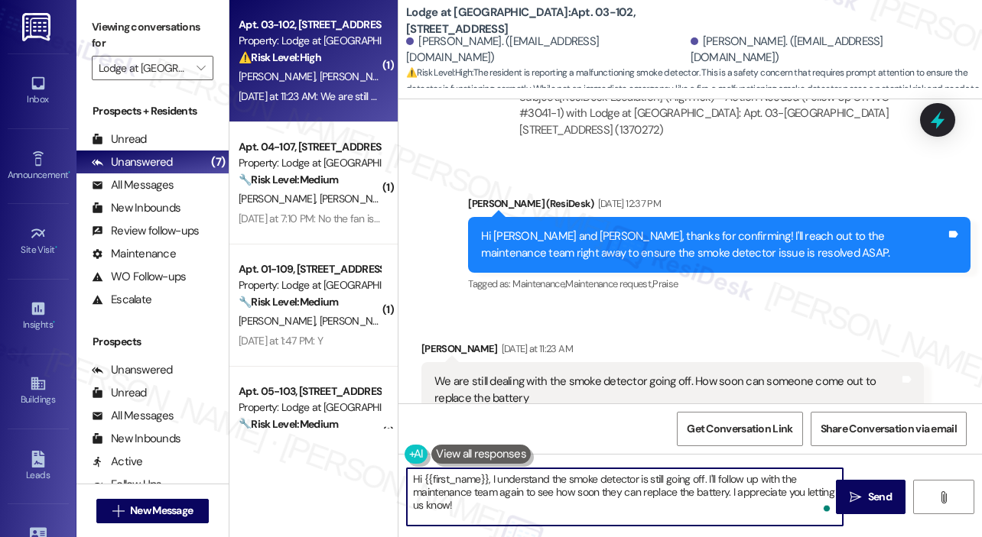
click at [652, 488] on textarea "Hi {{first_name}}, I understand the smoke detector is still going off. I'll fol…" at bounding box center [625, 497] width 436 height 57
click at [651, 486] on textarea "Hi {{first_name}}, I understand the smoke detector is still going off. I'll fol…" at bounding box center [625, 497] width 436 height 57
click at [855, 495] on icon "" at bounding box center [854, 498] width 11 height 12
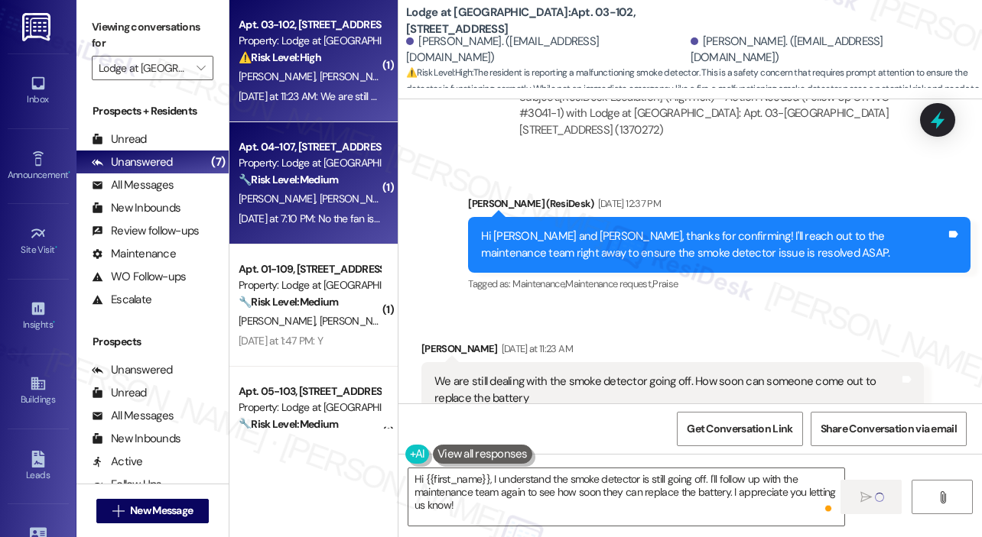
click at [340, 213] on div "Yesterday at 7:10 PM: No the fan is still making the noise it did run for about…" at bounding box center [485, 219] width 493 height 14
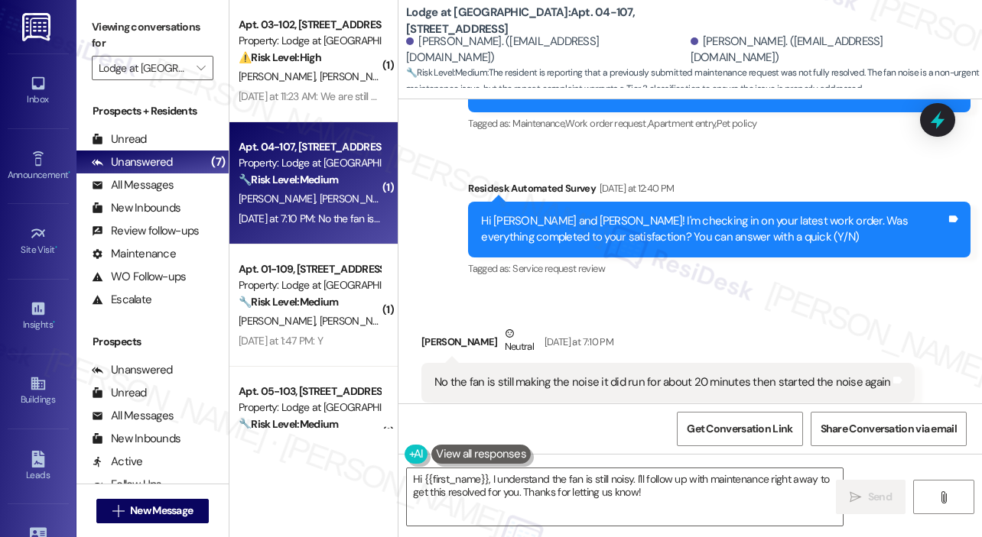
scroll to position [865, 0]
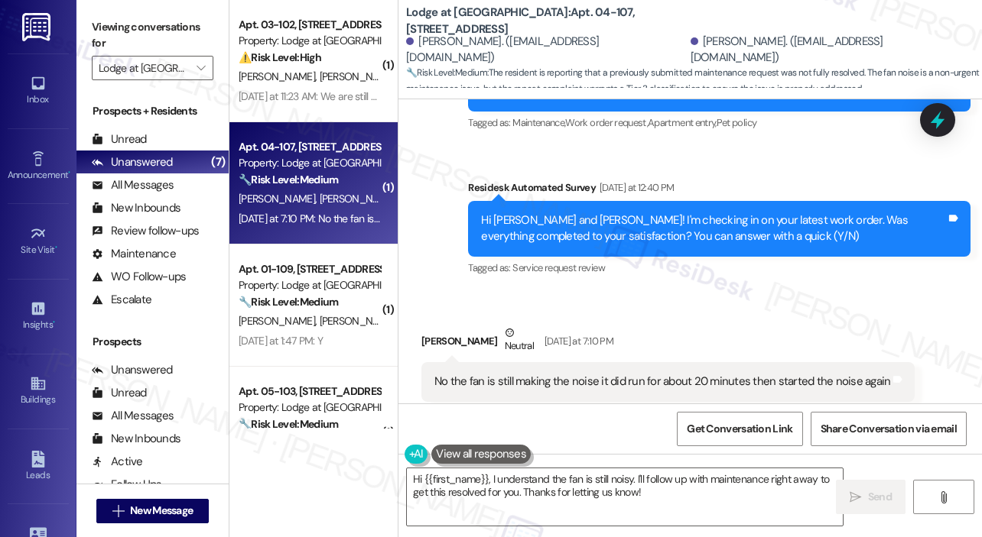
click at [688, 313] on div "Received via SMS Roland Wilkins Neutral Yesterday at 7:10 PM No the fan is stil…" at bounding box center [668, 374] width 516 height 122
click at [689, 313] on div "Received via SMS Roland Wilkins Neutral Yesterday at 7:10 PM No the fan is stil…" at bounding box center [668, 374] width 516 height 122
click at [773, 116] on div "Sent via SMS Jay (ResiDesk) Sep 10, 2025 at 2:06 PM Hi Beverley and Roland, tha…" at bounding box center [689, 128] width 583 height 323
click at [807, 325] on div "Roland Wilkins Neutral Yesterday at 7:10 PM" at bounding box center [667, 343] width 493 height 37
click at [930, 122] on icon at bounding box center [937, 121] width 18 height 24
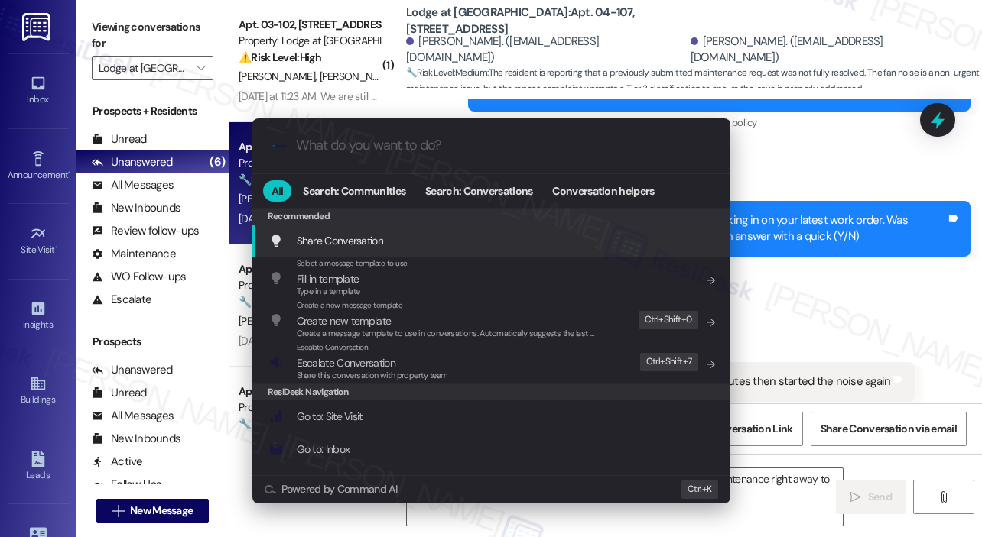
click at [870, 276] on div ".cls-1{fill:#0a055f;}.cls-2{fill:#0cc4c4;} resideskLogoBlueOrange All Search: C…" at bounding box center [491, 268] width 982 height 537
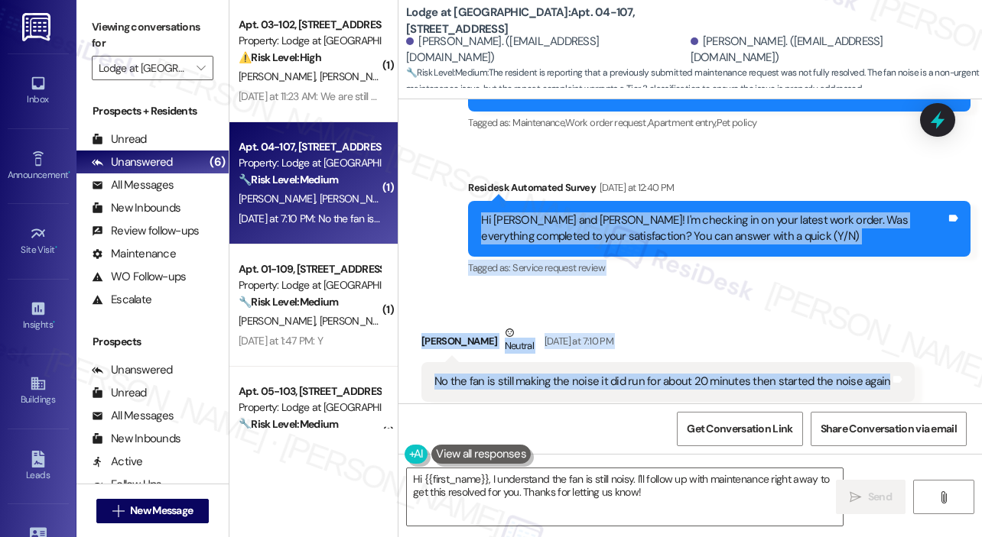
drag, startPoint x: 480, startPoint y: 185, endPoint x: 878, endPoint y: 355, distance: 432.2
click at [878, 355] on div "Lease started Aug 29, 2025 at 8:00 PM Survey, sent via SMS Residesk Automated S…" at bounding box center [689, 251] width 583 height 304
copy div "Hi Beverley and Roland! I'm checking in on your latest work order. Was everythi…"
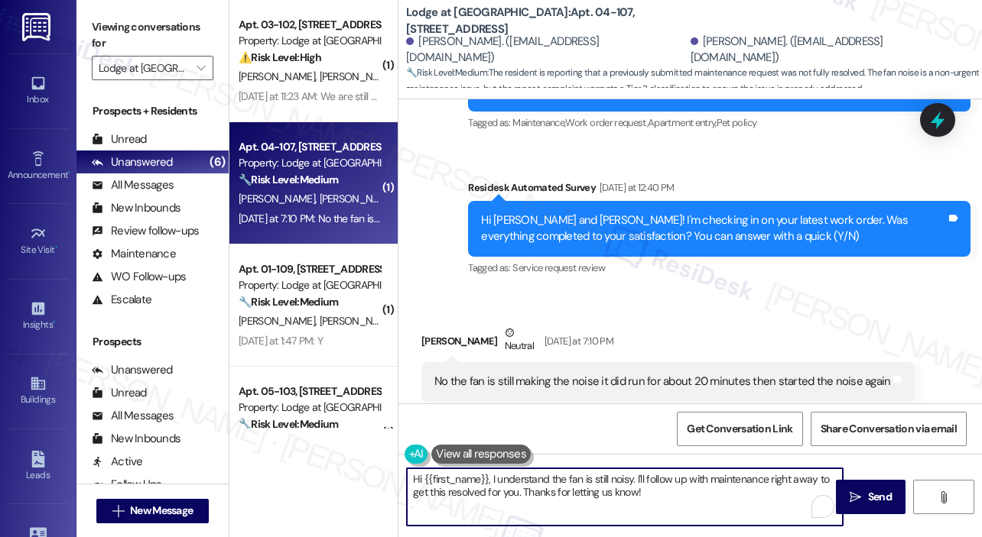
drag, startPoint x: 684, startPoint y: 486, endPoint x: 415, endPoint y: 476, distance: 269.3
click at [415, 479] on textarea "Hi {{first_name}}, I understand the fan is still noisy. I'll follow up with mai…" at bounding box center [625, 497] width 436 height 57
drag, startPoint x: 662, startPoint y: 497, endPoint x: 410, endPoint y: 471, distance: 253.6
click at [410, 471] on textarea "Hi {{first_name}}, I understand the fan is still noisy. I'll follow up with mai…" at bounding box center [625, 497] width 436 height 57
paste textarea "Thank you, Beverley and Roland, for letting us know. Just to clarify, is the no…"
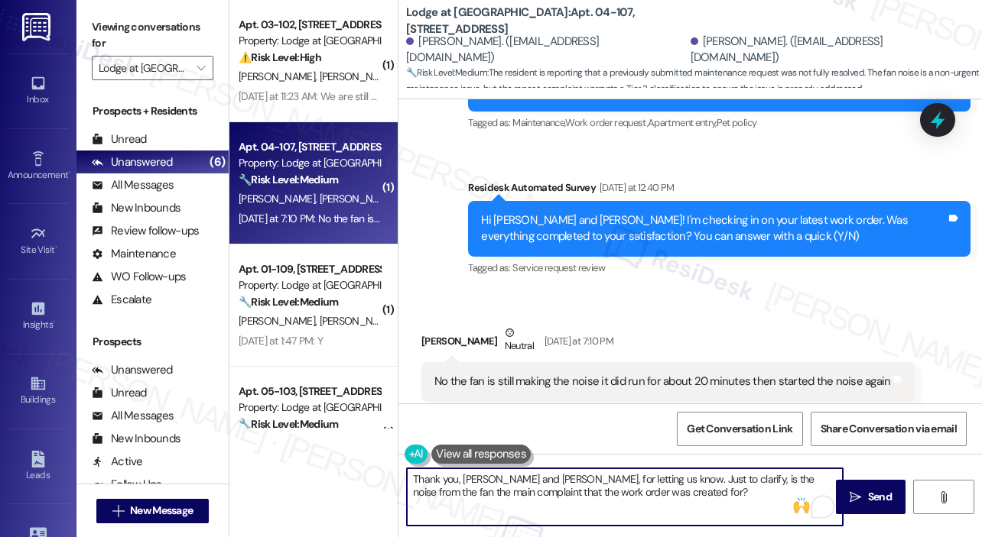
click at [521, 478] on textarea "Thank you, Beverley and Roland, for letting us know. Just to clarify, is the no…" at bounding box center [625, 497] width 436 height 57
click at [678, 492] on textarea "Thank you, Roland, for letting us know. Just to clarify, is the noise from the …" at bounding box center [625, 497] width 436 height 57
type textarea "Thank you, Roland, for letting us know. Just to clarify, is the noise from the …"
click at [833, 313] on div "Received via SMS Roland Wilkins Neutral Yesterday at 7:10 PM No the fan is stil…" at bounding box center [668, 374] width 516 height 122
click at [699, 492] on textarea "Thank you, Roland, for letting us know. Just to clarify, is the noise from the …" at bounding box center [625, 497] width 436 height 57
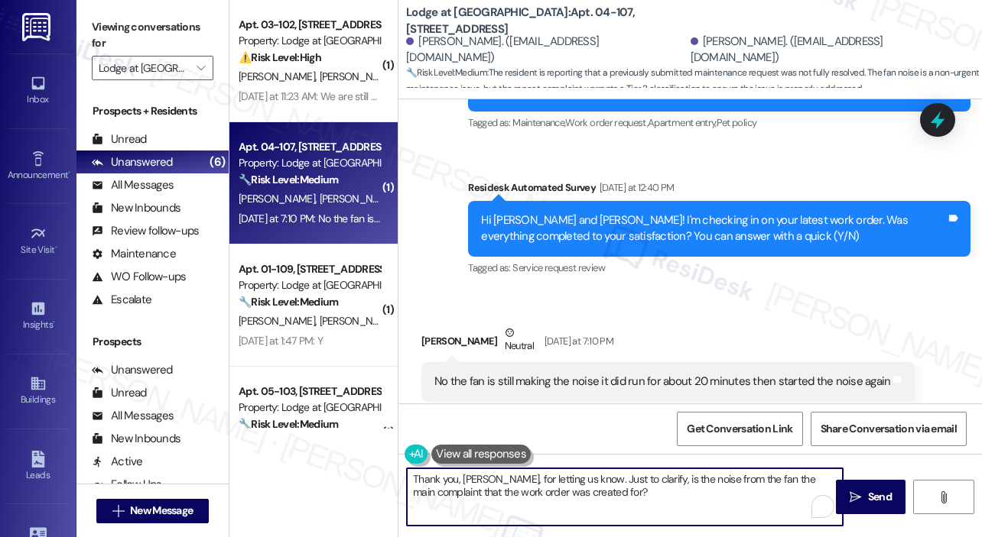
click at [716, 313] on div "Received via SMS Roland Wilkins Neutral Yesterday at 7:10 PM No the fan is stil…" at bounding box center [668, 374] width 516 height 122
click at [682, 488] on textarea "Thank you, Roland, for letting us know. Just to clarify, is the noise from the …" at bounding box center [625, 497] width 436 height 57
click at [710, 498] on textarea "Thank you, Roland, for letting us know. Just to clarify, is the noise from the …" at bounding box center [625, 497] width 436 height 57
click at [709, 501] on textarea "Thank you, Roland, for letting us know. Just to clarify, is the noise from the …" at bounding box center [625, 497] width 436 height 57
click at [858, 489] on span " Send" at bounding box center [870, 497] width 48 height 16
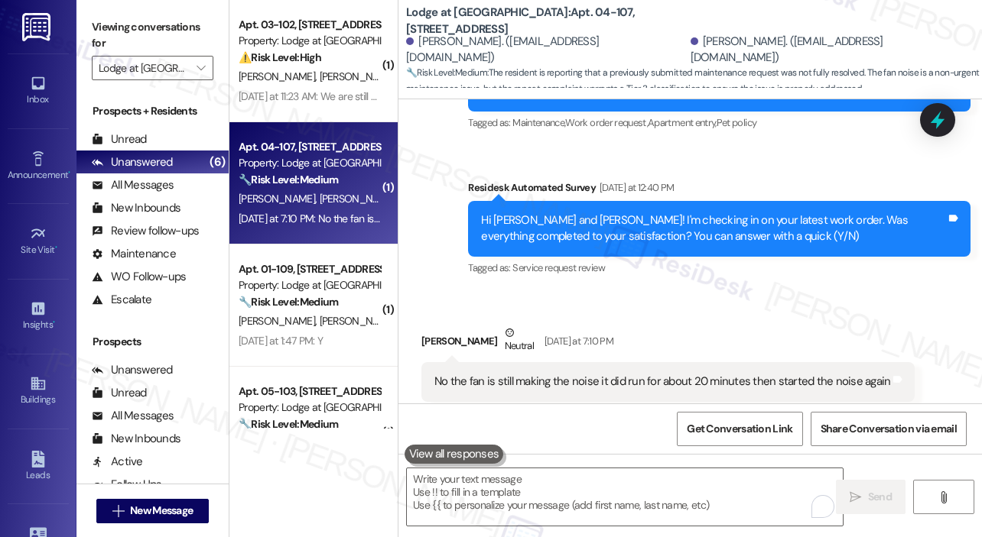
scroll to position [864, 0]
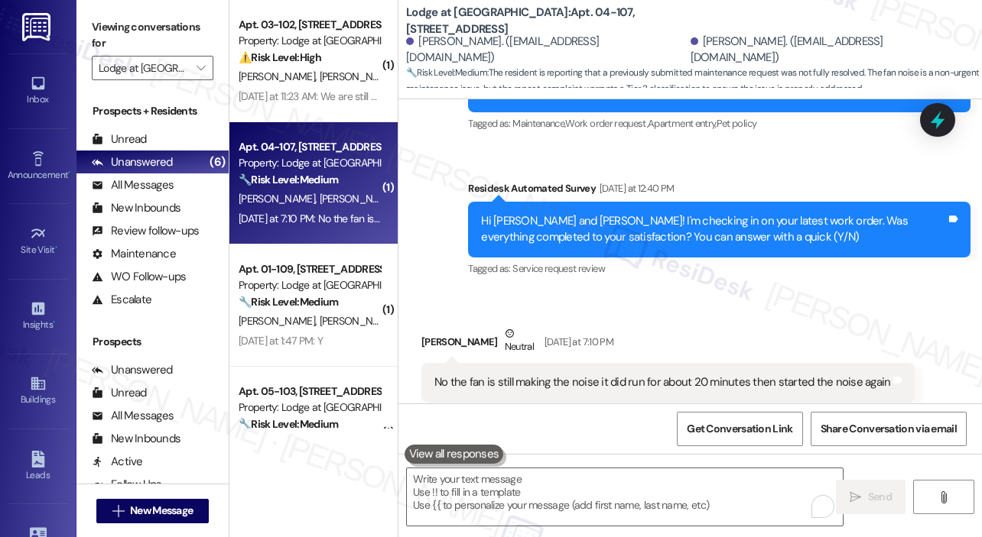
click at [795, 326] on div "Roland Wilkins Neutral Yesterday at 7:10 PM" at bounding box center [667, 344] width 493 height 37
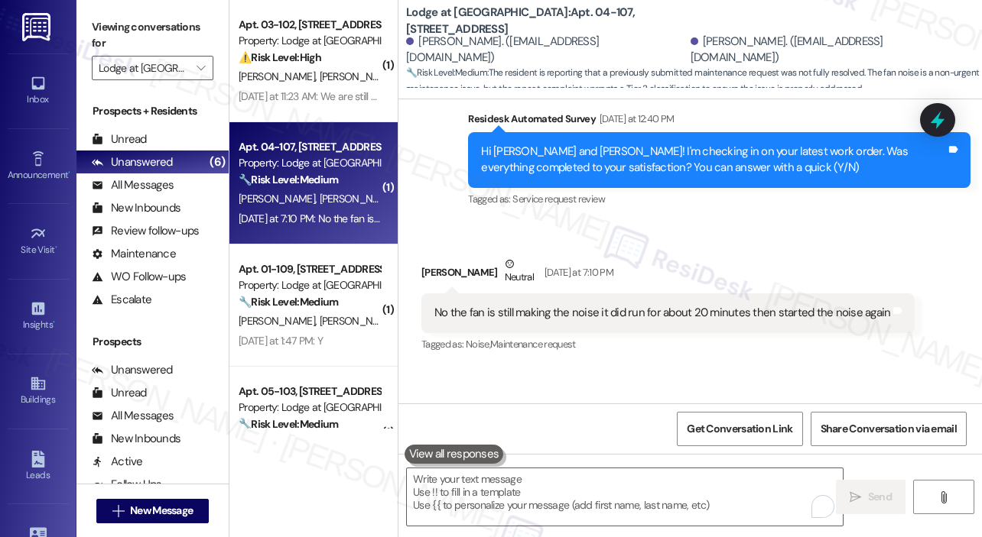
scroll to position [988, 0]
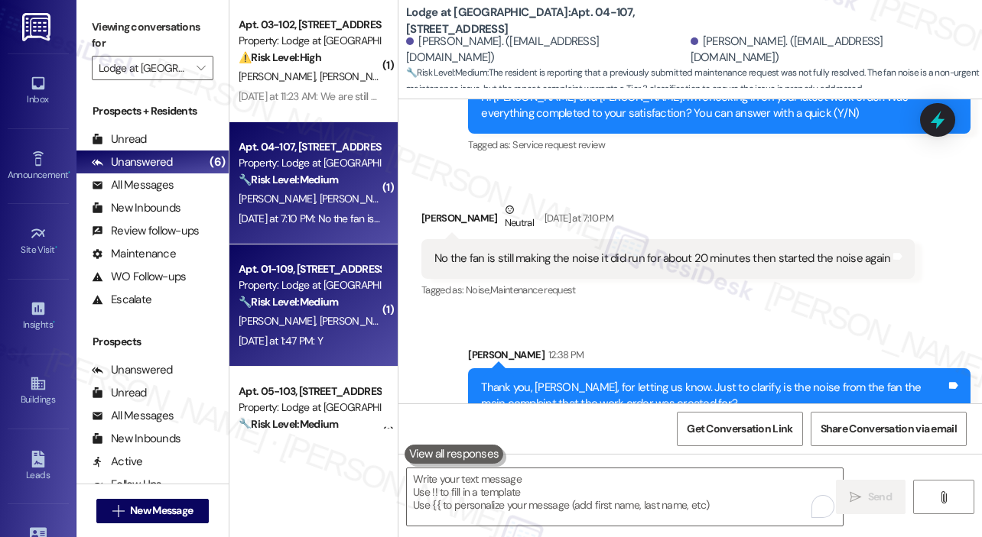
click at [339, 318] on div "J. Upchurch G. Evans" at bounding box center [309, 321] width 144 height 19
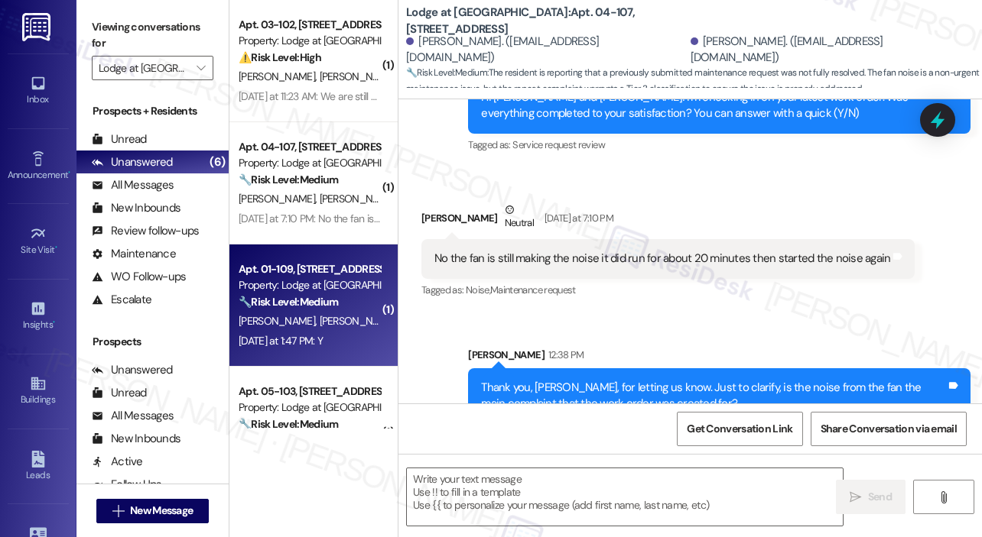
type textarea "Fetching suggested responses. Please feel free to read through the conversation…"
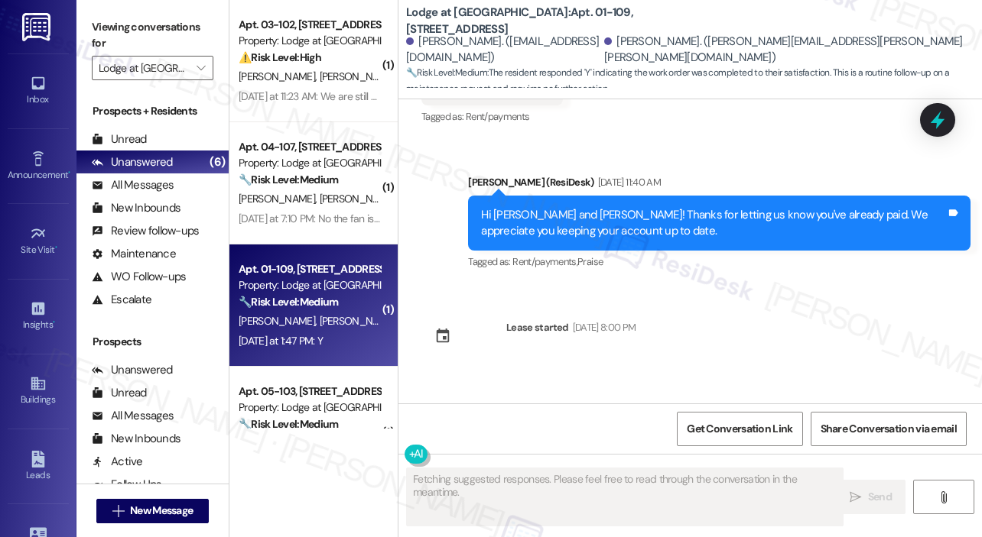
scroll to position [1251, 0]
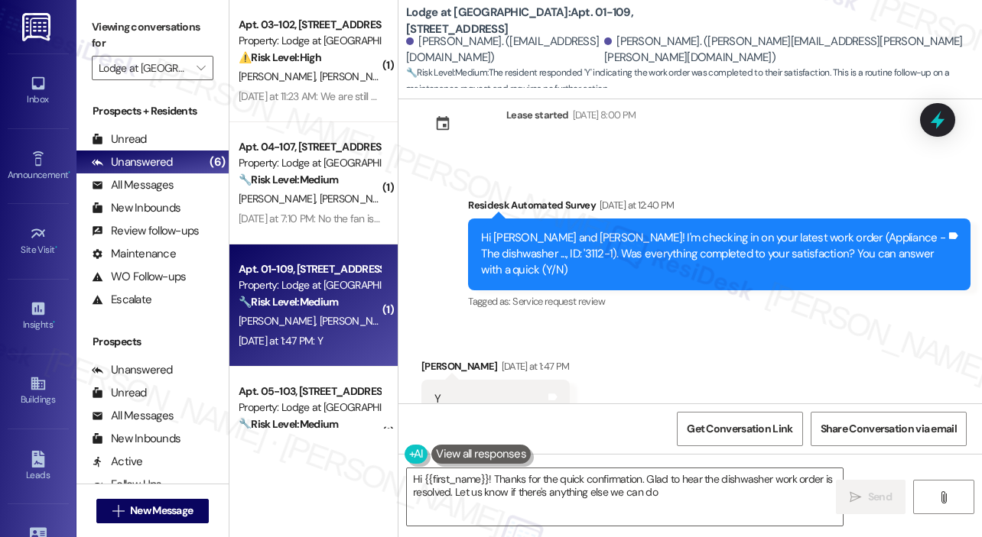
type textarea "Hi {{first_name}}! Thanks for the quick confirmation. Glad to hear the dishwash…"
click at [738, 339] on div "Received via SMS Geraldine Evans Yesterday at 1:47 PM Y Tags and notes Tagged a…" at bounding box center [689, 388] width 583 height 129
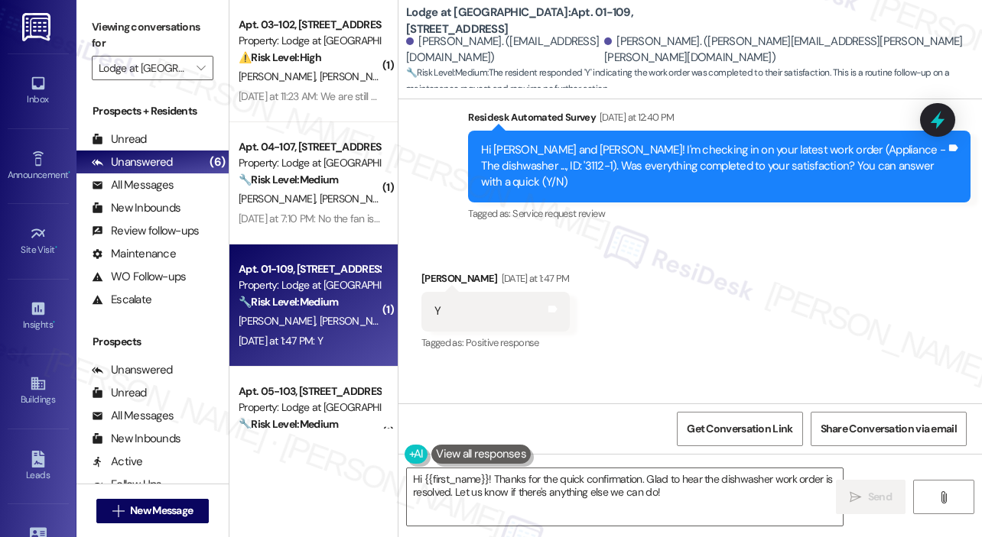
scroll to position [1410, 0]
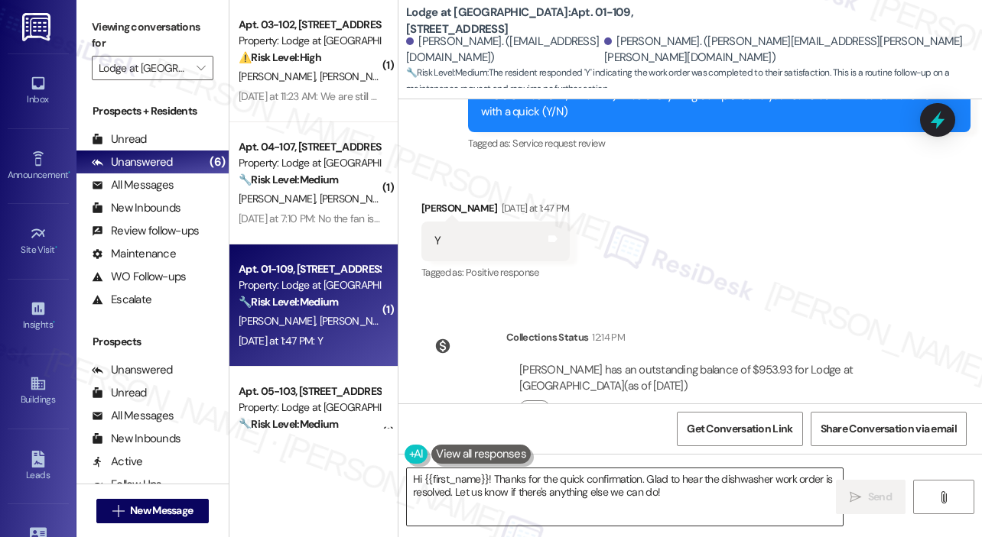
click at [700, 486] on textarea "Hi {{first_name}}! Thanks for the quick confirmation. Glad to hear the dishwash…" at bounding box center [625, 497] width 436 height 57
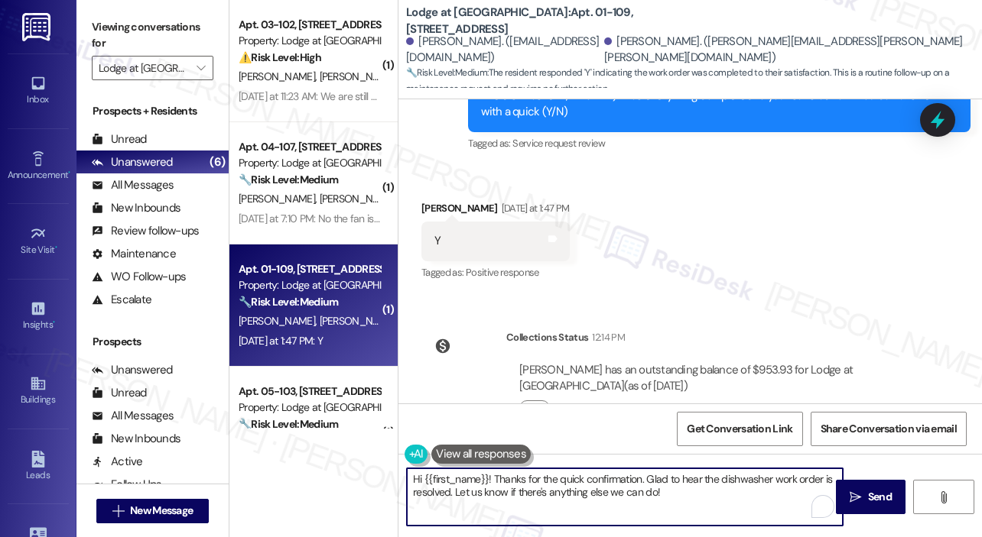
click at [700, 485] on textarea "Hi {{first_name}}! Thanks for the quick confirmation. Glad to hear the dishwash…" at bounding box center [625, 497] width 436 height 57
click at [878, 495] on span "Send" at bounding box center [880, 497] width 24 height 16
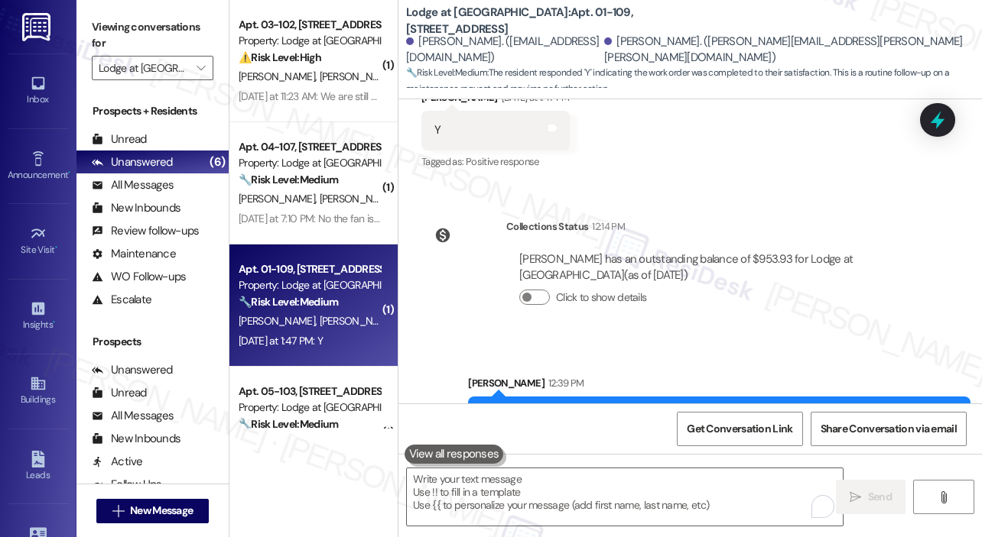
scroll to position [1532, 0]
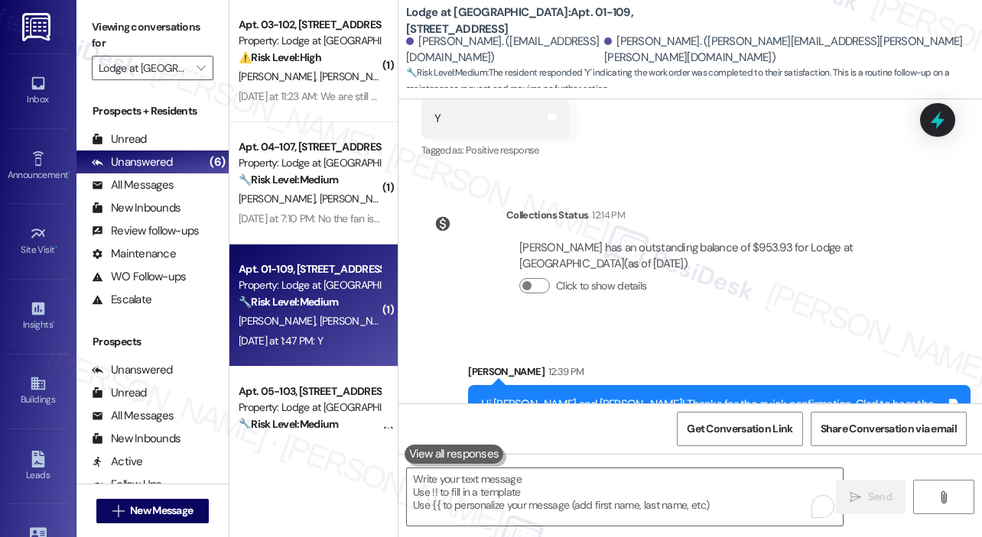
click at [801, 329] on div "Sent via SMS Sarah 12:39 PM Hi Geraldine and Joscelyn! Thanks for the quick con…" at bounding box center [689, 390] width 583 height 123
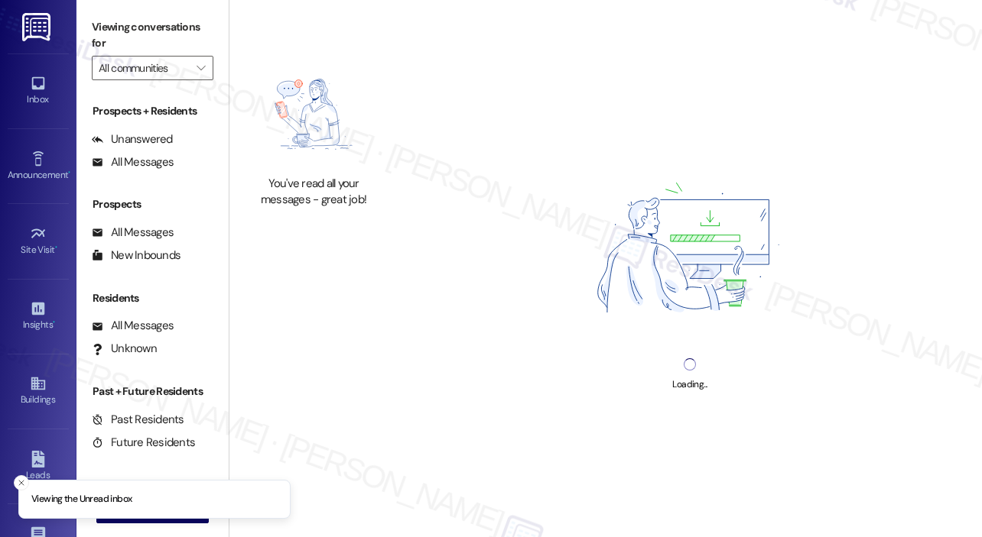
type input "Lodge at [GEOGRAPHIC_DATA]"
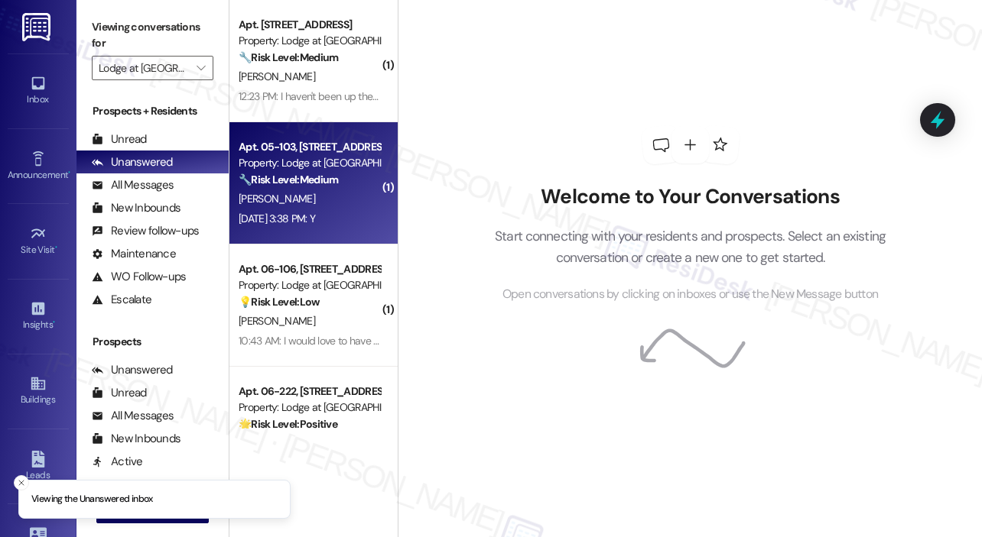
click at [315, 222] on div "[DATE] 3:38 PM: Y [DATE] 3:38 PM: Y" at bounding box center [277, 219] width 76 height 14
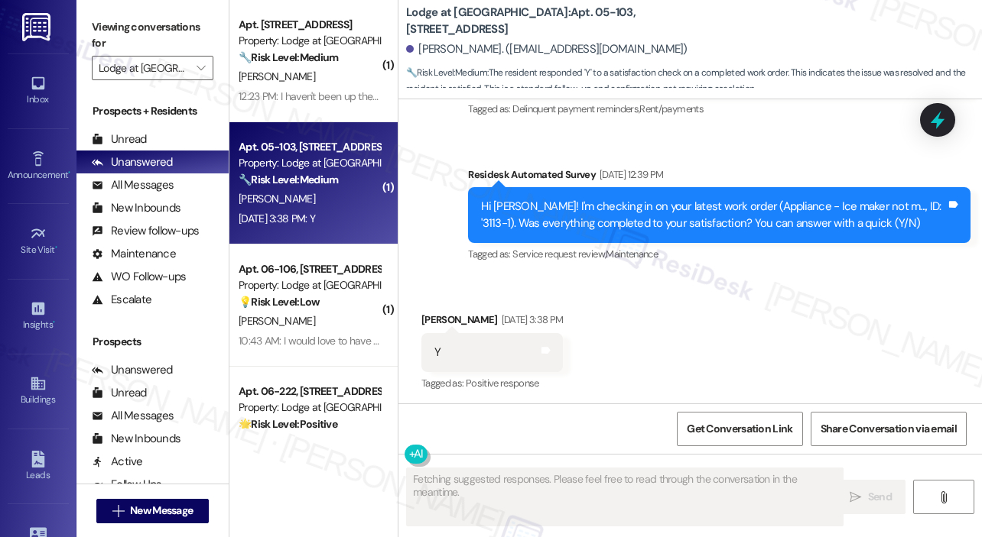
scroll to position [1507, 0]
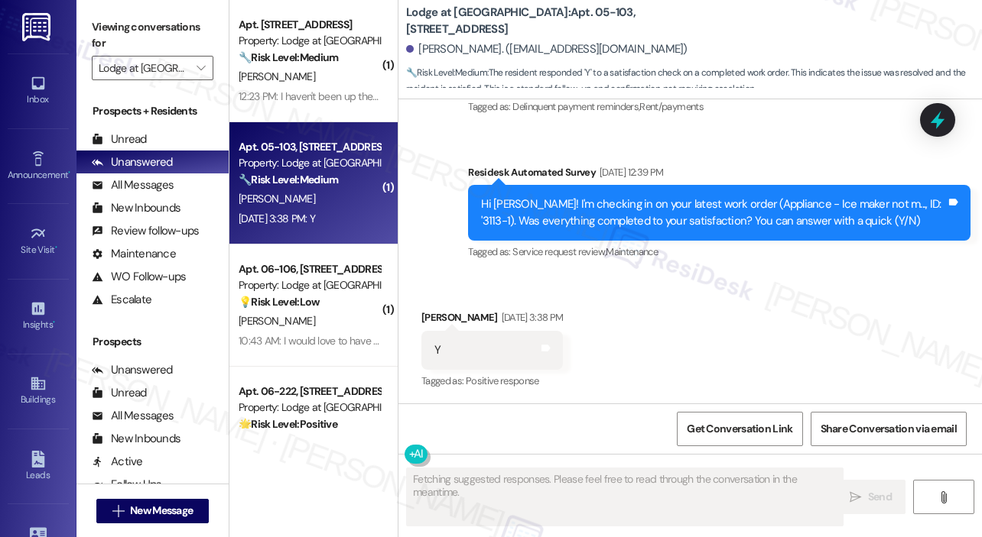
click at [792, 307] on div "Received via SMS [PERSON_NAME] [DATE] 3:38 PM Y Tags and notes Tagged as: Posit…" at bounding box center [689, 339] width 583 height 129
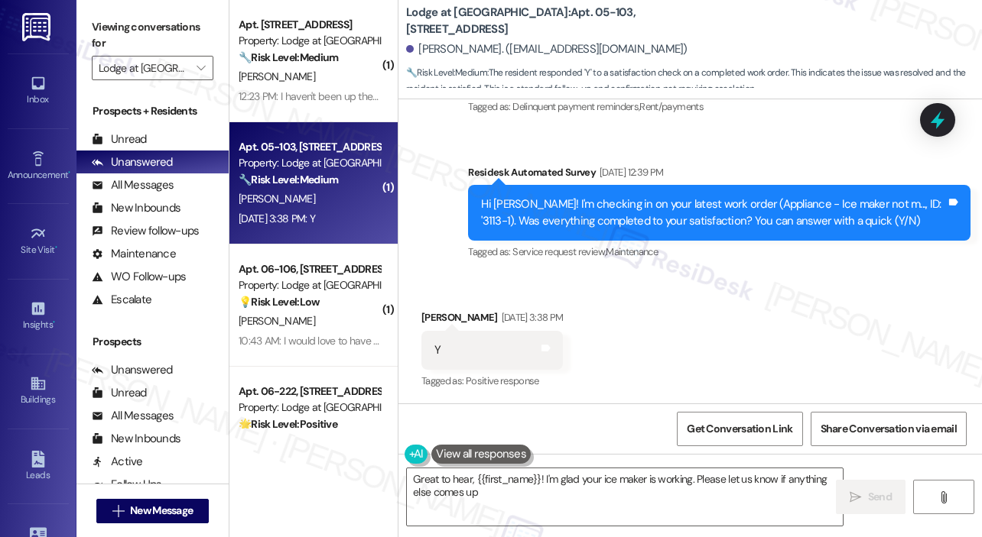
type textarea "Great to hear, {{first_name}}! I'm glad your ice maker is working. Please let u…"
click at [654, 498] on textarea "Great to hear, {{first_name}}! I'm glad your ice maker is working. Please let u…" at bounding box center [625, 497] width 436 height 57
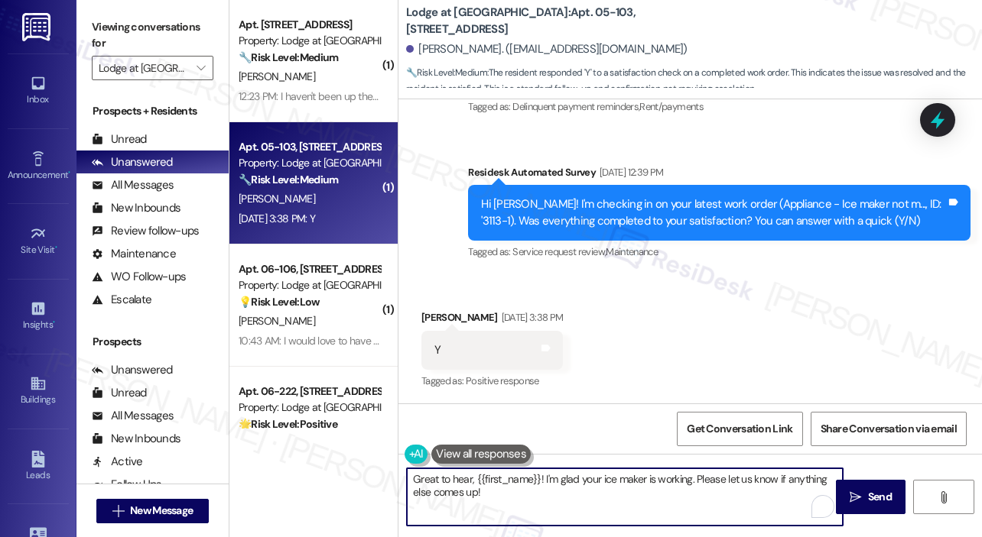
click at [691, 485] on textarea "Great to hear, {{first_name}}! I'm glad your ice maker is working. Please let u…" at bounding box center [625, 497] width 436 height 57
click at [868, 502] on span "Send" at bounding box center [880, 497] width 24 height 16
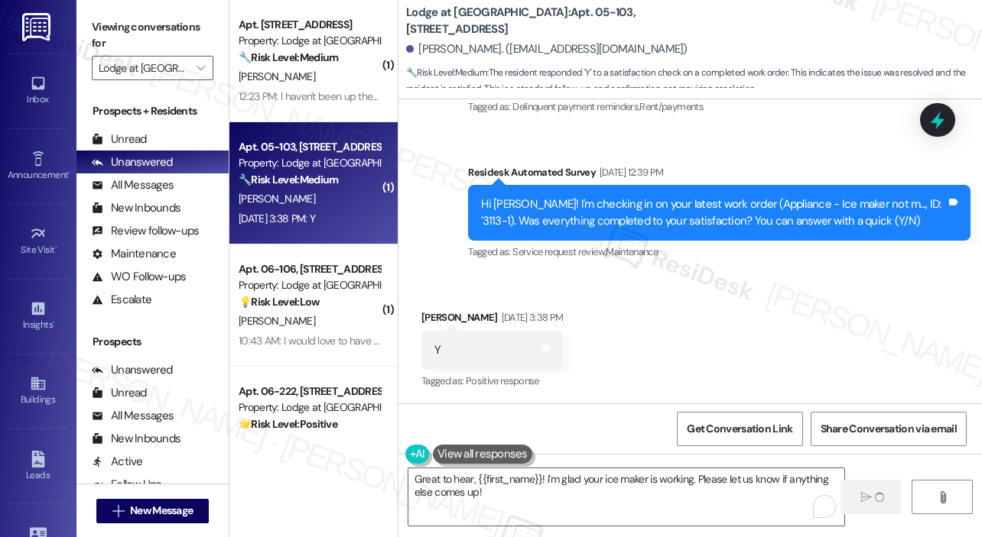
scroll to position [76, 0]
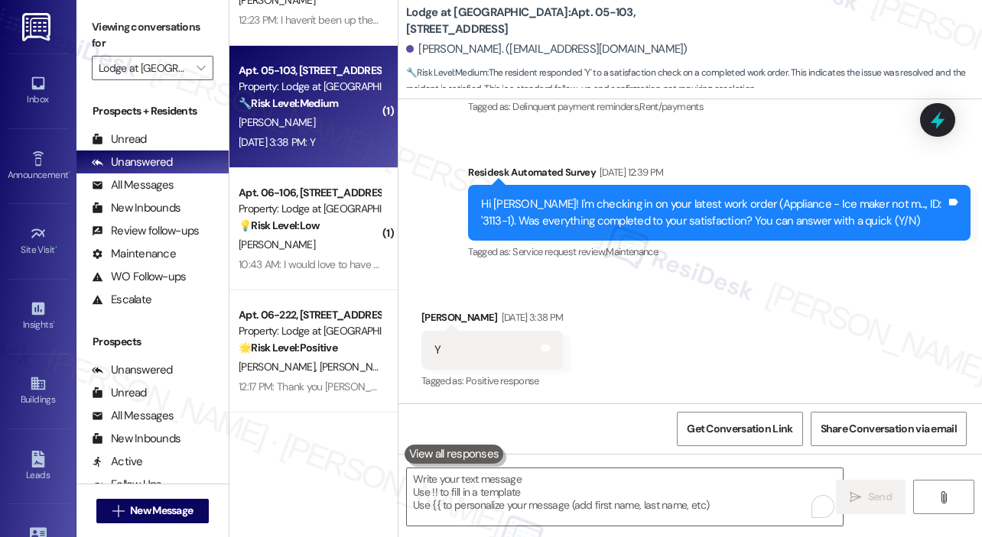
click at [740, 307] on div "Received via SMS [PERSON_NAME] [DATE] 3:38 PM Y Tags and notes Tagged as: Posit…" at bounding box center [689, 339] width 583 height 129
click at [844, 323] on div "Received via SMS [PERSON_NAME] [DATE] 3:38 PM Y Tags and notes Tagged as: Posit…" at bounding box center [689, 339] width 583 height 129
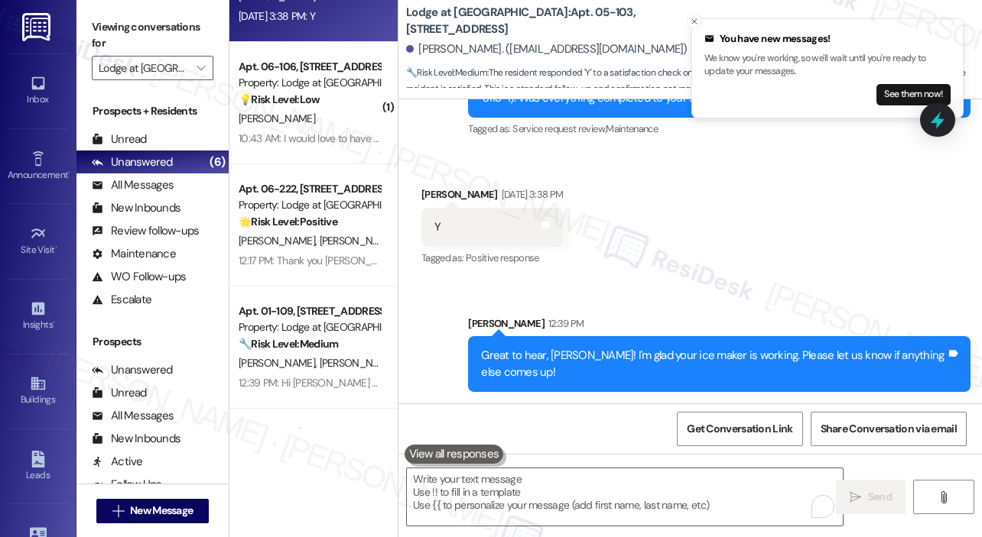
scroll to position [229, 0]
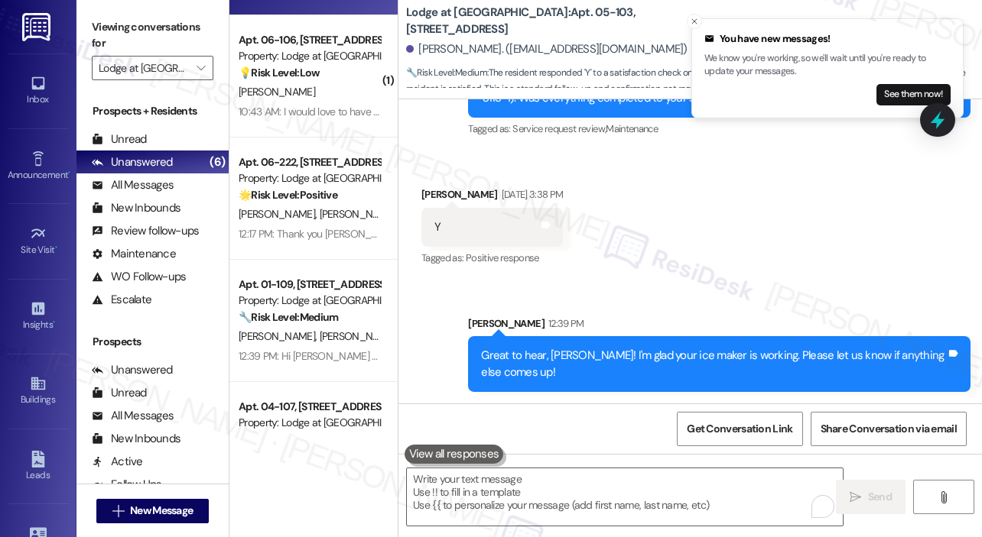
click at [330, 238] on div "12:17 PM: Thank you [PERSON_NAME]! Yes, [PERSON_NAME] and your whole team have …" at bounding box center [481, 234] width 485 height 14
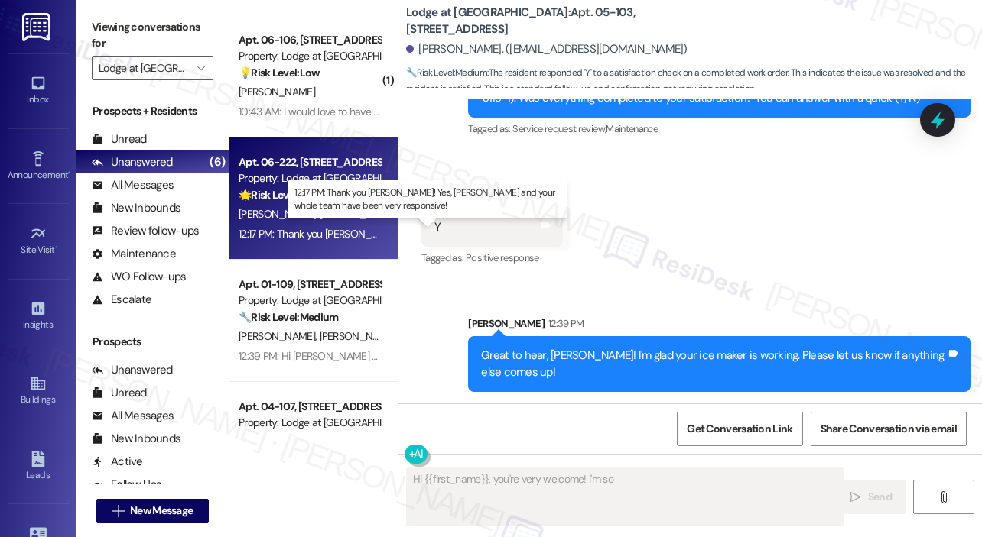
scroll to position [988, 0]
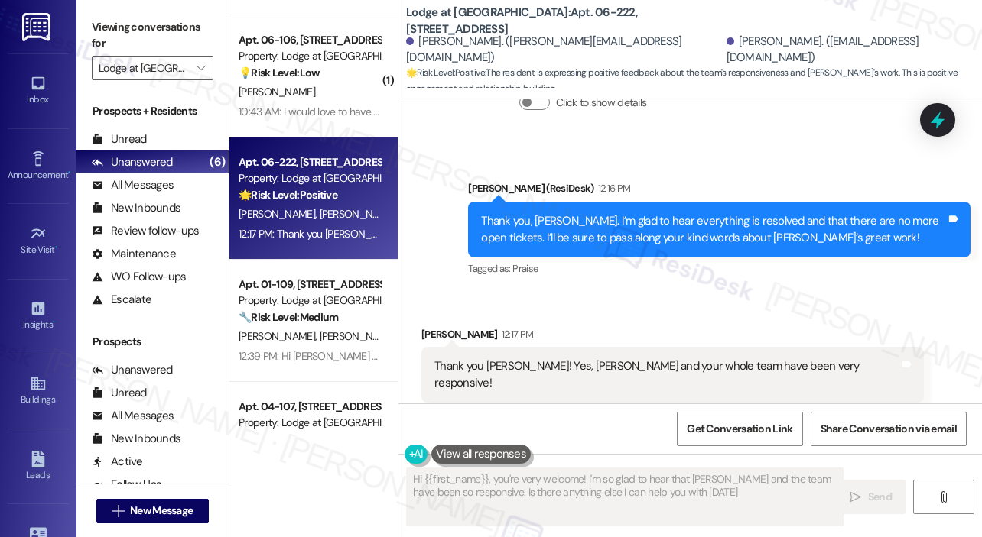
type textarea "Hi {{first_name}}, you're very welcome! I'm so glad to hear that Richard and th…"
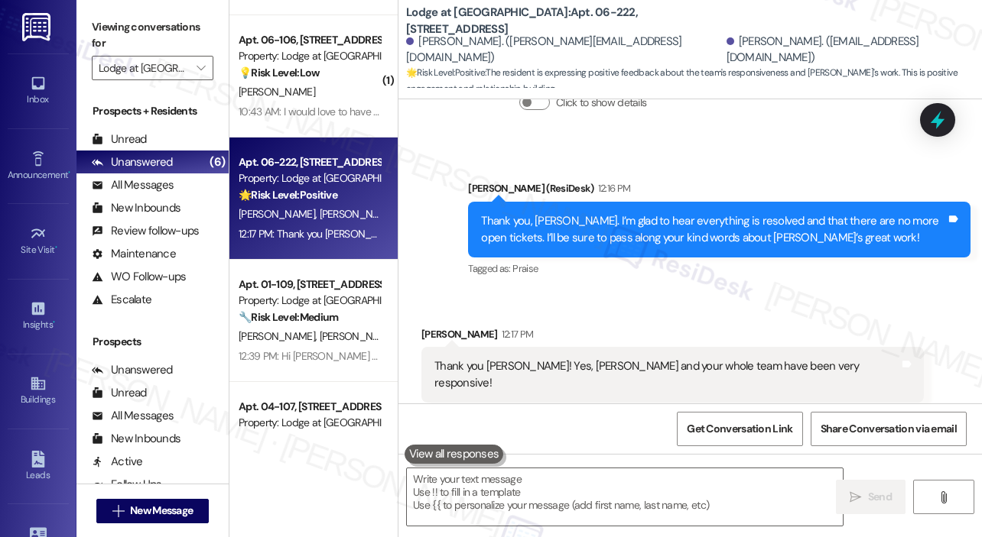
click at [697, 315] on div "Received via SMS Srikanth Rajagopalan 12:17 PM Thank you Jay! Yes, Richard and …" at bounding box center [672, 376] width 525 height 122
click at [587, 297] on div "Received via SMS Srikanth Rajagopalan 12:17 PM Thank you Jay! Yes, Richard and …" at bounding box center [689, 364] width 583 height 145
click at [557, 473] on textarea at bounding box center [625, 497] width 436 height 57
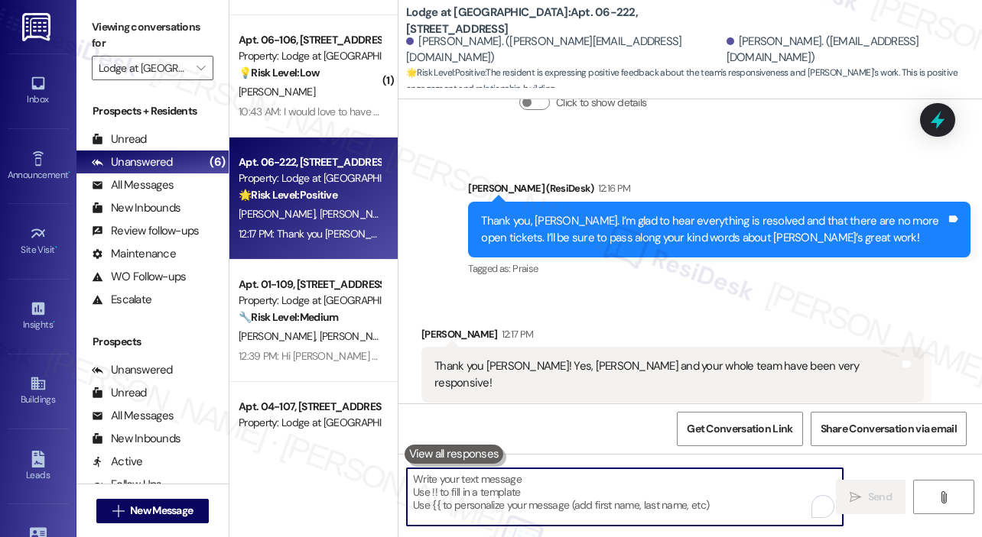
click at [722, 295] on div "Received via SMS Srikanth Rajagopalan 12:17 PM Thank you Jay! Yes, Richard and …" at bounding box center [689, 364] width 583 height 145
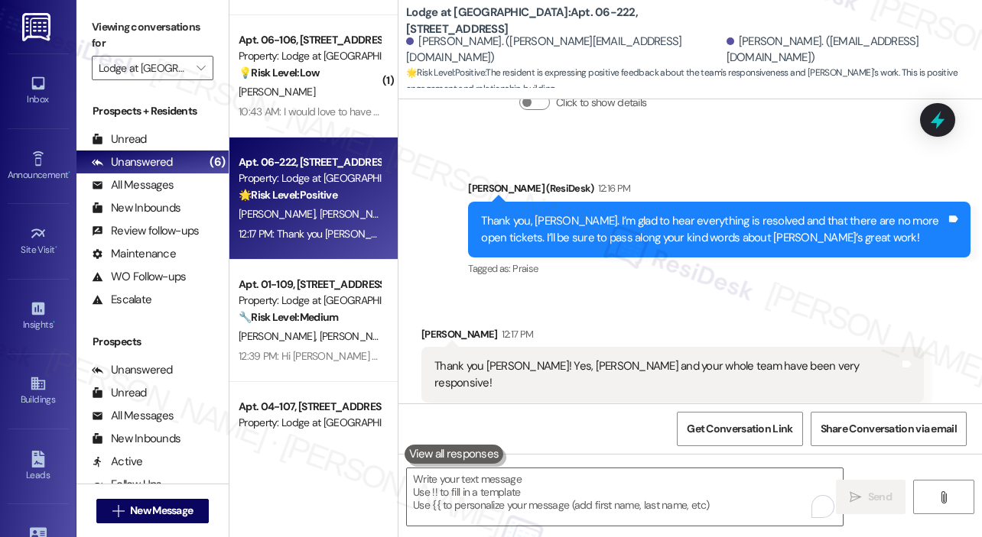
click at [801, 148] on div "Sent via SMS Jay (ResiDesk) 12:16 PM Thank you, Srikanth. I’m glad to hear ever…" at bounding box center [689, 218] width 583 height 145
click at [934, 118] on icon at bounding box center [937, 121] width 18 height 24
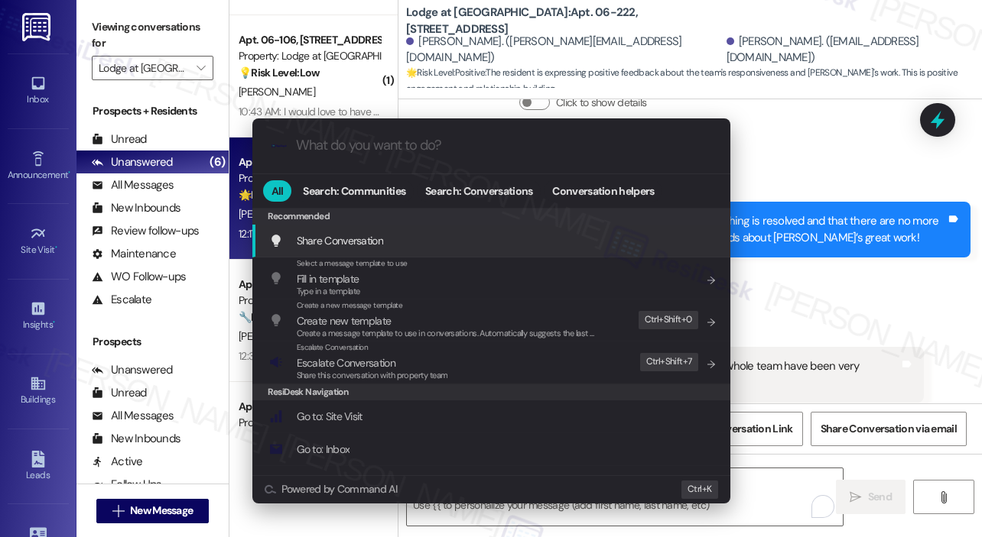
click at [472, 137] on div ".cls-1{fill:#0a055f;}.cls-2{fill:#0cc4c4;} resideskLogoBlueOrange" at bounding box center [491, 145] width 478 height 54
click at [446, 147] on input "What do you want to do?" at bounding box center [503, 146] width 415 height 16
click at [858, 280] on div ".cls-1{fill:#0a055f;}.cls-2{fill:#0cc4c4;} resideskLogoBlueOrange All Search: C…" at bounding box center [491, 268] width 982 height 537
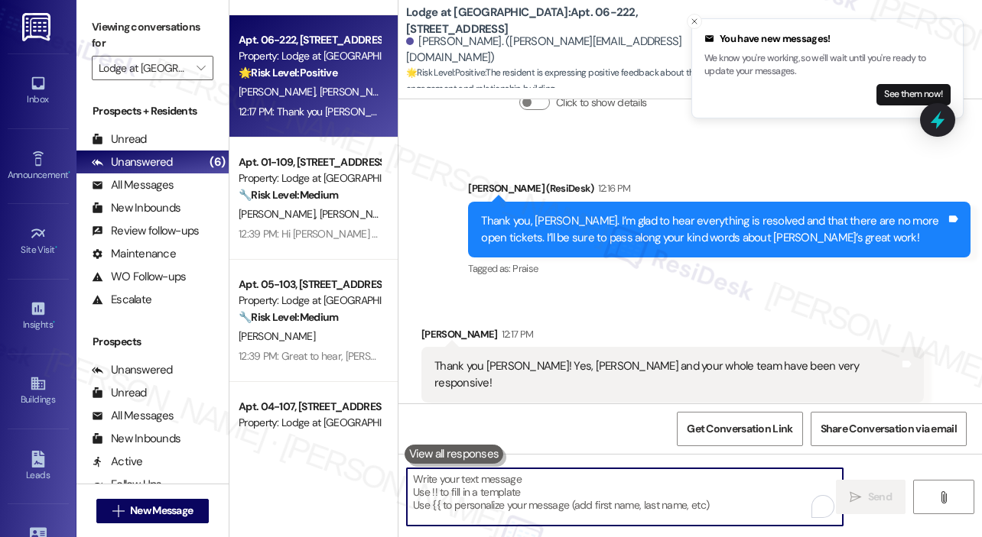
click at [512, 474] on textarea "To enrich screen reader interactions, please activate Accessibility in Grammarl…" at bounding box center [625, 497] width 436 height 57
paste textarea "Awesome! ❤️ Can I ask a quick favor...would you mind writing us a Google review…"
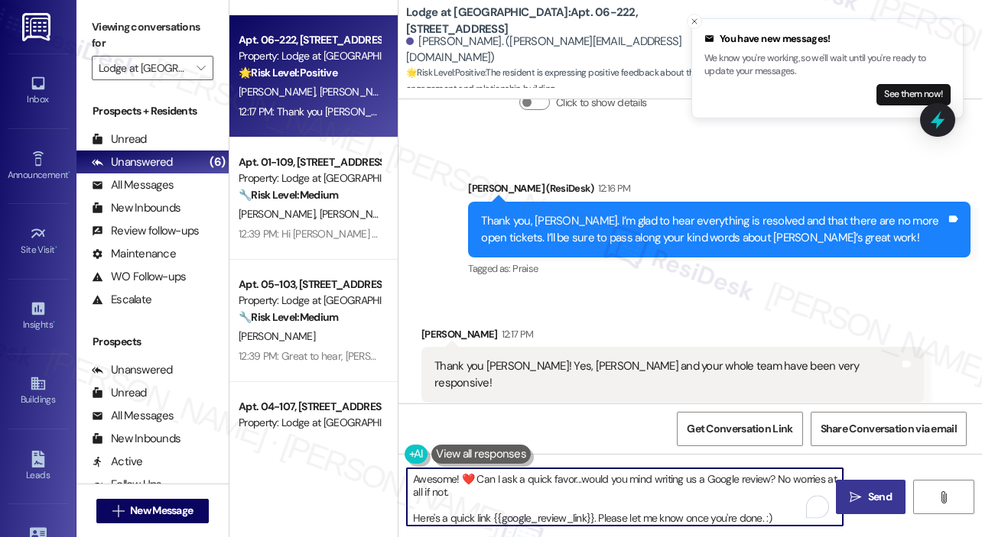
type textarea "Awesome! ❤️ Can I ask a quick favor...would you mind writing us a Google review…"
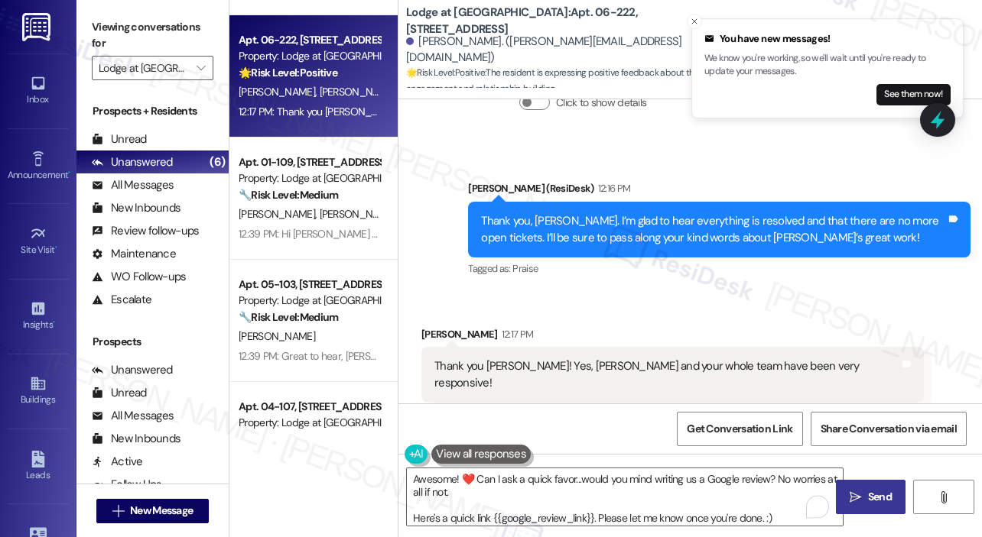
click at [881, 492] on span "Send" at bounding box center [880, 497] width 24 height 16
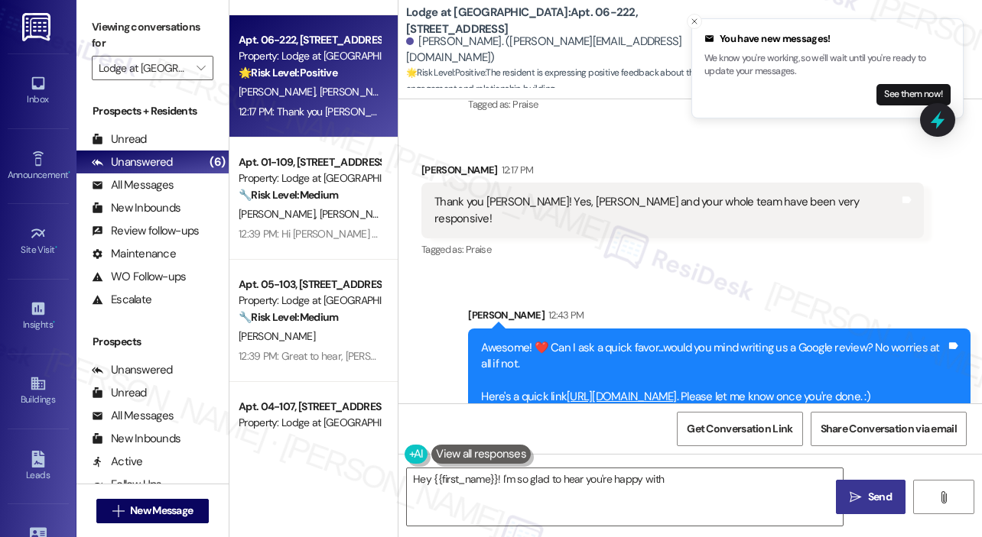
scroll to position [1162, 0]
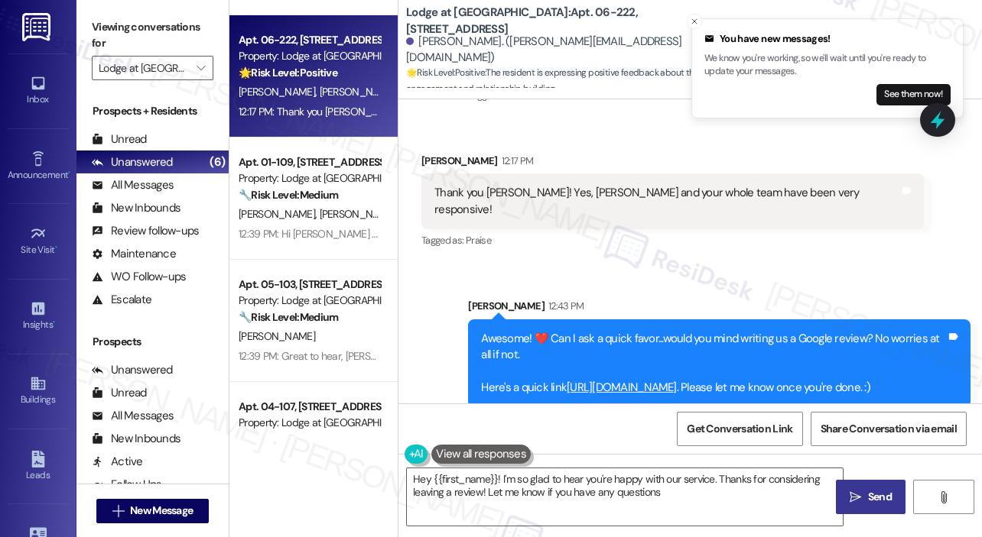
type textarea "Hey {{first_name}}! I'm so glad to hear you're happy with our service. Thanks f…"
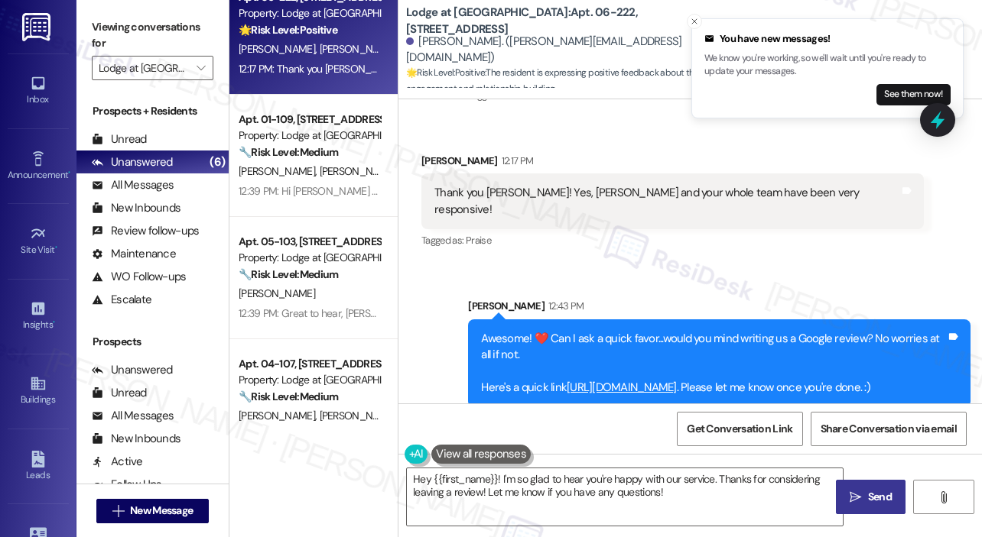
scroll to position [305, 0]
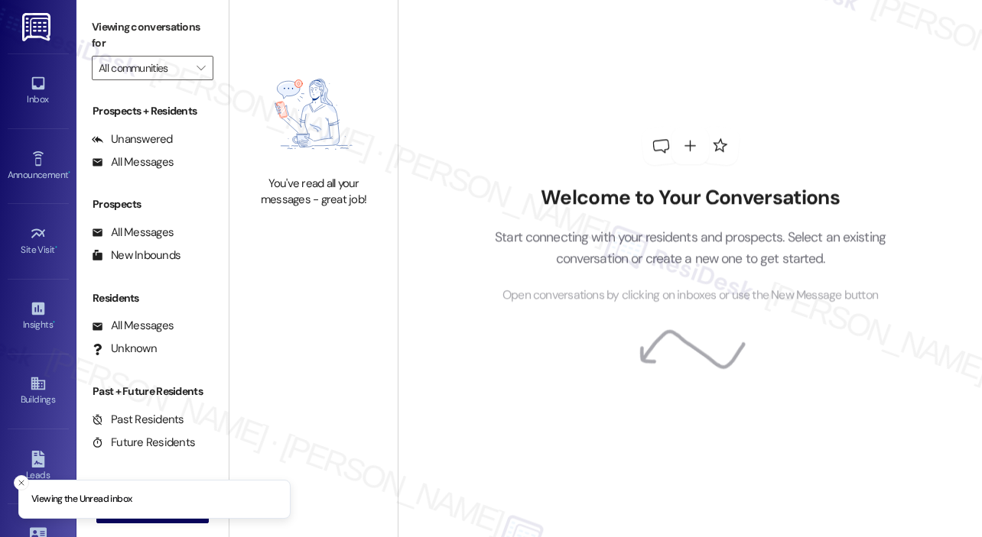
type input "Lodge at [GEOGRAPHIC_DATA]"
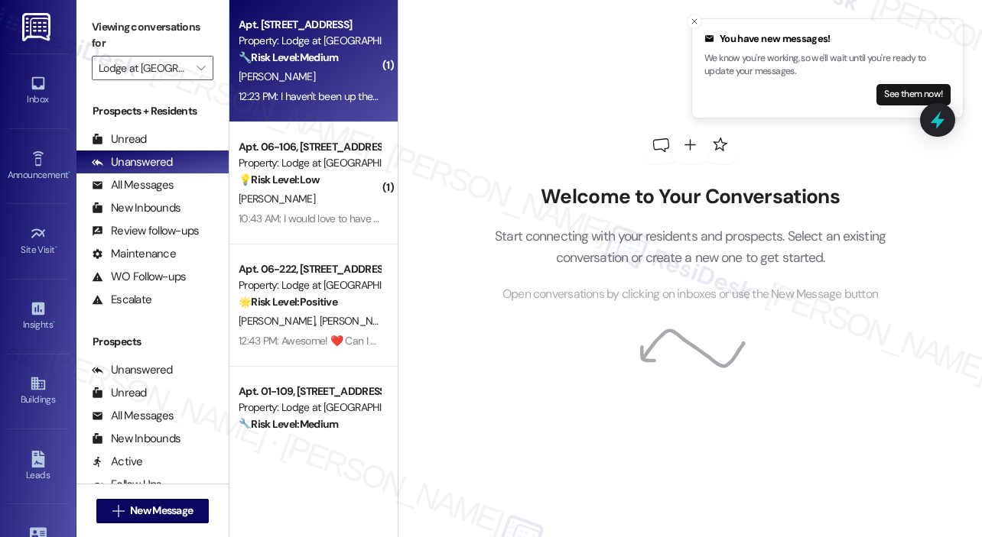
click at [310, 70] on div "[PERSON_NAME]" at bounding box center [309, 76] width 144 height 19
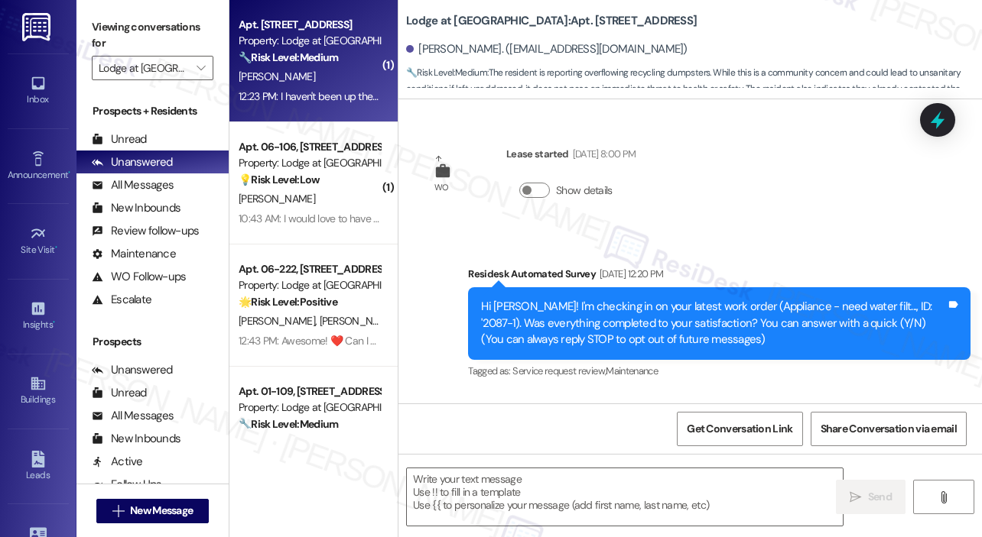
scroll to position [20720, 0]
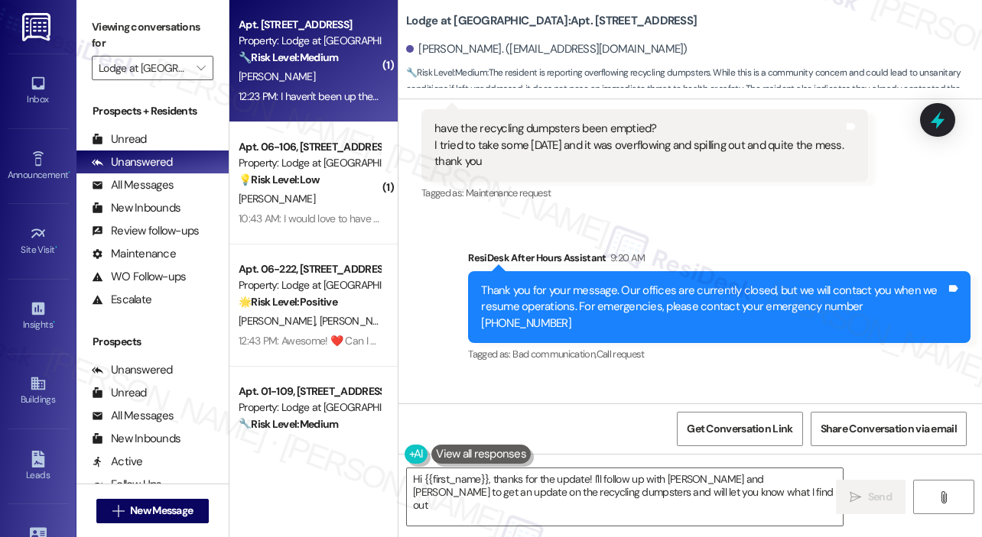
type textarea "Hi {{first_name}}, thanks for the update! I'll follow up with [PERSON_NAME] and…"
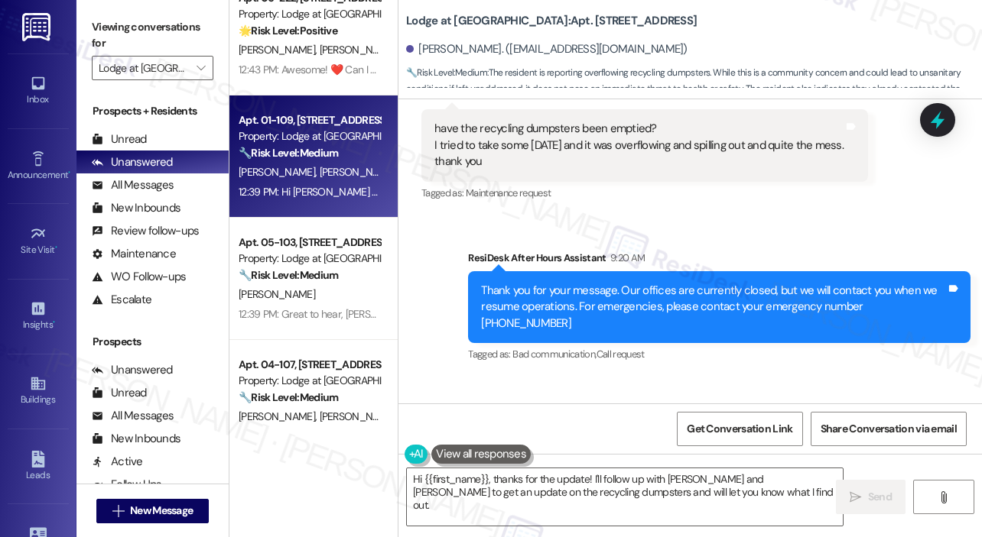
scroll to position [305, 0]
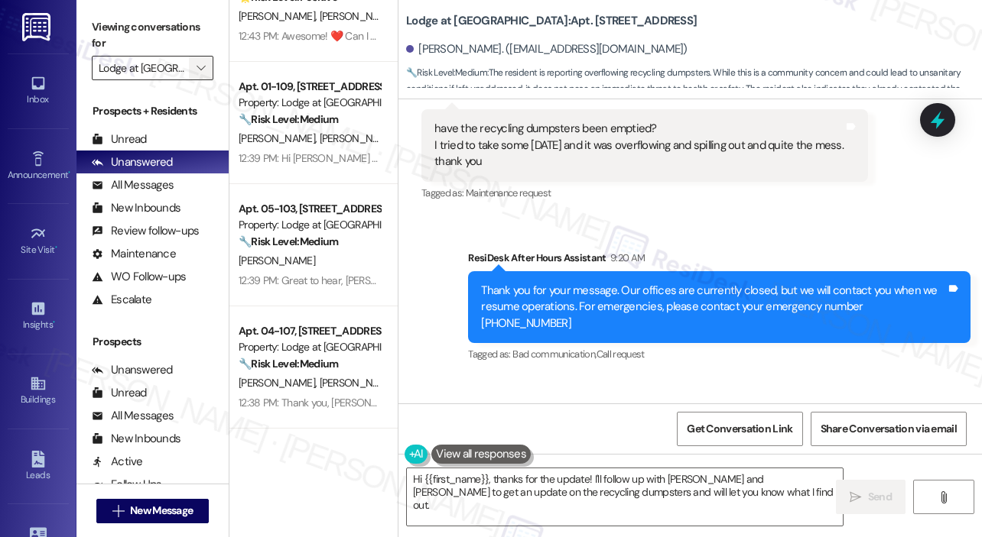
click at [202, 70] on icon "" at bounding box center [200, 68] width 8 height 12
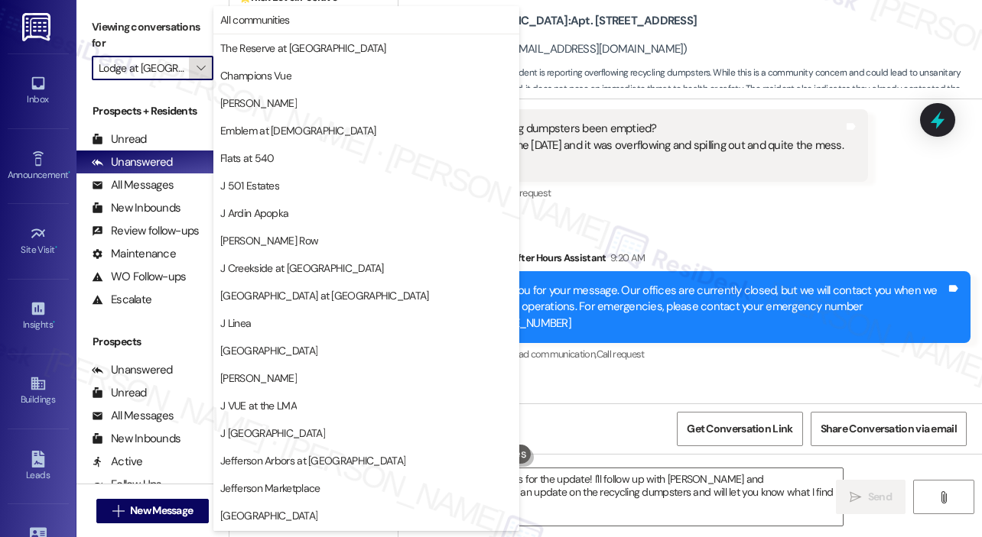
scroll to position [245, 0]
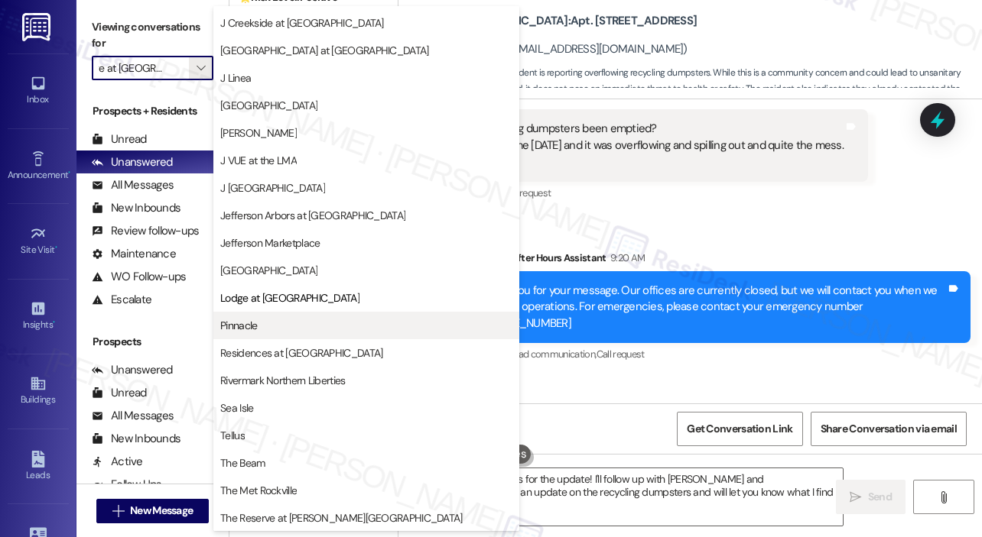
click at [274, 321] on span "Pinnacle" at bounding box center [366, 325] width 292 height 15
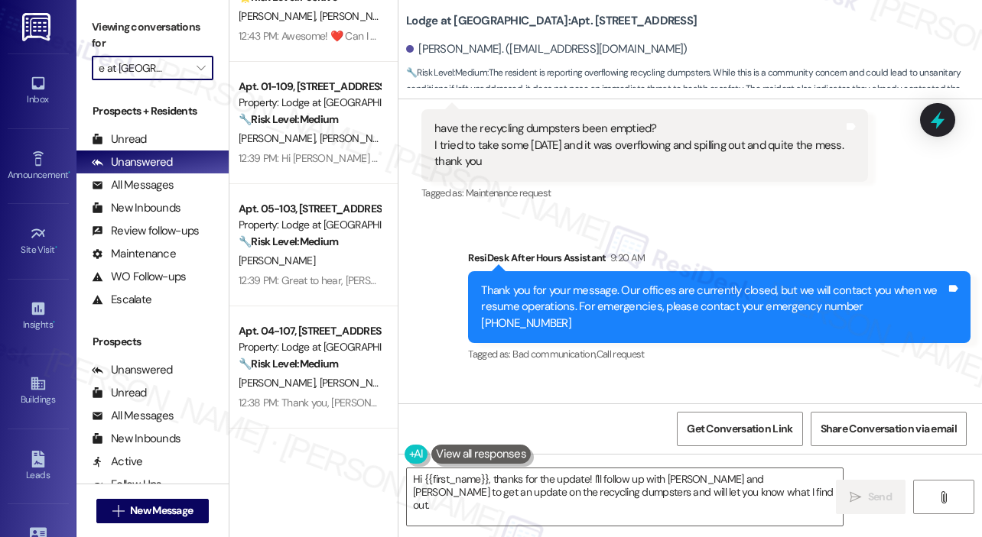
type input "Pinnacle"
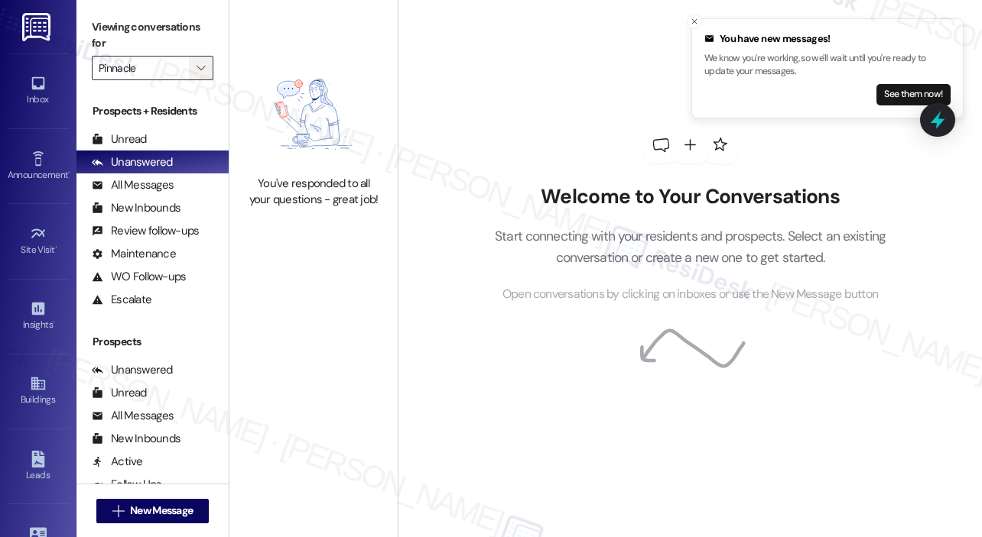
click at [206, 72] on span "" at bounding box center [200, 68] width 15 height 24
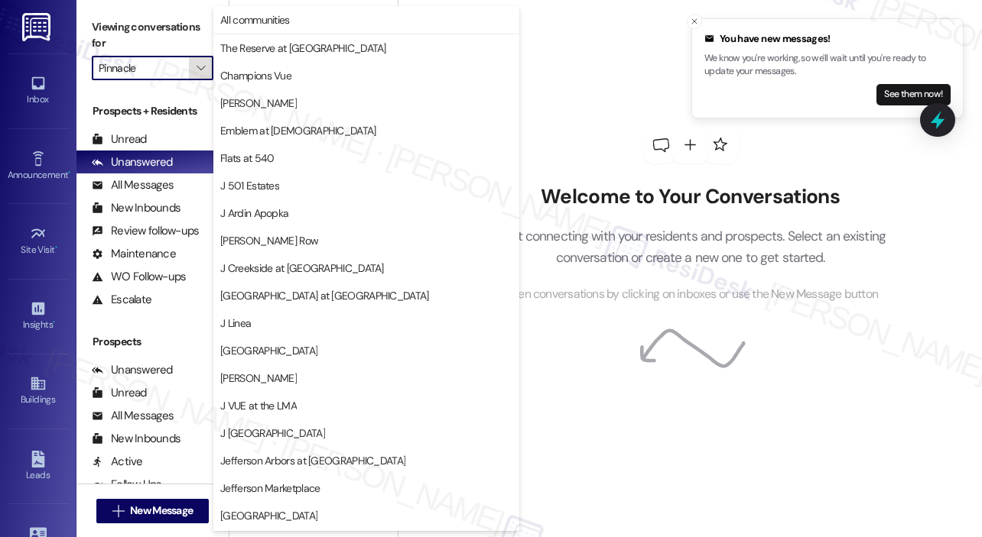
scroll to position [245, 0]
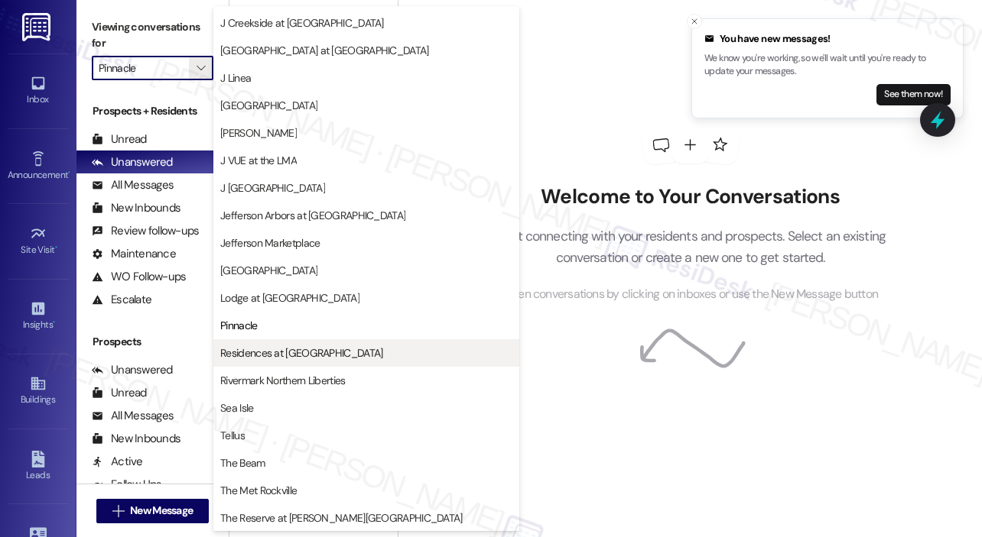
click at [281, 349] on span "Residences at [GEOGRAPHIC_DATA]" at bounding box center [301, 353] width 162 height 15
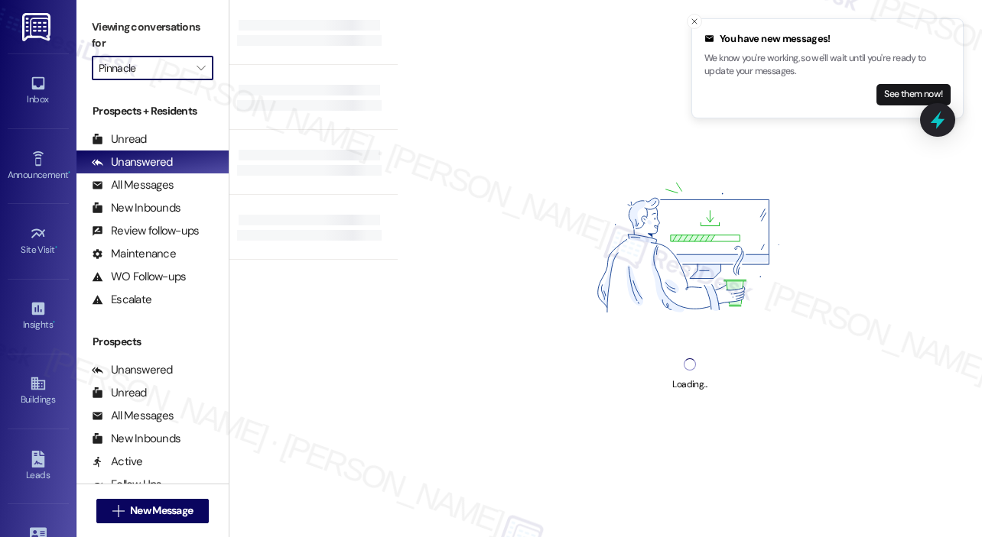
type input "Residences at [GEOGRAPHIC_DATA]"
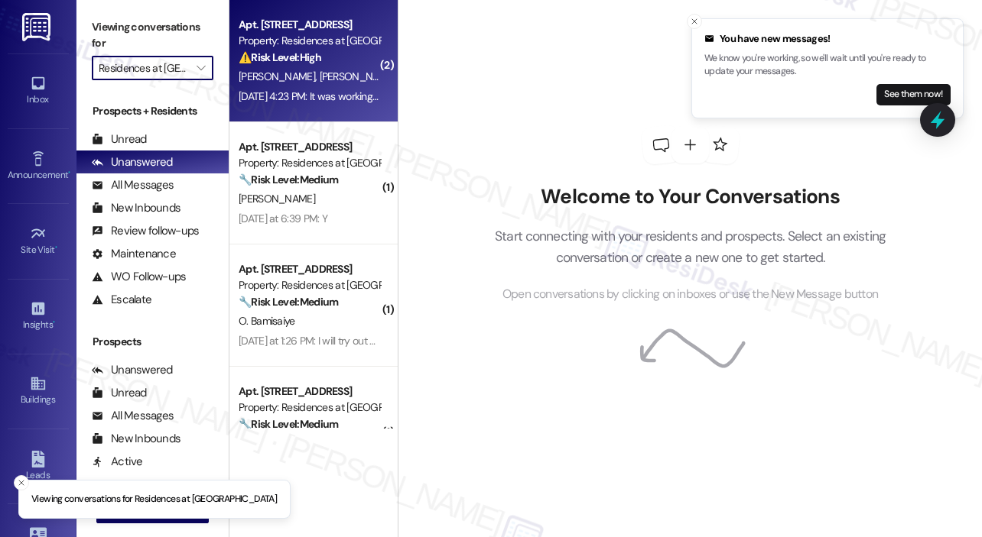
click at [336, 95] on div "[DATE] 4:23 PM: It was working at first but now it's leaking again [DATE] 4:23 …" at bounding box center [377, 96] width 277 height 14
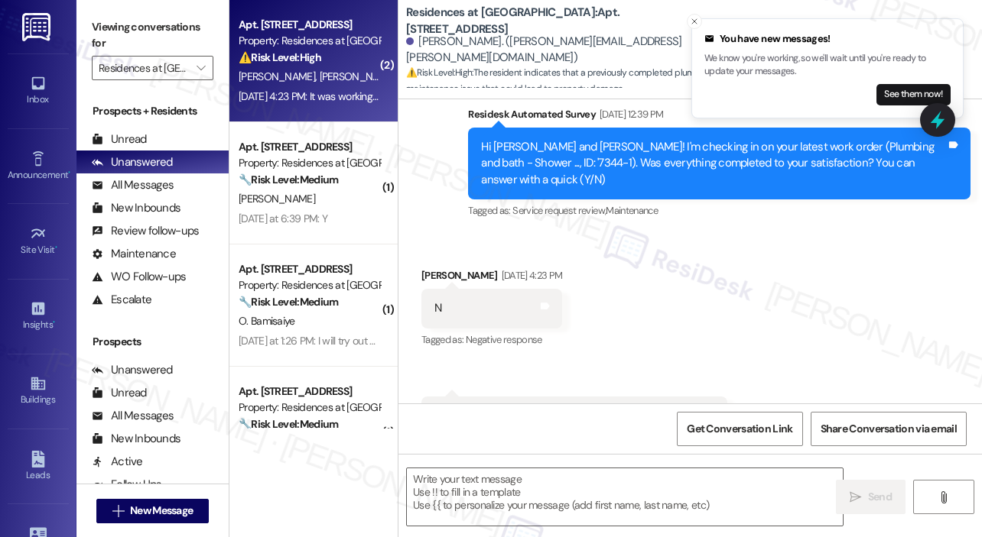
scroll to position [674, 0]
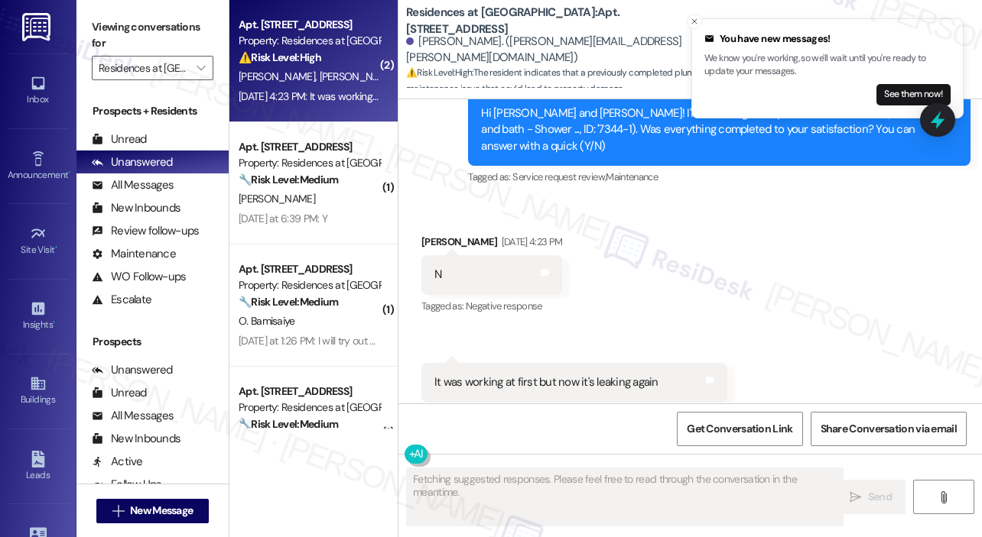
click at [756, 256] on div "Received via SMS [PERSON_NAME] [DATE] 4:23 PM N Tags and notes Tagged as: Negat…" at bounding box center [689, 318] width 583 height 237
click at [696, 21] on icon "Close toast" at bounding box center [694, 21] width 9 height 9
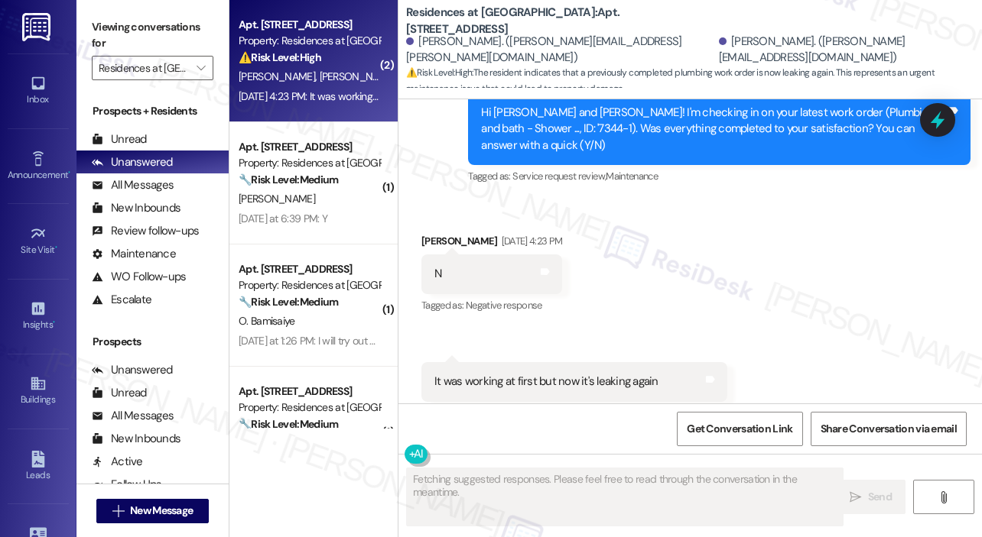
click at [696, 21] on b "Residences at [GEOGRAPHIC_DATA]: Apt. [STREET_ADDRESS]" at bounding box center [559, 21] width 306 height 33
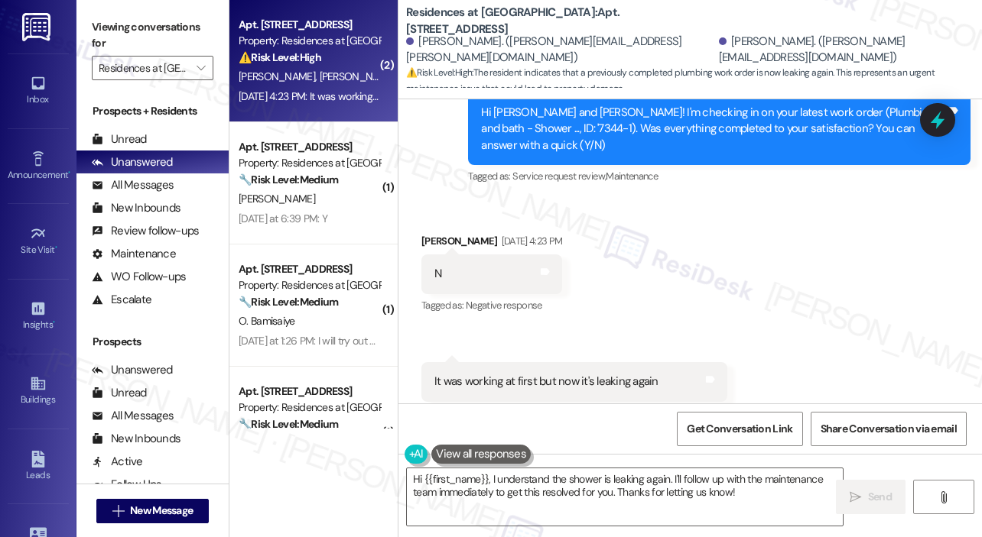
click at [847, 284] on div "Received via SMS [PERSON_NAME] [DATE] 4:23 PM N Tags and notes Tagged as: Negat…" at bounding box center [689, 317] width 583 height 237
click at [803, 287] on div "Received via SMS [PERSON_NAME] [DATE] 4:23 PM N Tags and notes Tagged as: Negat…" at bounding box center [689, 317] width 583 height 237
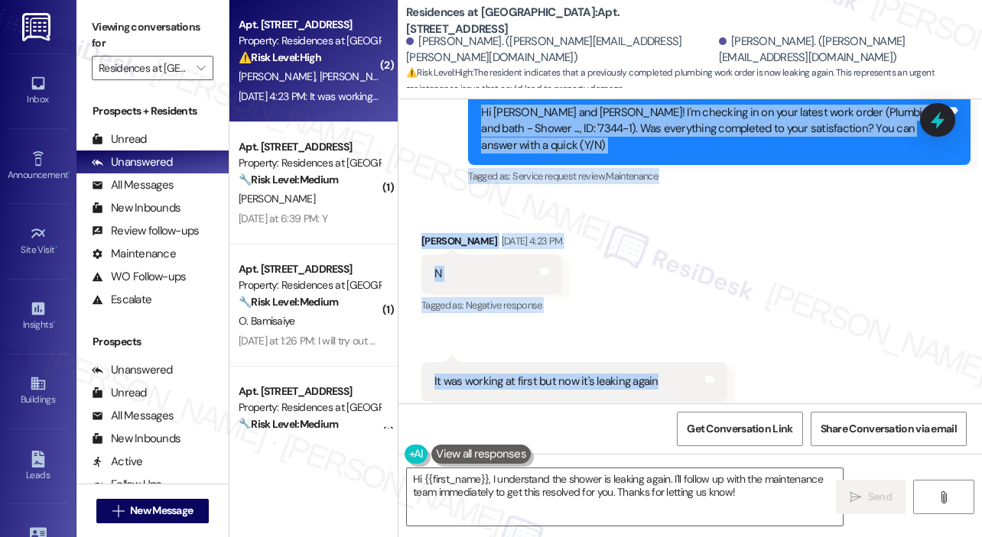
drag, startPoint x: 480, startPoint y: 169, endPoint x: 664, endPoint y: 351, distance: 258.4
click at [664, 354] on div "WO Lease started [DATE] 8:00 PM Show details Survey, sent via SMS Residesk Auto…" at bounding box center [689, 251] width 583 height 304
copy div "Hi [PERSON_NAME] and [PERSON_NAME]! I'm checking in on your latest work order (…"
click at [598, 479] on textarea "Hi {{first_name}}, I understand the shower is leaking again. I'll follow up wit…" at bounding box center [625, 497] width 436 height 57
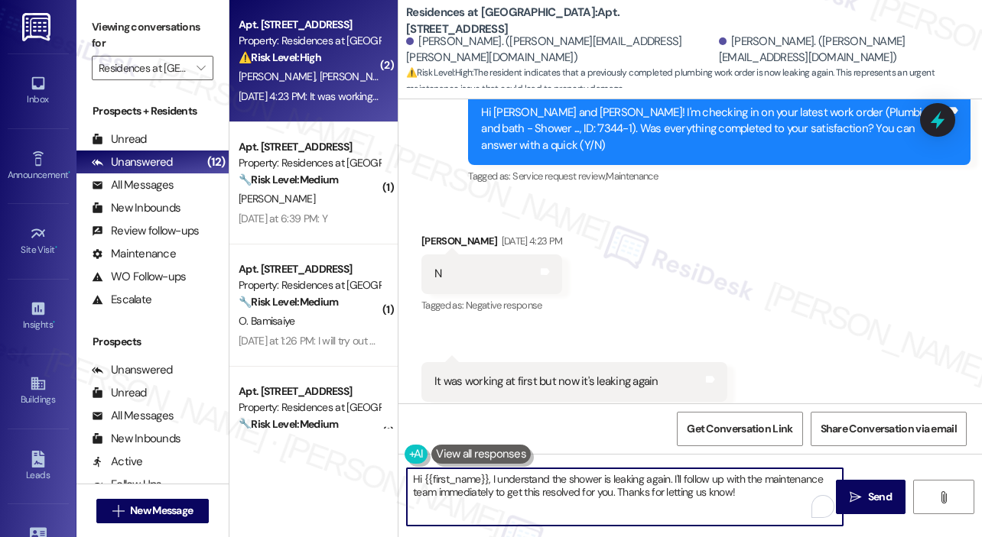
paste textarea "Thank you, [PERSON_NAME] and [PERSON_NAME], for letting us know. Since the show…"
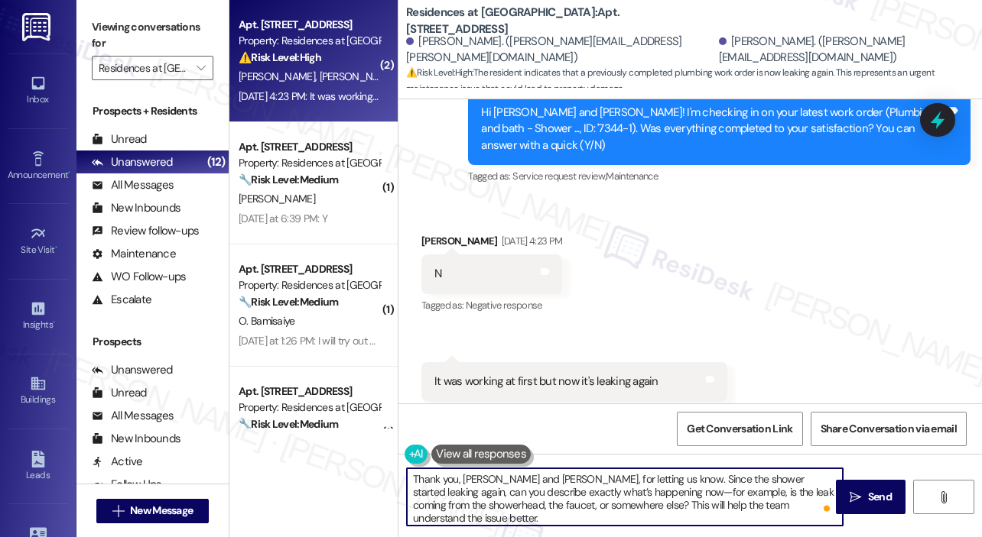
click at [537, 482] on textarea "Thank you, [PERSON_NAME] and [PERSON_NAME], for letting us know. Since the show…" at bounding box center [625, 497] width 436 height 57
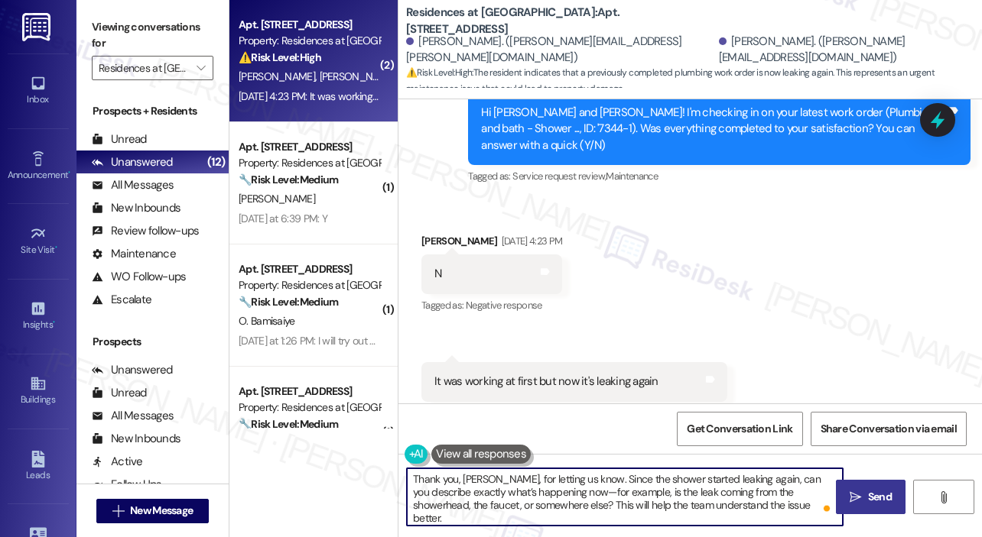
type textarea "Thank you, [PERSON_NAME], for letting us know. Since the shower started leaking…"
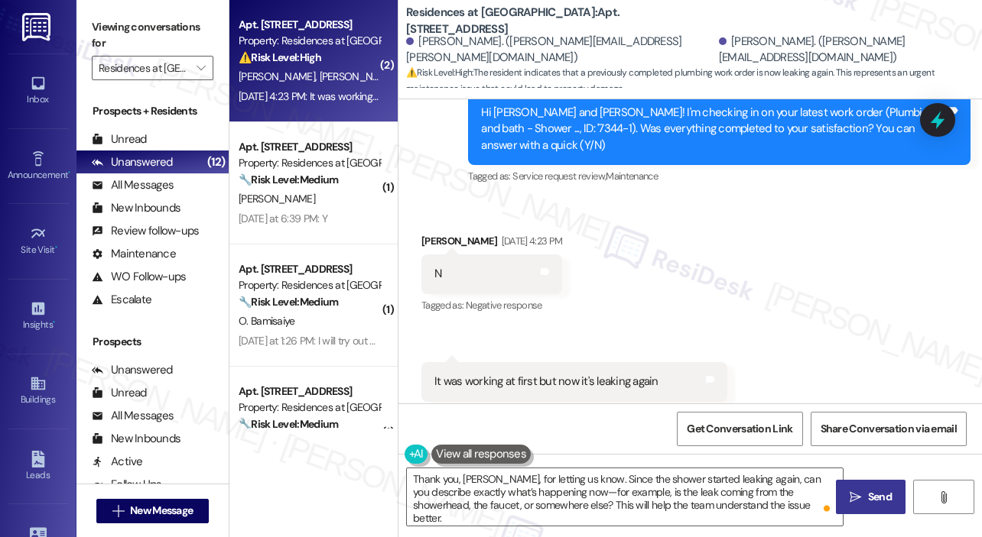
click at [881, 495] on span "Send" at bounding box center [880, 497] width 24 height 16
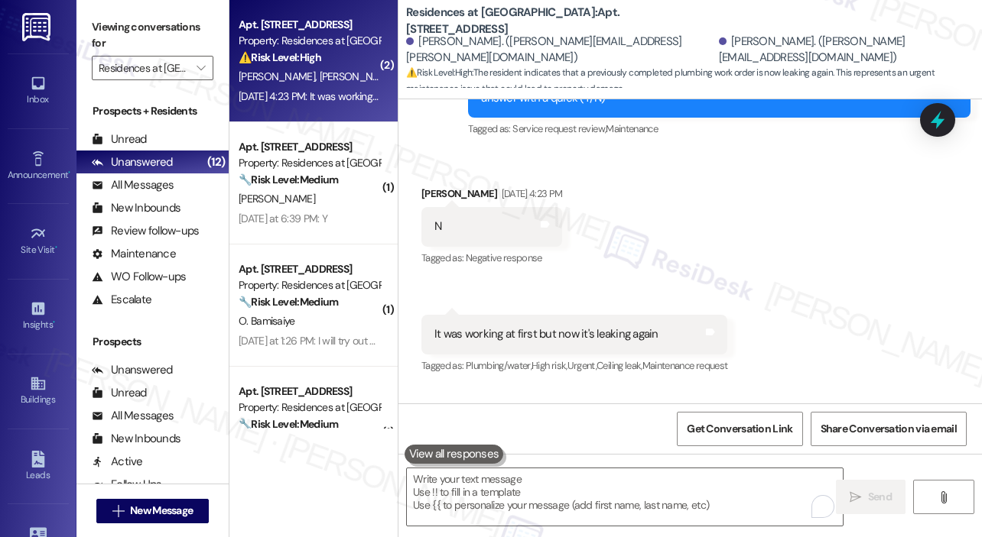
scroll to position [813, 0]
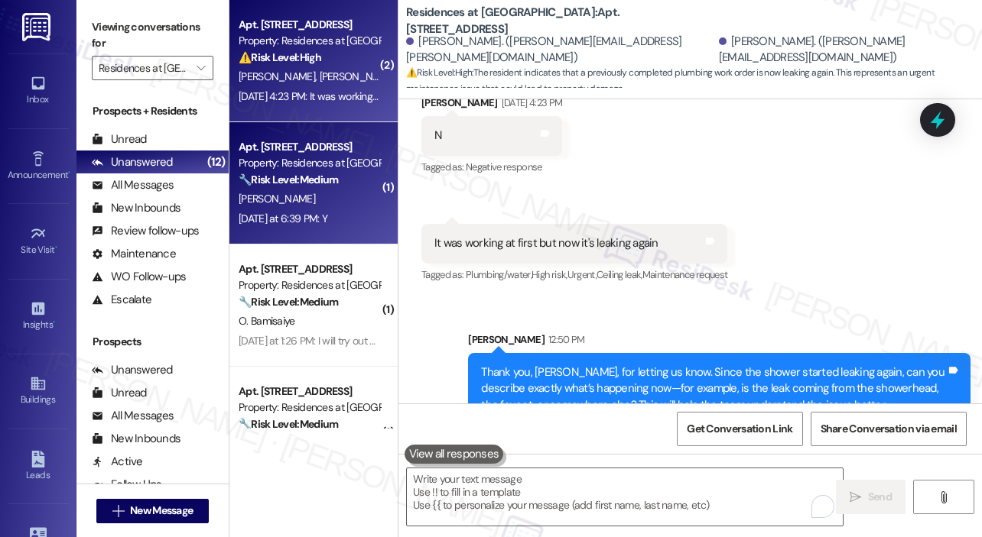
click at [346, 192] on div "C. Biles" at bounding box center [309, 199] width 144 height 19
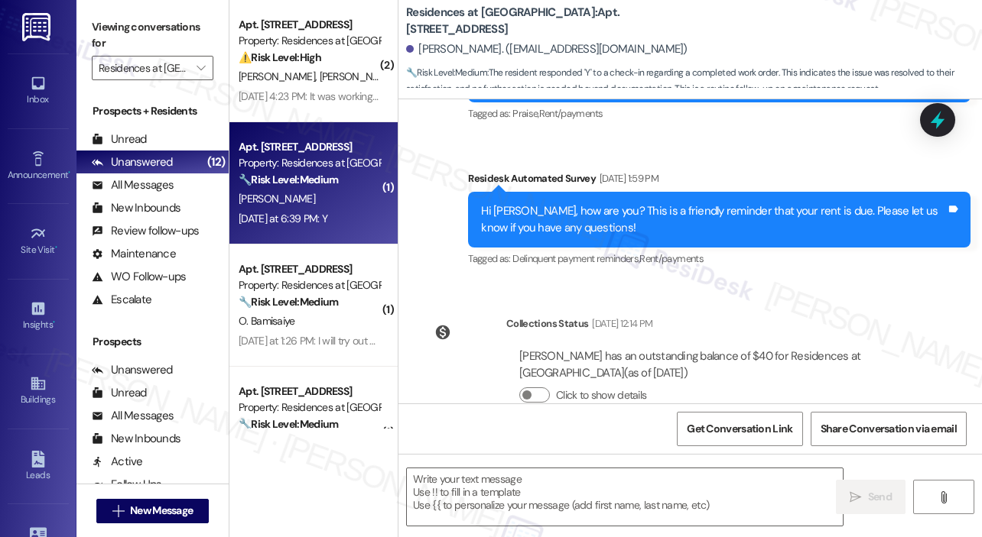
scroll to position [4336, 0]
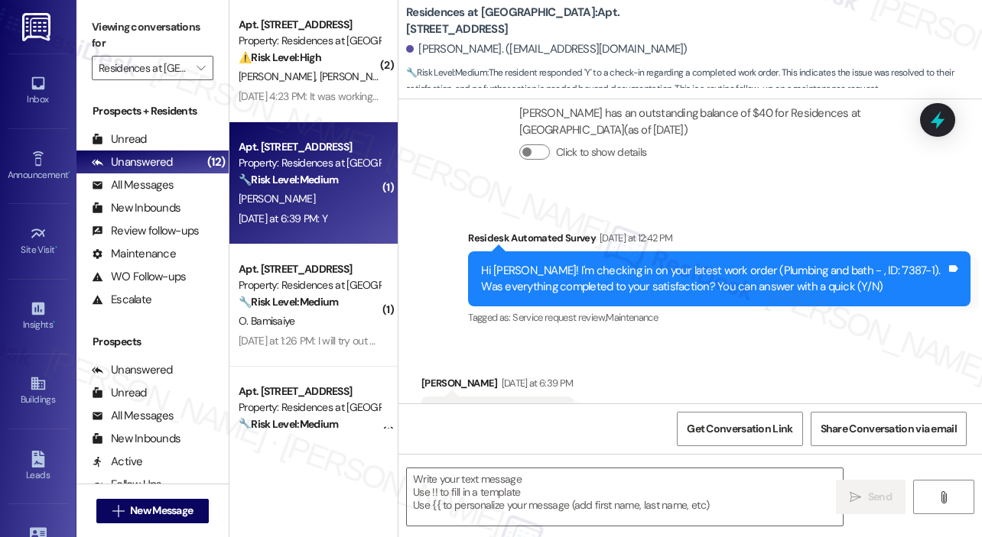
click at [664, 341] on div "Received via SMS Clay Biles Yesterday at 6:39 PM Y Tags and notes Tagged as: Po…" at bounding box center [689, 405] width 583 height 129
type textarea "Fetching suggested responses. Please feel free to read through the conversation…"
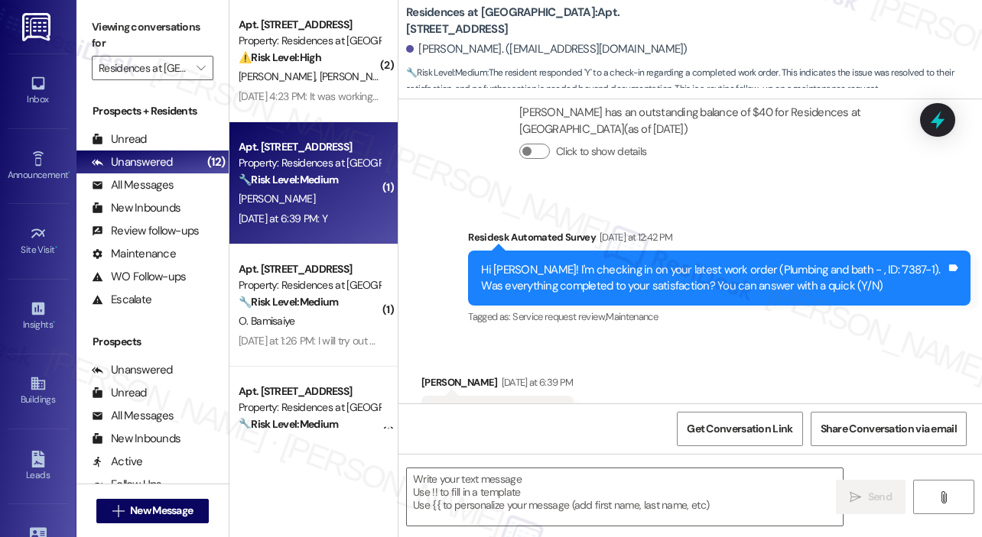
click at [740, 340] on div "Received via SMS Clay Biles Yesterday at 6:39 PM Y Tags and notes Tagged as: Po…" at bounding box center [689, 404] width 583 height 129
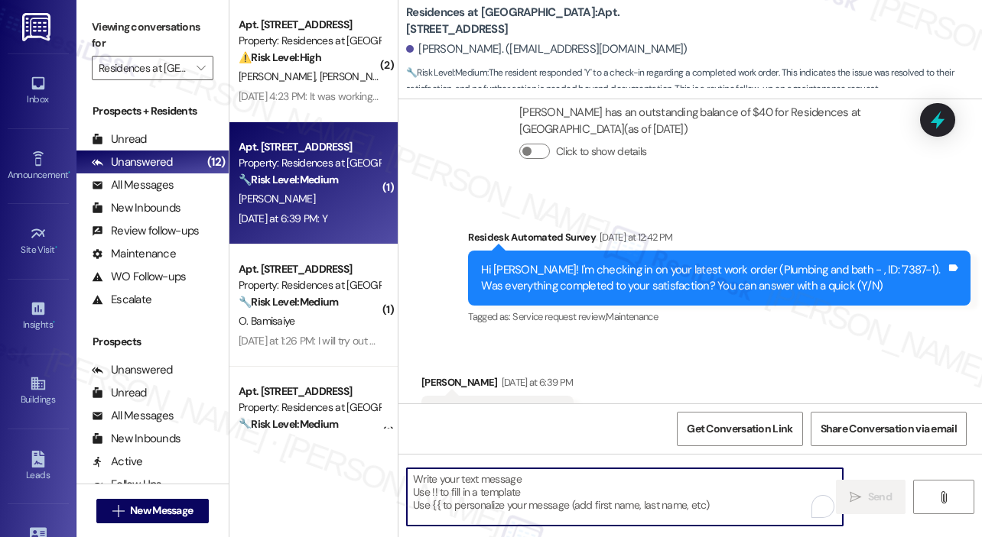
click at [532, 485] on textarea "To enrich screen reader interactions, please activate Accessibility in Grammarl…" at bounding box center [625, 497] width 436 height 57
paste textarea "That’s wonderful to hear! We’re so glad that you’re satisfied with the recent w…"
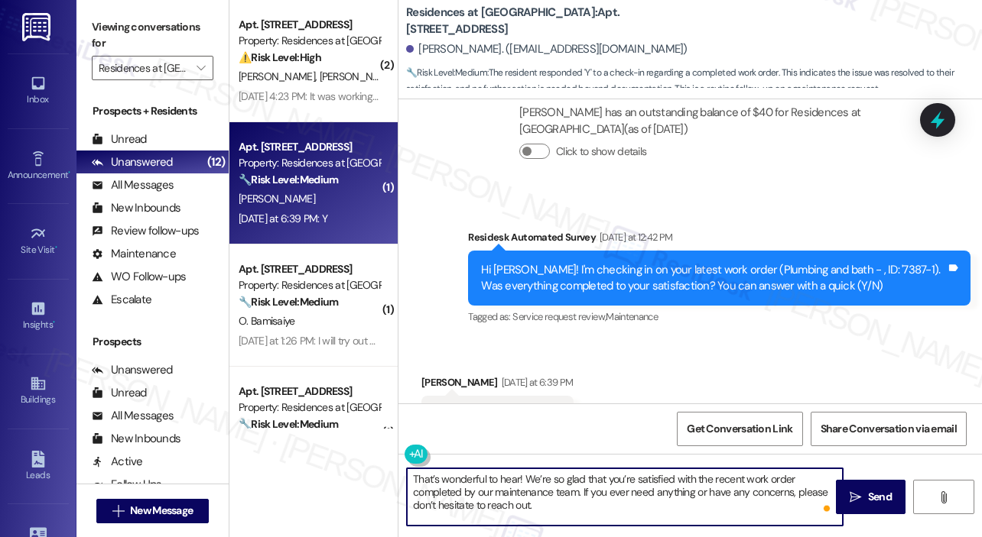
click at [518, 475] on textarea "That’s wonderful to hear! We’re so glad that you’re satisfied with the recent w…" at bounding box center [625, 497] width 436 height 57
type textarea "That’s wonderful to hear, Clay! We’re so glad that you’re satisfied with the re…"
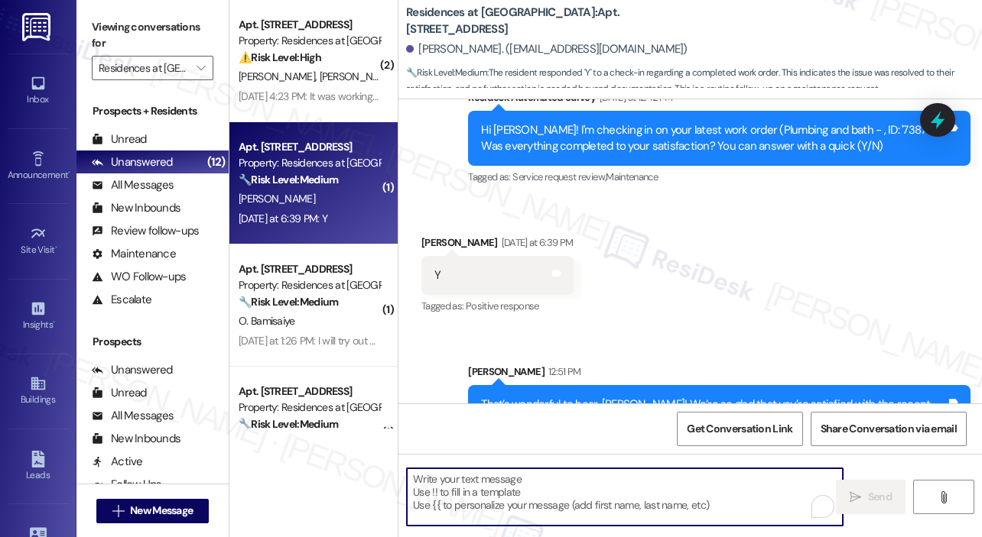
scroll to position [153, 0]
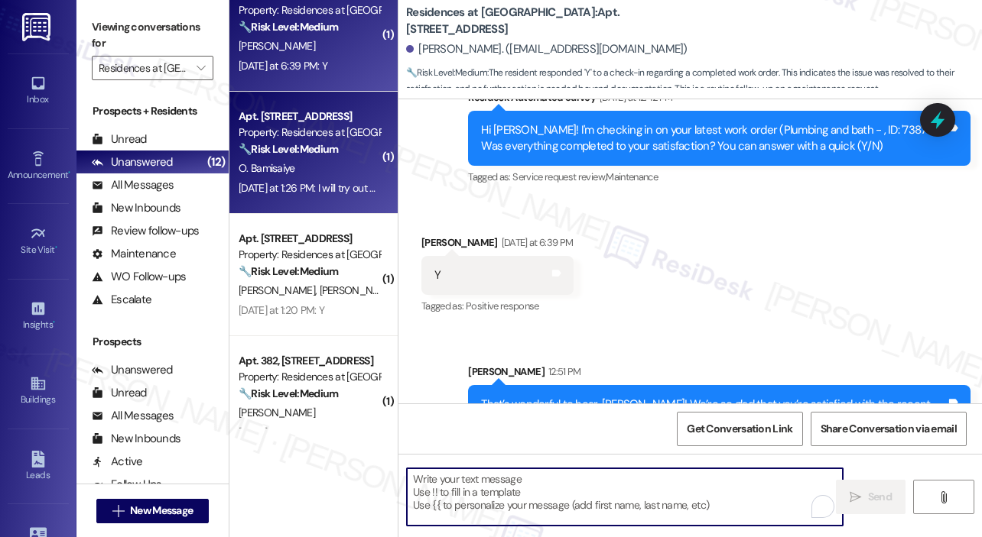
click at [322, 192] on div "Yesterday at 1:26 PM: I will try out a load today Yesterday at 1:26 PM: I will …" at bounding box center [333, 188] width 189 height 14
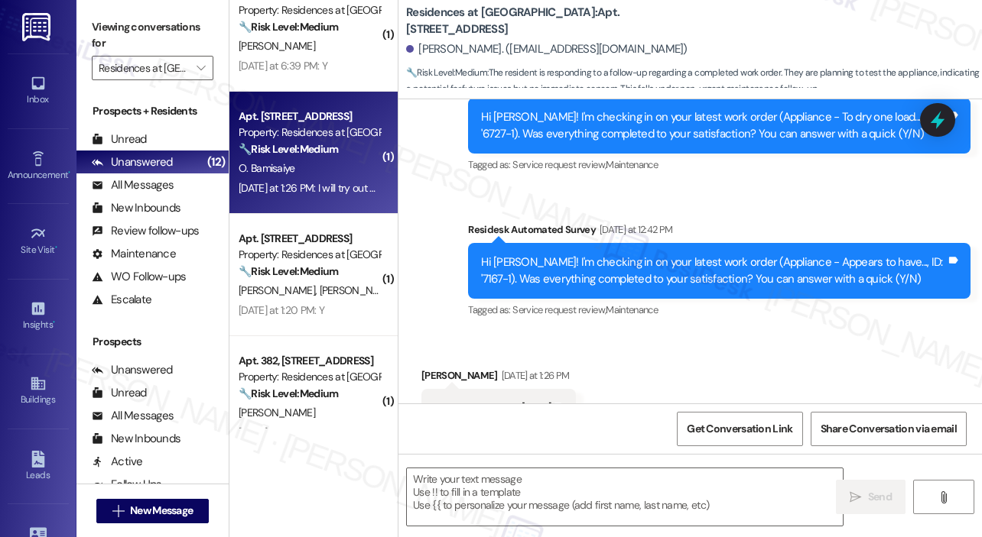
scroll to position [5528, 0]
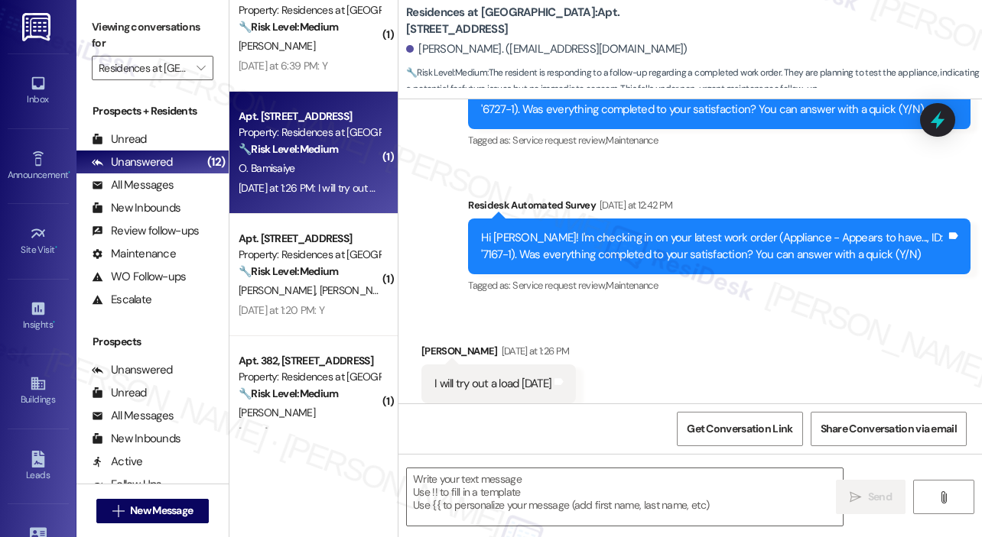
click at [723, 310] on div "Received via SMS Ola Bamisaiye Yesterday at 1:26 PM I will try out a load today…" at bounding box center [689, 373] width 583 height 129
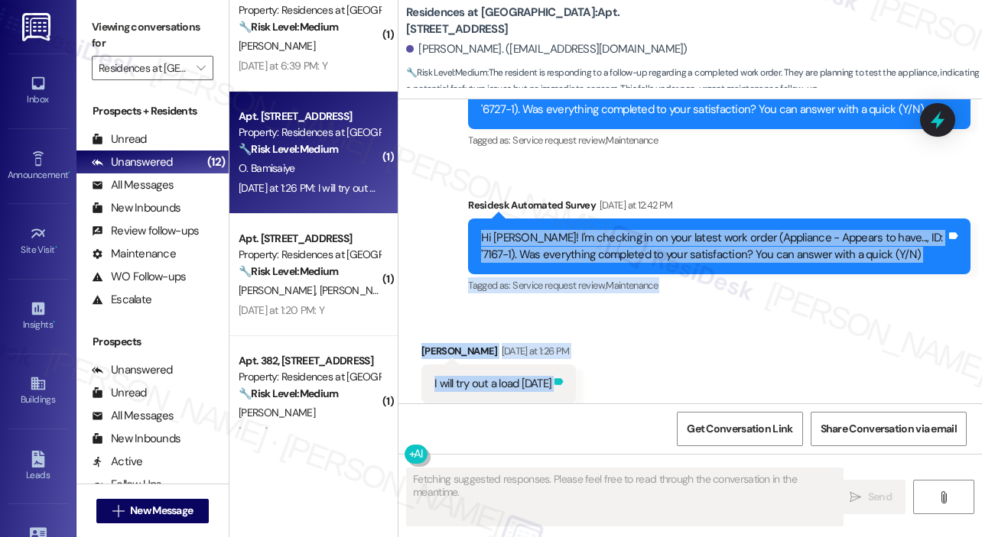
drag, startPoint x: 481, startPoint y: 201, endPoint x: 555, endPoint y: 358, distance: 173.4
click at [555, 358] on div "Survey, sent via SMS Residesk Automated Survey Mar 20, 2023 at 1:10 PM Hi Ola !…" at bounding box center [689, 251] width 583 height 304
copy div "Hi Ola! I'm checking in on your latest work order (Appliance - Appears to have.…"
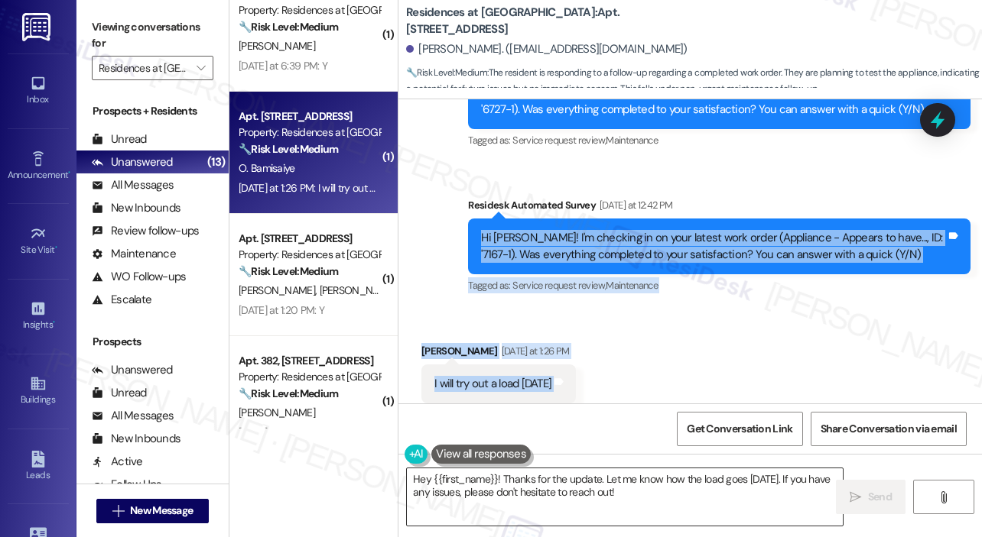
click at [503, 493] on textarea "Hey {{first_name}}! Thanks for the update. Let me know how the load goes today.…" at bounding box center [625, 497] width 436 height 57
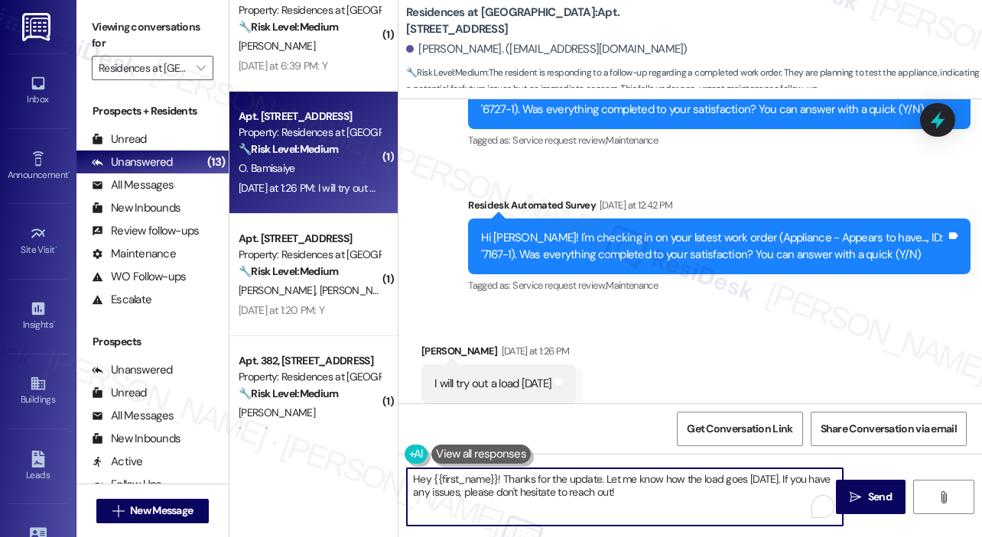
paste textarea "Thank you, Ola. You mentioned yesterday that you were going to try a load—were …"
type textarea "Thank you, Ola. You mentioned yesterday that you were going to try a load—were …"
click at [869, 492] on span "Send" at bounding box center [880, 497] width 24 height 16
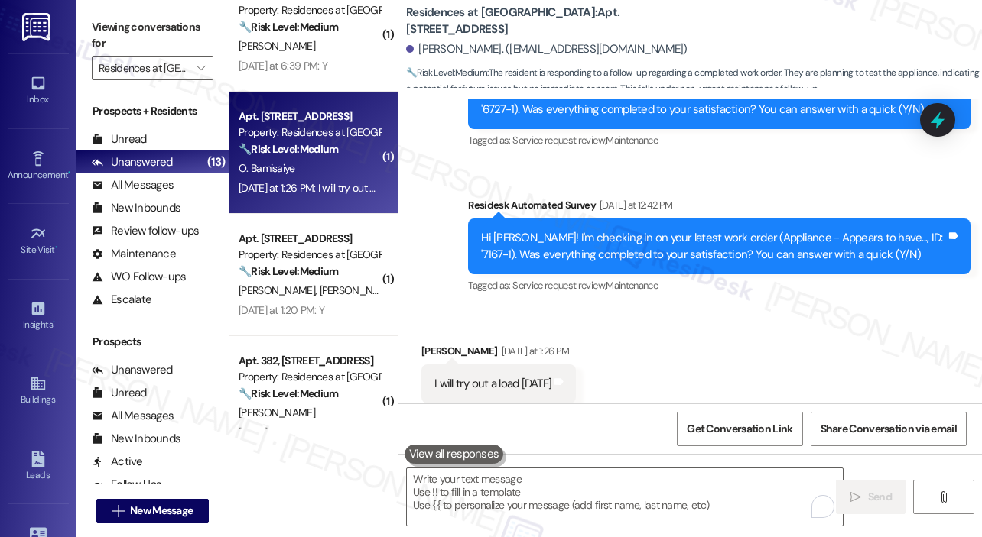
click at [699, 348] on div "Received via SMS Ola Bamisaiye Yesterday at 1:26 PM I will try out a load today…" at bounding box center [689, 373] width 583 height 129
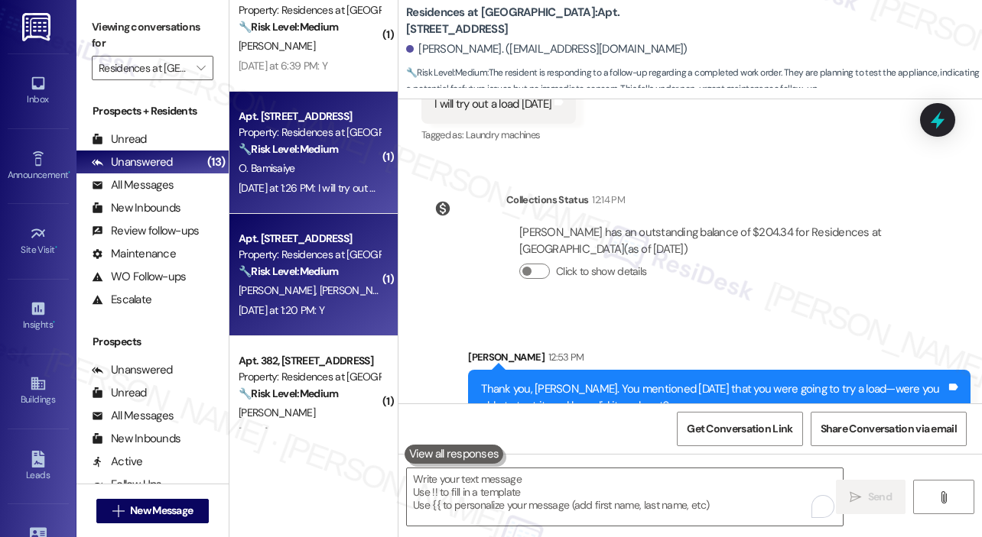
click at [327, 252] on div "Property: Residences at Annapolis Junction" at bounding box center [309, 255] width 141 height 16
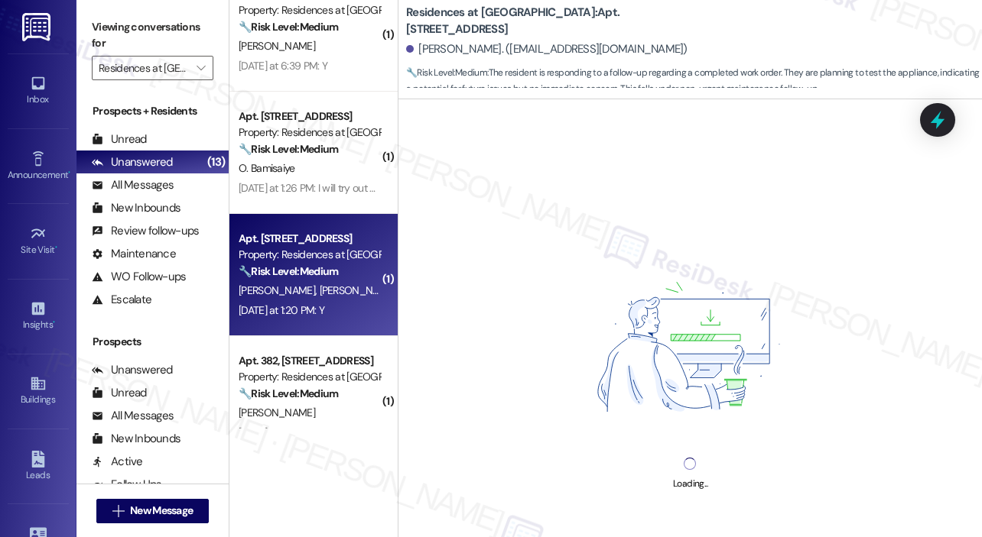
scroll to position [0, 0]
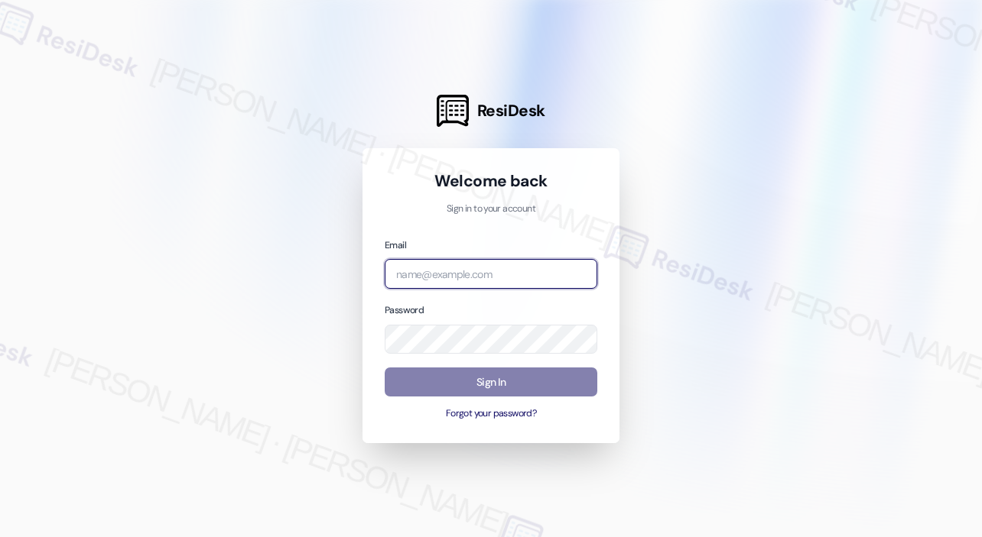
click at [551, 270] on input "email" at bounding box center [491, 274] width 213 height 30
click at [0, 537] on com-1password-button at bounding box center [0, 537] width 0 height 0
type input "[EMAIL_ADDRESS][PERSON_NAME][DOMAIN_NAME]"
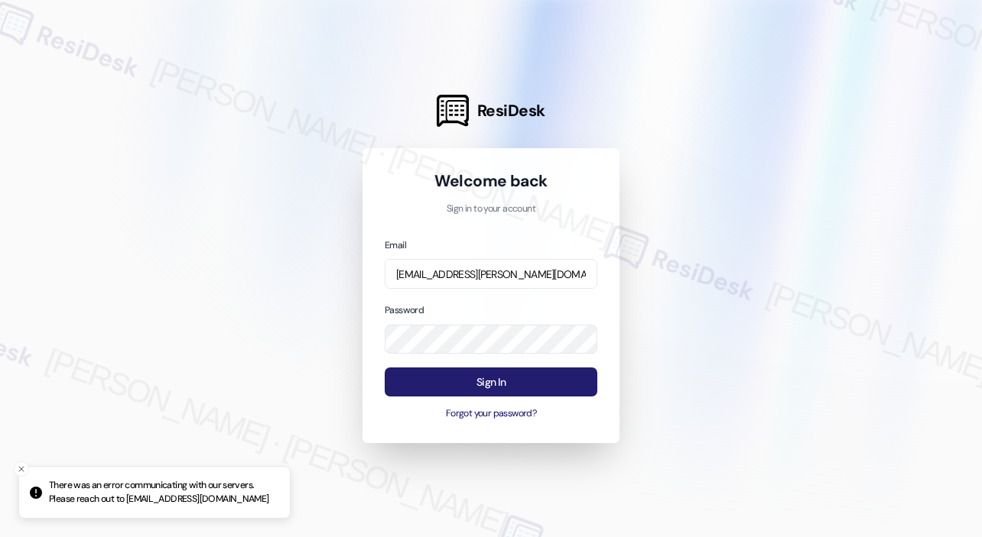
click at [514, 381] on button "Sign In" at bounding box center [491, 383] width 213 height 30
click at [492, 375] on button "Sign In" at bounding box center [491, 383] width 213 height 30
click at [492, 380] on button "Sign In" at bounding box center [491, 383] width 213 height 30
click at [498, 380] on button "Sign In" at bounding box center [491, 383] width 213 height 30
click at [485, 381] on button "Sign In" at bounding box center [491, 383] width 213 height 30
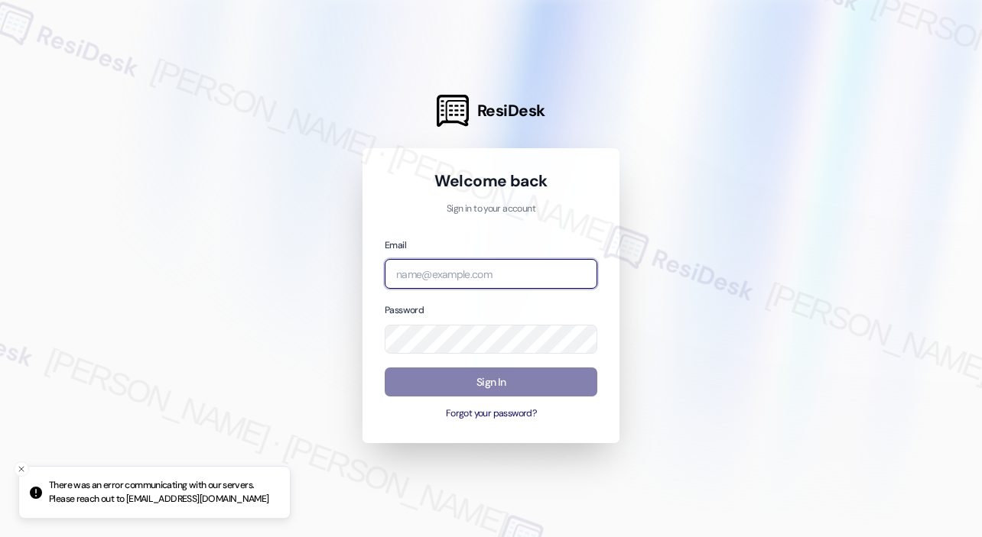
click at [447, 266] on input "email" at bounding box center [491, 274] width 213 height 30
type input "[EMAIL_ADDRESS][PERSON_NAME][DOMAIN_NAME]"
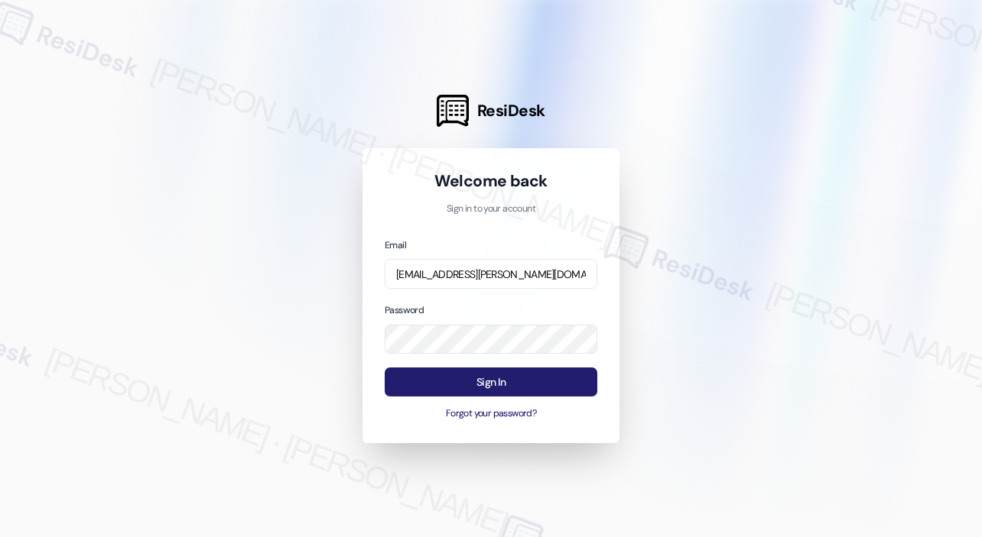
click at [488, 378] on button "Sign In" at bounding box center [491, 383] width 213 height 30
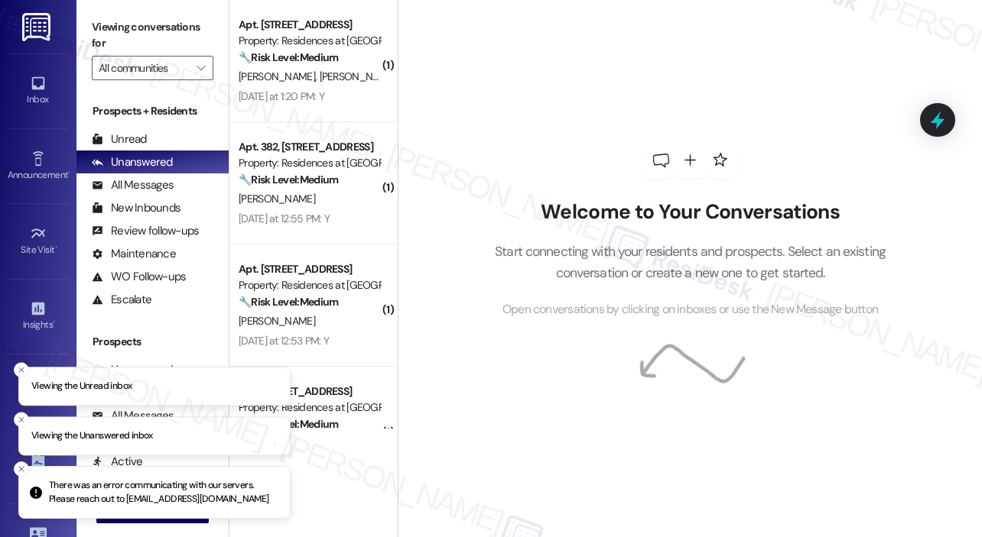
type input "Residences at [GEOGRAPHIC_DATA]"
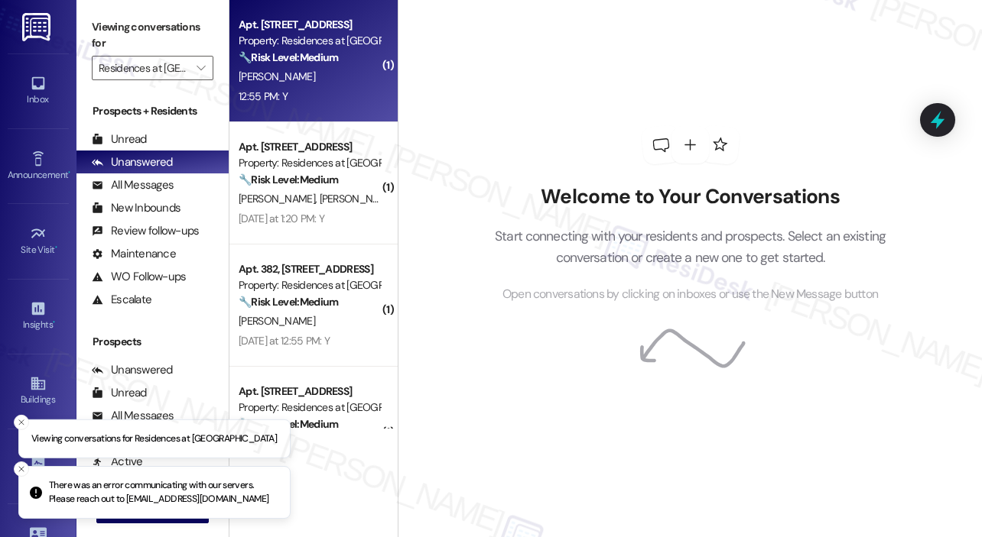
click at [328, 88] on div "12:55 PM: Y 12:55 PM: Y" at bounding box center [309, 96] width 144 height 19
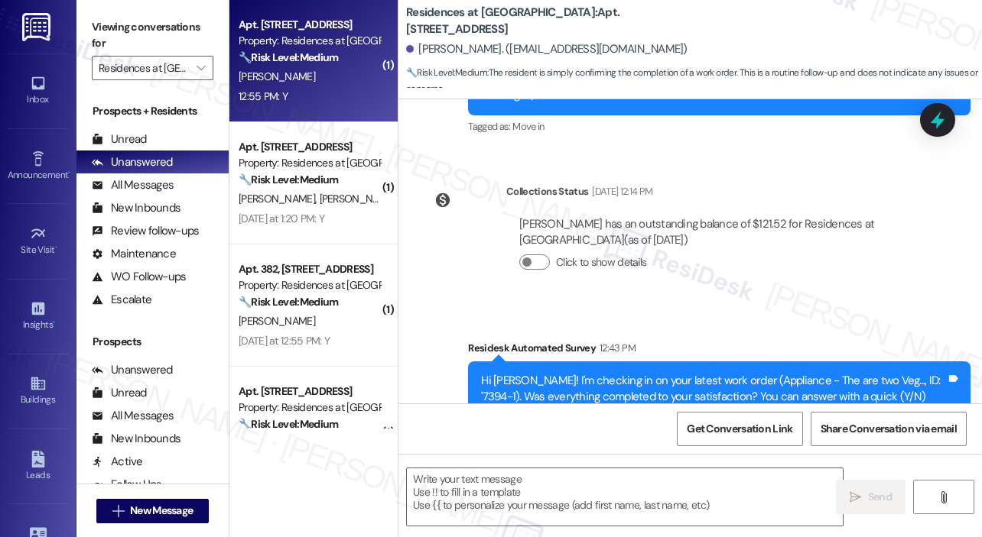
type textarea "Fetching suggested responses. Please feel free to read through the conversation…"
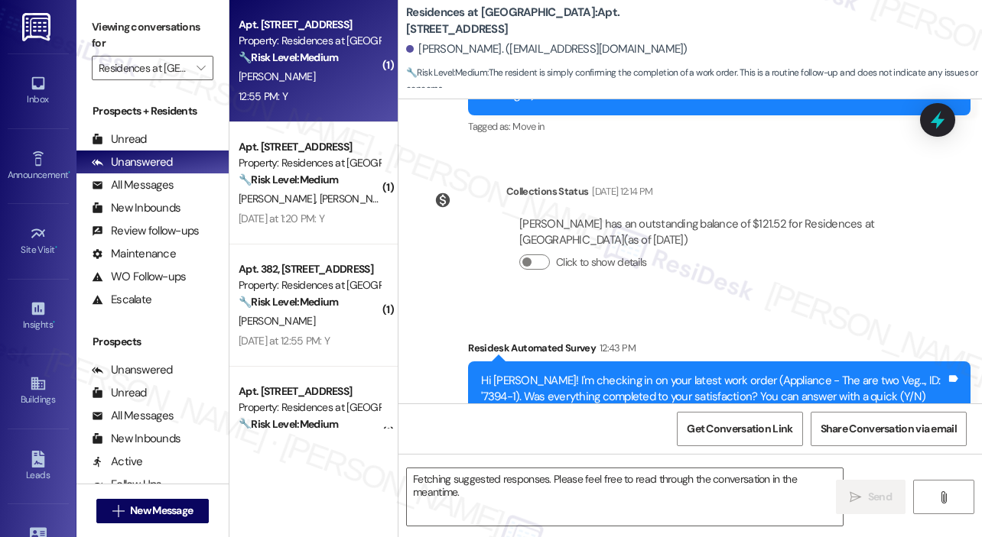
scroll to position [391, 0]
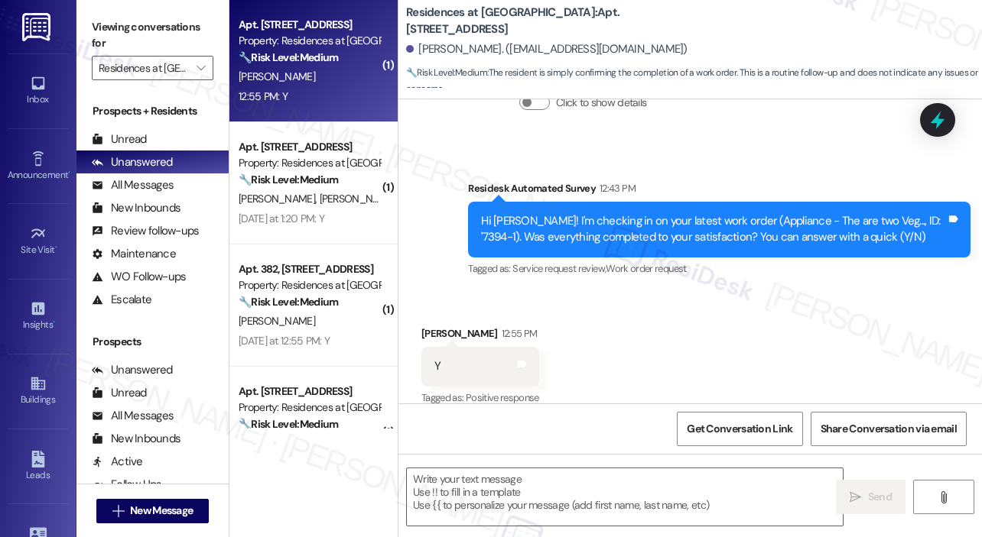
click at [719, 295] on div "Received via SMS [PERSON_NAME] 12:55 PM Y Tags and notes Tagged as: Positive re…" at bounding box center [689, 355] width 583 height 129
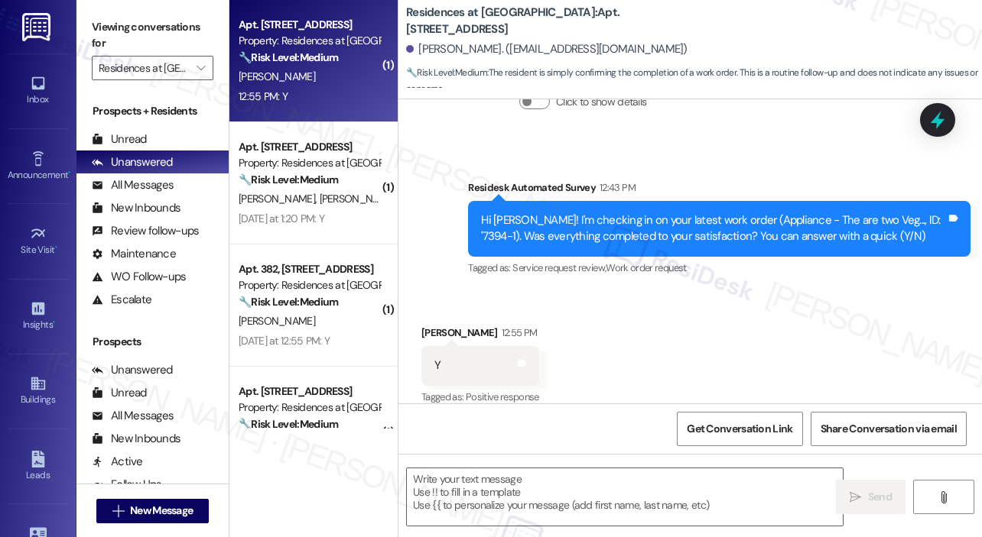
click at [593, 320] on div "Received via SMS [PERSON_NAME] 12:55 PM Y Tags and notes Tagged as: Positive re…" at bounding box center [689, 355] width 583 height 129
click at [600, 313] on div "Received via SMS [PERSON_NAME] 12:55 PM Y Tags and notes Tagged as: Positive re…" at bounding box center [689, 355] width 583 height 129
click at [667, 359] on div "Received via SMS [PERSON_NAME] 12:55 PM Y Tags and notes Tagged as: Positive re…" at bounding box center [689, 355] width 583 height 129
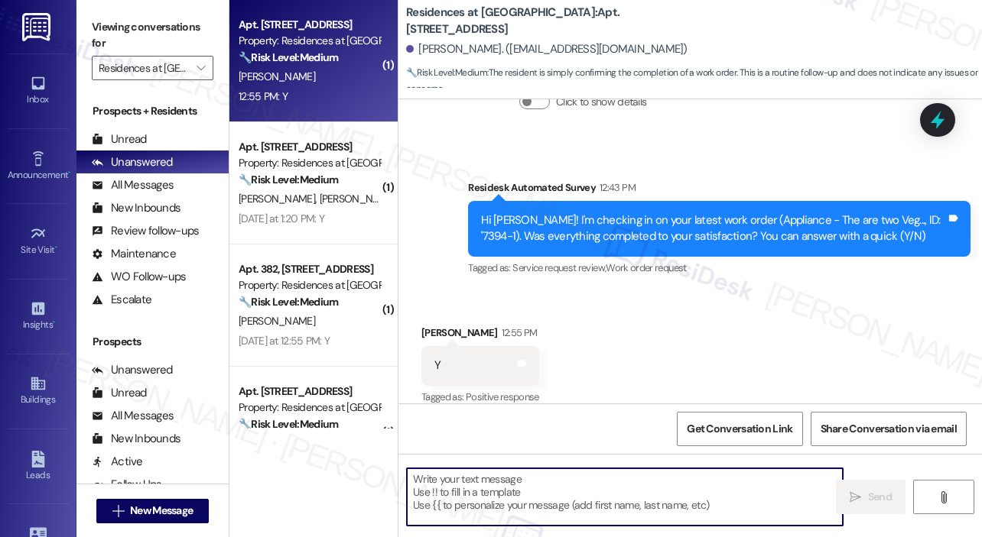
click at [547, 478] on textarea at bounding box center [625, 497] width 436 height 57
paste textarea "That’s wonderful to hear! We’re so glad that you’re satisfied with the recent w…"
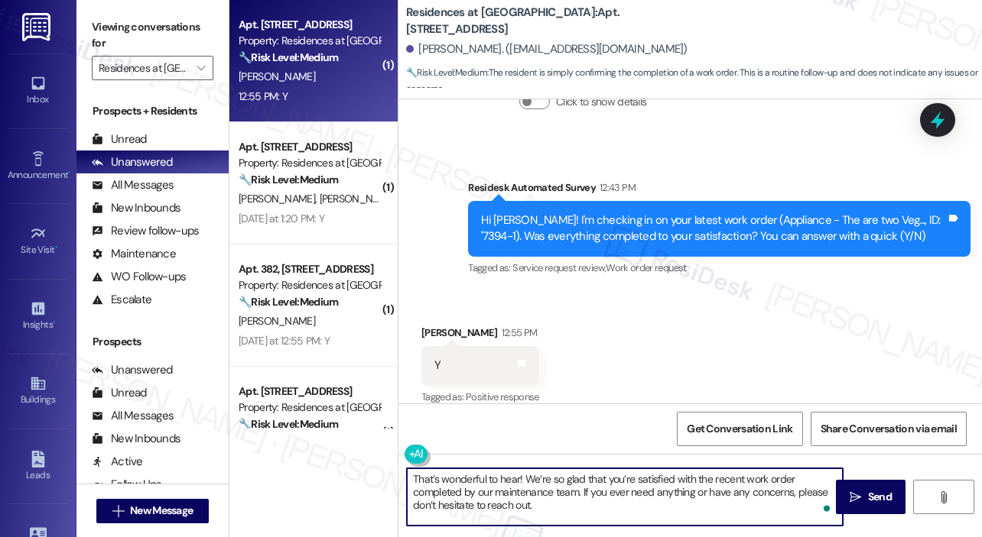
click at [520, 476] on textarea "That’s wonderful to hear! We’re so glad that you’re satisfied with the recent w…" at bounding box center [625, 497] width 436 height 57
type textarea "That’s wonderful to hear, [PERSON_NAME]! We’re so glad that you’re satisfied wi…"
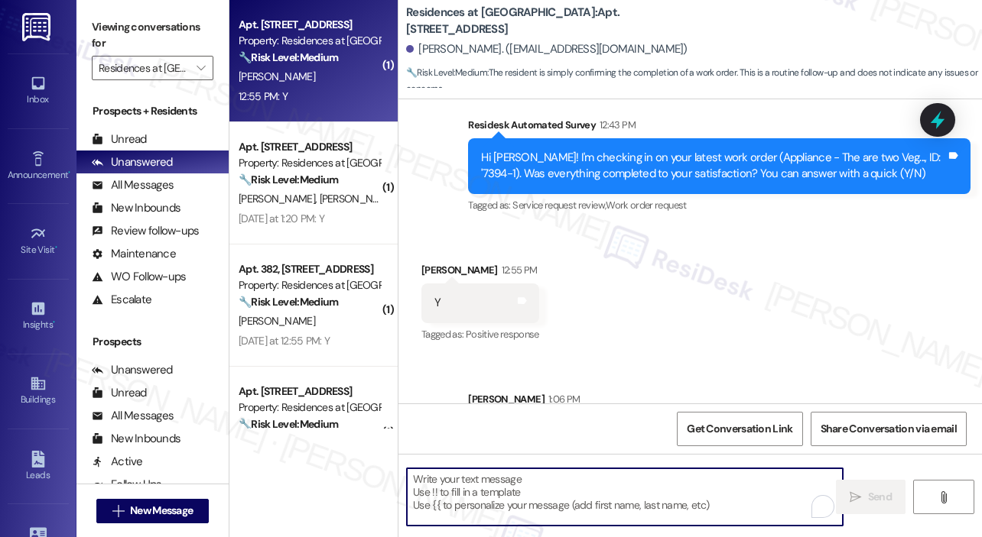
scroll to position [531, 0]
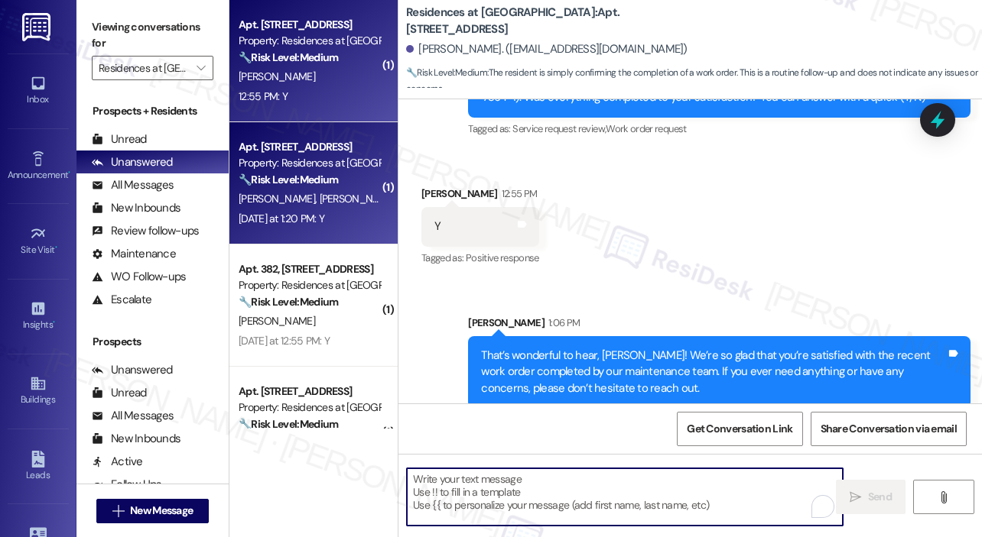
click at [307, 157] on div "Property: Residences at [GEOGRAPHIC_DATA]" at bounding box center [309, 163] width 141 height 16
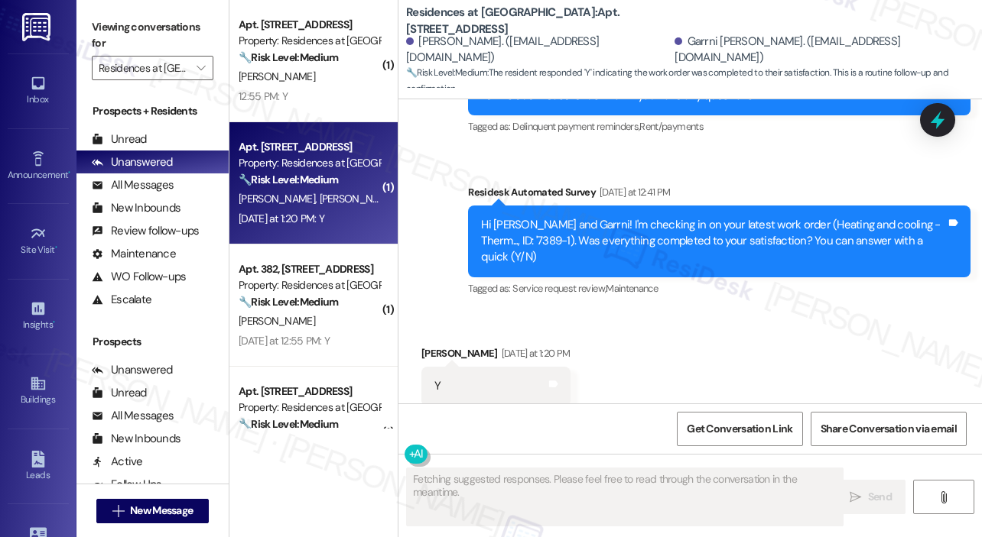
scroll to position [827, 0]
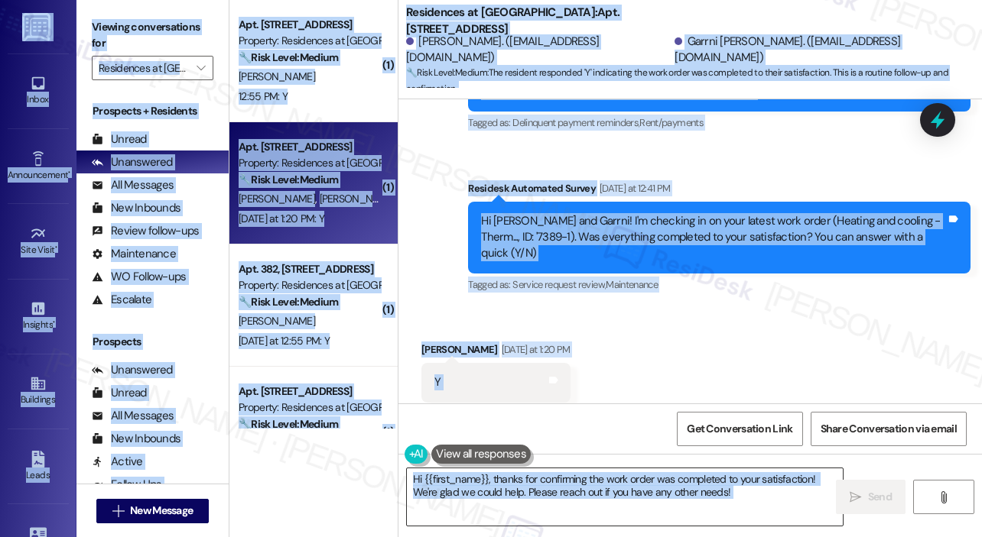
click at [617, 470] on textarea "Hi {{first_name}}, thanks for confirming the work order was completed to your s…" at bounding box center [625, 497] width 436 height 57
click at [616, 479] on textarea "Hi {{first_name}}, thanks for confirming the work order was completed to your s…" at bounding box center [625, 497] width 436 height 57
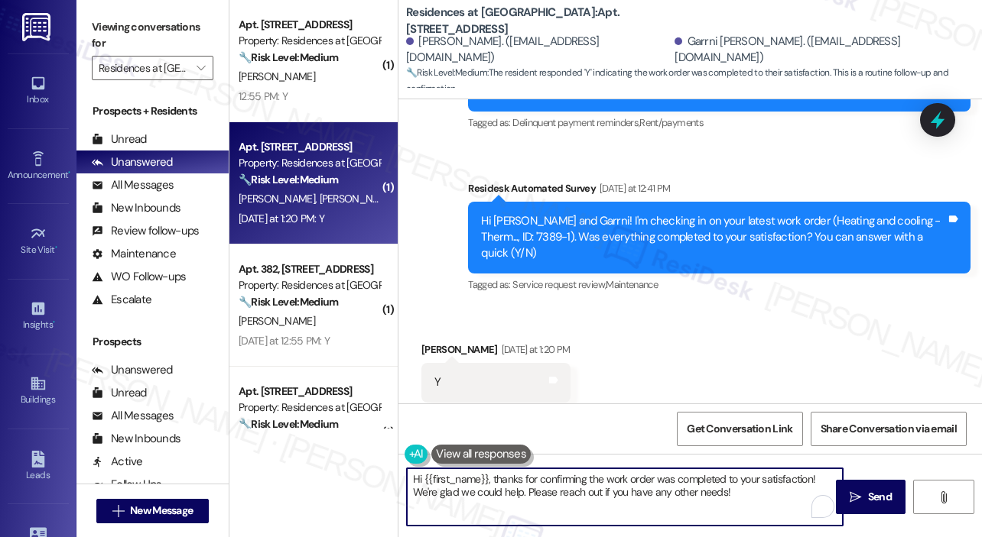
paste textarea "That’s wonderful to hear! We’re so glad that you’re satisfied with the recent w…"
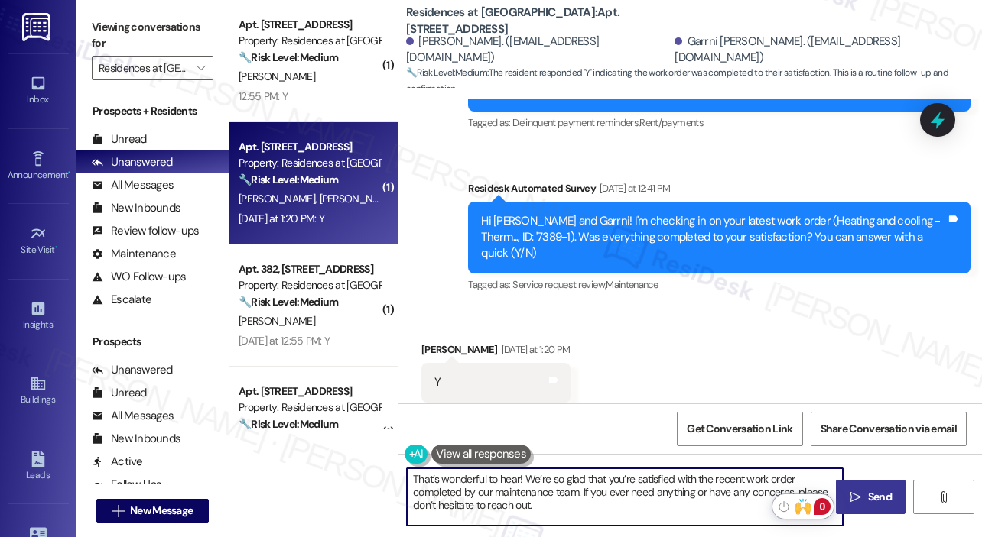
type textarea "That’s wonderful to hear! We’re so glad that you’re satisfied with the recent w…"
click at [860, 492] on icon "" at bounding box center [854, 498] width 11 height 12
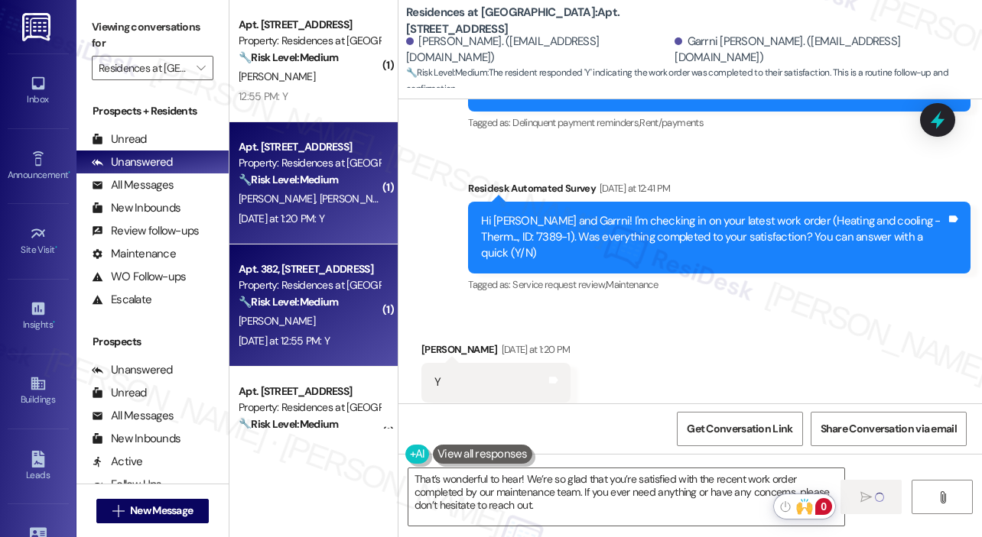
click at [307, 296] on strong "🔧 Risk Level: Medium" at bounding box center [288, 302] width 99 height 14
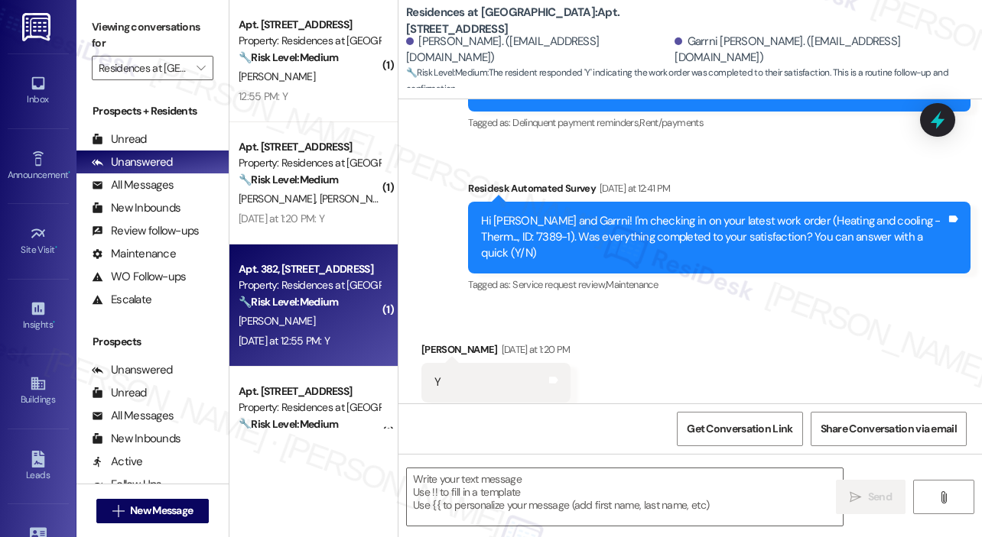
type textarea "Fetching suggested responses. Please feel free to read through the conversation…"
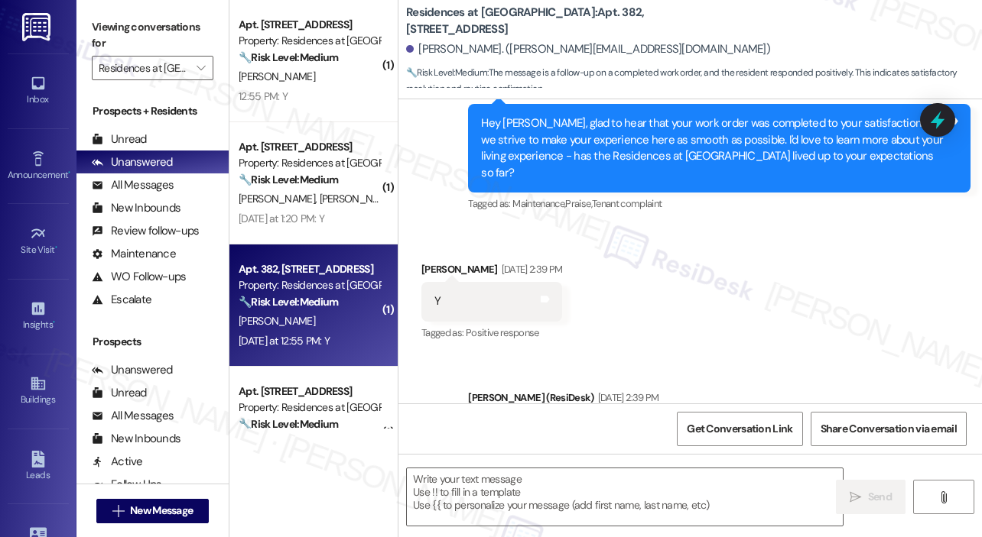
type textarea "Fetching suggested responses. Please feel free to read through the conversation…"
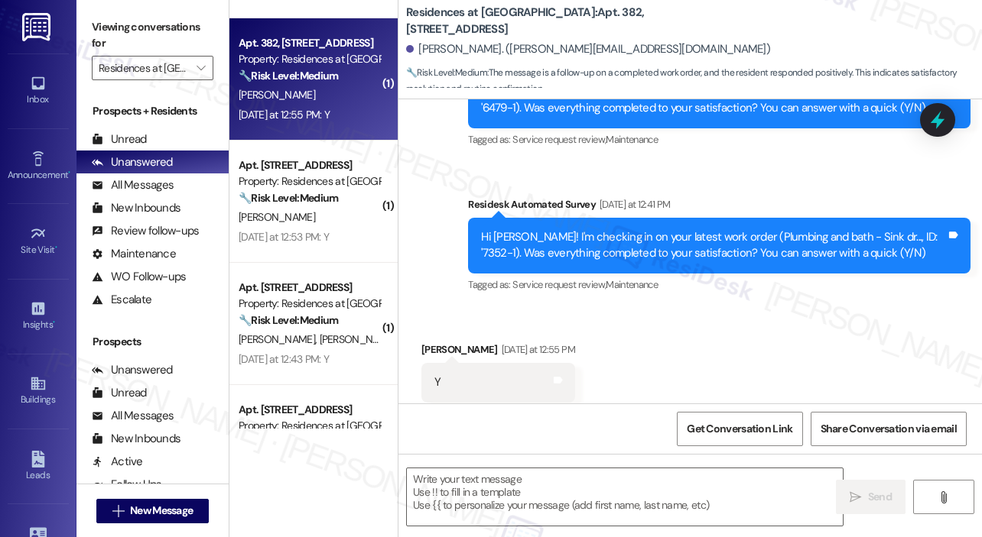
scroll to position [229, 0]
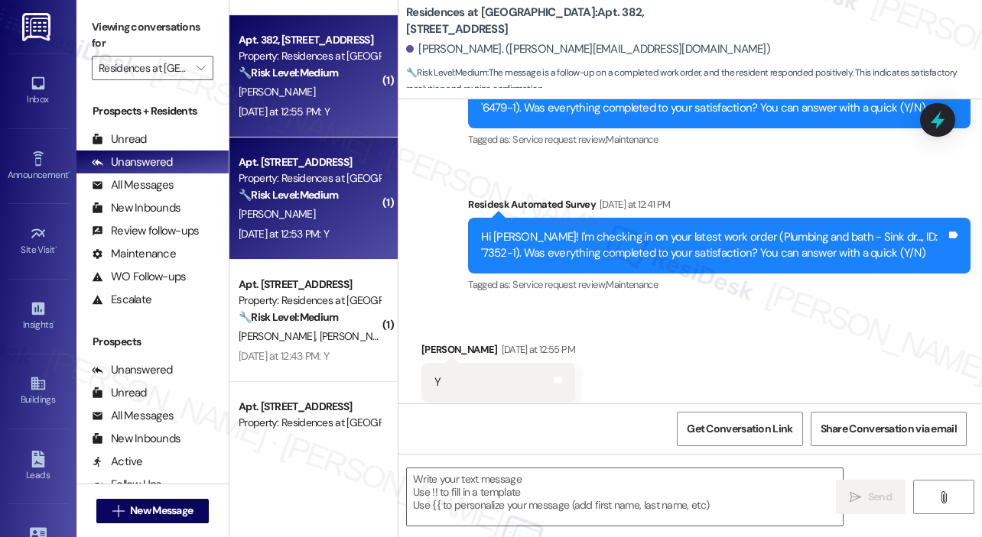
click at [329, 232] on div "[DATE] at 12:53 PM: Y [DATE] at 12:53 PM: Y" at bounding box center [284, 234] width 90 height 14
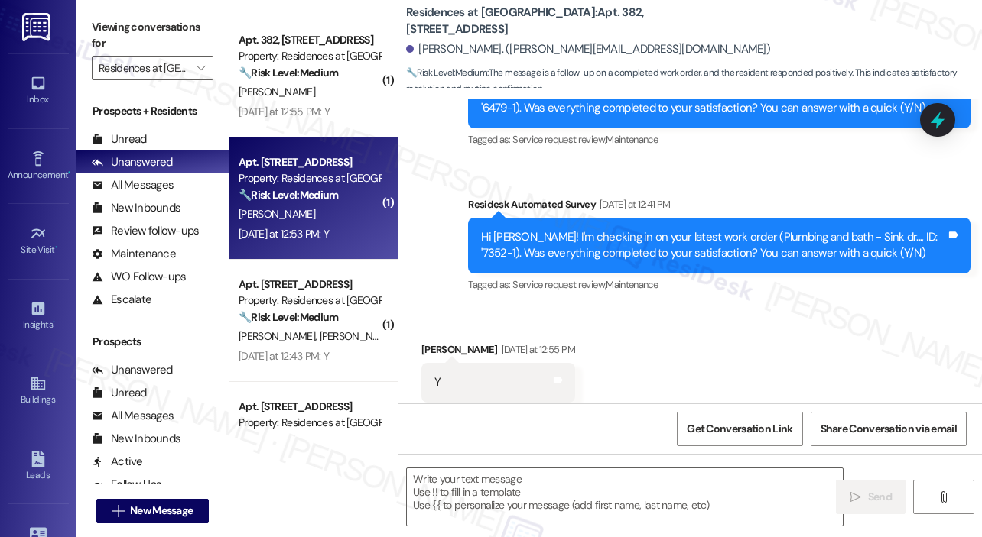
type textarea "Fetching suggested responses. Please feel free to read through the conversation…"
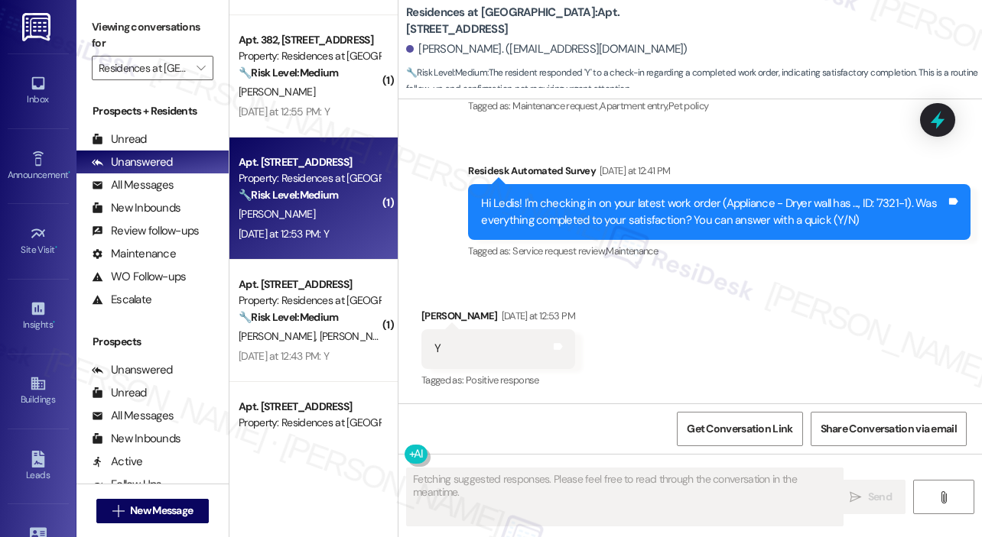
scroll to position [1838, 0]
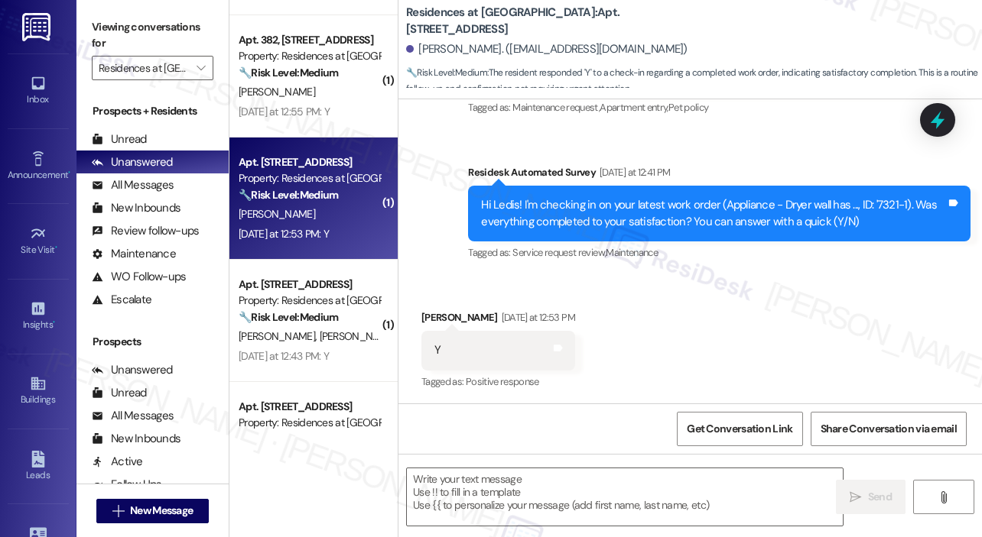
click at [736, 326] on div "Received via SMS [PERSON_NAME] [DATE] at 12:53 PM Y Tags and notes Tagged as: P…" at bounding box center [689, 339] width 583 height 129
click at [512, 500] on textarea at bounding box center [625, 497] width 436 height 57
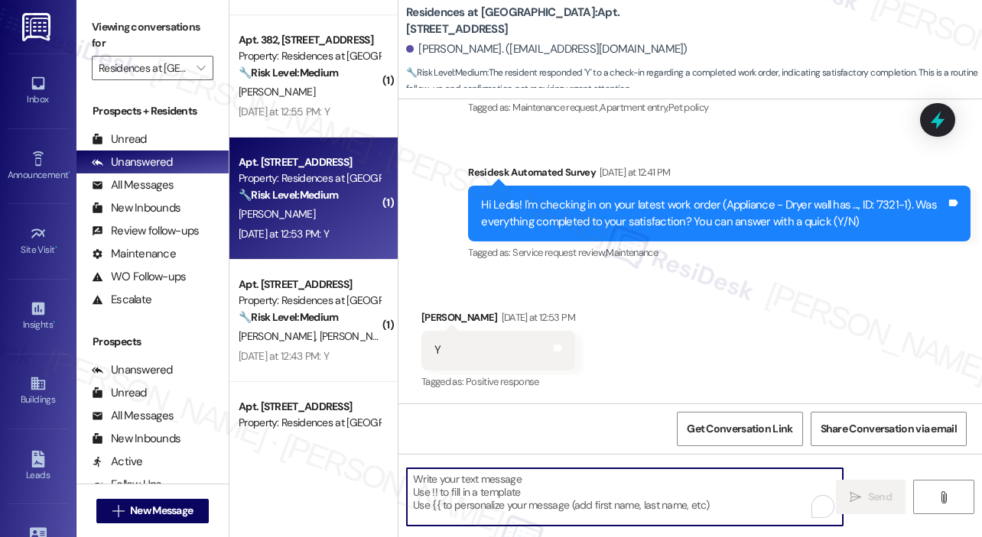
paste textarea "That’s wonderful to hear! We’re so glad that you’re satisfied with the recent w…"
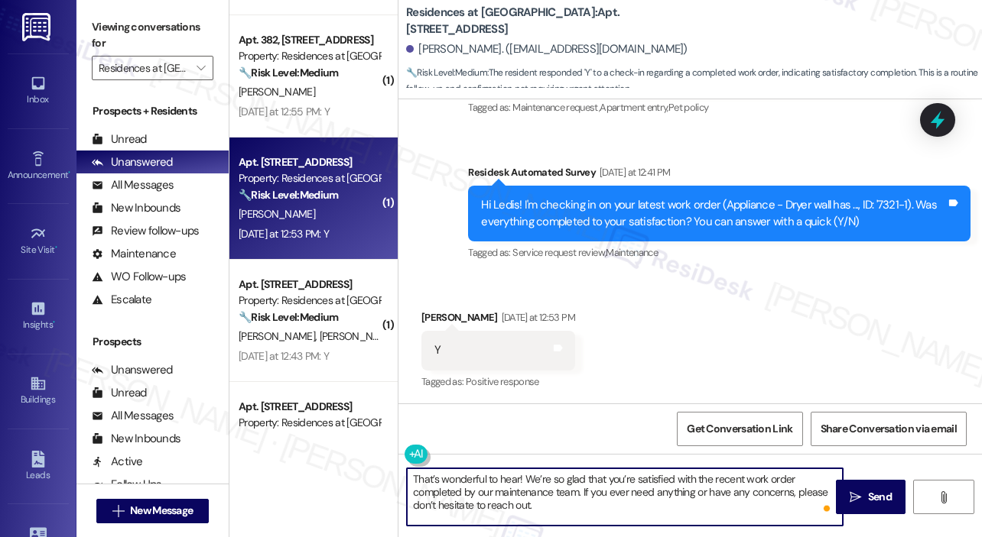
click at [518, 479] on textarea "That’s wonderful to hear! We’re so glad that you’re satisfied with the recent w…" at bounding box center [625, 497] width 436 height 57
type textarea "That’s wonderful to hear, [PERSON_NAME]! We’re so glad that you’re satisfied wi…"
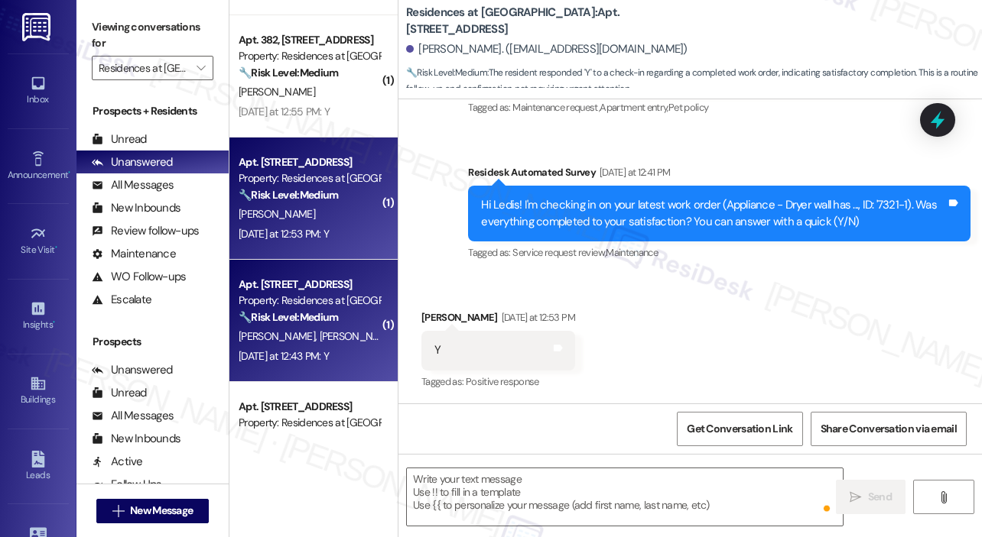
click at [338, 316] on strong "🔧 Risk Level: Medium" at bounding box center [288, 317] width 99 height 14
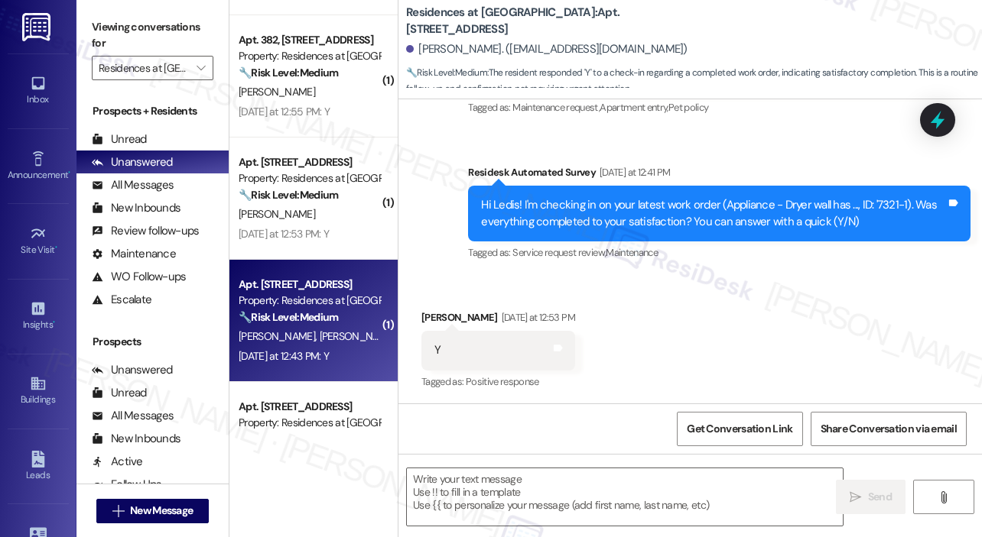
type textarea "Fetching suggested responses. Please feel free to read through the conversation…"
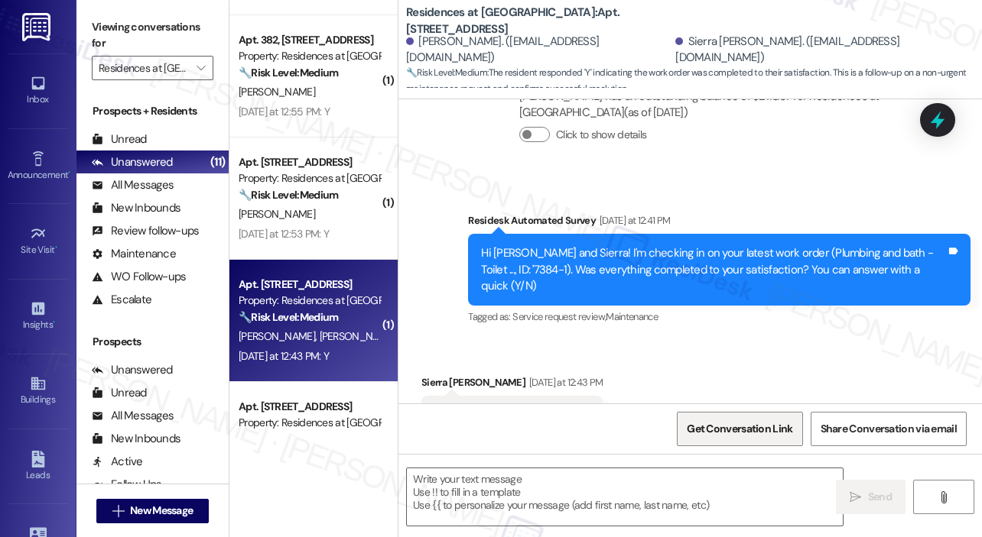
scroll to position [2676, 0]
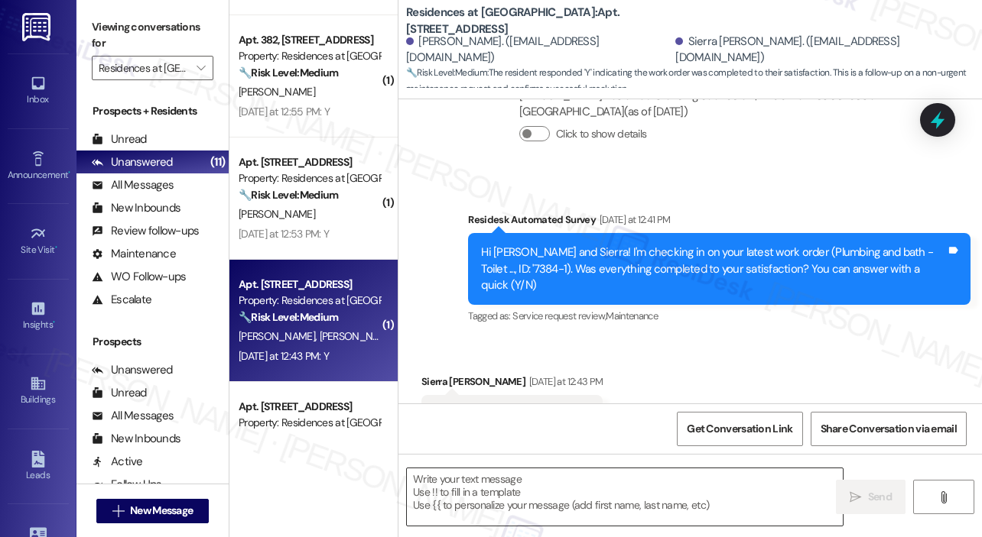
click at [597, 488] on textarea at bounding box center [625, 497] width 436 height 57
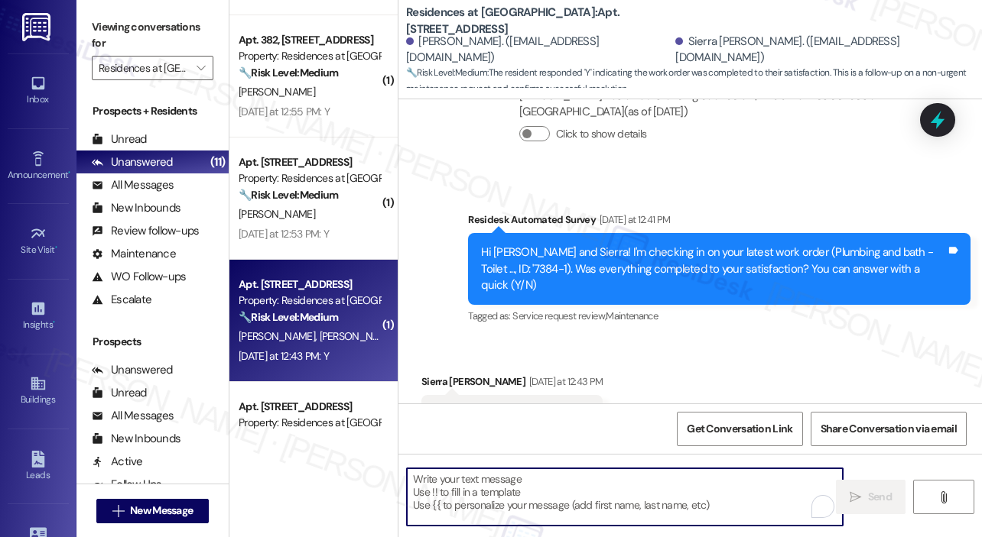
click at [588, 473] on textarea "To enrich screen reader interactions, please activate Accessibility in Grammarl…" at bounding box center [625, 497] width 436 height 57
paste textarea "That’s wonderful to hear! We’re so glad that you’re satisfied with the recent w…"
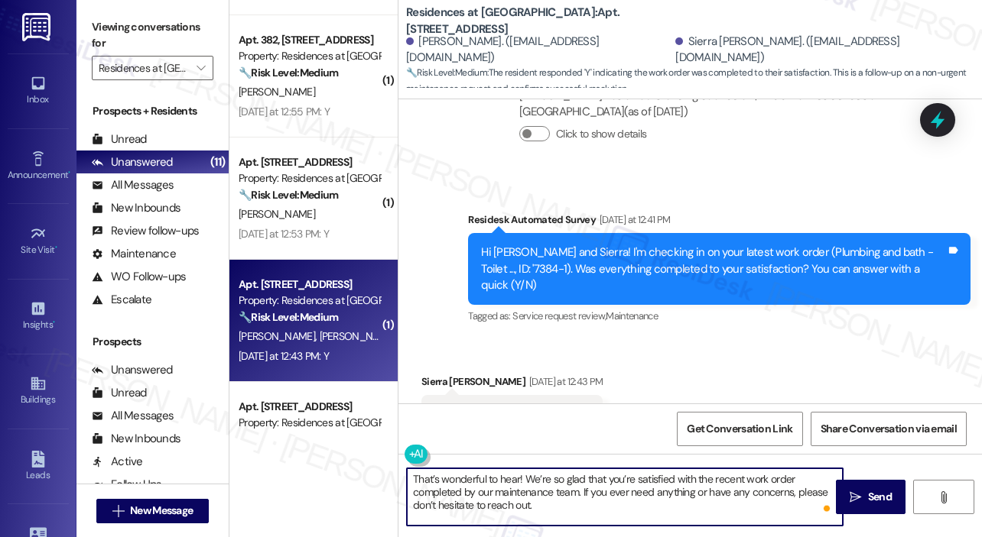
click at [519, 481] on textarea "That’s wonderful to hear! We’re so glad that you’re satisfied with the recent w…" at bounding box center [625, 497] width 436 height 57
type textarea "That’s wonderful to hear, [PERSON_NAME]! We’re so glad that you’re satisfied wi…"
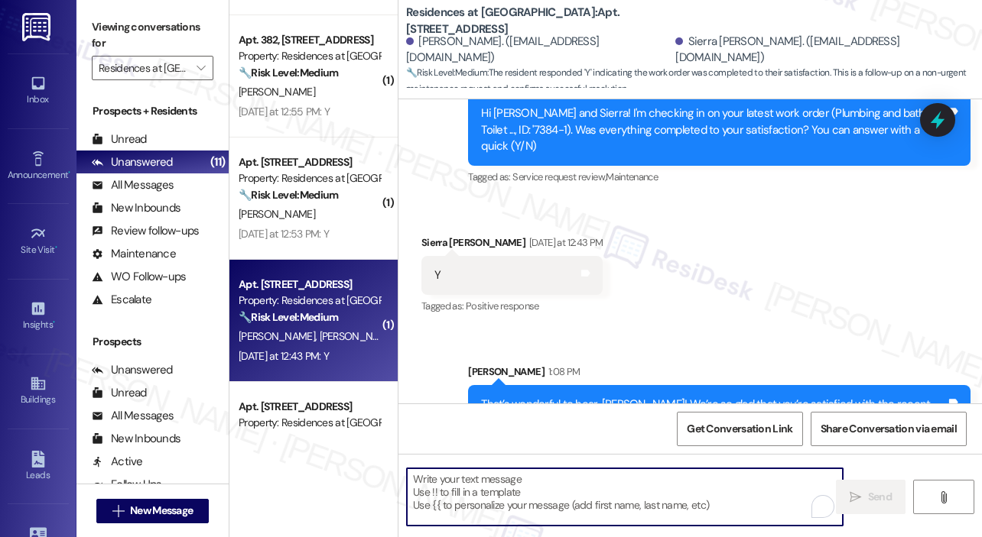
scroll to position [459, 0]
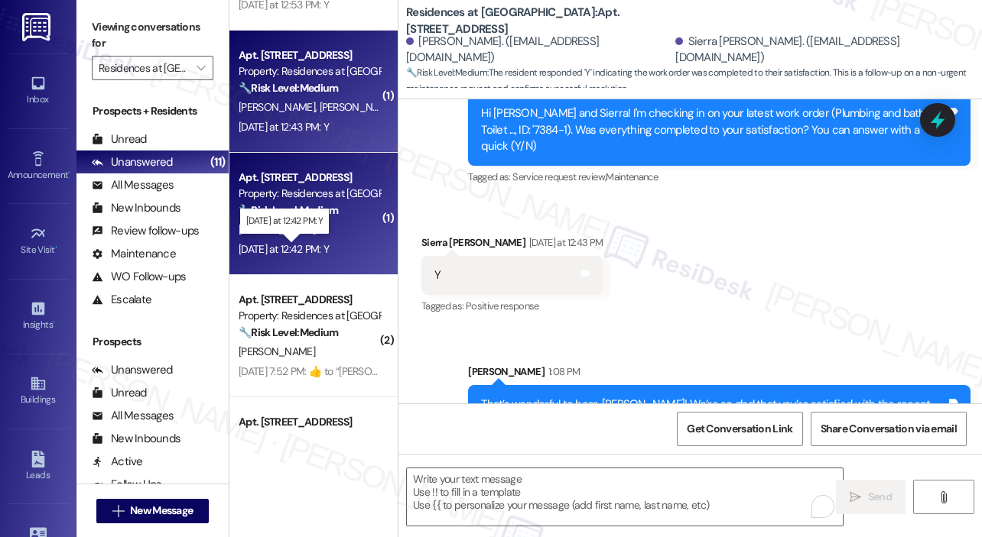
click at [314, 247] on div "[DATE] at 12:42 PM: Y [DATE] at 12:42 PM: Y" at bounding box center [284, 249] width 90 height 14
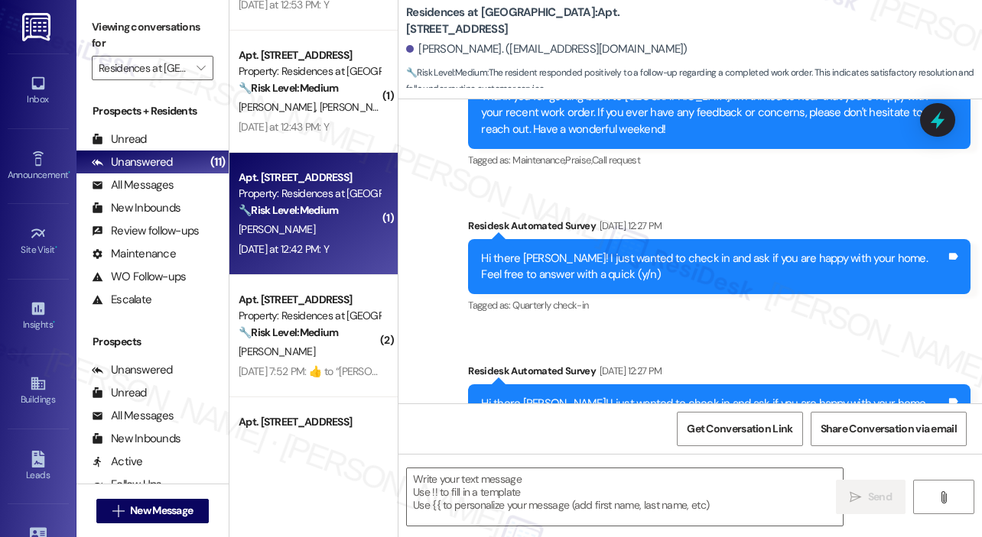
type textarea "Fetching suggested responses. Please feel free to read through the conversation…"
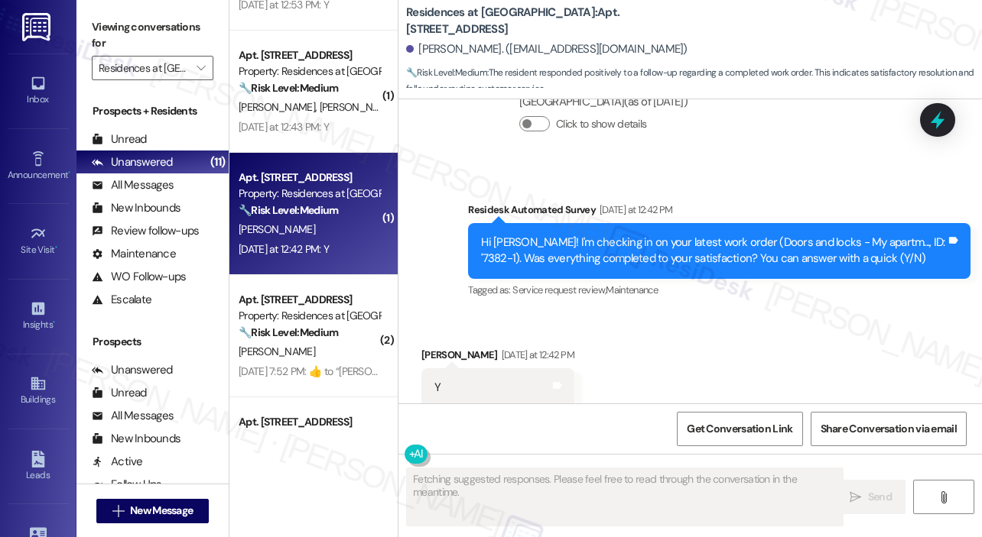
scroll to position [4890, 0]
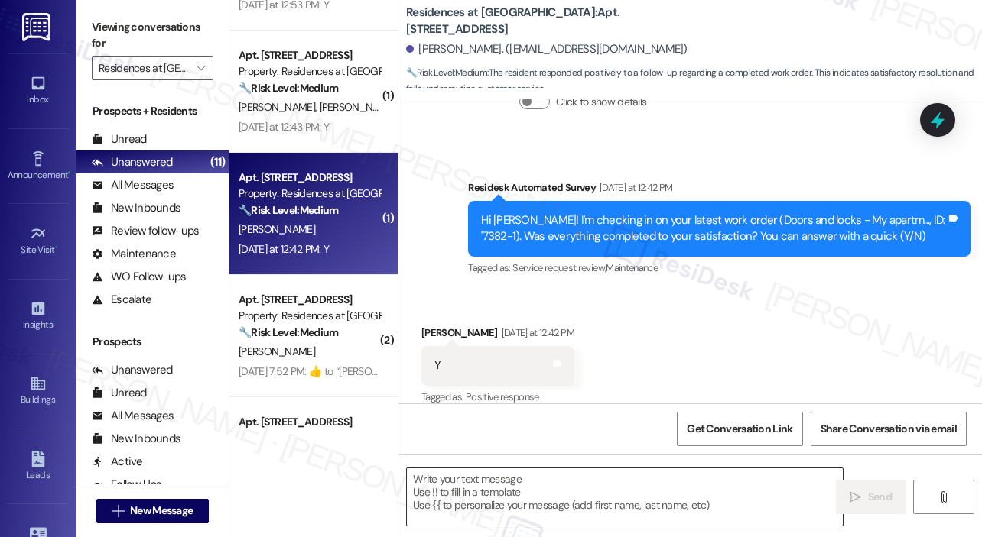
click at [553, 505] on textarea at bounding box center [625, 497] width 436 height 57
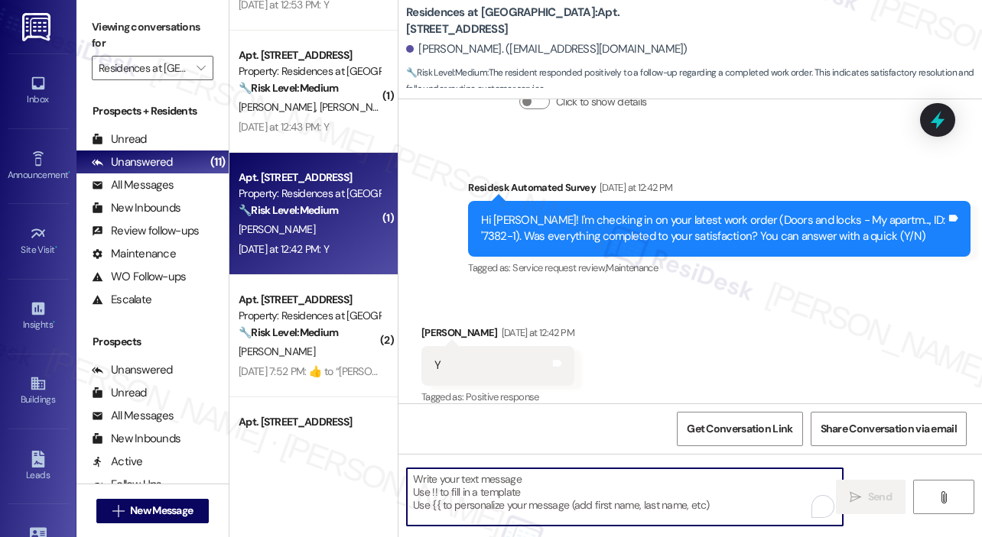
paste textarea "That’s wonderful to hear! We’re so glad that you’re satisfied with the recent w…"
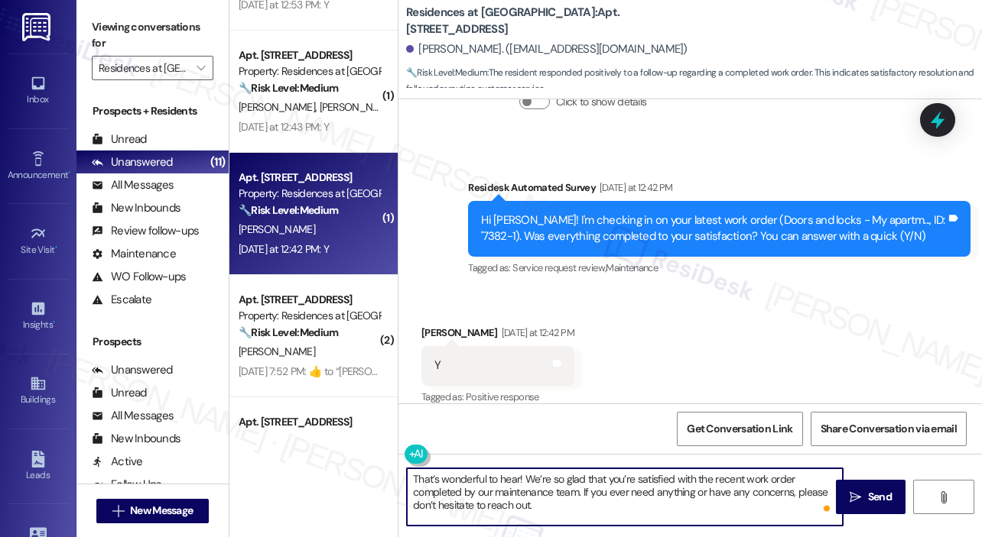
click at [568, 504] on textarea "That’s wonderful to hear! We’re so glad that you’re satisfied with the recent w…" at bounding box center [625, 497] width 436 height 57
click at [560, 501] on textarea "That’s wonderful to hear! We’re so glad that you’re satisfied with the recent w…" at bounding box center [625, 497] width 436 height 57
click at [563, 500] on textarea "That’s wonderful to hear! We’re so glad that you’re satisfied with the recent w…" at bounding box center [625, 497] width 436 height 57
click at [576, 504] on textarea "That’s wonderful to hear! We’re so glad that you’re satisfied with the recent w…" at bounding box center [625, 497] width 436 height 57
click at [665, 501] on textarea "That’s wonderful to hear! We’re so glad that you’re satisfied with the recent w…" at bounding box center [625, 497] width 436 height 57
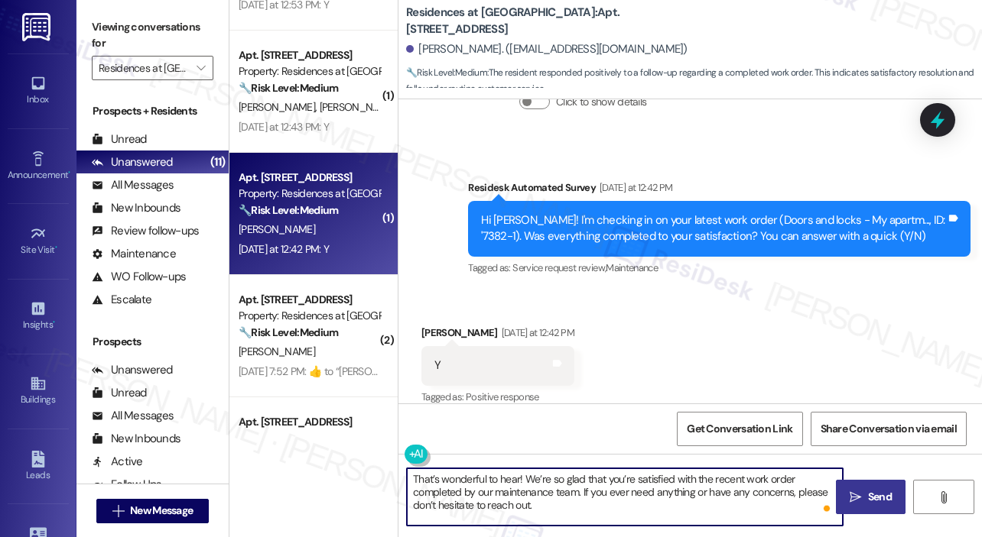
type textarea "That’s wonderful to hear! We’re so glad that you’re satisfied with the recent w…"
click at [876, 499] on span "Send" at bounding box center [880, 497] width 24 height 16
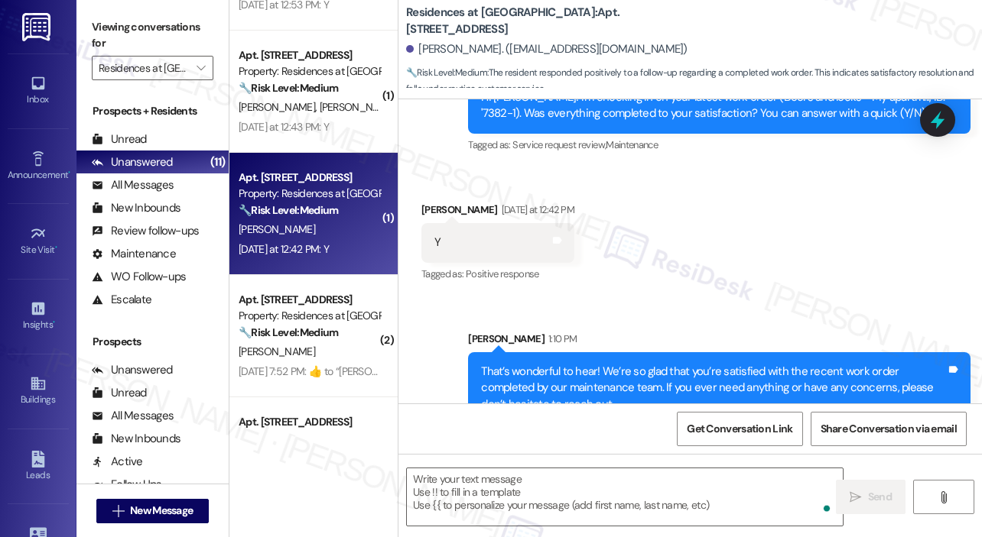
scroll to position [5029, 0]
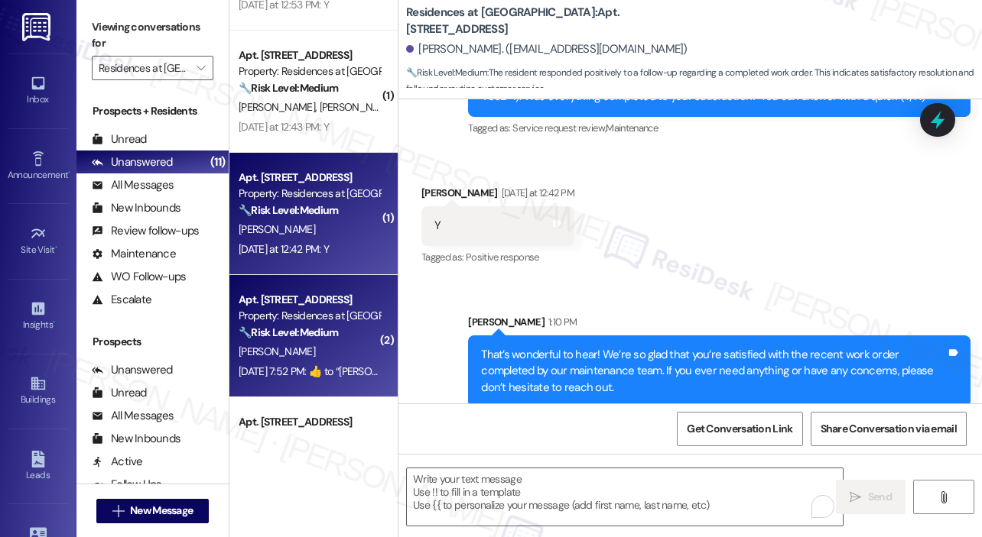
click at [343, 352] on div "[PERSON_NAME]" at bounding box center [309, 351] width 144 height 19
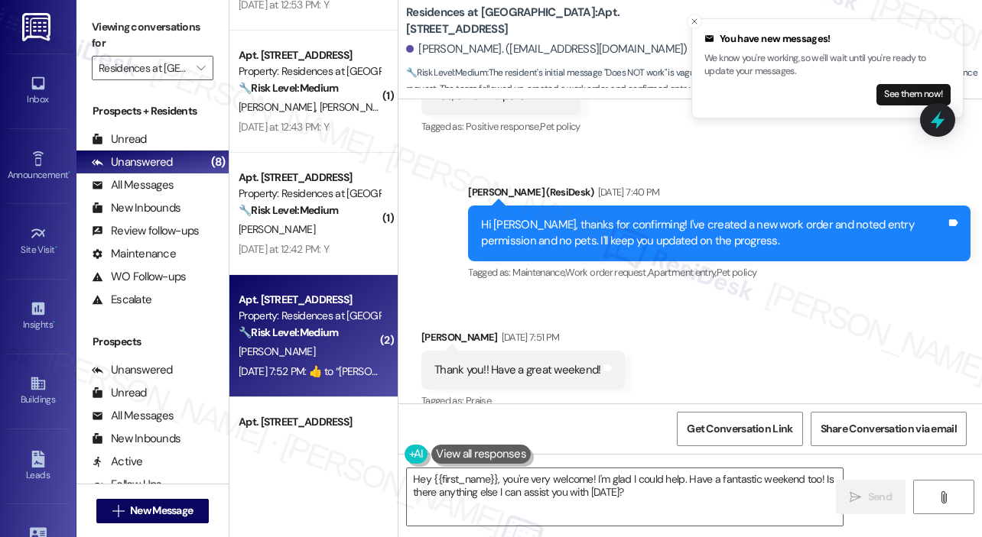
scroll to position [19230, 0]
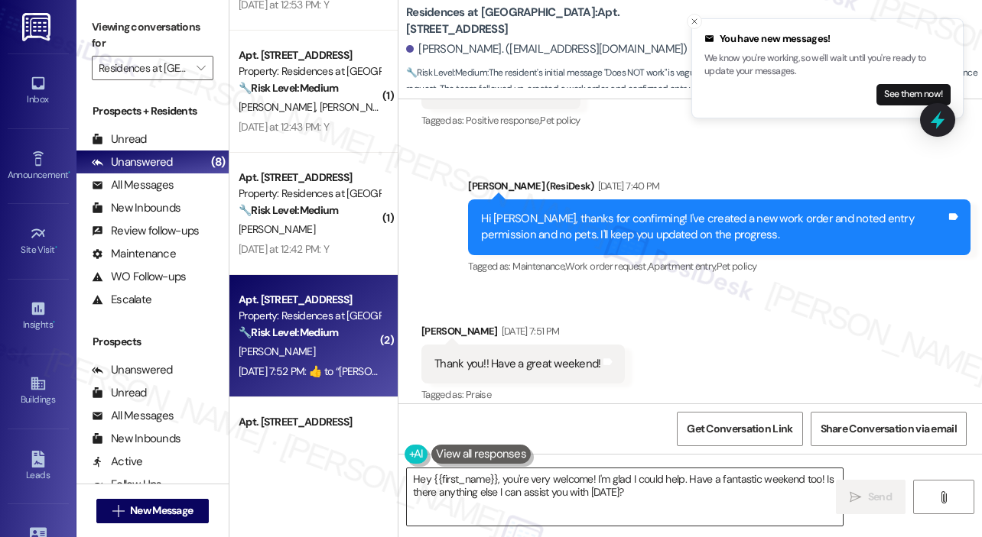
click at [688, 506] on textarea "Hey {{first_name}}, you're very welcome! I'm glad I could help. Have a fantasti…" at bounding box center [625, 497] width 436 height 57
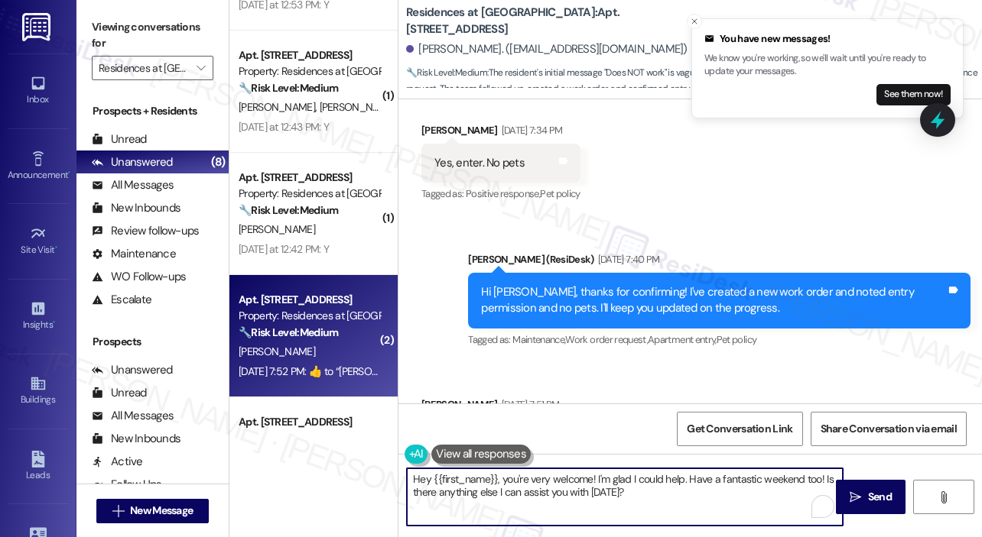
scroll to position [19077, 0]
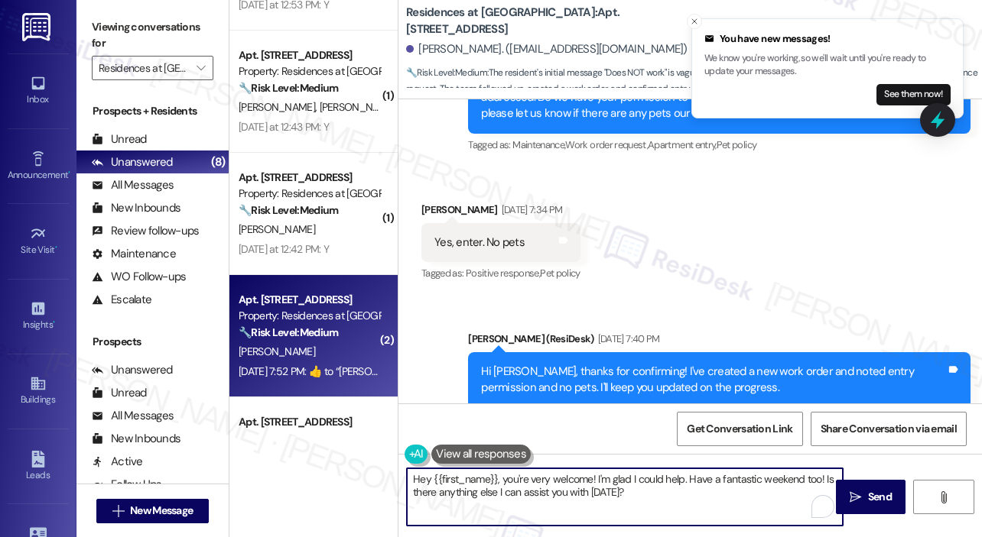
click at [692, 494] on textarea "Hey {{first_name}}, you're very welcome! I'm glad I could help. Have a fantasti…" at bounding box center [625, 497] width 436 height 57
click at [710, 479] on textarea "Hey {{first_name}}, you're very welcome! I'm glad I could help. Have a fantasti…" at bounding box center [625, 497] width 436 height 57
click at [706, 481] on textarea "Hey {{first_name}}, you're very welcome! I'm glad I could help. Have a fantasti…" at bounding box center [625, 497] width 436 height 57
drag, startPoint x: 719, startPoint y: 499, endPoint x: 474, endPoint y: 488, distance: 244.9
click at [474, 488] on textarea "Hey {{first_name}}, you're very welcome! I'm glad I could help. Hope you had a …" at bounding box center [625, 497] width 436 height 57
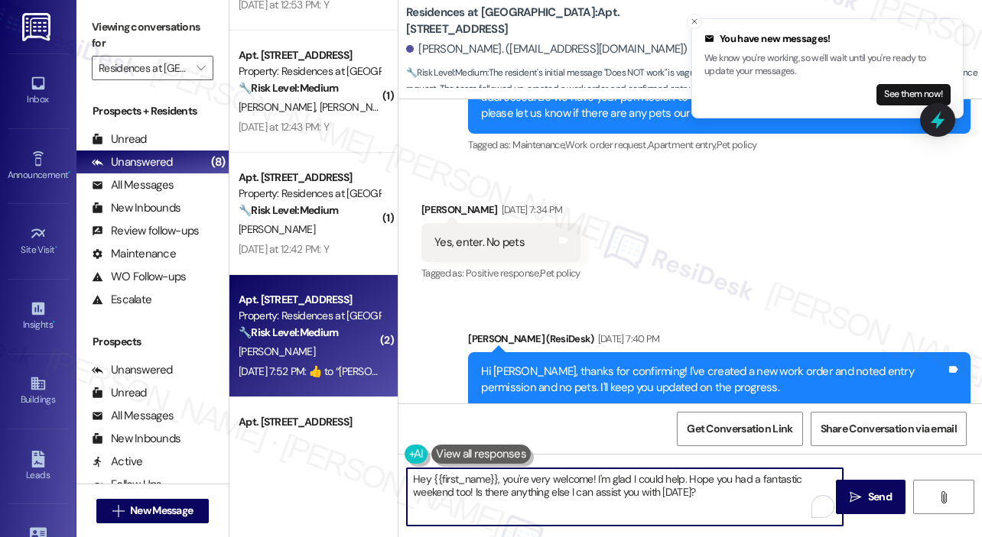
type textarea "Hey {{first_name}}, you're very welcome! I'm glad I could help. Hope you had a …"
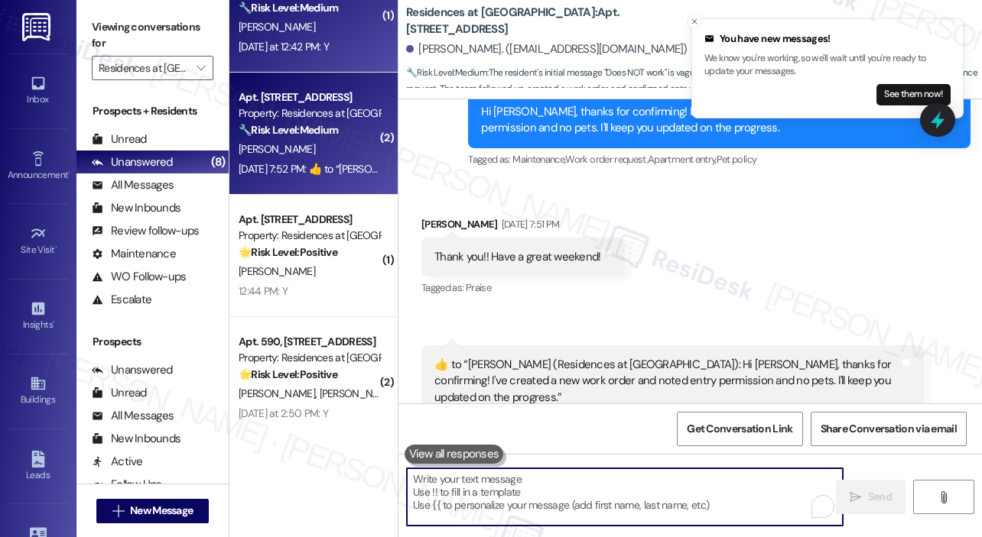
scroll to position [688, 0]
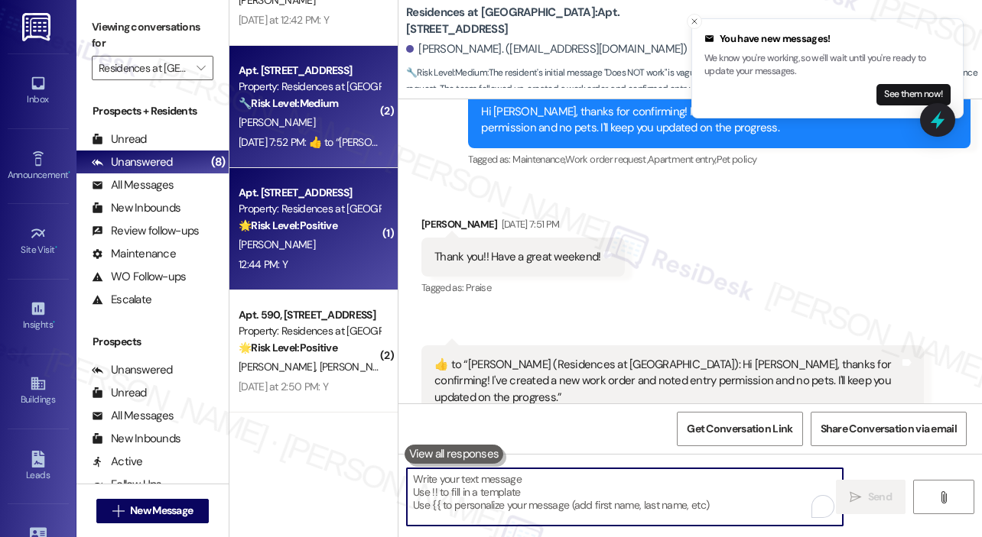
click at [312, 264] on div "12:44 PM: Y 12:44 PM: Y" at bounding box center [309, 264] width 144 height 19
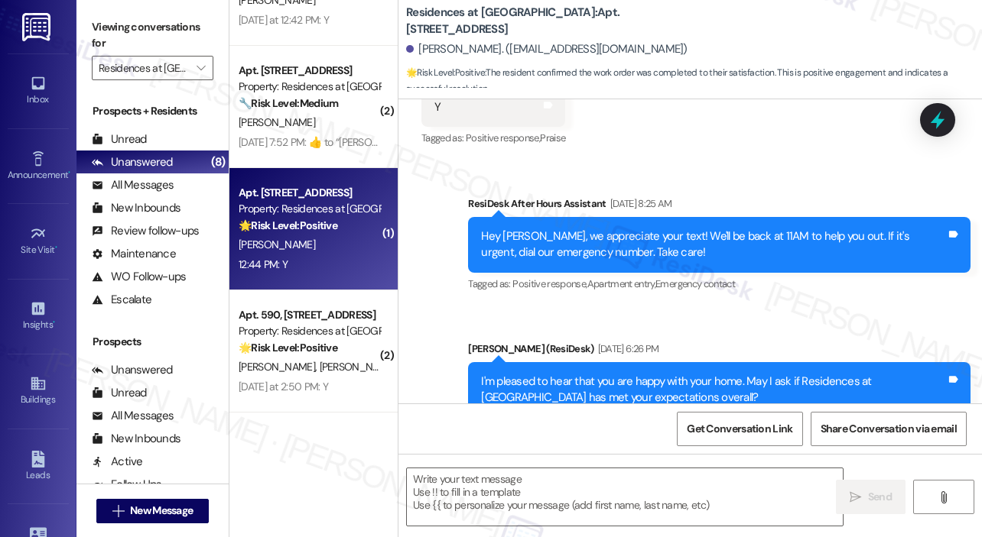
type textarea "Fetching suggested responses. Please feel free to read through the conversation…"
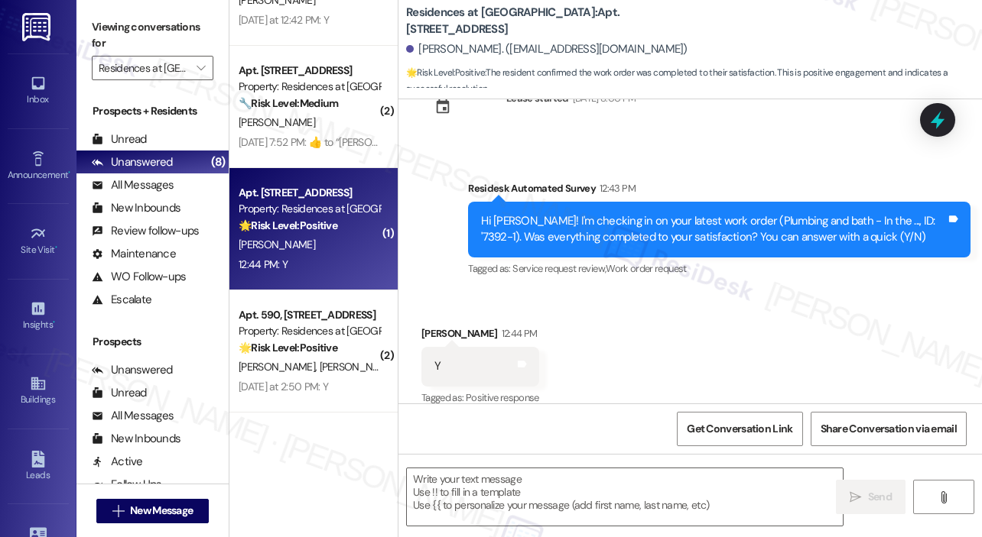
scroll to position [7603, 0]
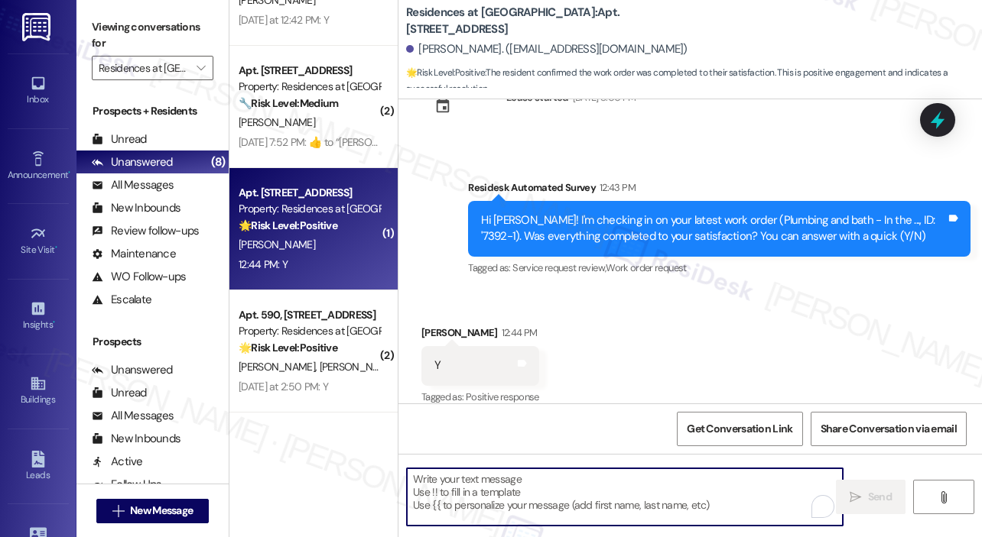
click at [599, 485] on textarea "To enrich screen reader interactions, please activate Accessibility in Grammarl…" at bounding box center [625, 497] width 436 height 57
paste textarea "That’s wonderful to hear! We’re so glad that you’re satisfied with the recent w…"
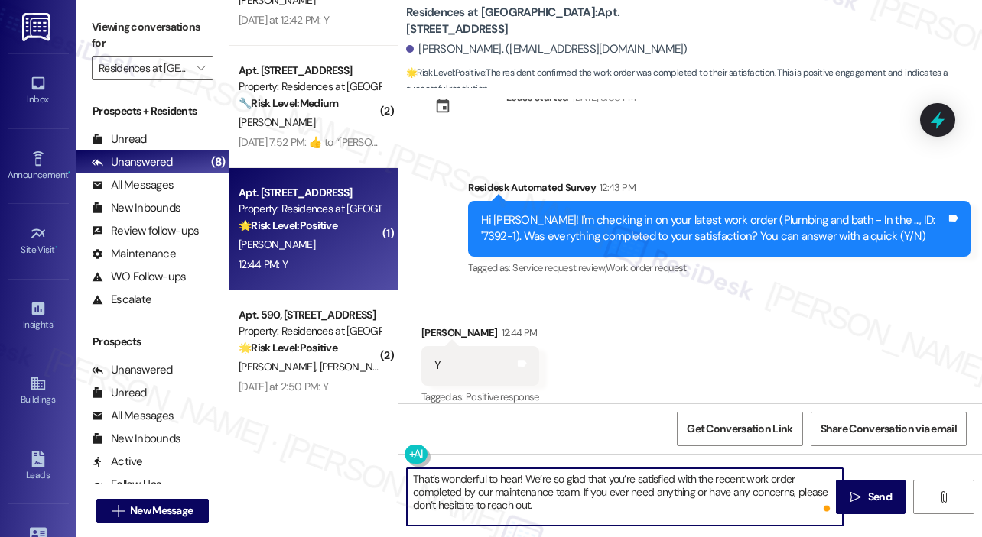
click at [517, 479] on textarea "That’s wonderful to hear! We’re so glad that you’re satisfied with the recent w…" at bounding box center [625, 497] width 436 height 57
type textarea "That’s wonderful to hear, [PERSON_NAME]! We’re so glad that you’re satisfied wi…"
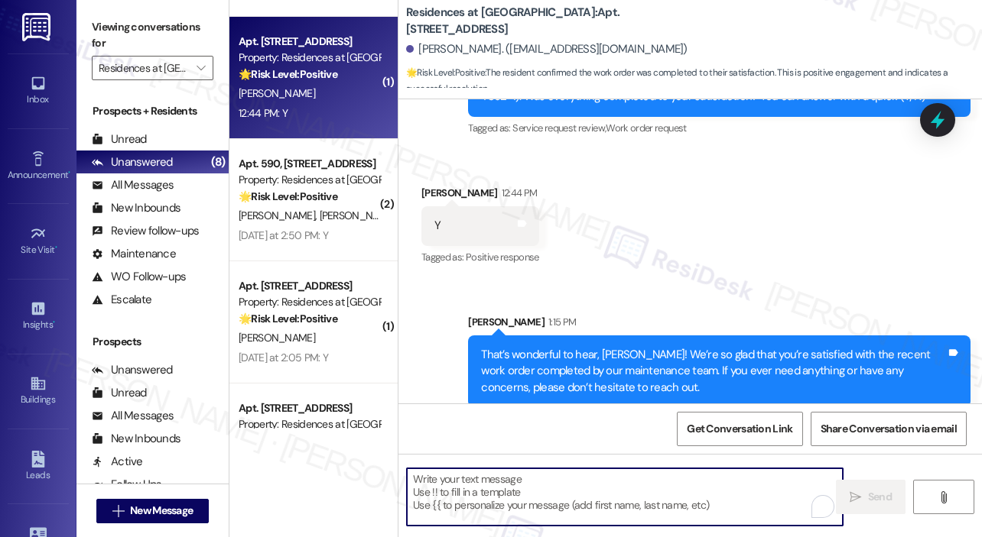
scroll to position [841, 0]
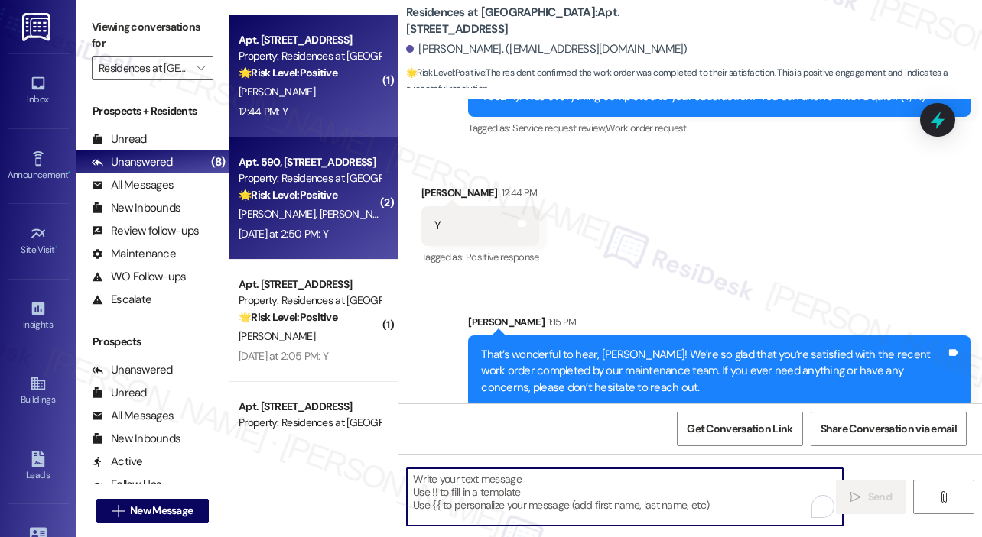
click at [349, 228] on div "[DATE] at 2:50 PM: Y [DATE] at 2:50 PM: Y" at bounding box center [309, 234] width 144 height 19
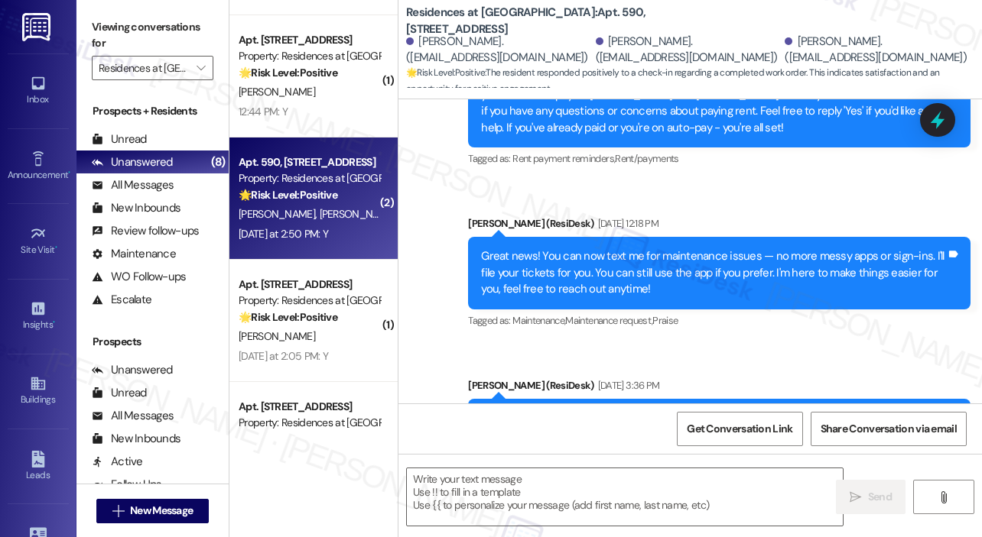
type textarea "Fetching suggested responses. Please feel free to read through the conversation…"
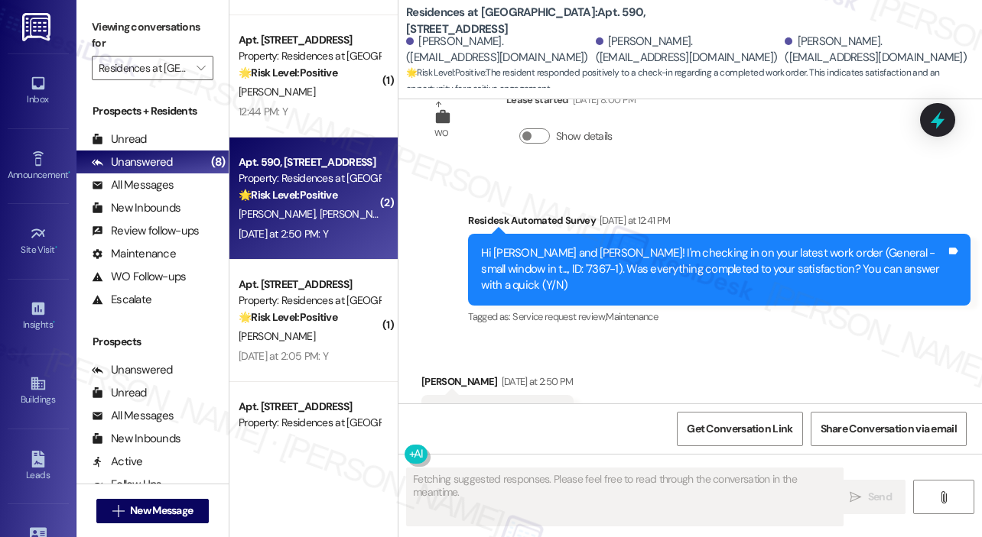
scroll to position [2491, 0]
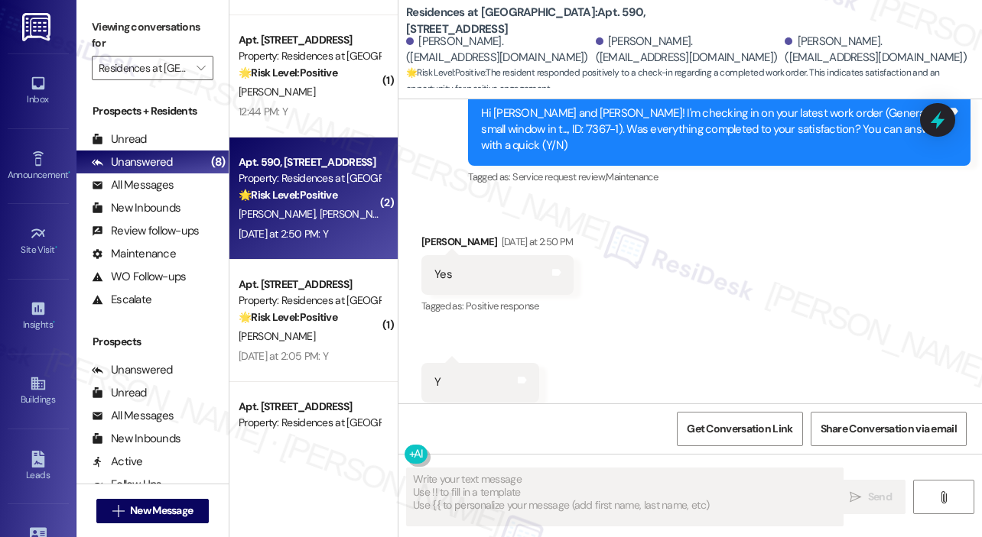
click at [722, 268] on div "Received via SMS [PERSON_NAME] [DATE] at 2:50 PM Yes Tags and notes Tagged as: …" at bounding box center [689, 318] width 583 height 237
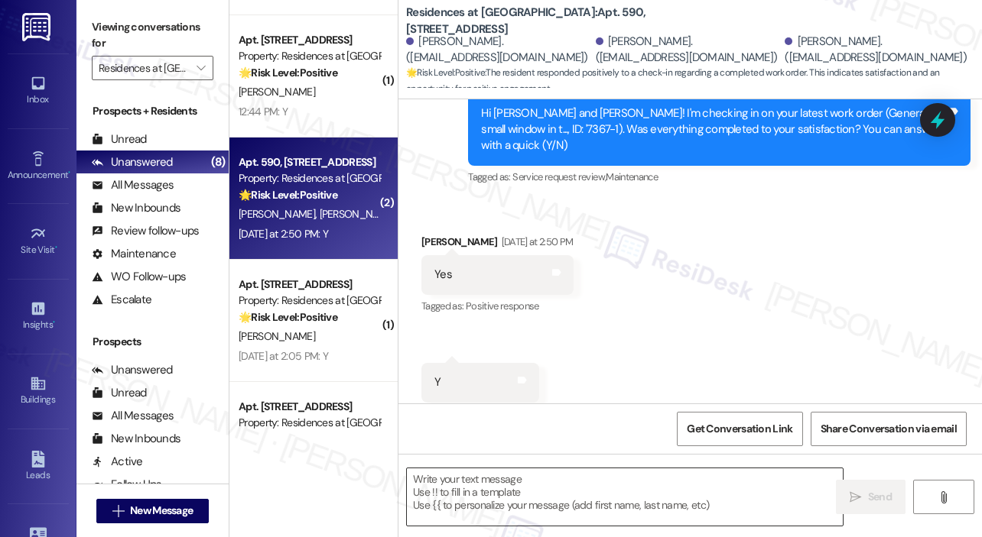
click at [587, 482] on textarea at bounding box center [625, 497] width 436 height 57
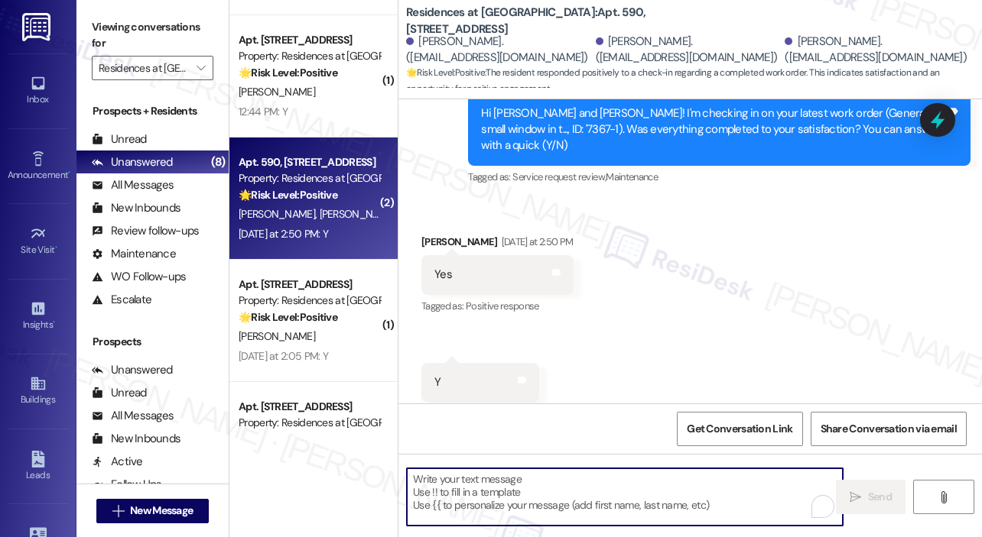
paste textarea "That’s wonderful to hear! We’re so glad that you’re satisfied with the recent w…"
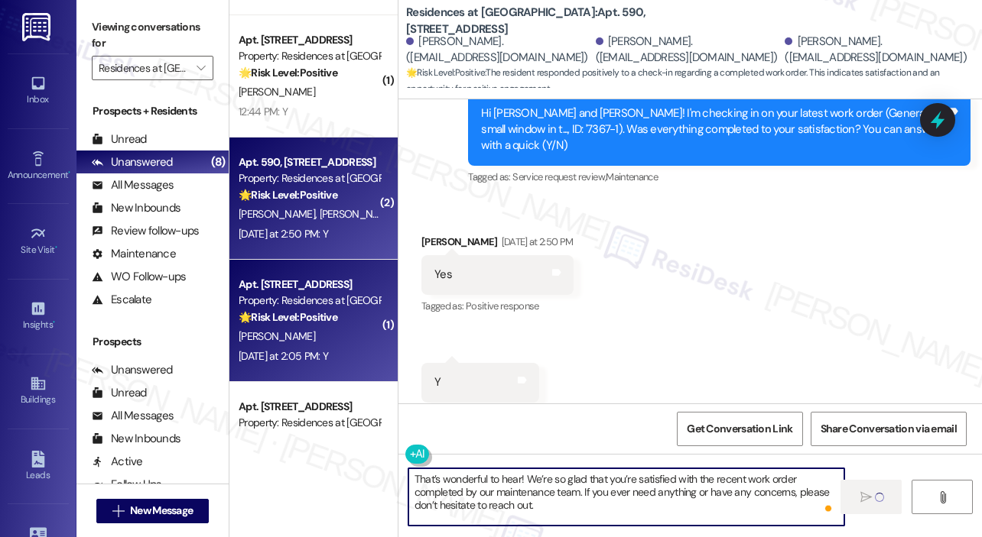
type textarea "That’s wonderful to hear! We’re so glad that you’re satisfied with the recent w…"
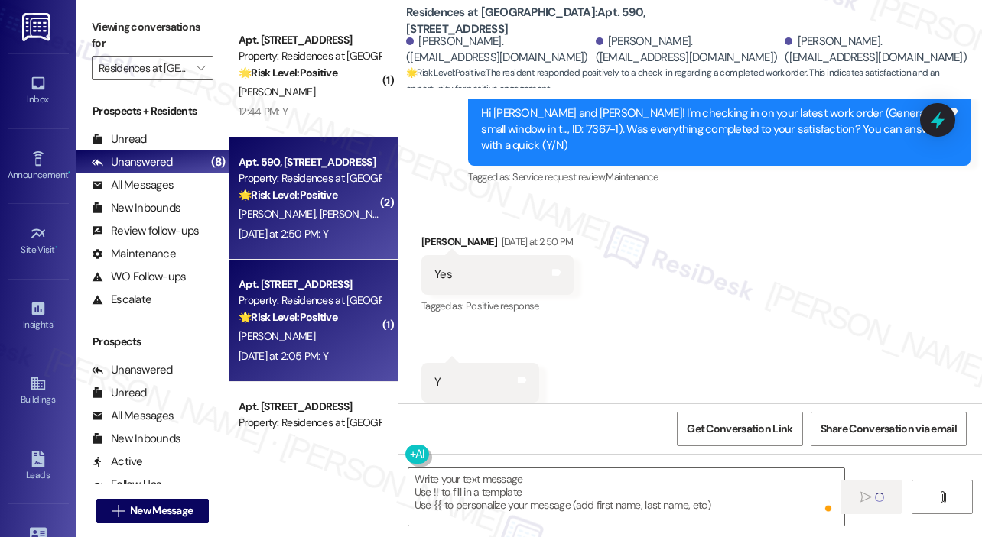
click at [352, 317] on div "🌟 Risk Level: Positive The resident responded positively to a check-in regardin…" at bounding box center [309, 318] width 141 height 16
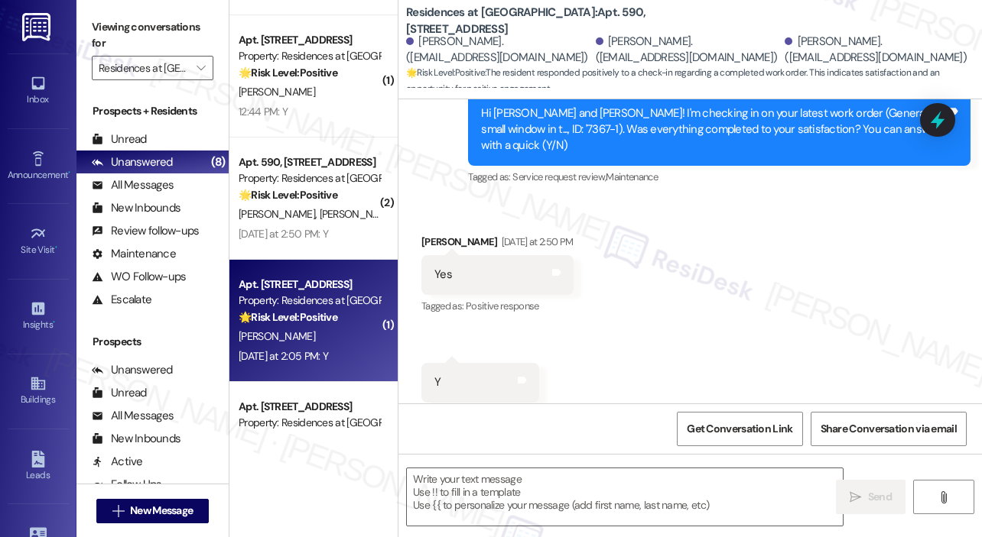
type textarea "Fetching suggested responses. Please feel free to read through the conversation…"
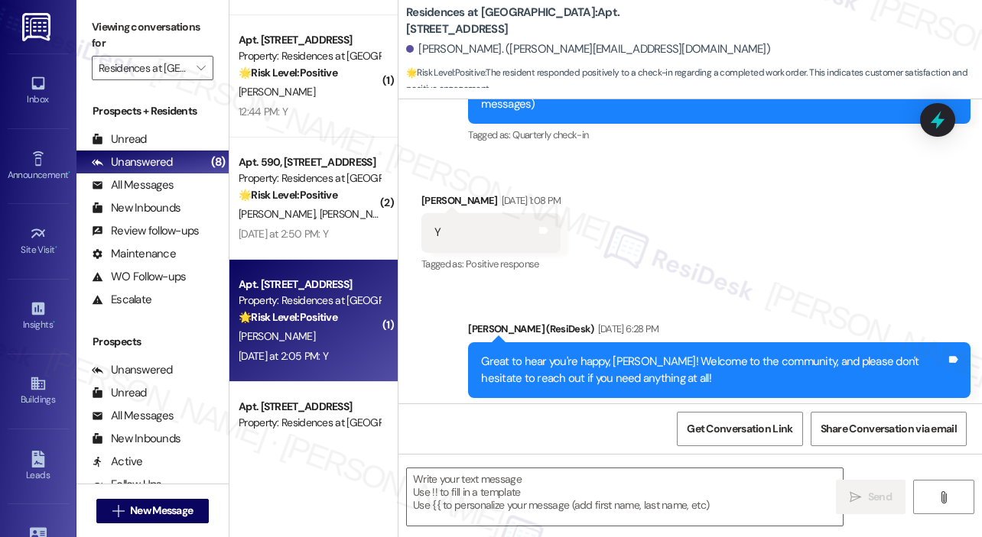
type textarea "Fetching suggested responses. Please feel free to read through the conversation…"
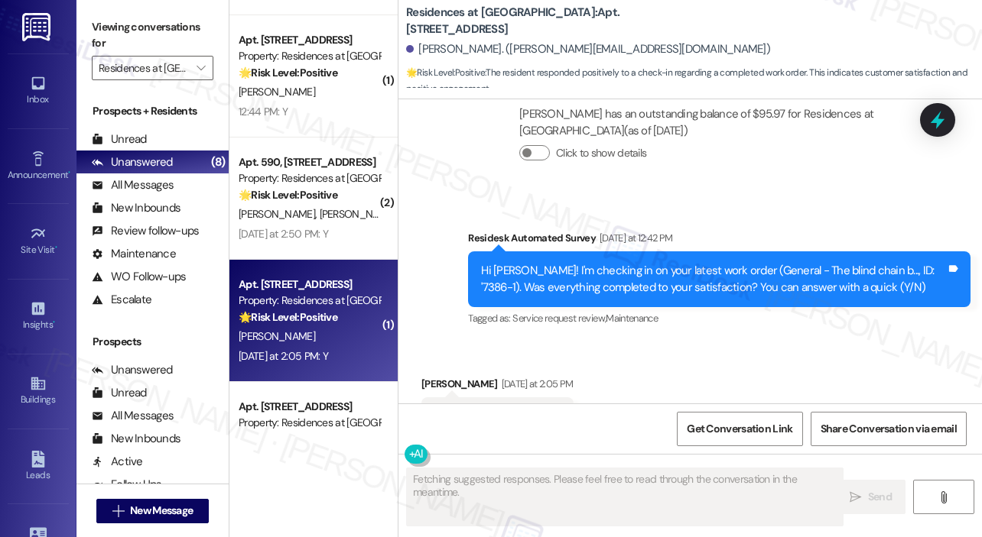
scroll to position [1214, 0]
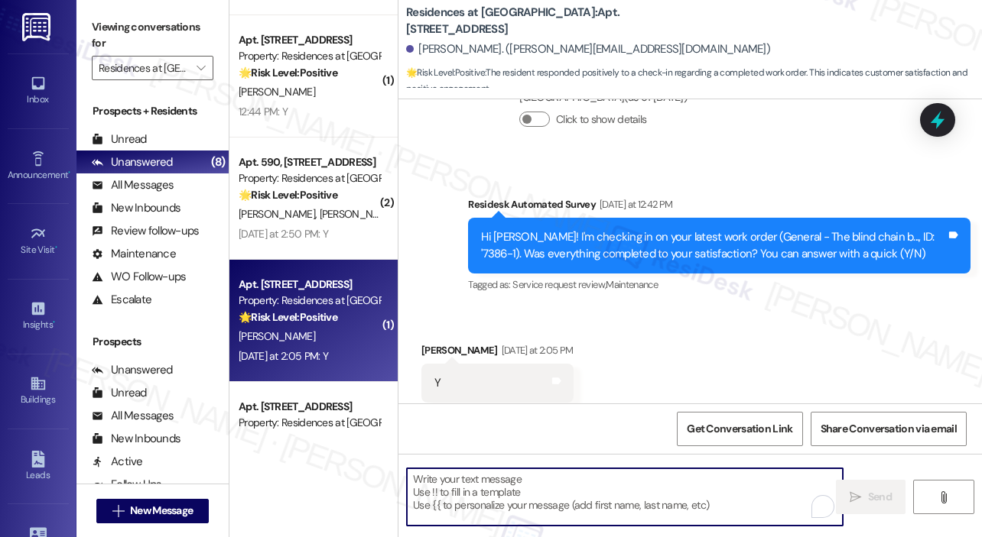
click at [492, 489] on textarea "To enrich screen reader interactions, please activate Accessibility in Grammarl…" at bounding box center [625, 497] width 436 height 57
paste textarea "That’s wonderful to hear! We’re so glad that you’re satisfied with the recent w…"
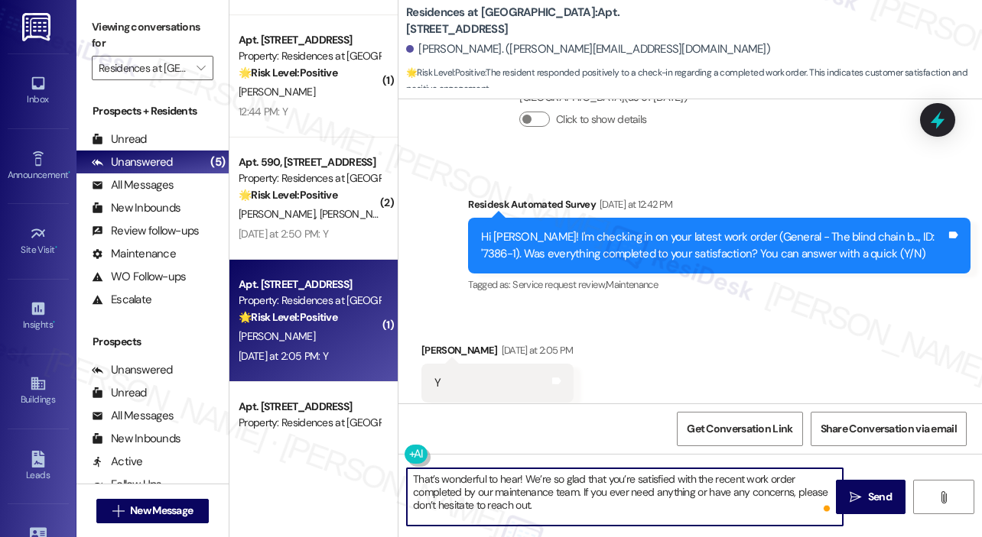
click at [518, 478] on textarea "That’s wonderful to hear! We’re so glad that you’re satisfied with the recent w…" at bounding box center [625, 497] width 436 height 57
type textarea "That’s wonderful to hear, [PERSON_NAME]! We’re so glad that you’re satisfied wi…"
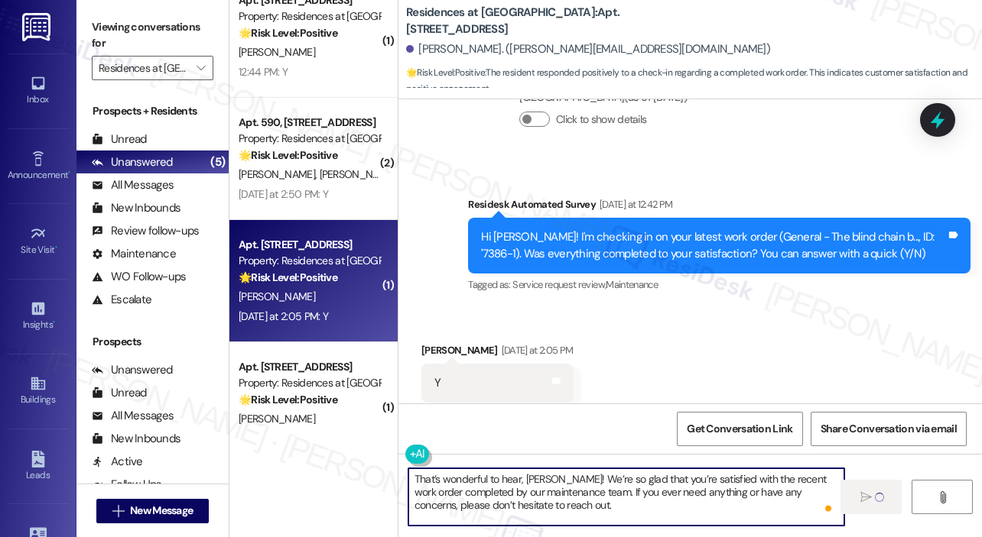
scroll to position [917, 0]
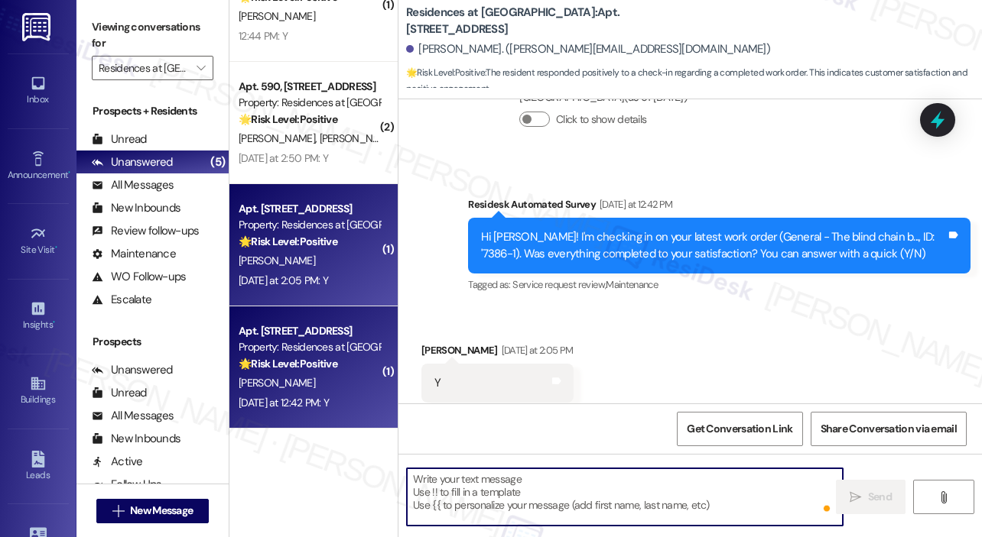
click at [331, 347] on div "Property: Residences at [GEOGRAPHIC_DATA]" at bounding box center [309, 347] width 141 height 16
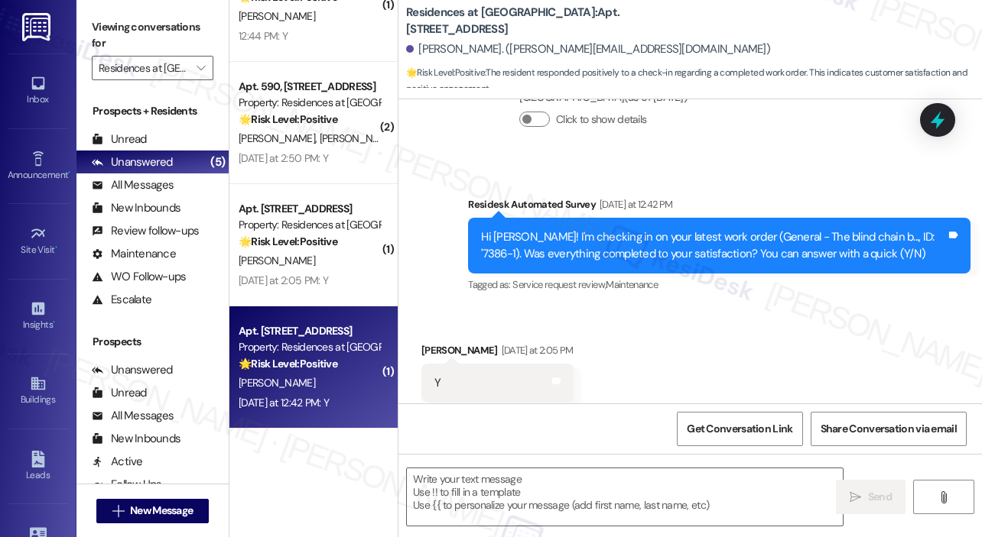
type textarea "Fetching suggested responses. Please feel free to read through the conversation…"
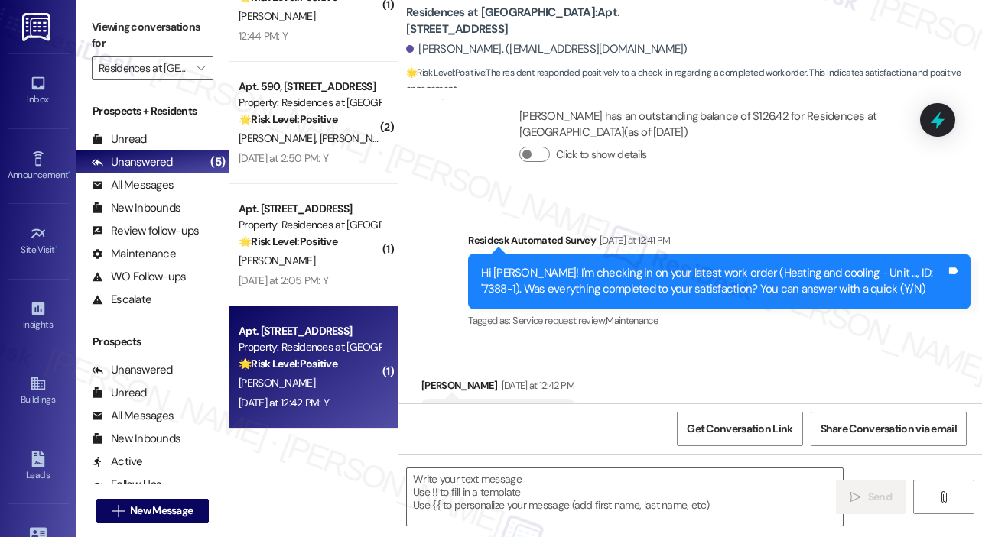
scroll to position [6389, 0]
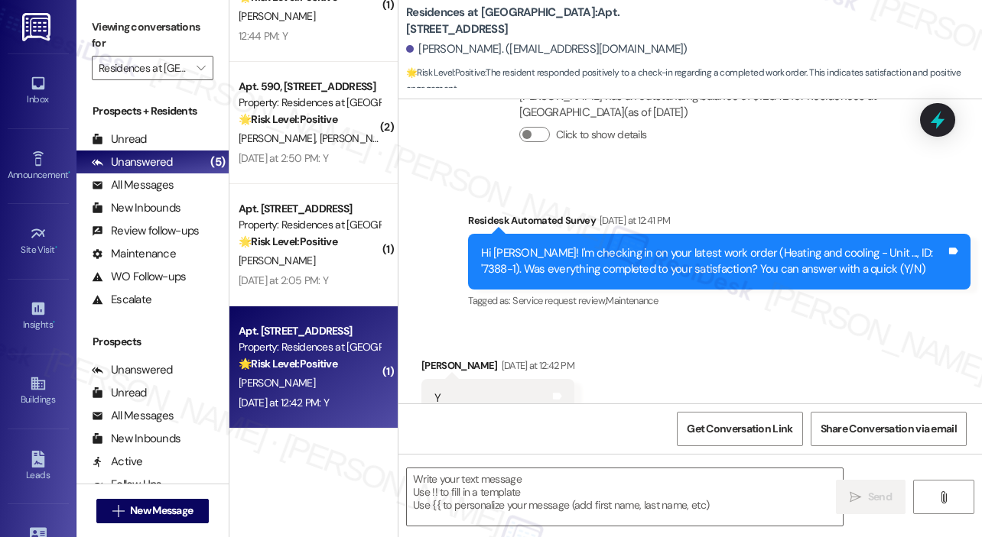
click at [740, 357] on div "Received via SMS [PERSON_NAME] [DATE] at 12:42 PM Y Tags and notes Tagged as: P…" at bounding box center [689, 387] width 583 height 129
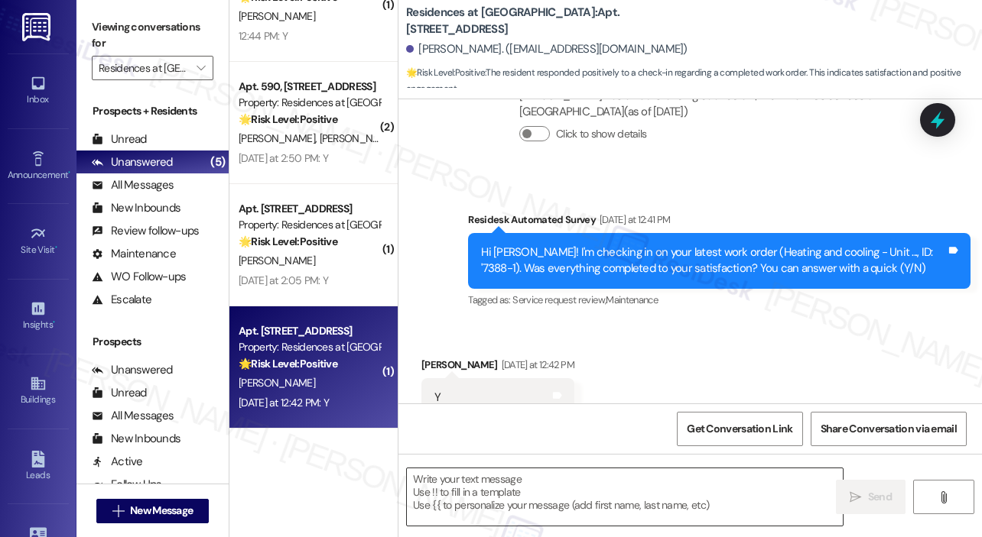
click at [650, 479] on textarea at bounding box center [625, 497] width 436 height 57
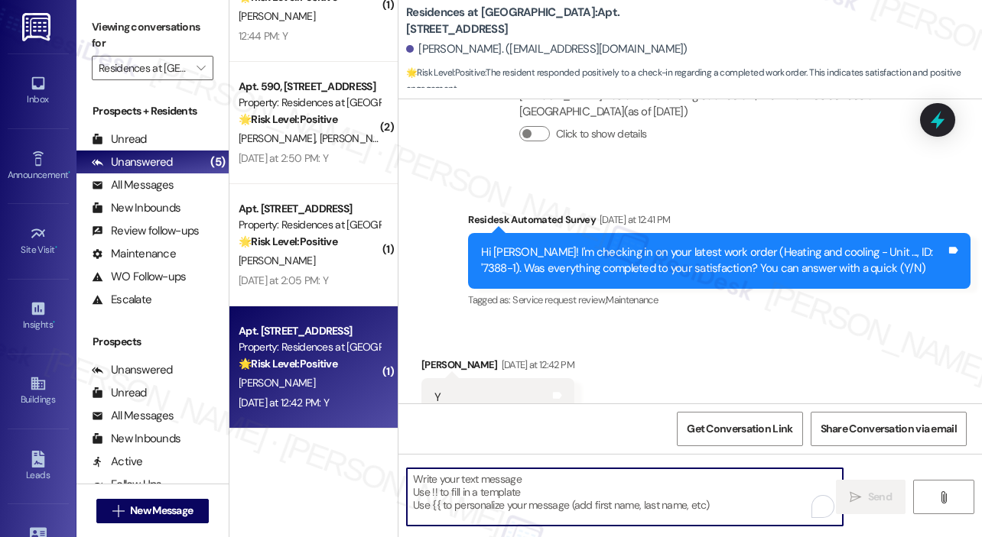
paste textarea "That’s wonderful to hear! We’re so glad that you’re satisfied with the recent w…"
type textarea "That’s wonderful to hear! We’re so glad that you’re satisfied with the recent w…"
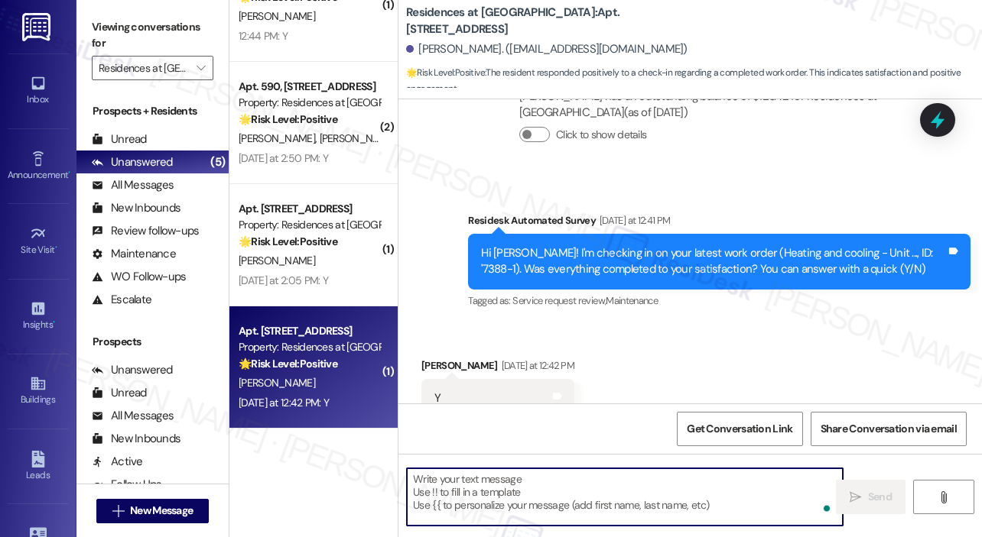
scroll to position [6529, 0]
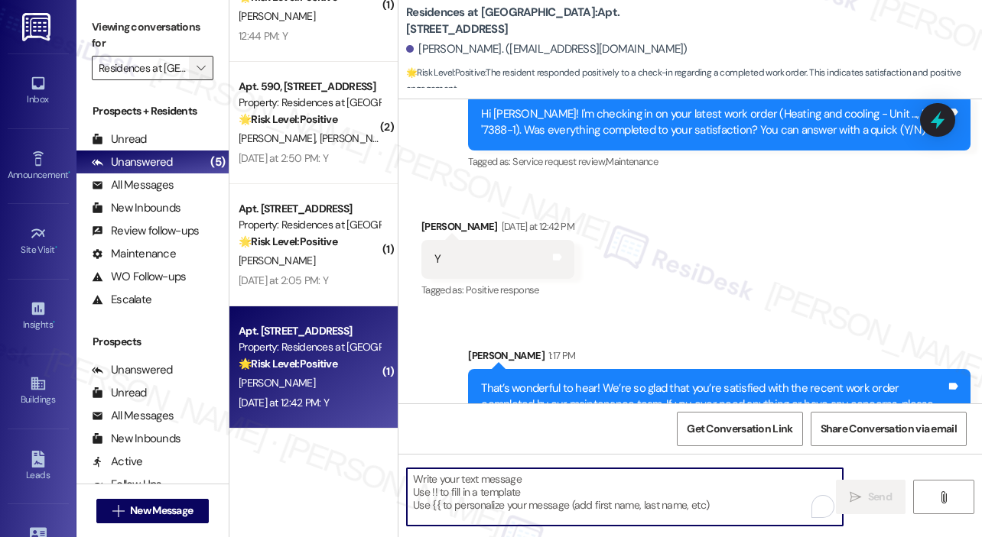
click at [198, 70] on icon "" at bounding box center [200, 68] width 8 height 12
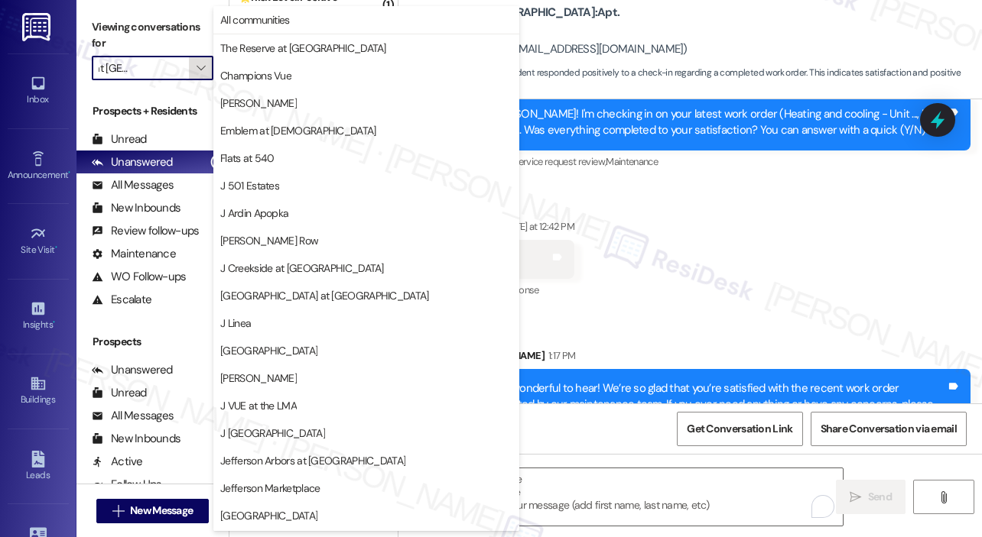
scroll to position [245, 0]
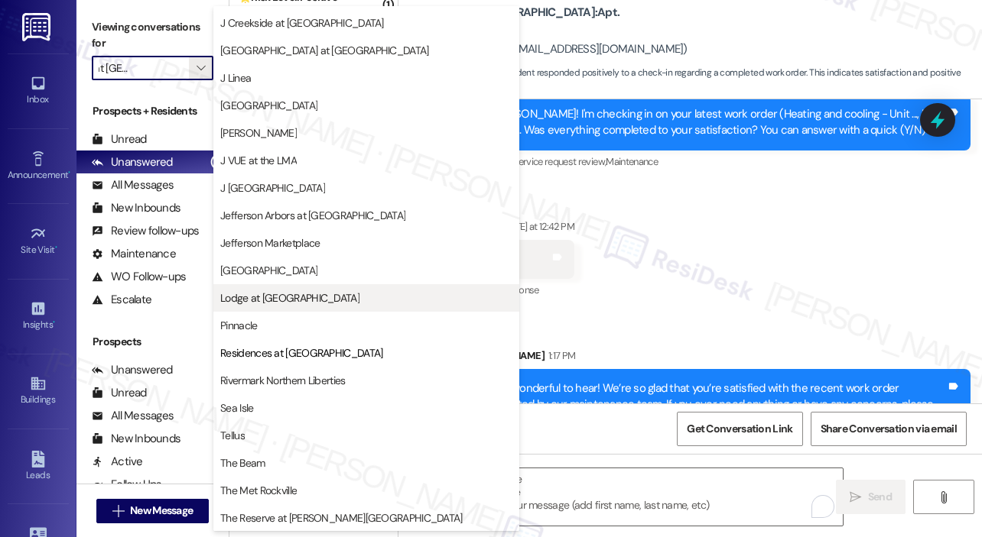
click at [284, 294] on span "Lodge at [GEOGRAPHIC_DATA]" at bounding box center [289, 298] width 139 height 15
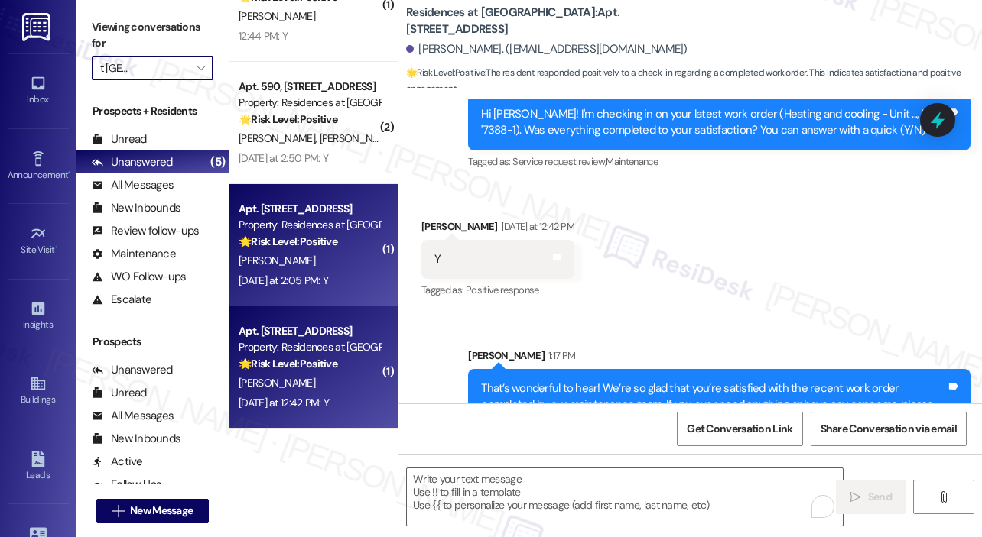
type input "Lodge at [GEOGRAPHIC_DATA]"
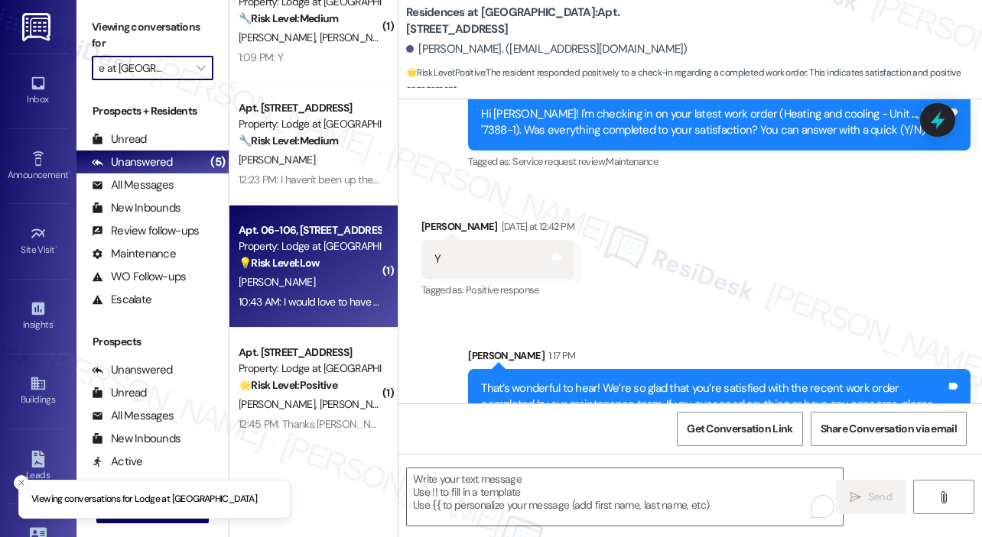
scroll to position [60, 0]
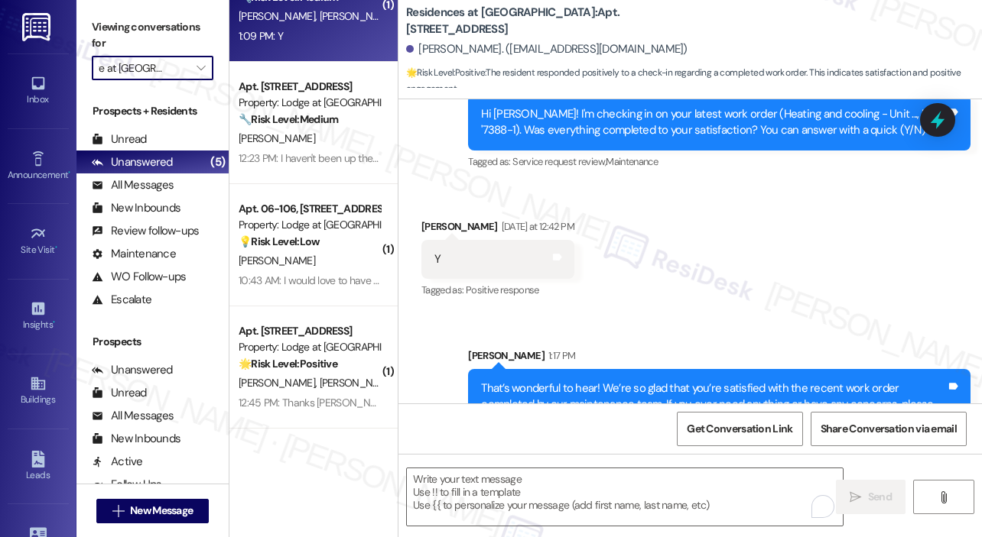
click at [312, 44] on div "1:09 PM: Y 1:09 PM: Y" at bounding box center [309, 36] width 144 height 19
type textarea "Fetching suggested responses. Please feel free to read through the conversation…"
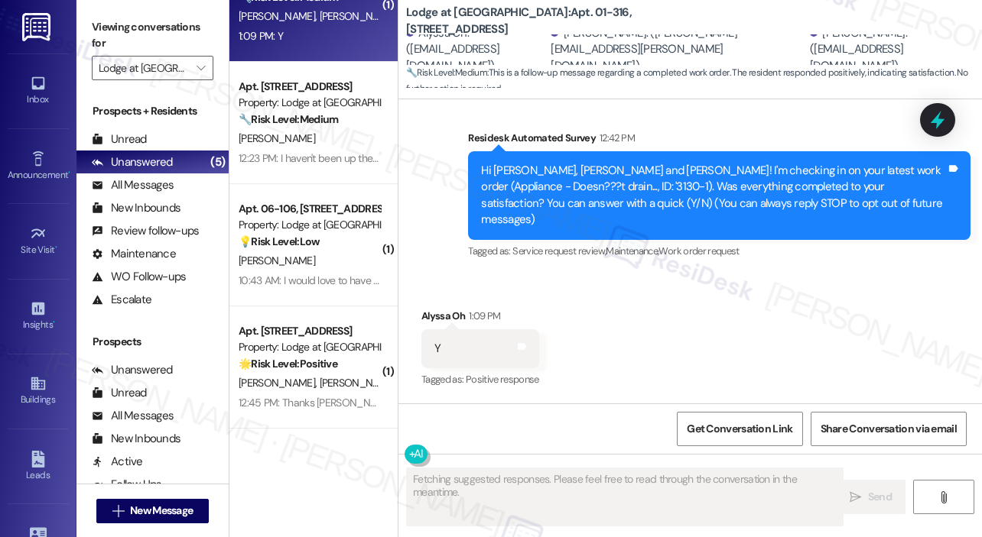
scroll to position [89, 0]
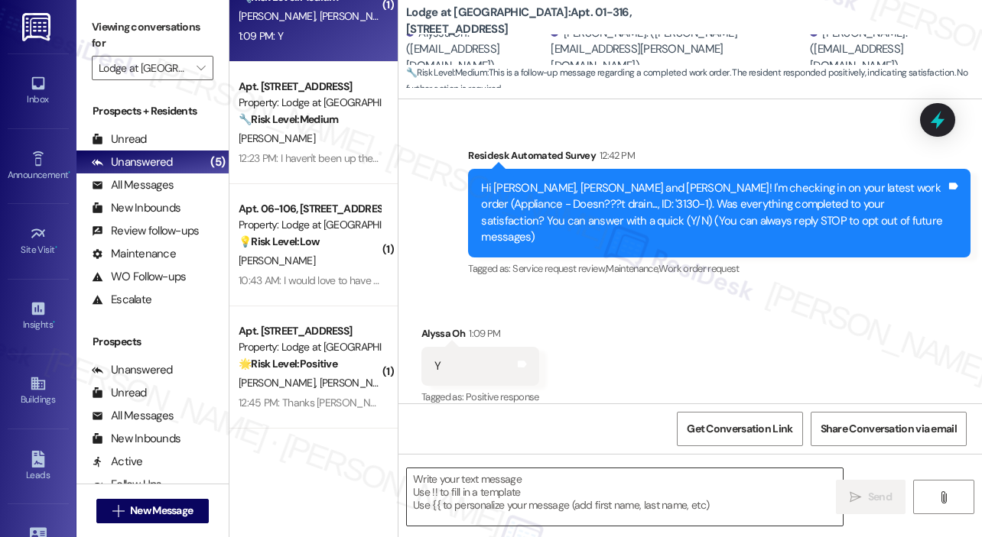
click at [547, 490] on textarea at bounding box center [625, 497] width 436 height 57
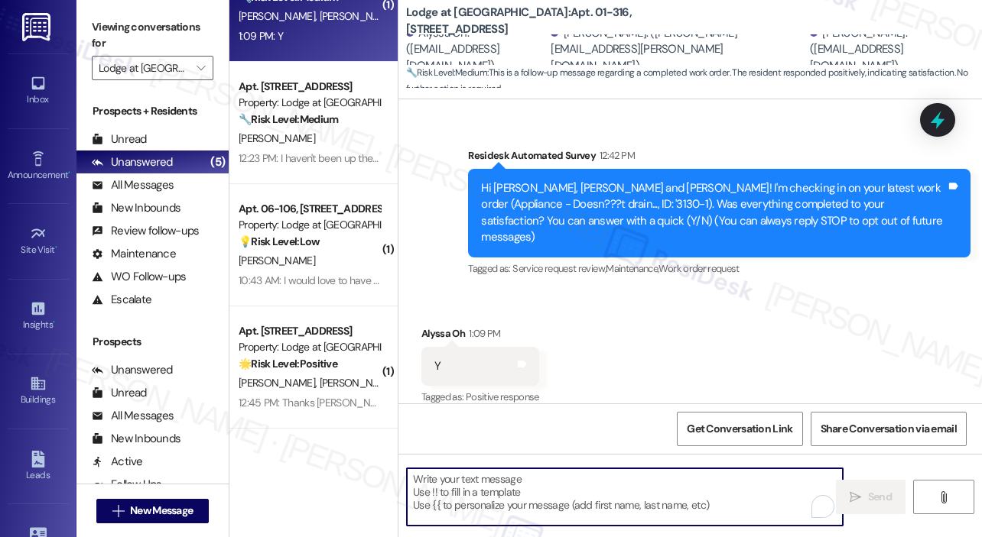
paste textarea "That’s wonderful to hear! We’re so glad that you’re satisfied with the recent w…"
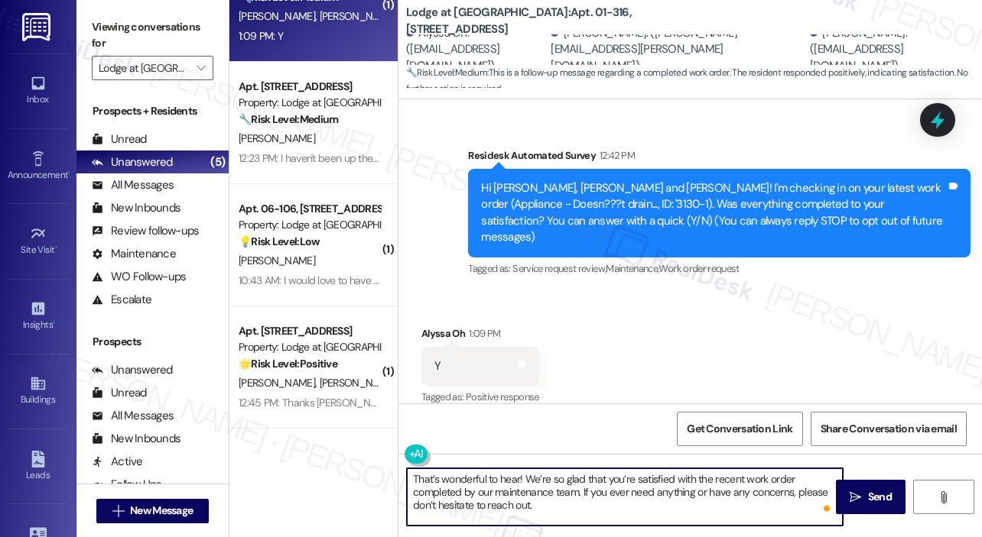
click at [545, 482] on textarea "That’s wonderful to hear! We’re so glad that you’re satisfied with the recent w…" at bounding box center [625, 497] width 436 height 57
type textarea "That’s wonderful to hear! We’re so glad that you’re satisfied with the recent w…"
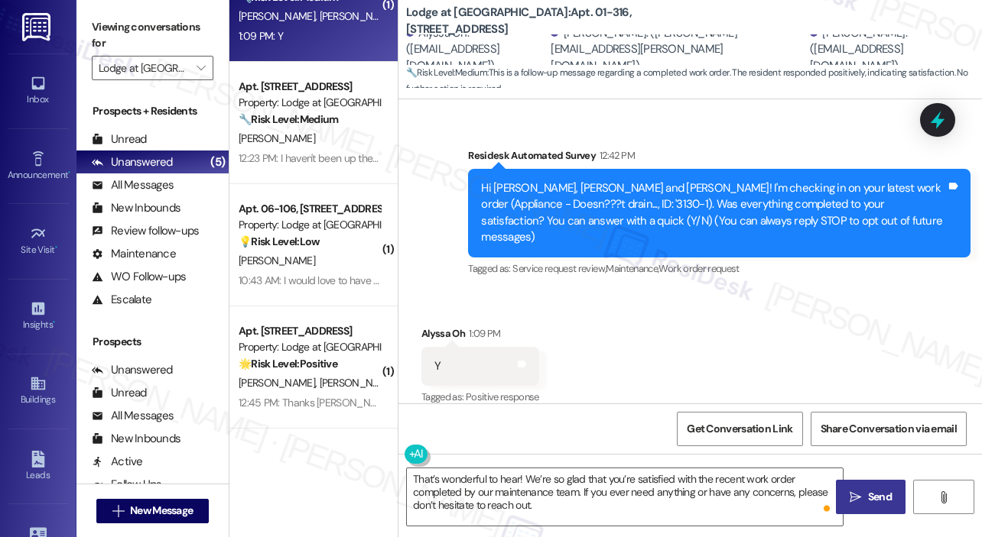
click at [878, 495] on span "Send" at bounding box center [880, 497] width 24 height 16
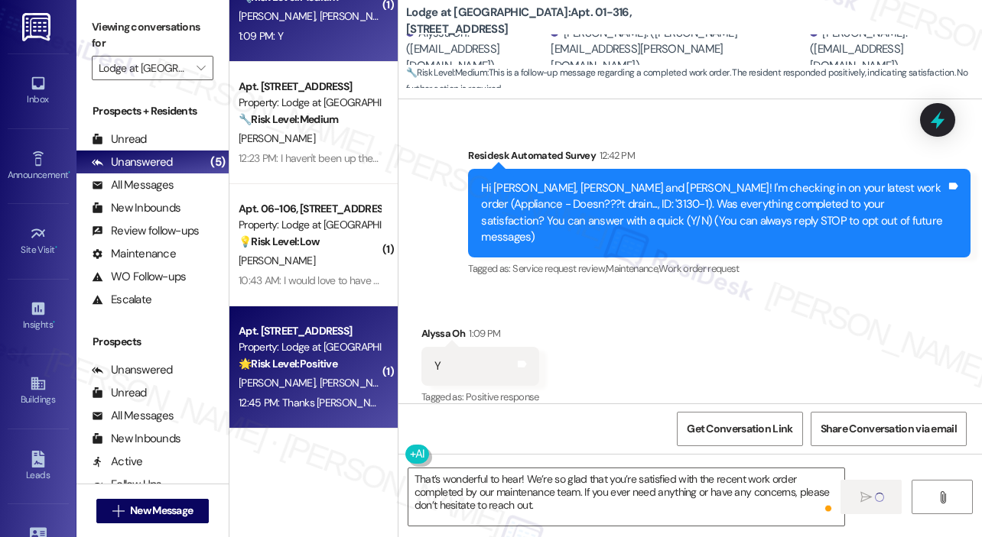
click at [336, 371] on div "🌟 Risk Level: Positive The resident responded positively to a follow-up regardi…" at bounding box center [309, 364] width 141 height 16
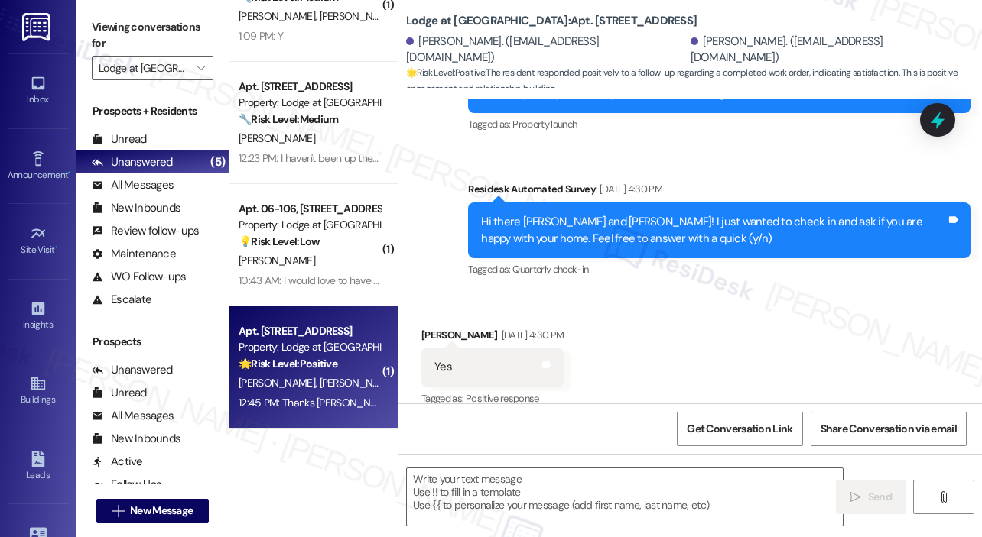
type textarea "Fetching suggested responses. Please feel free to read through the conversation…"
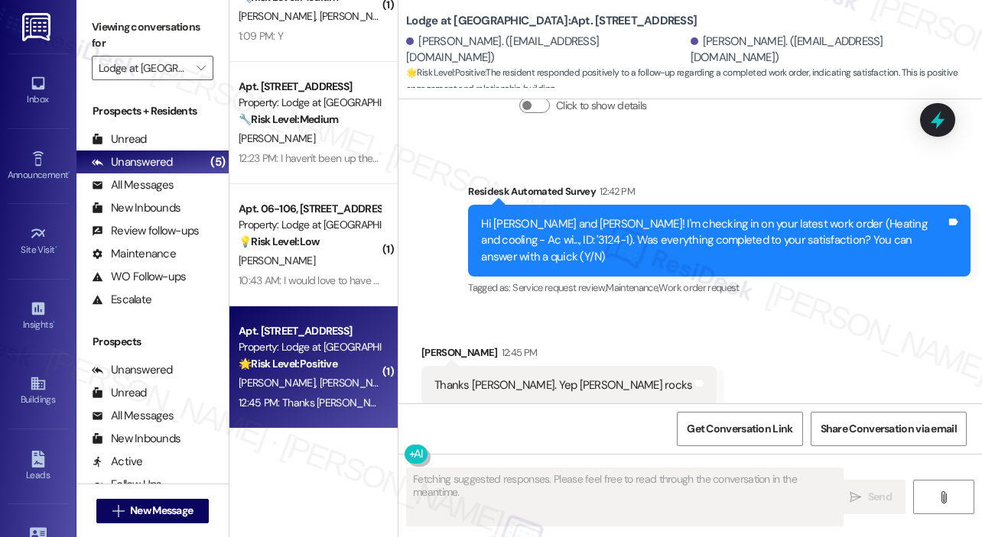
scroll to position [1005, 0]
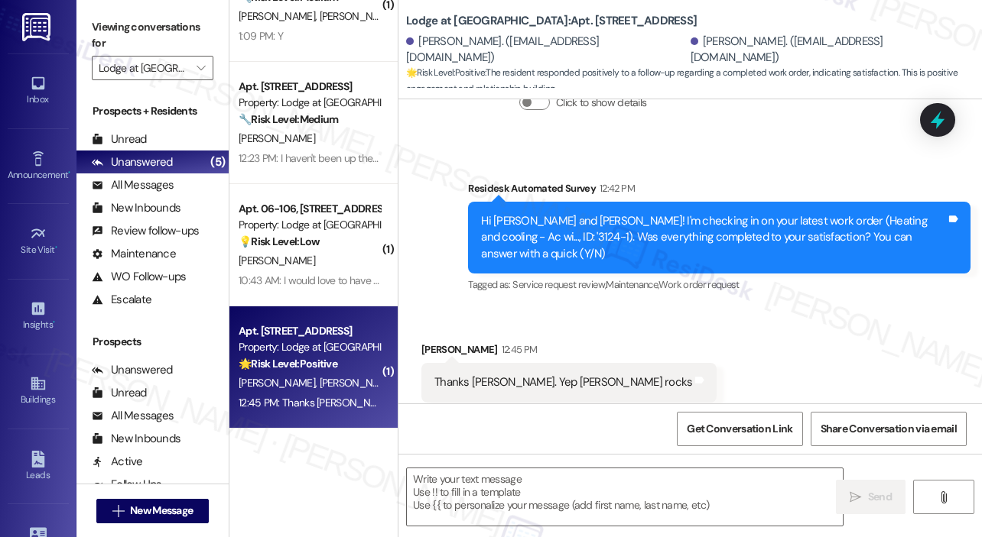
click at [758, 339] on div "Received via SMS [PERSON_NAME] 12:45 PM Thanks [PERSON_NAME]. [PERSON_NAME] roc…" at bounding box center [689, 371] width 583 height 129
click at [566, 498] on textarea at bounding box center [625, 497] width 436 height 57
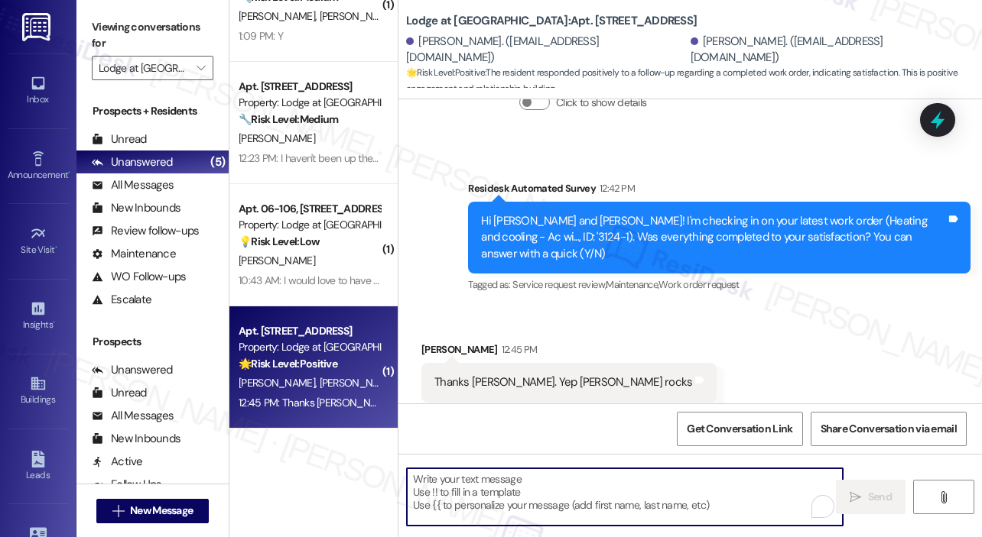
paste textarea "That’s wonderful to hear! We’re so glad that you’re satisfied with the recent w…"
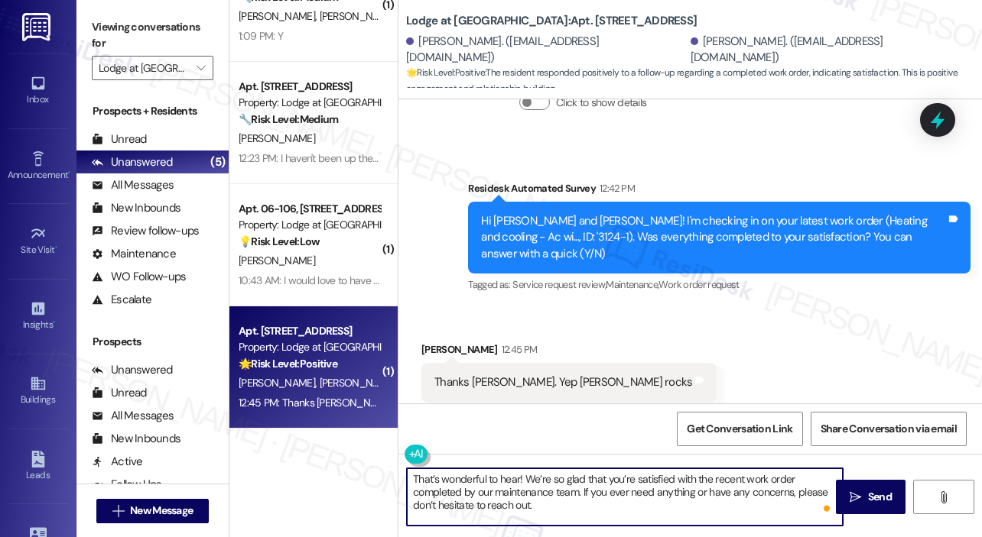
click at [519, 479] on textarea "That’s wonderful to hear! We’re so glad that you’re satisfied with the recent w…" at bounding box center [625, 497] width 436 height 57
type textarea "That’s wonderful to hear, [PERSON_NAME]! We’re so glad that you’re satisfied wi…"
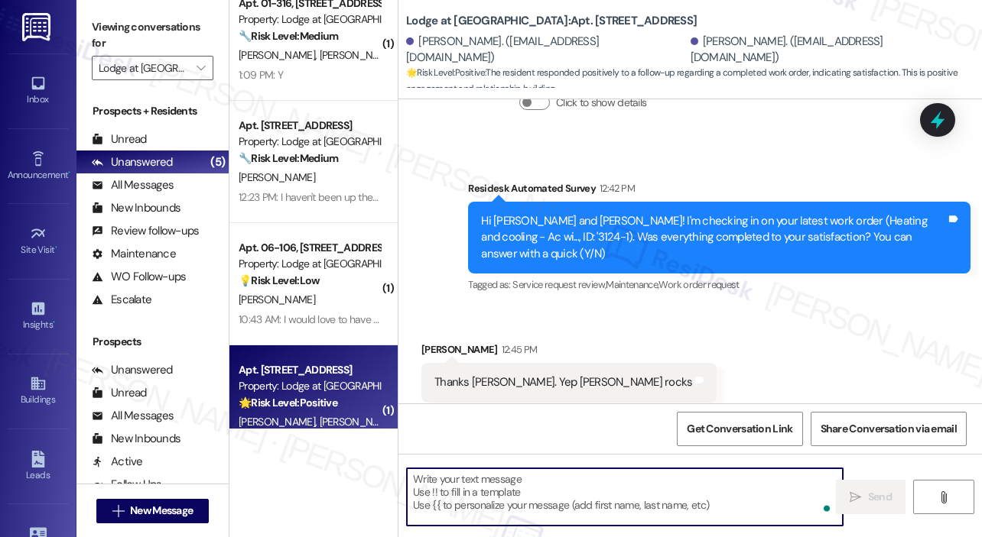
scroll to position [0, 0]
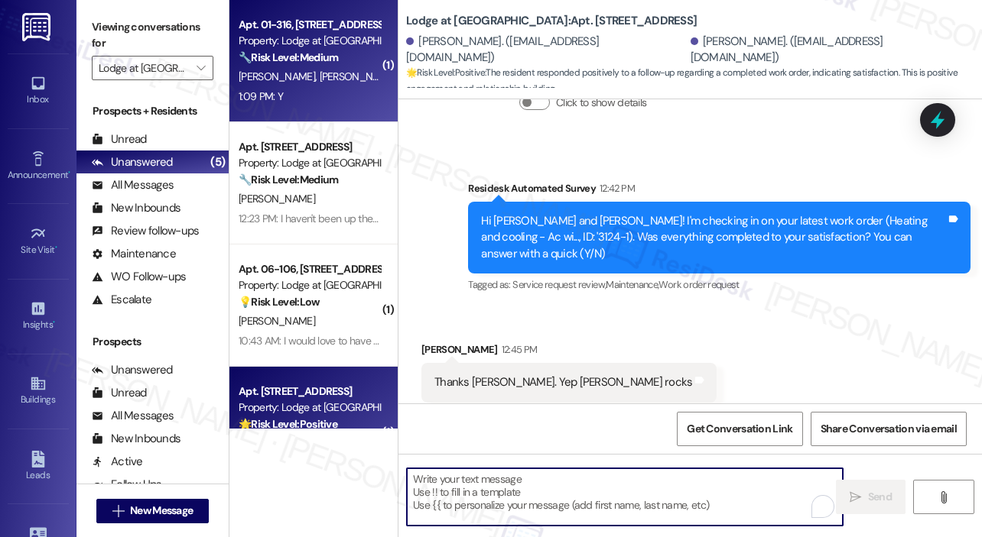
click at [307, 100] on div "1:09 PM: Y 1:09 PM: Y" at bounding box center [309, 96] width 144 height 19
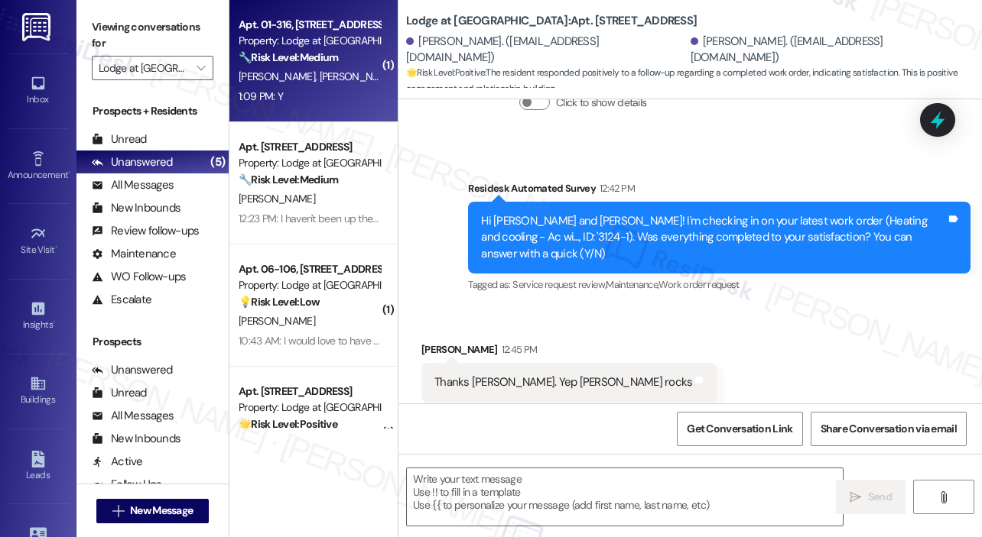
type textarea "Fetching suggested responses. Please feel free to read through the conversation…"
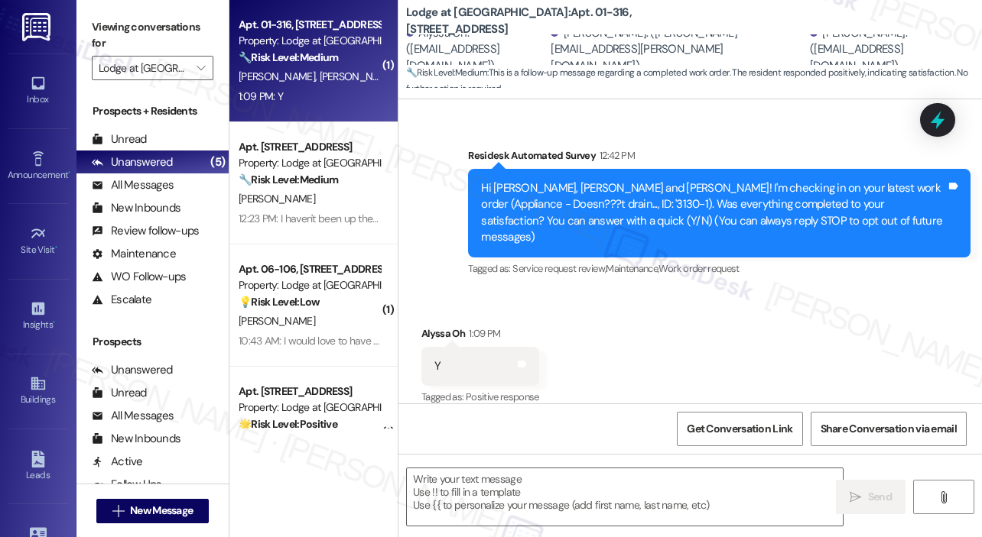
type textarea "Fetching suggested responses. Please feel free to read through the conversation…"
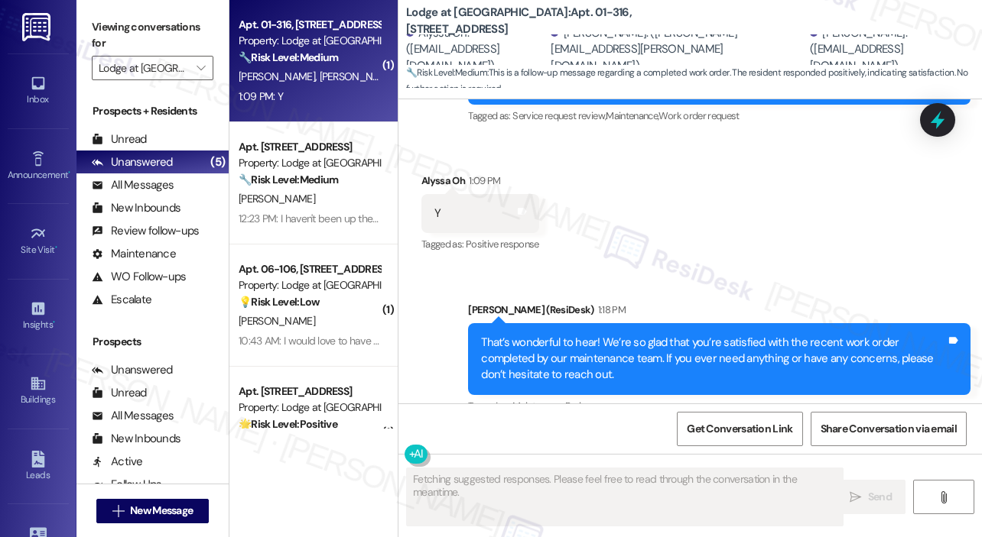
scroll to position [251, 0]
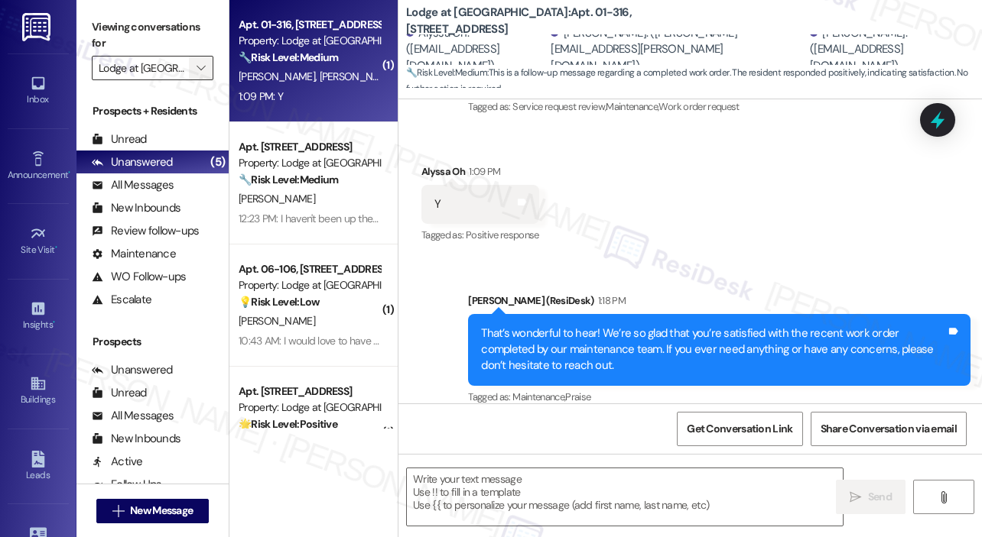
click at [201, 69] on icon "" at bounding box center [200, 68] width 8 height 12
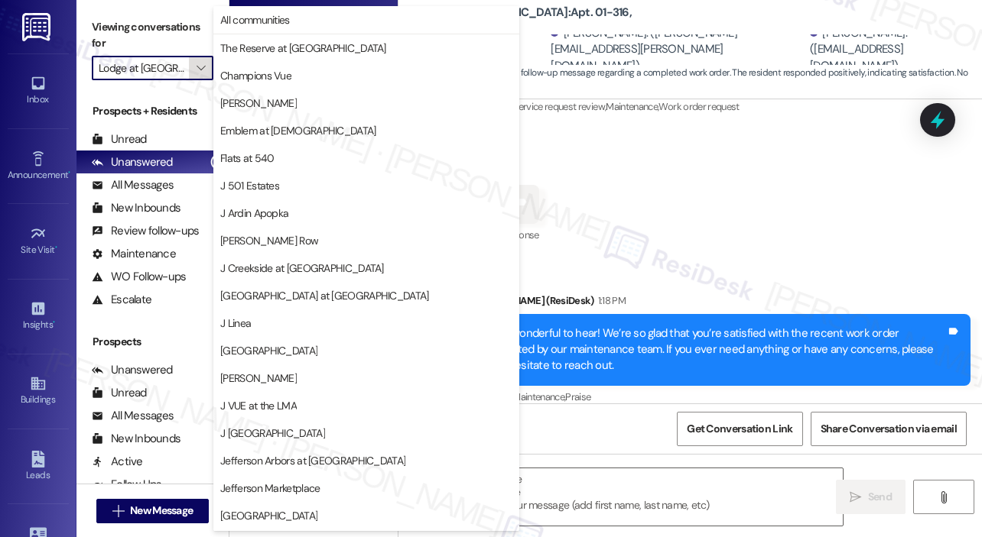
scroll to position [245, 0]
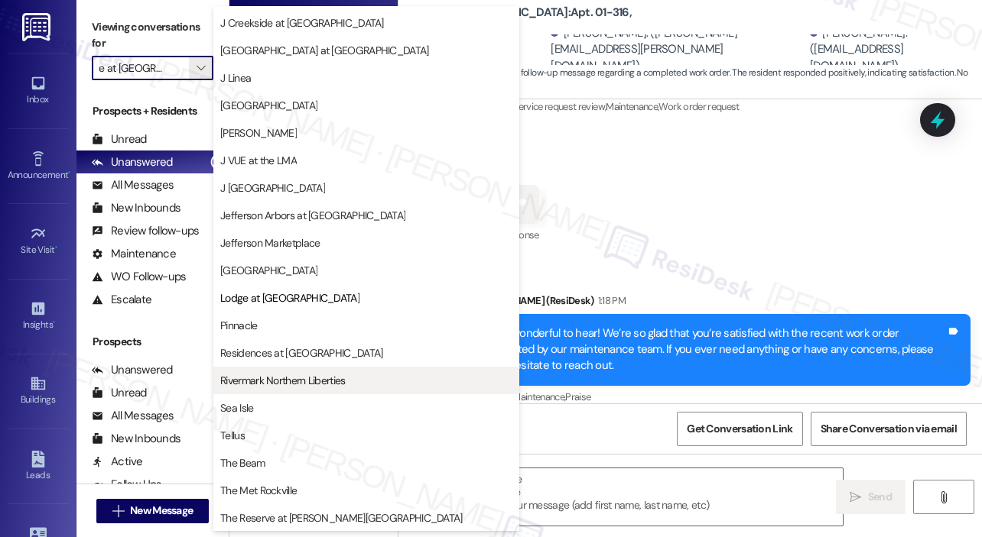
click at [315, 376] on span "Rivermark Northern Liberties" at bounding box center [282, 380] width 125 height 15
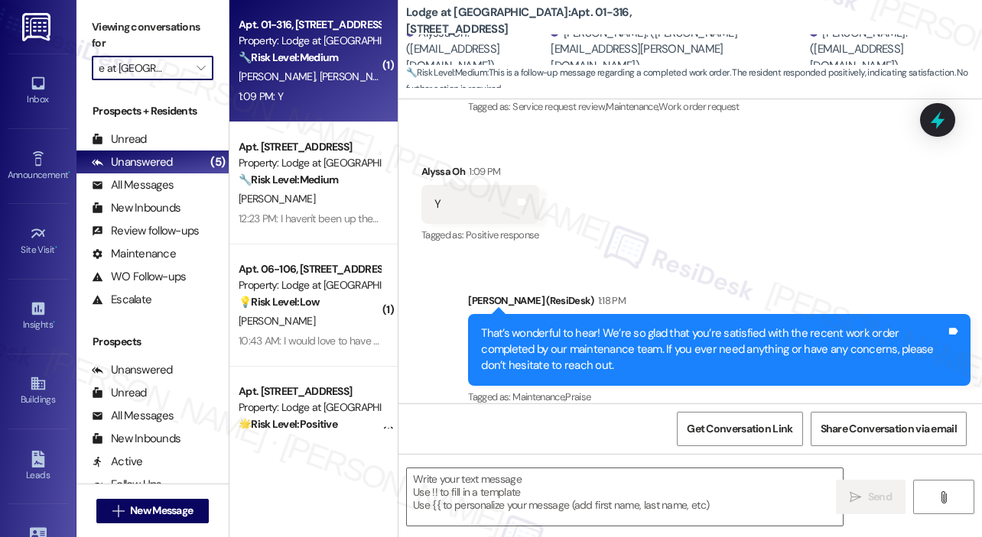
type input "Rivermark Northern Liberties"
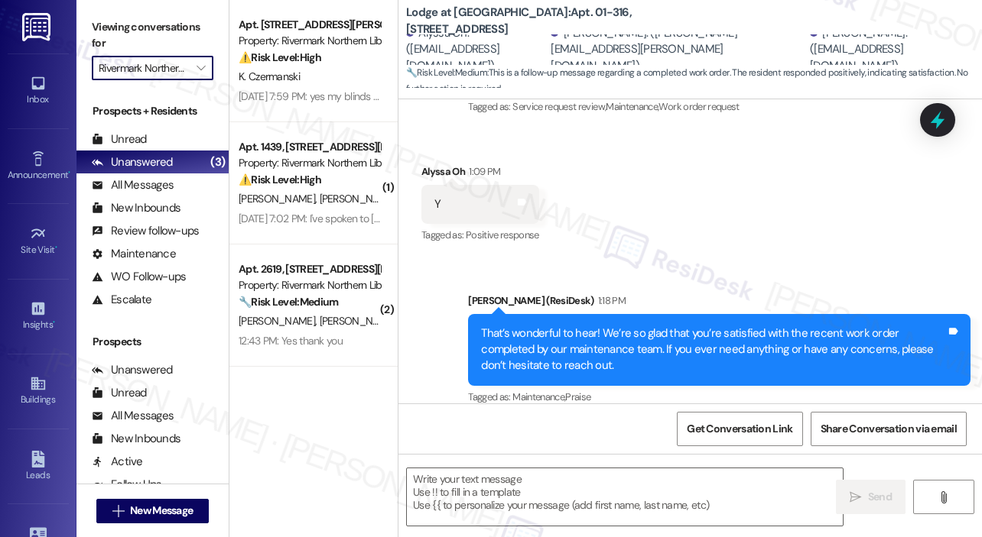
click at [754, 258] on div "Sent via SMS [PERSON_NAME] (ResiDesk) 1:18 PM That’s wonderful to hear! We’re s…" at bounding box center [689, 339] width 583 height 162
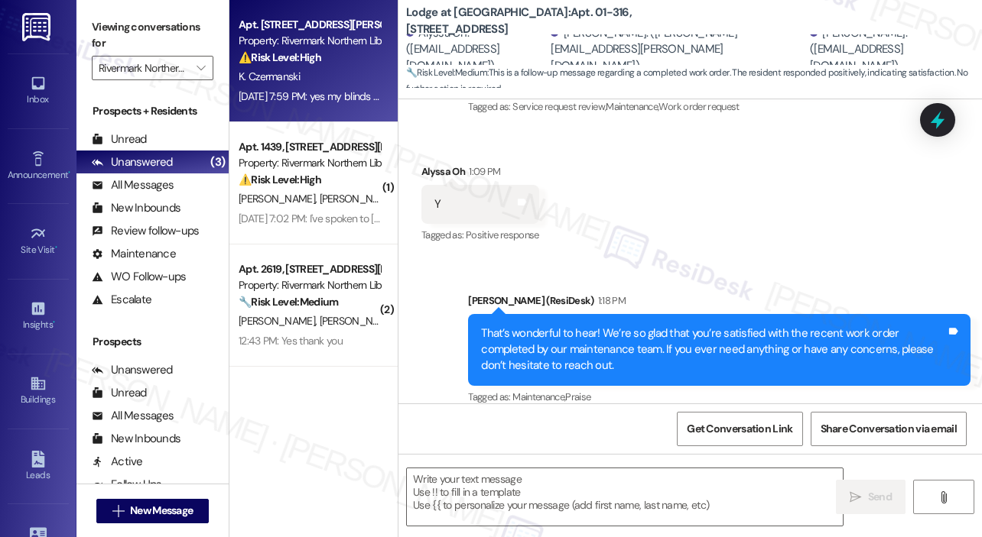
click at [339, 95] on div "[DATE] 7:59 PM: yes my blinds have no way to open them and there was no mainten…" at bounding box center [635, 96] width 793 height 14
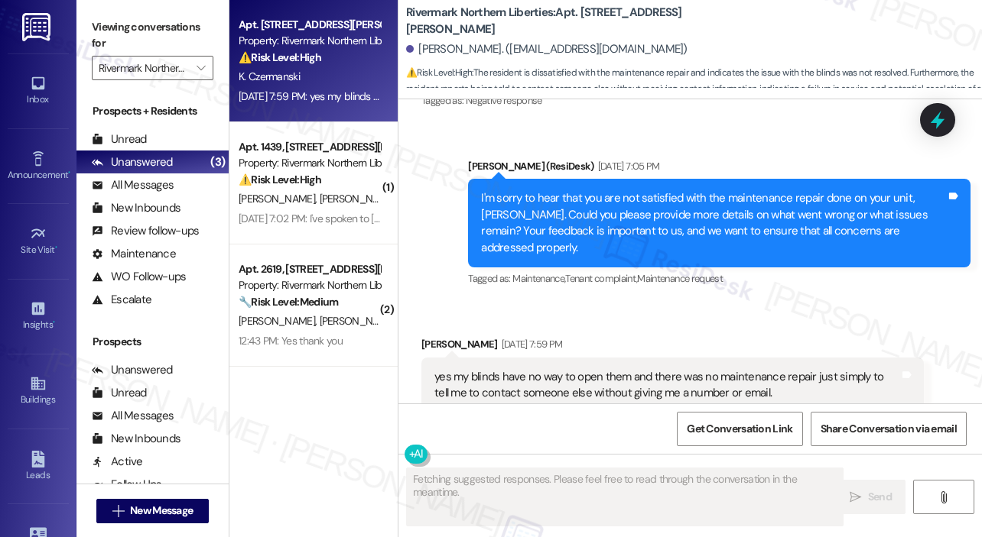
scroll to position [881, 0]
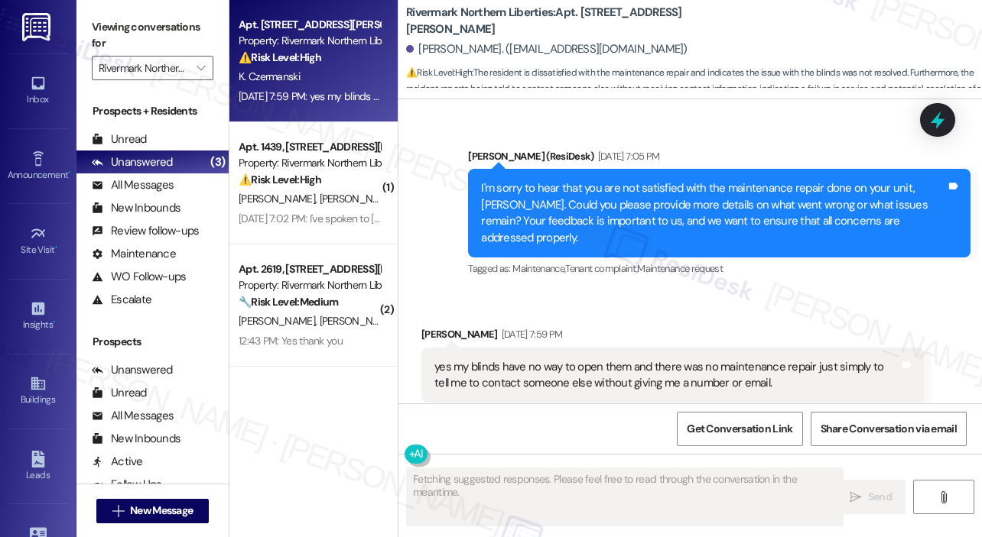
click at [719, 292] on div "Received via SMS [PERSON_NAME] [DATE] 7:59 PM yes my blinds have no way to open…" at bounding box center [689, 364] width 583 height 145
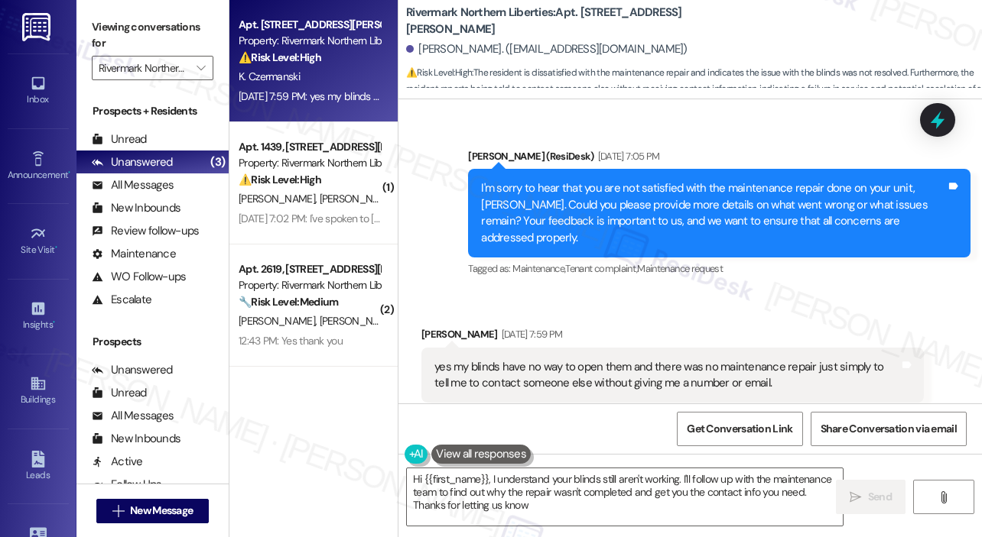
type textarea "Hi {{first_name}}, I understand your blinds still aren't working. I'll follow u…"
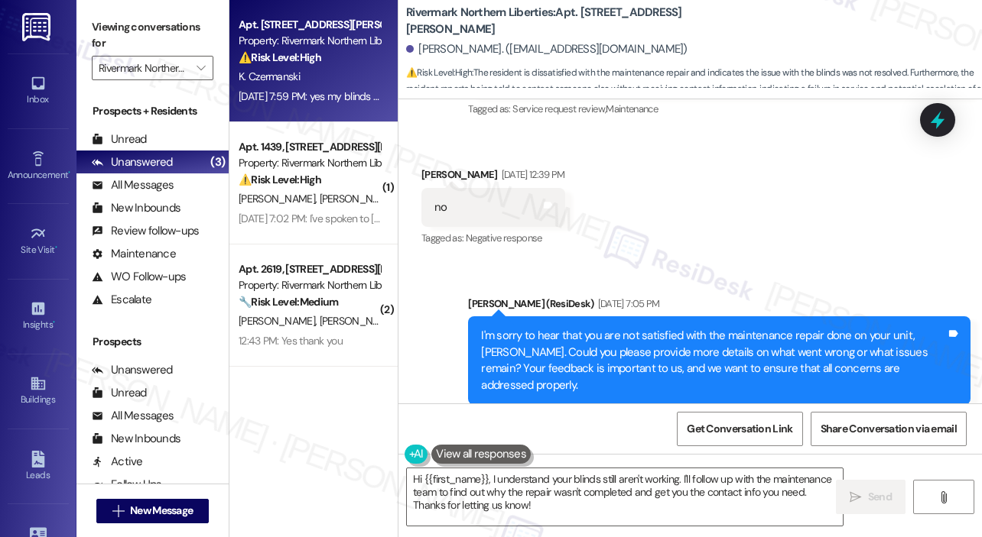
scroll to position [580, 0]
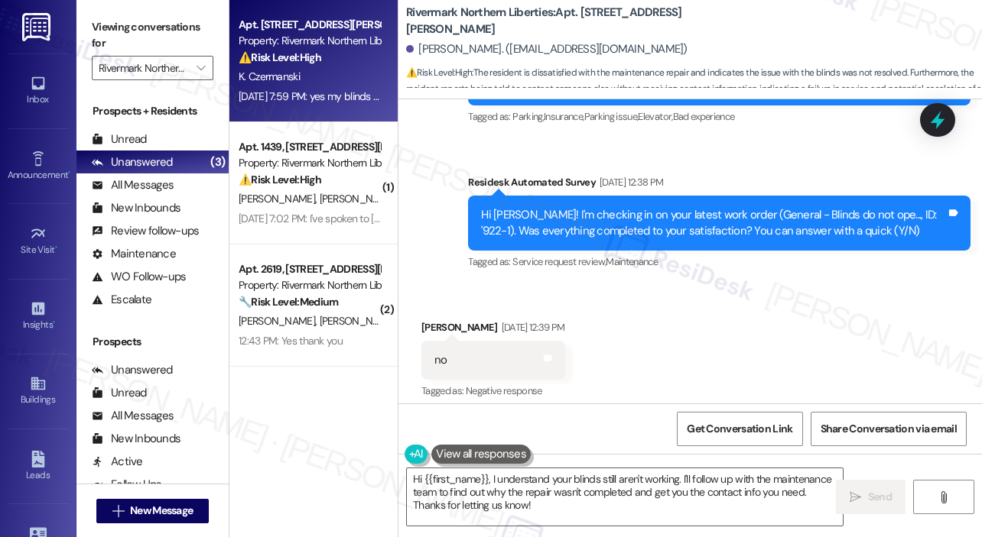
click at [890, 207] on div "Hi [PERSON_NAME]! I'm checking in on your latest work order (General - Blinds d…" at bounding box center [713, 223] width 465 height 33
click at [891, 207] on div "Hi [PERSON_NAME]! I'm checking in on your latest work order (General - Blinds d…" at bounding box center [713, 223] width 465 height 33
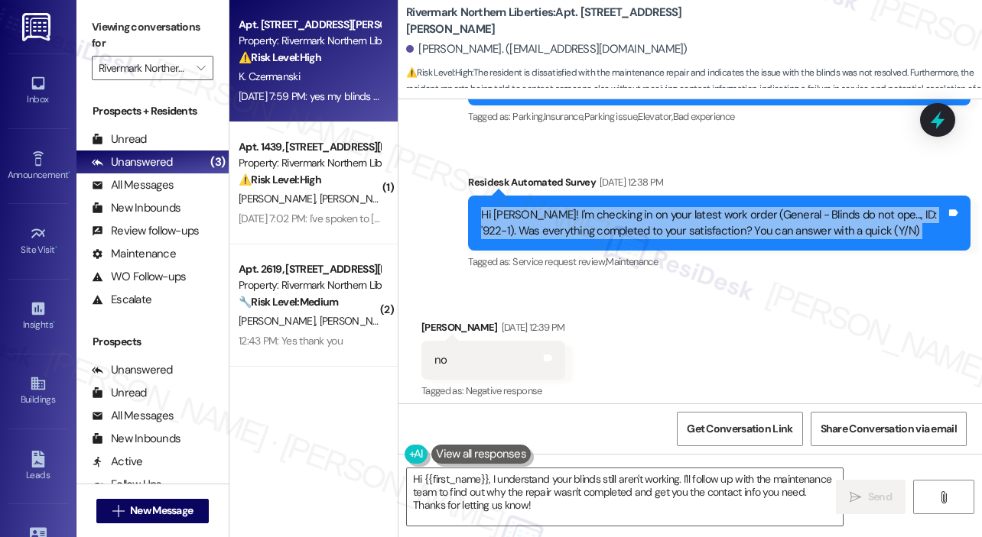
click at [892, 207] on div "Hi [PERSON_NAME]! I'm checking in on your latest work order (General - Blinds d…" at bounding box center [713, 223] width 465 height 33
click at [893, 207] on div "Hi [PERSON_NAME]! I'm checking in on your latest work order (General - Blinds d…" at bounding box center [713, 223] width 465 height 33
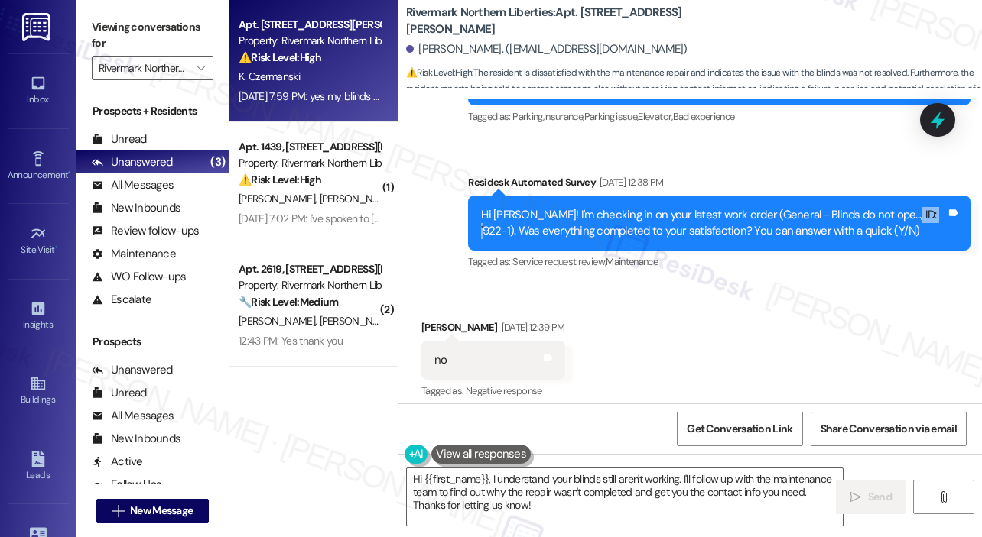
drag, startPoint x: 908, startPoint y: 202, endPoint x: 879, endPoint y: 202, distance: 29.1
click at [879, 207] on div "Hi [PERSON_NAME]! I'm checking in on your latest work order (General - Blinds d…" at bounding box center [713, 223] width 465 height 33
copy div "922-1)"
click at [931, 121] on icon at bounding box center [937, 121] width 18 height 24
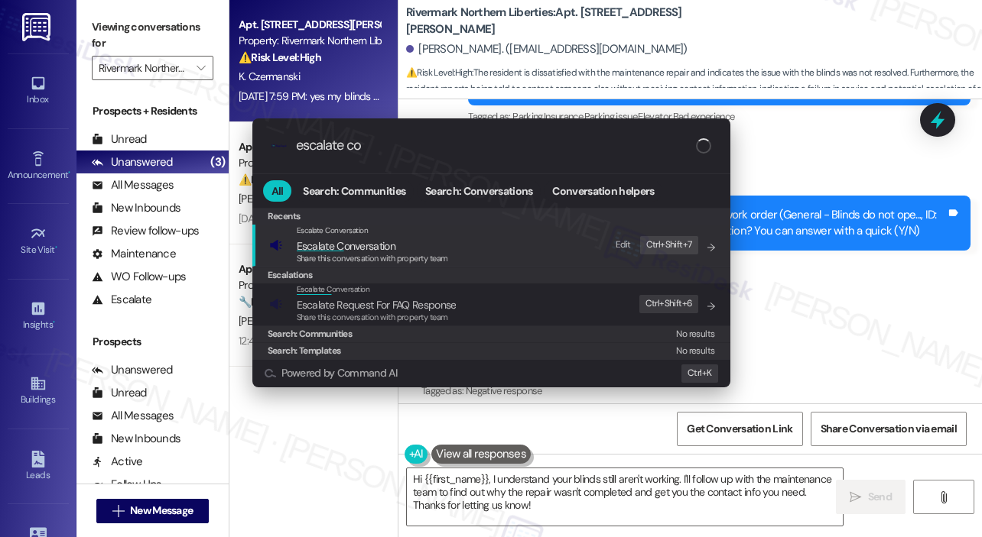
type input "escalate con"
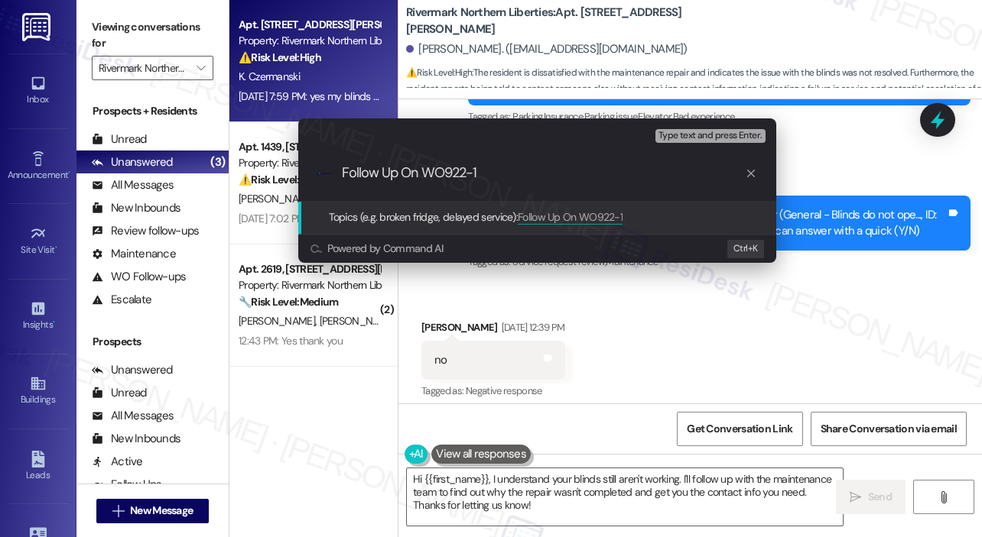
type input "Follow Up On WO#922-1"
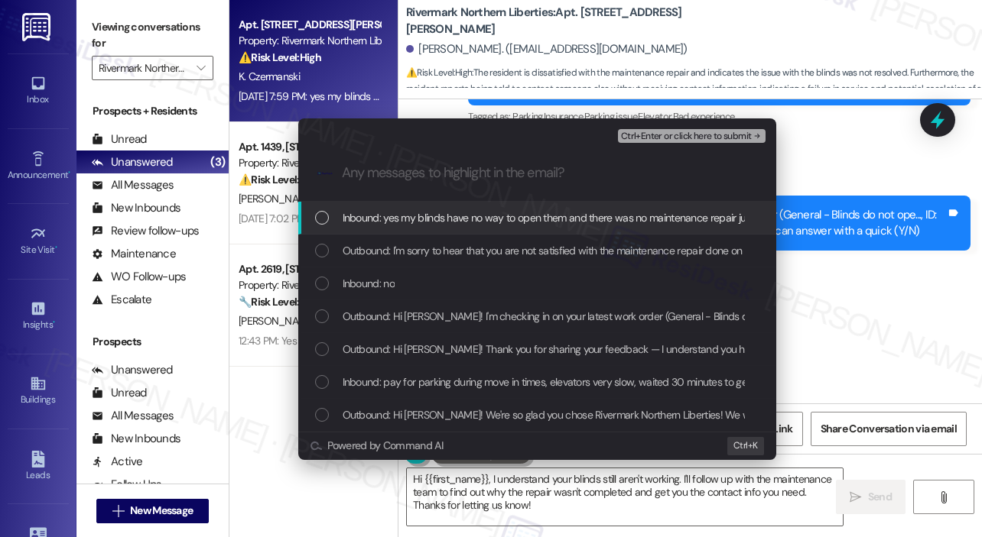
click at [467, 212] on span "Inbound: yes my blinds have no way to open them and there was no maintenance re…" at bounding box center [723, 217] width 763 height 17
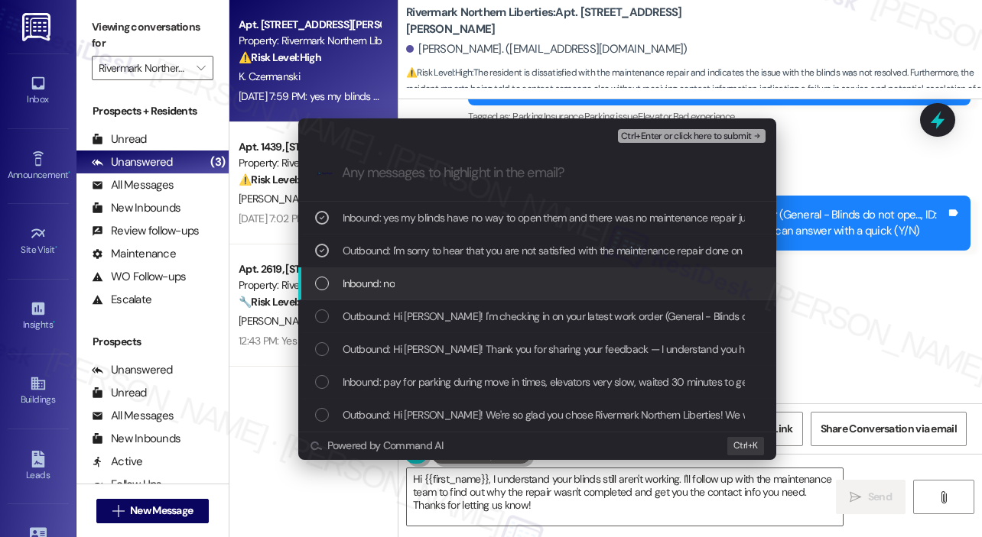
click at [443, 277] on div "Inbound: no" at bounding box center [538, 283] width 447 height 17
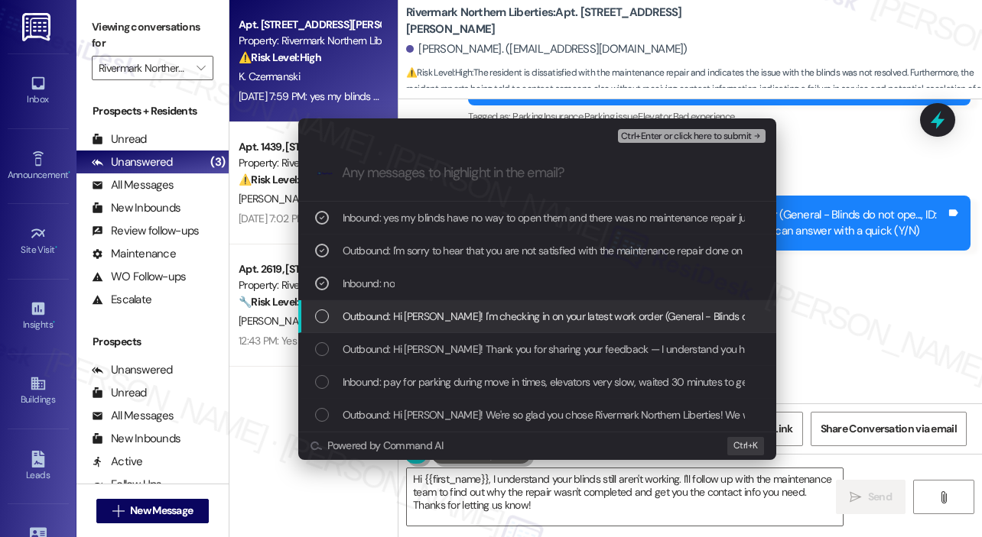
click at [453, 317] on span "Outbound: Hi [PERSON_NAME]! I'm checking in on your latest work order (General …" at bounding box center [777, 316] width 871 height 17
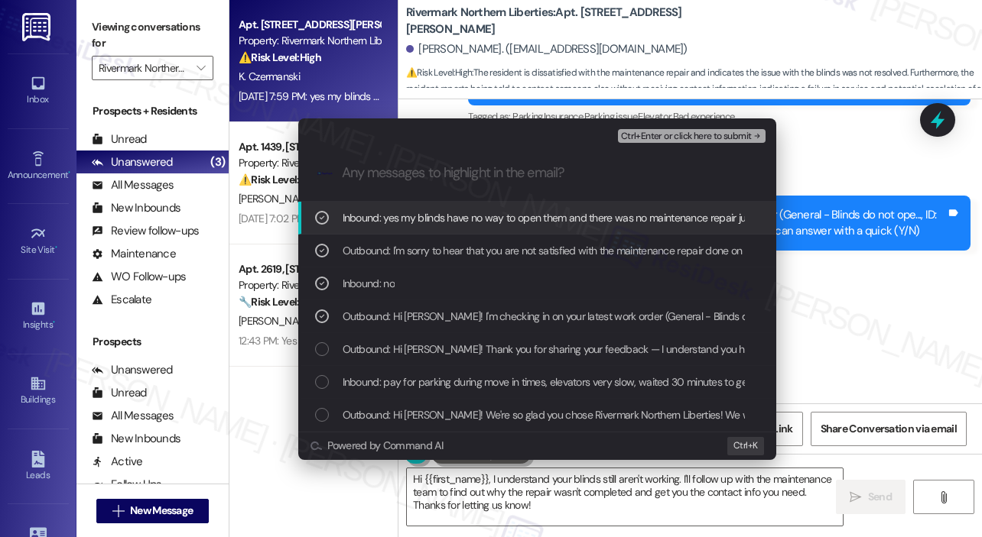
click at [673, 138] on span "Ctrl+Enter or click here to submit" at bounding box center [686, 136] width 131 height 11
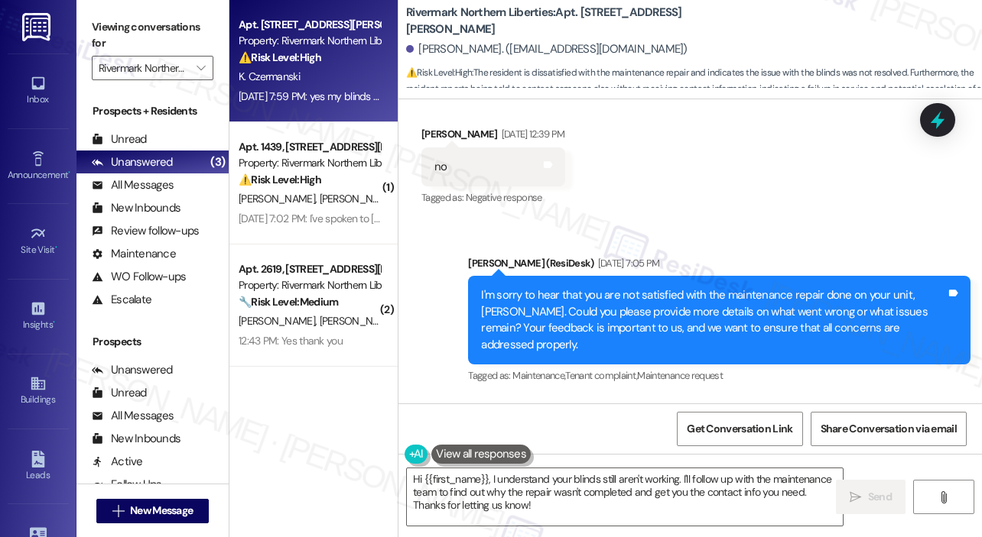
scroll to position [881, 0]
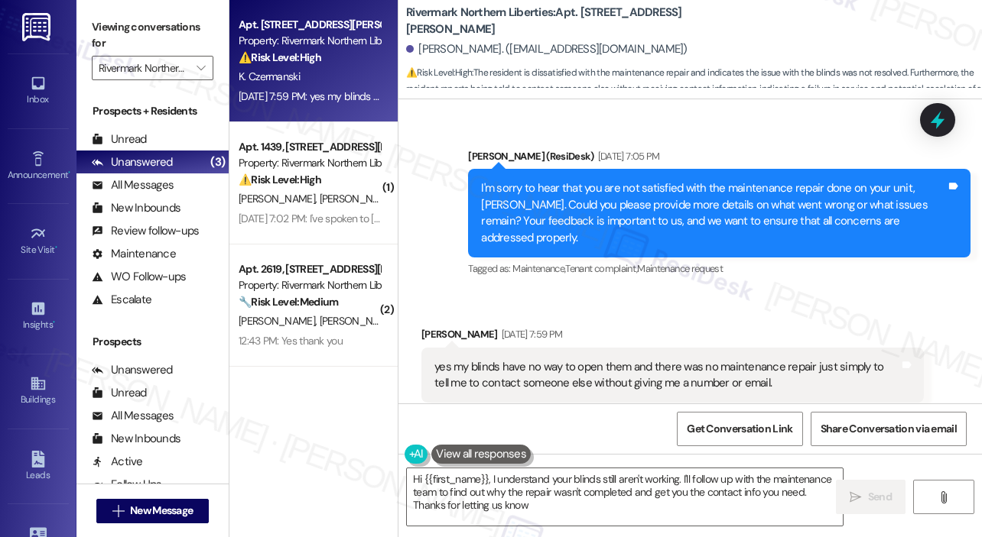
type textarea "Hi {{first_name}}, I understand your blinds still aren't working. I'll follow u…"
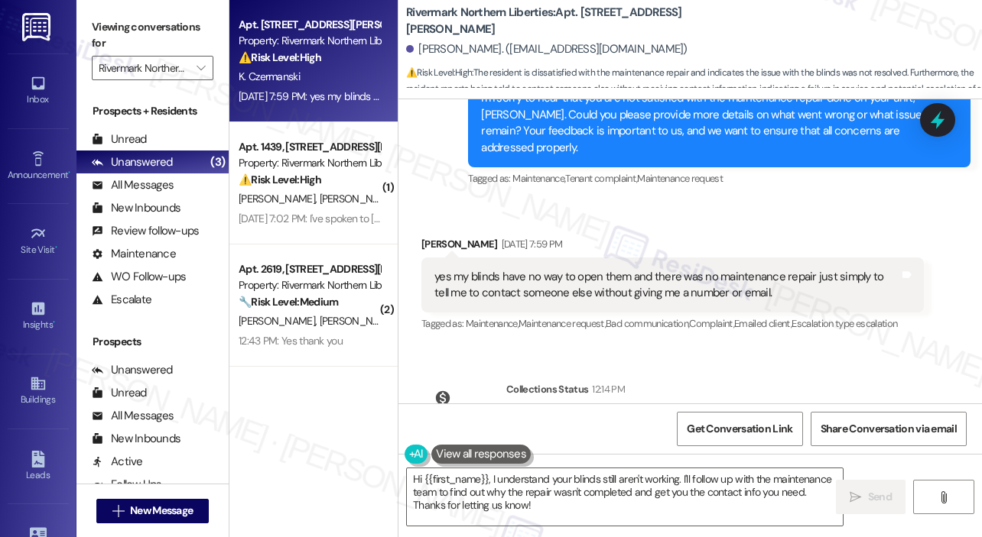
scroll to position [1055, 0]
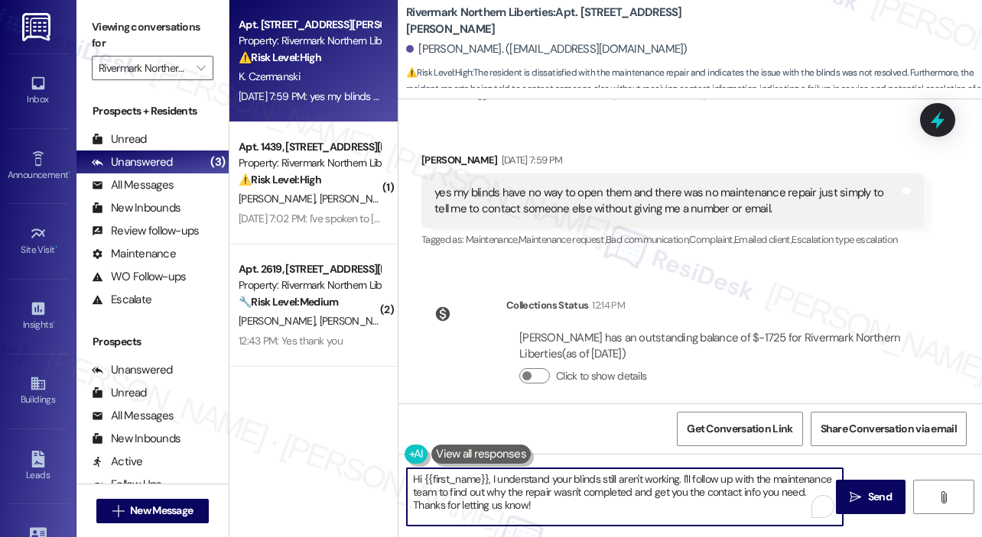
click at [661, 494] on textarea "Hi {{first_name}}, I understand your blinds still aren't working. I'll follow u…" at bounding box center [625, 497] width 436 height 57
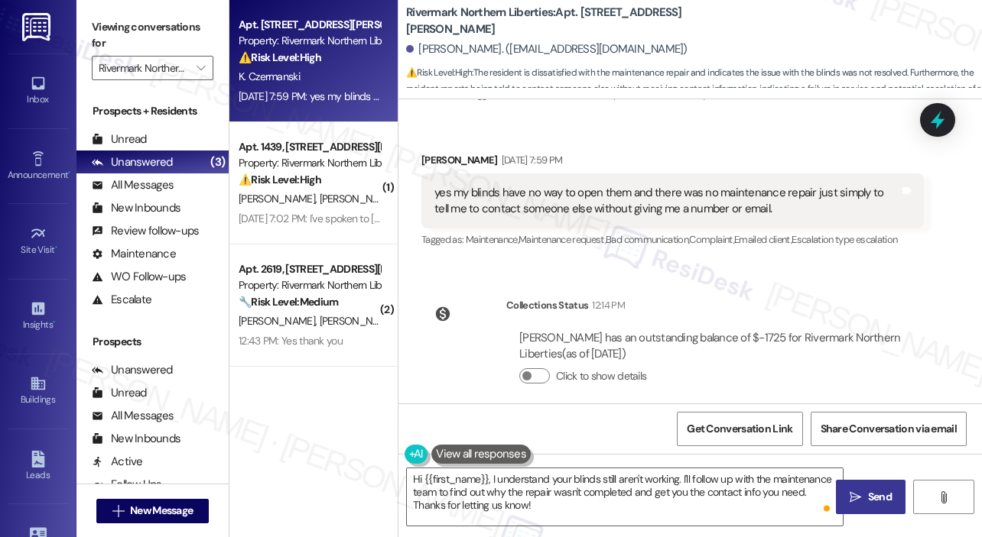
click at [865, 498] on span "Send" at bounding box center [880, 497] width 30 height 16
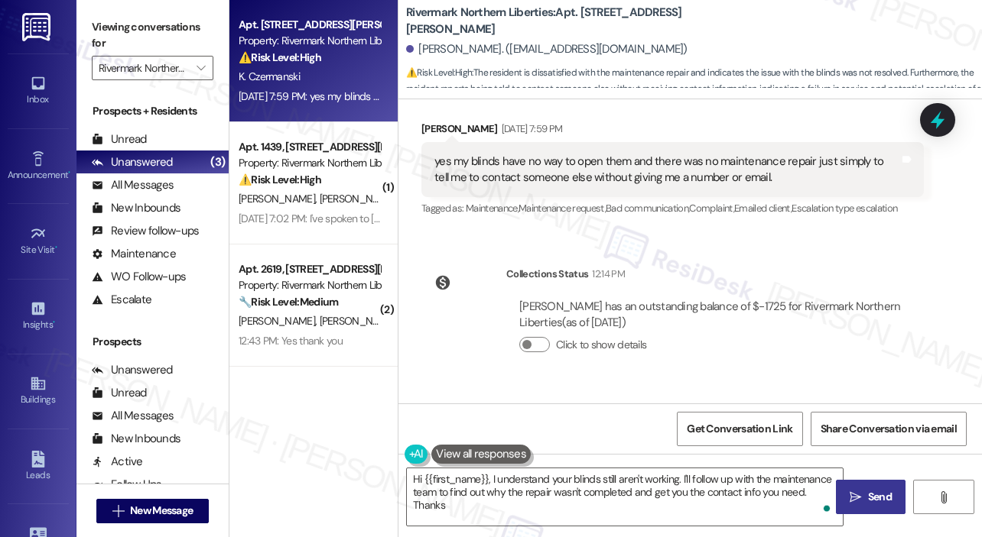
scroll to position [1194, 0]
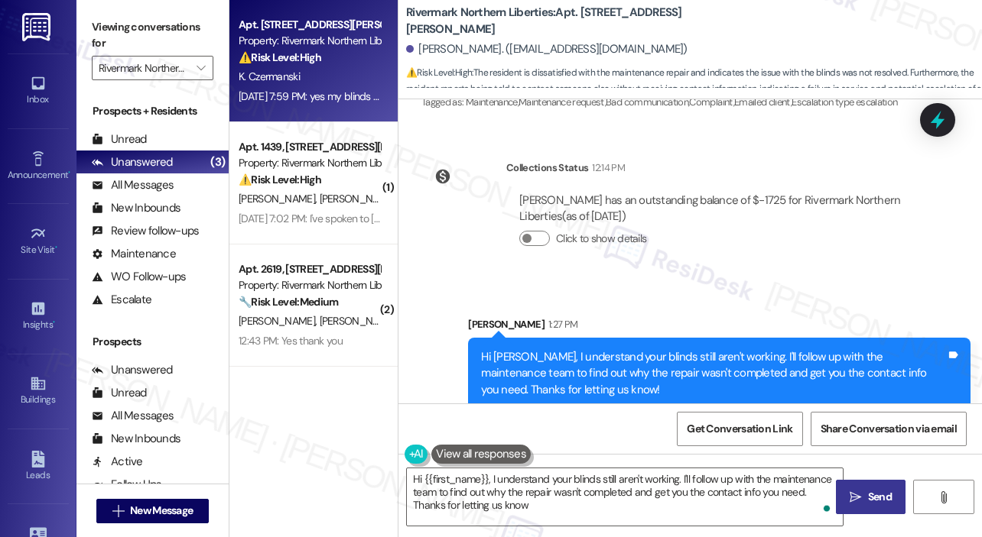
type textarea "Hi {{first_name}}, I understand your blinds still aren't working. I'll follow u…"
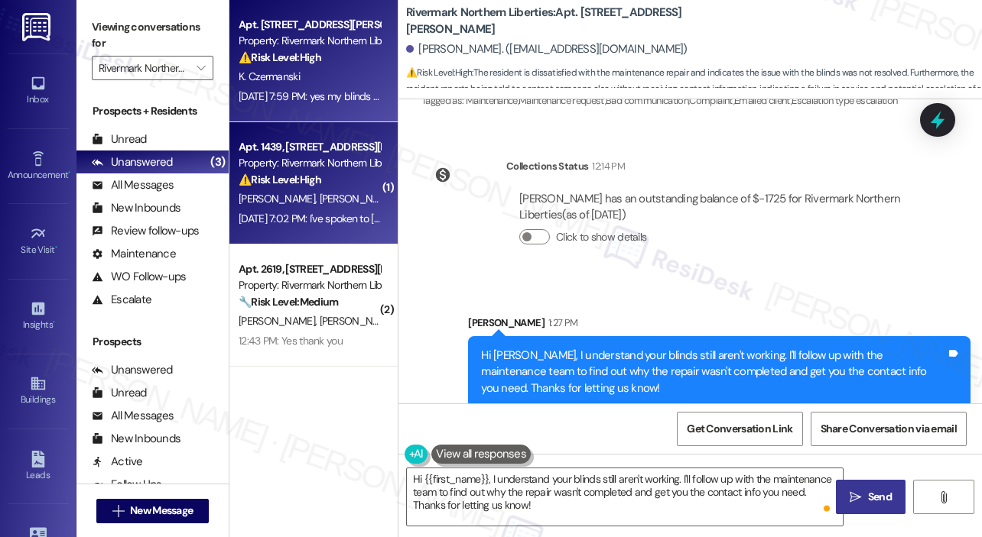
click at [361, 230] on div "Apt. 1439, [STREET_ADDRESS][PERSON_NAME] Property: Rivermark Northern Liberties…" at bounding box center [313, 183] width 168 height 122
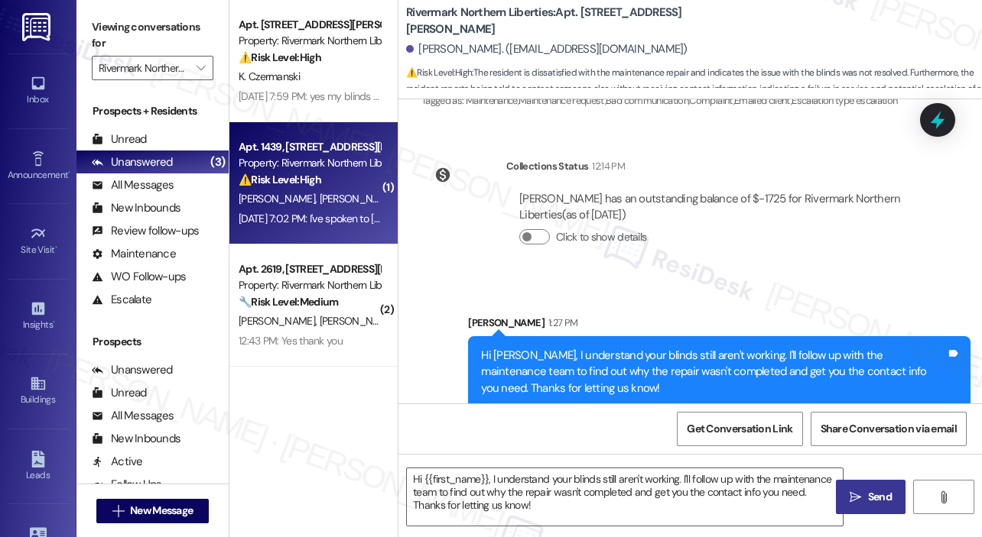
type textarea "Fetching suggested responses. Please feel free to read through the conversation…"
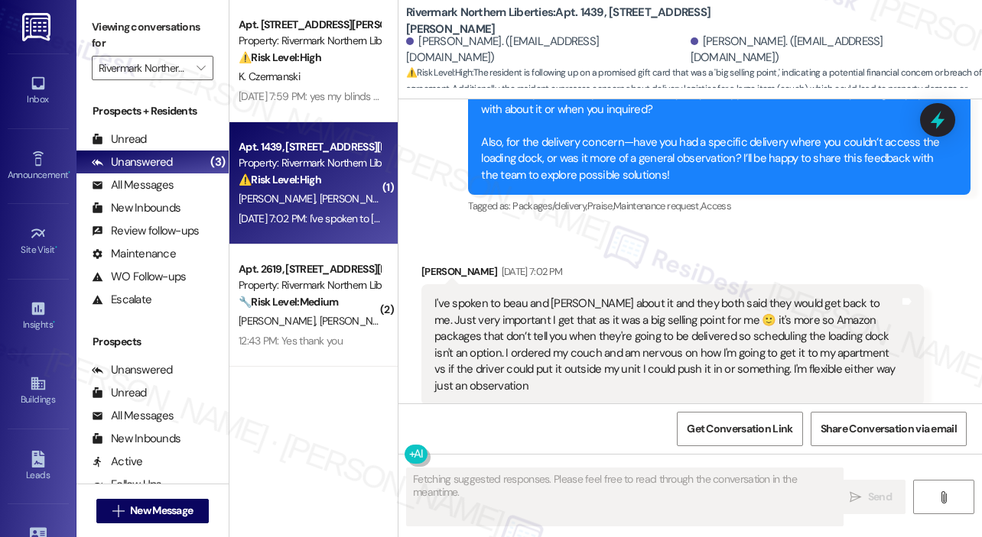
scroll to position [625, 0]
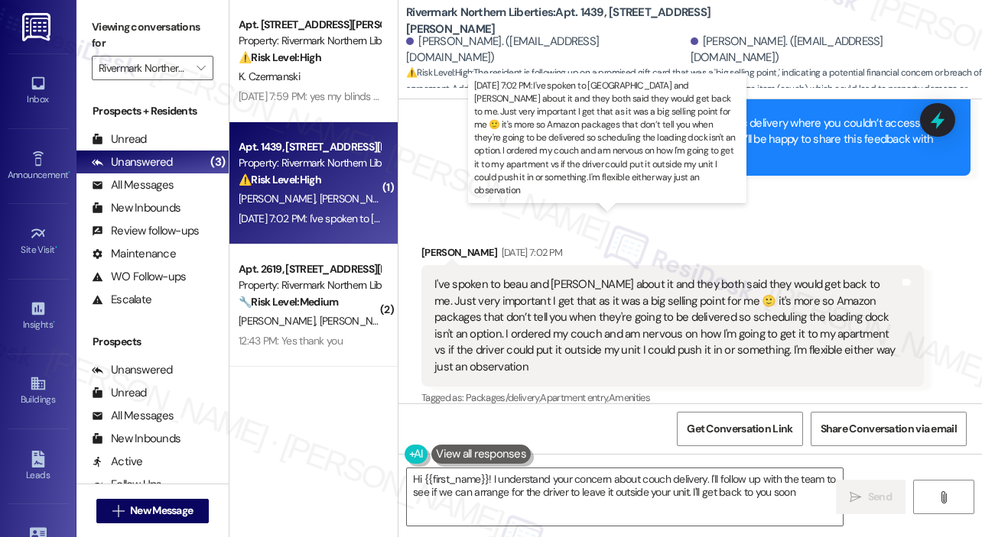
type textarea "Hi {{first_name}}! I understand your concern about couch delivery. I'll follow …"
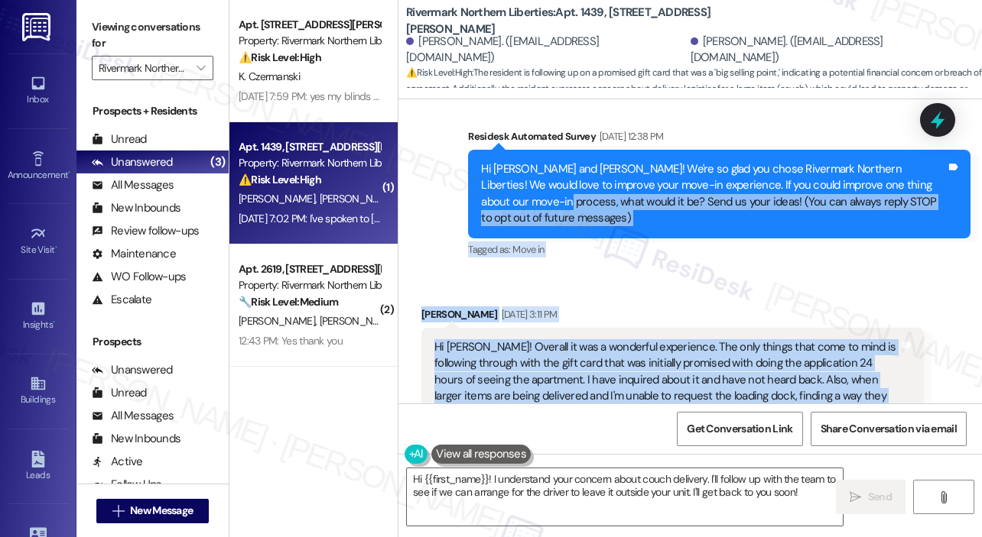
scroll to position [90, 0]
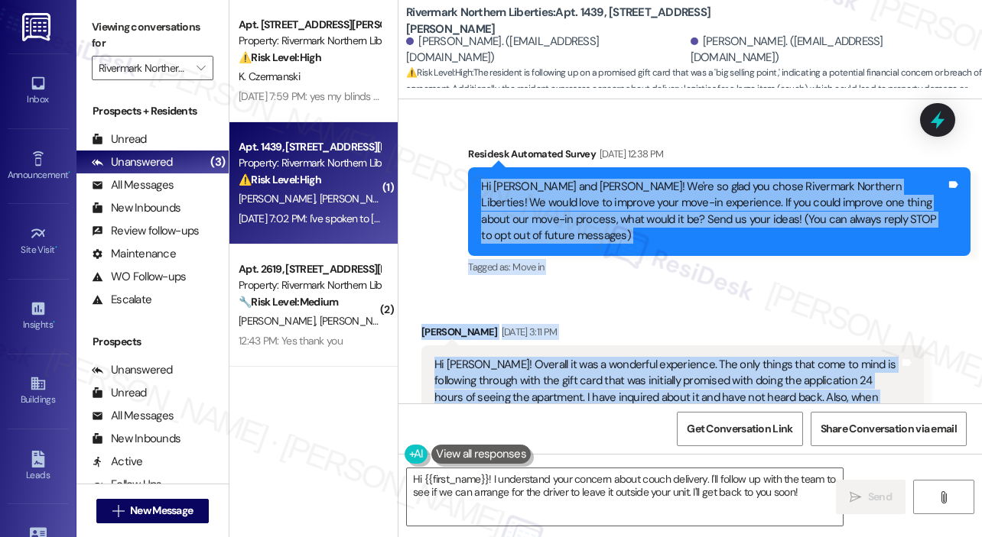
drag, startPoint x: 598, startPoint y: 355, endPoint x: 469, endPoint y: 186, distance: 212.2
click at [470, 187] on div "Lease started [DATE] 8:00 PM Survey, sent via SMS Residesk Automated Survey [DA…" at bounding box center [689, 251] width 583 height 304
copy div "Lo Ipsumdo sit Ametcons! Ad'el se doei tem incid Utlaboree Dolorema Aliquaeni! …"
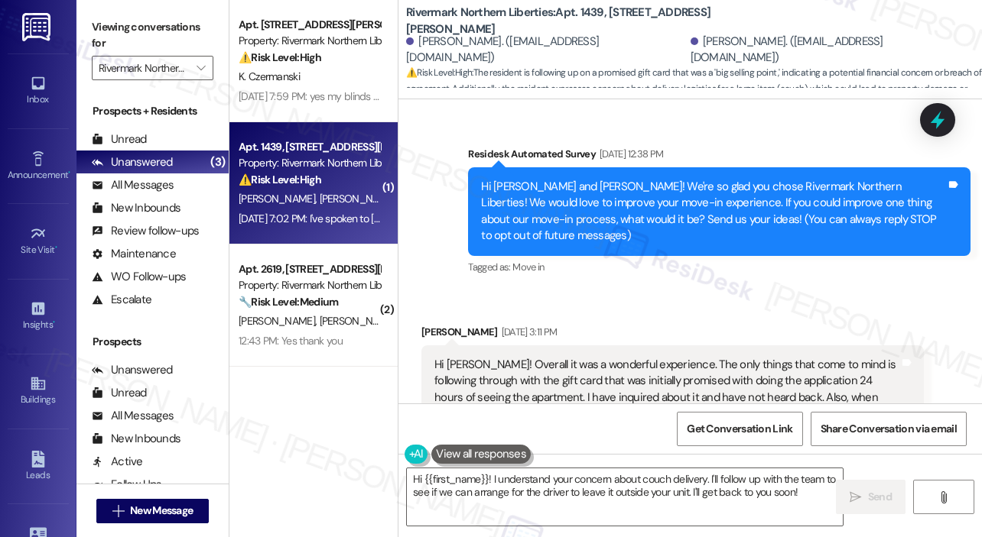
click at [858, 148] on div "Residesk Automated Survey [DATE] 12:38 PM" at bounding box center [719, 156] width 502 height 21
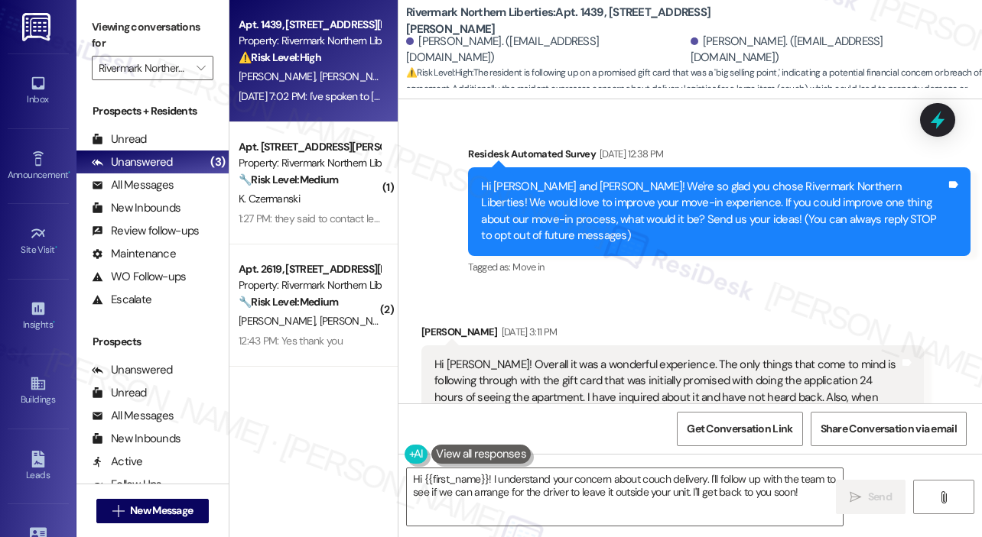
click at [938, 123] on icon at bounding box center [937, 120] width 14 height 18
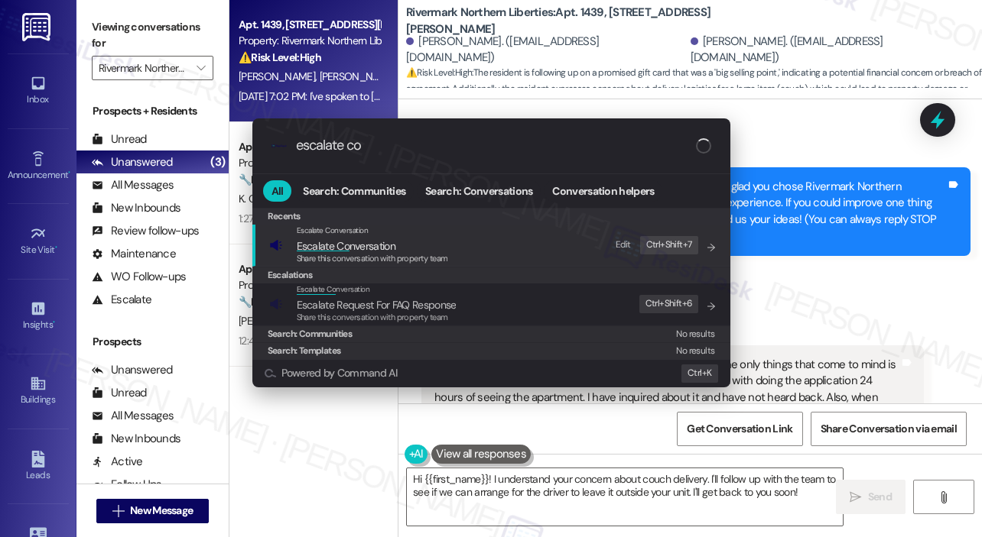
type input "escalate con"
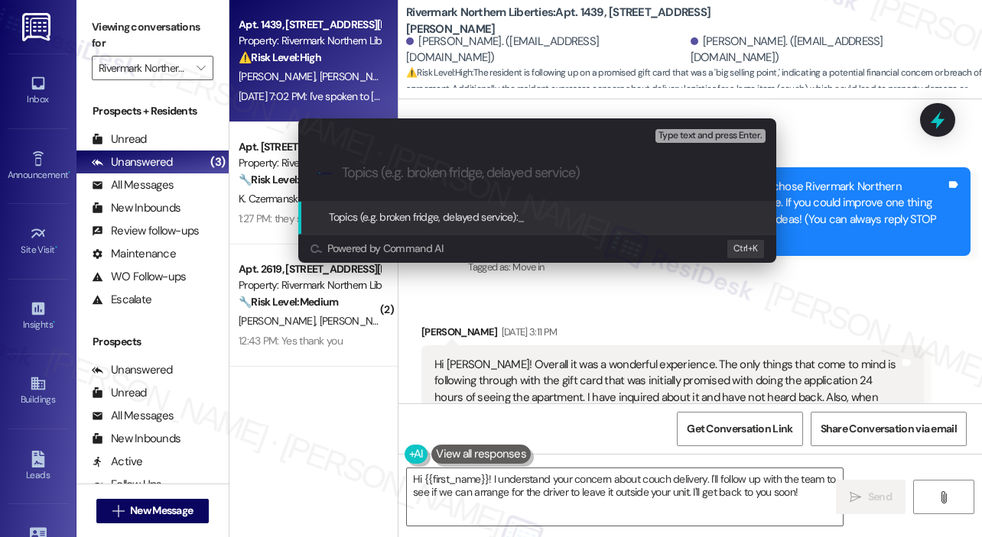
paste input "Follow-Up on Gift Card and Delivery Concerns"
type input "Follow-Up on Gift Card and Delivery Concerns"
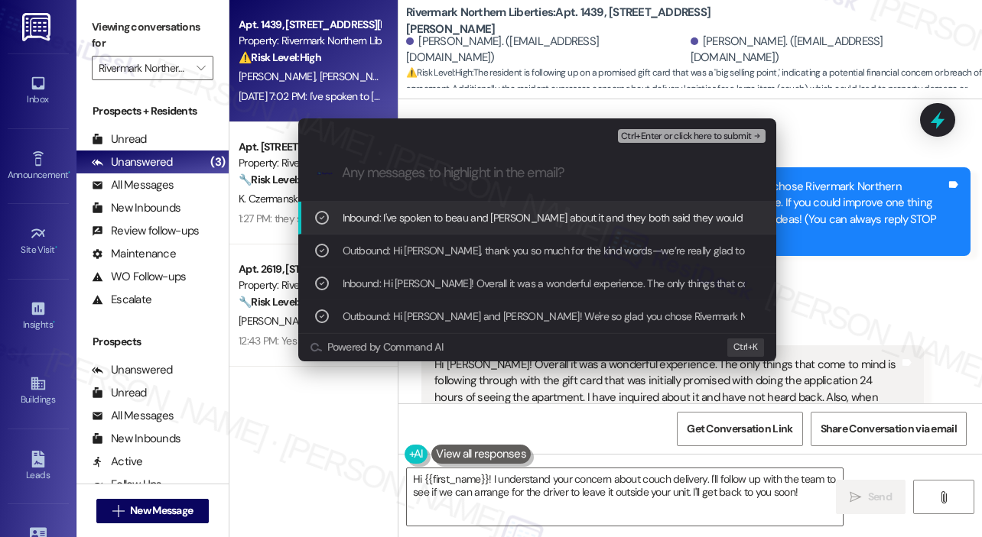
click at [705, 134] on span "Ctrl+Enter or click here to submit" at bounding box center [686, 136] width 131 height 11
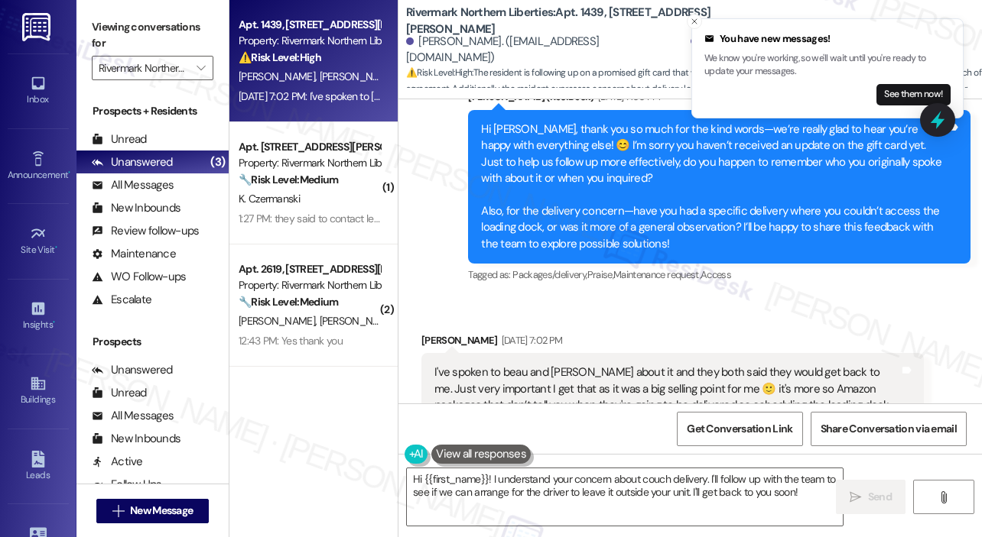
scroll to position [625, 0]
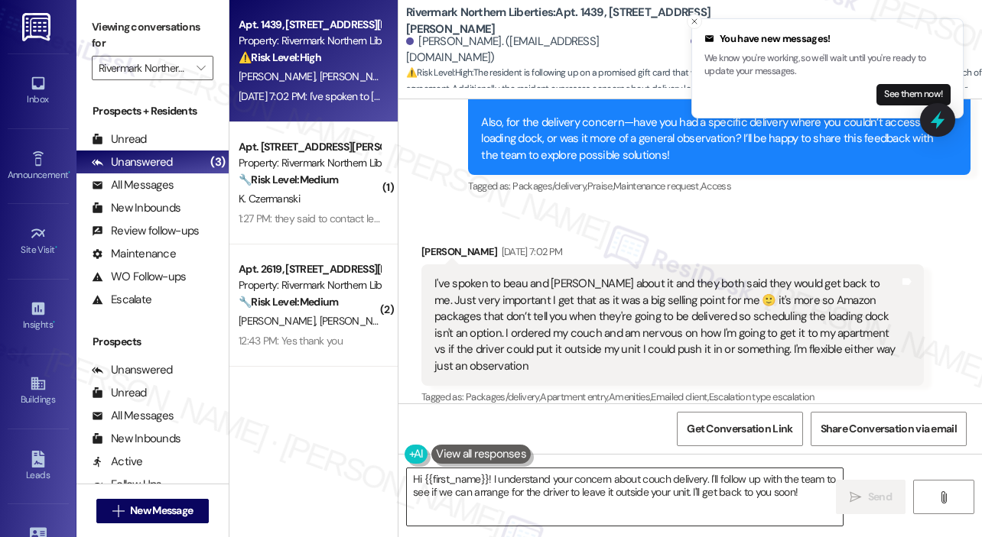
click at [731, 482] on textarea "Hi {{first_name}}! I understand your concern about couch delivery. I'll follow …" at bounding box center [625, 497] width 436 height 57
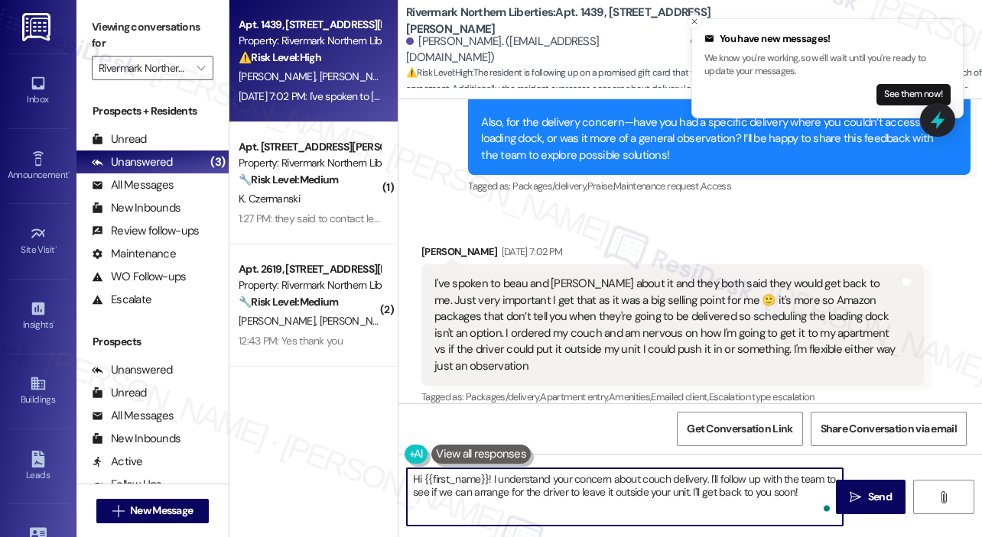
click at [549, 504] on textarea "Hi {{first_name}}! I understand your concern about couch delivery. I'll follow …" at bounding box center [625, 497] width 436 height 57
paste textarea "Thank you, [PERSON_NAME], for sharing these details. I understand how important…"
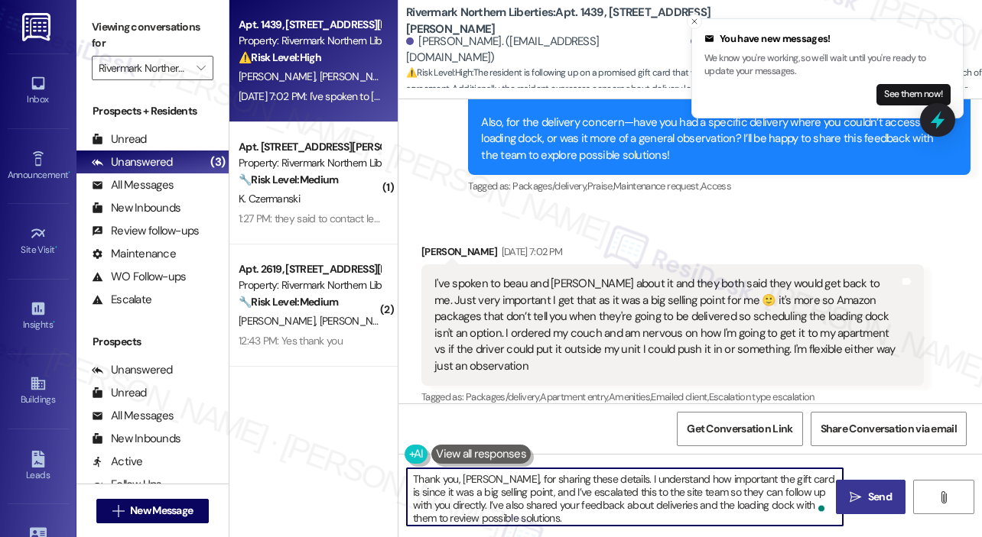
type textarea "Thank you, [PERSON_NAME], for sharing these details. I understand how important…"
click at [881, 498] on span "Send" at bounding box center [880, 497] width 24 height 16
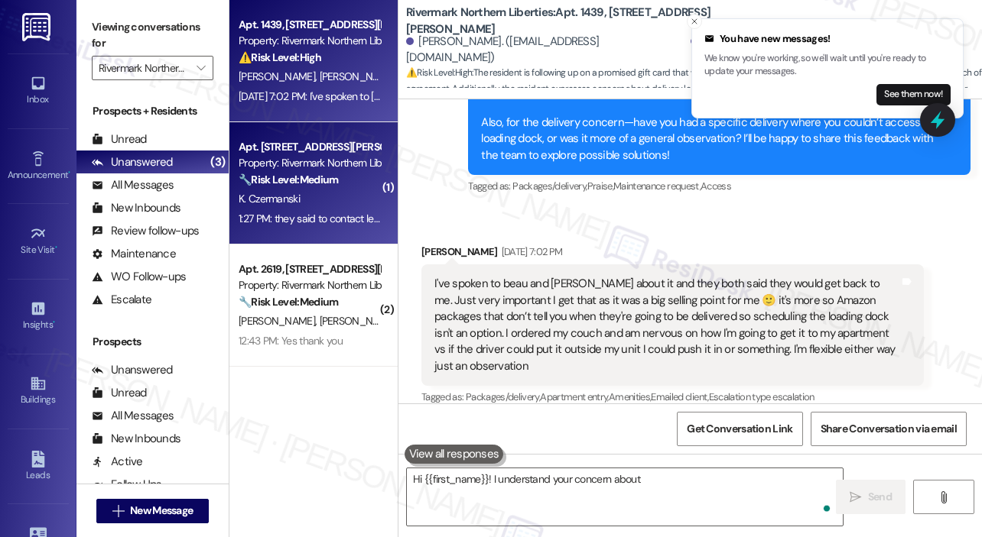
scroll to position [625, 0]
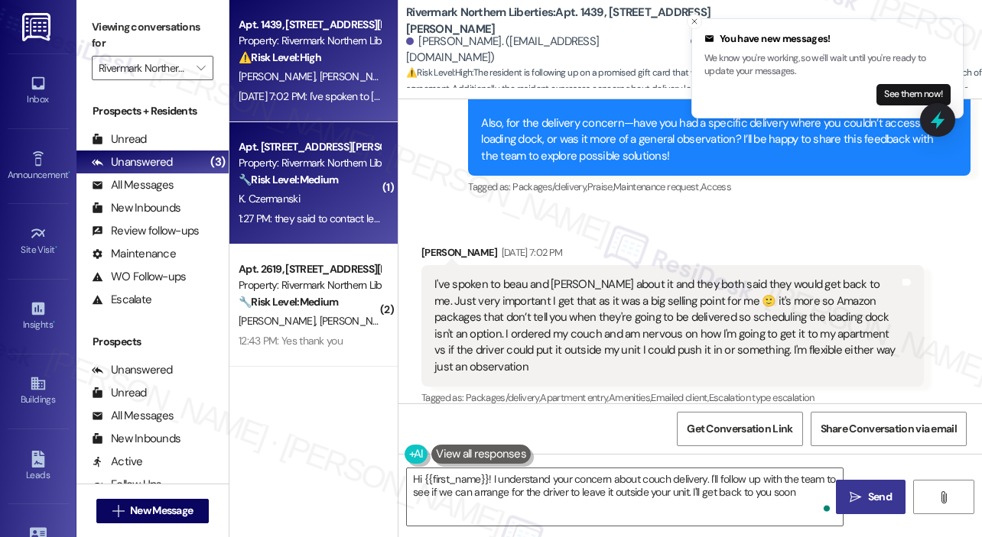
type textarea "Hi {{first_name}}! I understand your concern about couch delivery. I'll follow …"
click at [333, 196] on div "K. Czermanski" at bounding box center [309, 199] width 144 height 19
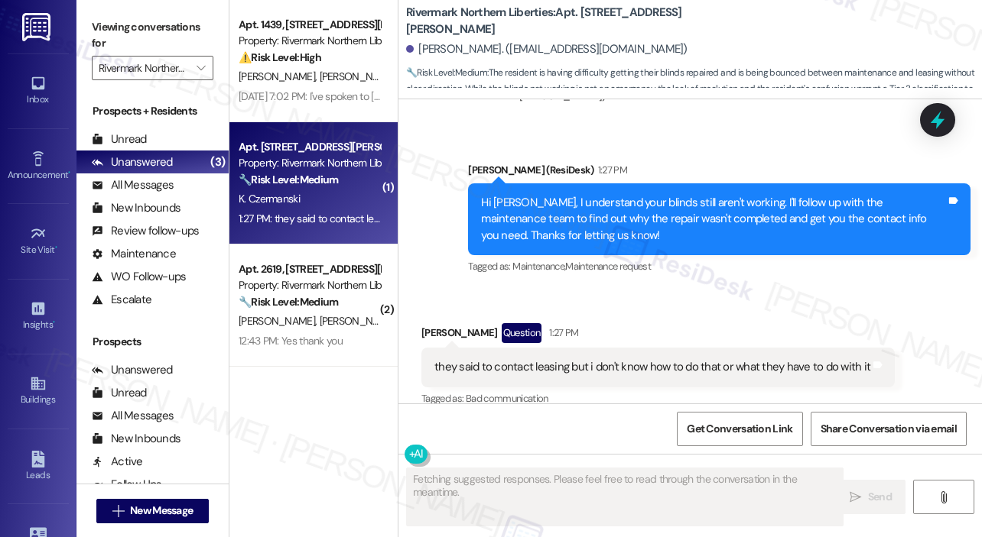
scroll to position [1553, 0]
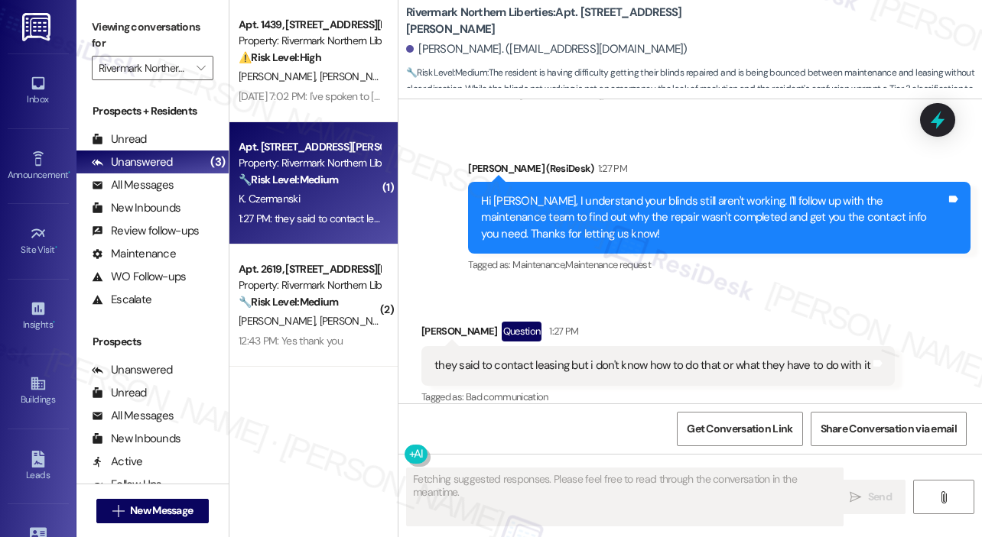
click at [677, 310] on div "Received via SMS [PERSON_NAME] Question 1:27 PM they said to contact leasing bu…" at bounding box center [658, 364] width 496 height 109
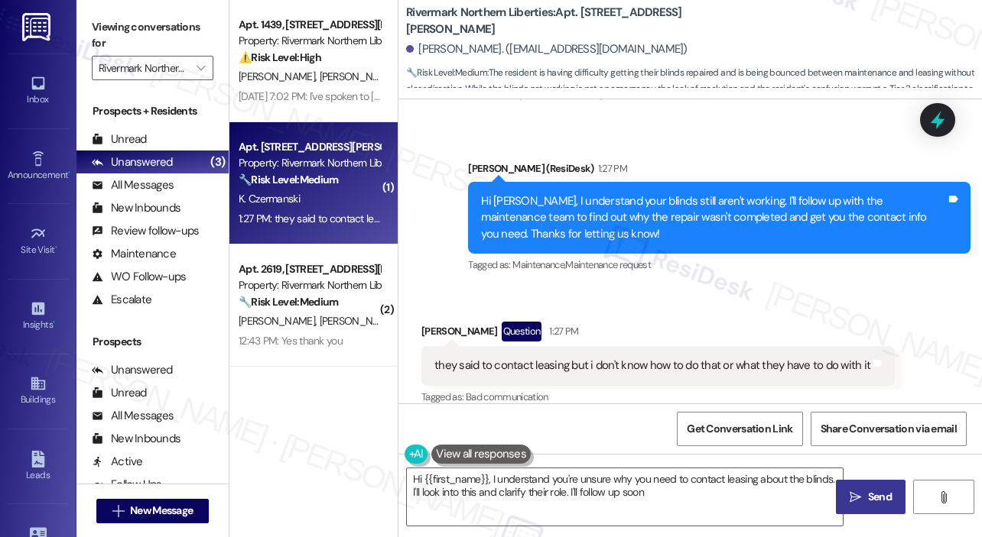
type textarea "Hi {{first_name}}, I understand you're unsure why you need to contact leasing a…"
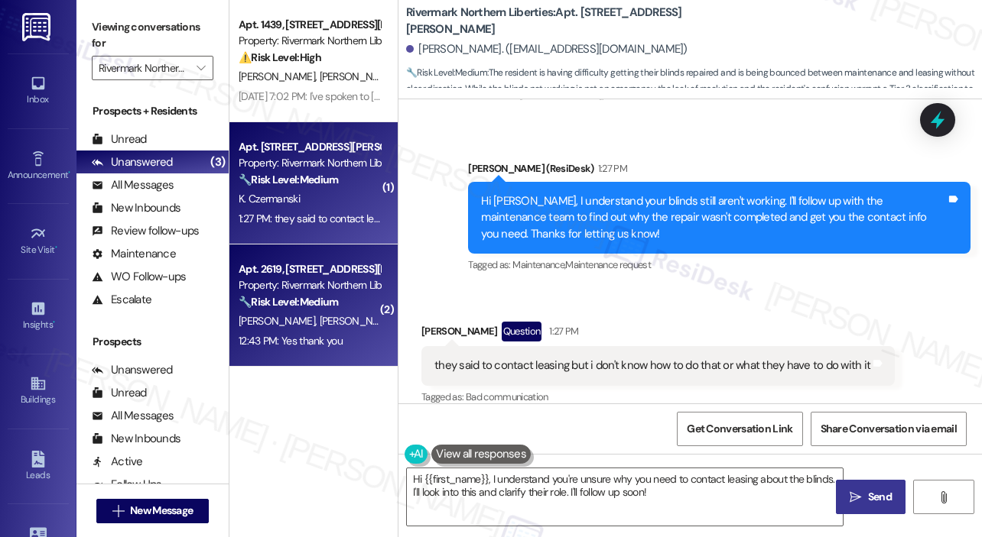
click at [338, 307] on strong "🔧 Risk Level: Medium" at bounding box center [288, 302] width 99 height 14
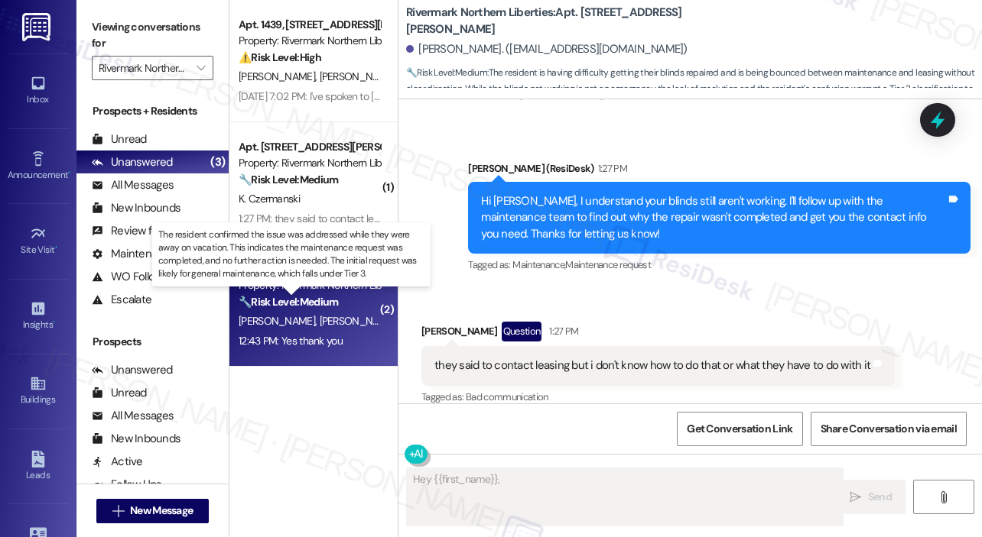
scroll to position [2095, 0]
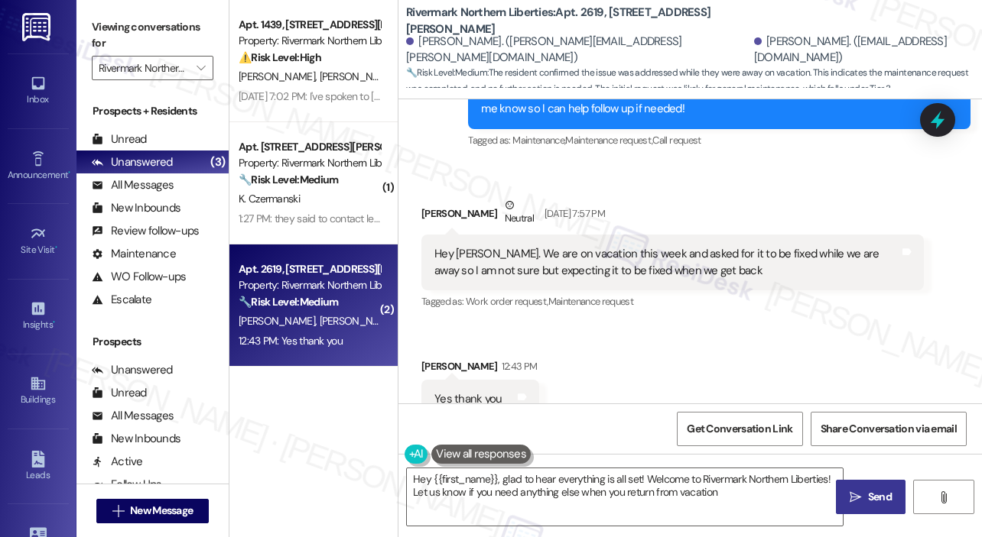
type textarea "Hey {{first_name}}, glad to hear everything is all set! Welcome to Rivermark No…"
